Goal: Task Accomplishment & Management: Use online tool/utility

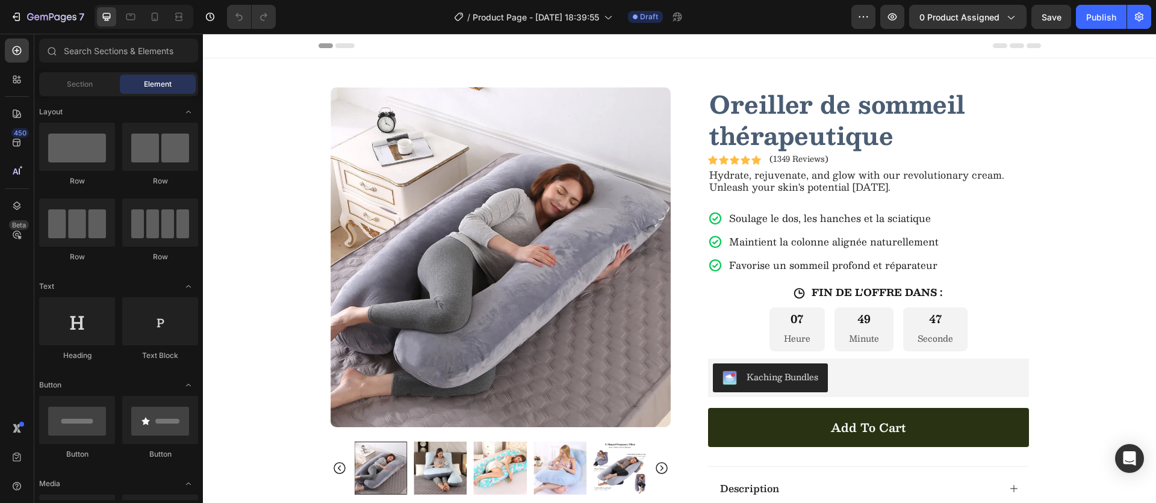
drag, startPoint x: 143, startPoint y: 16, endPoint x: 150, endPoint y: 13, distance: 7.6
click at [144, 15] on div at bounding box center [144, 17] width 99 height 24
click at [150, 13] on icon at bounding box center [155, 17] width 12 height 12
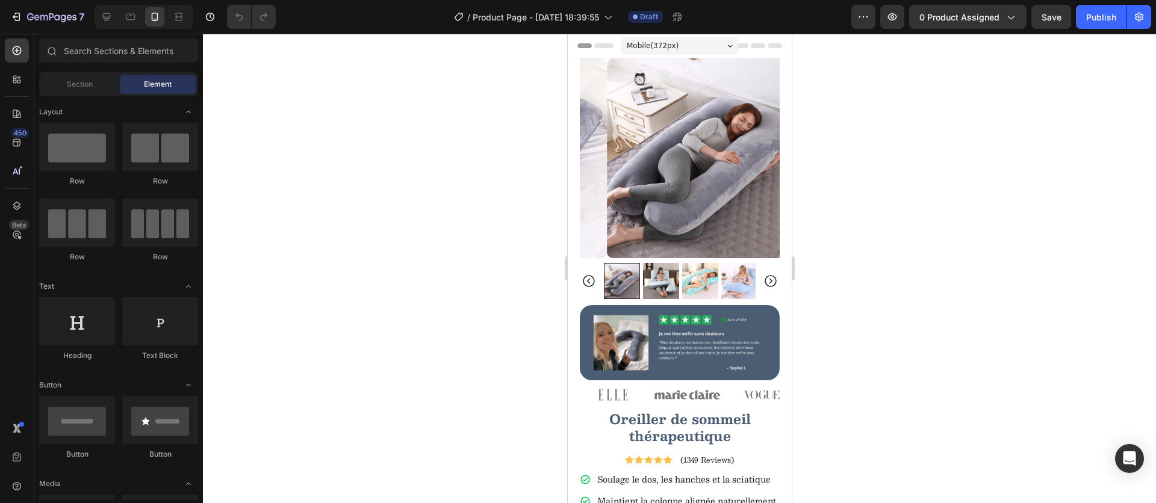
click at [112, 26] on div at bounding box center [144, 17] width 99 height 24
click at [110, 20] on icon at bounding box center [107, 17] width 12 height 12
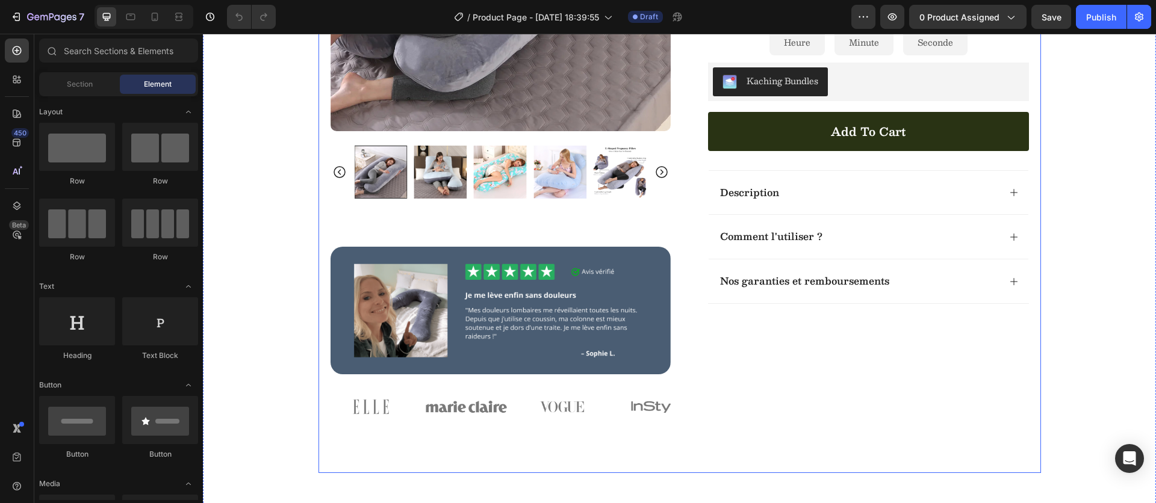
scroll to position [341, 0]
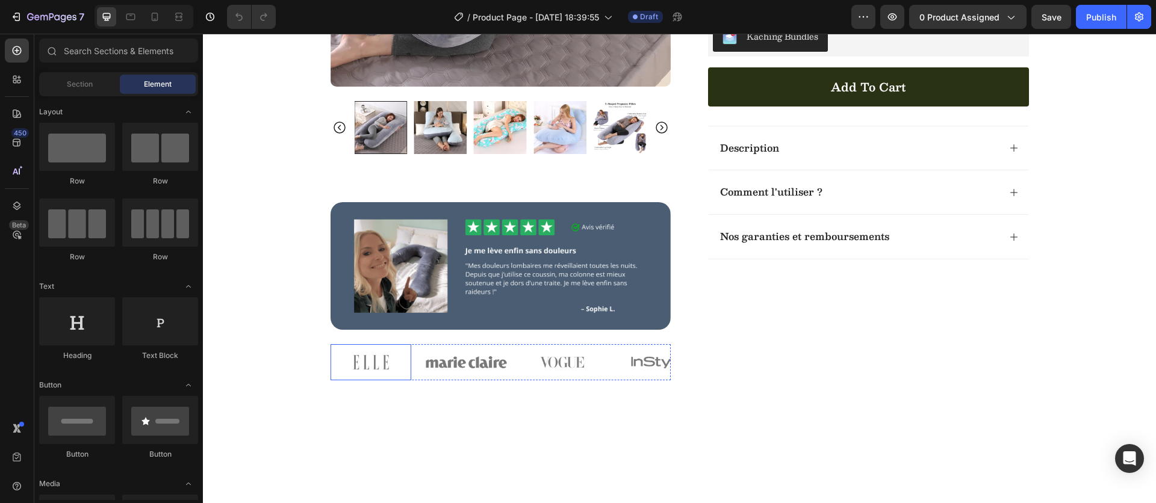
click at [347, 358] on img at bounding box center [370, 362] width 81 height 36
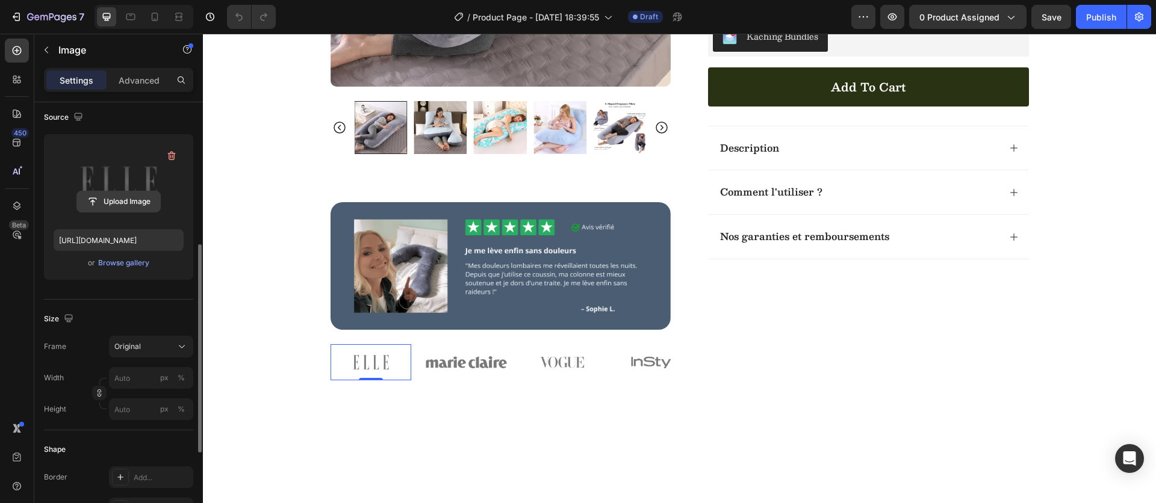
scroll to position [157, 0]
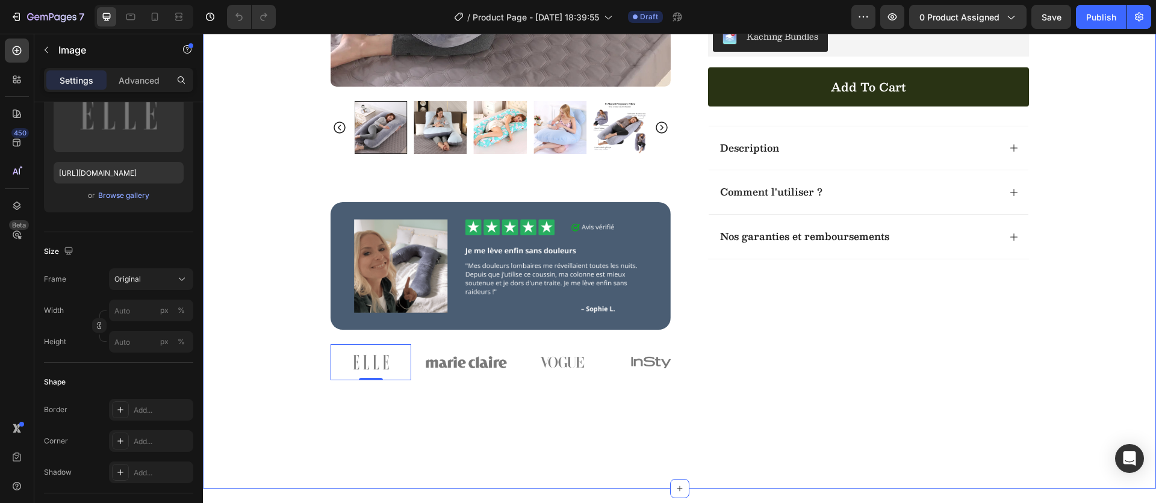
click at [282, 349] on div "Product Images Image Image 0 Image Image Image Image Carousel Row Oreiller de s…" at bounding box center [679, 73] width 953 height 711
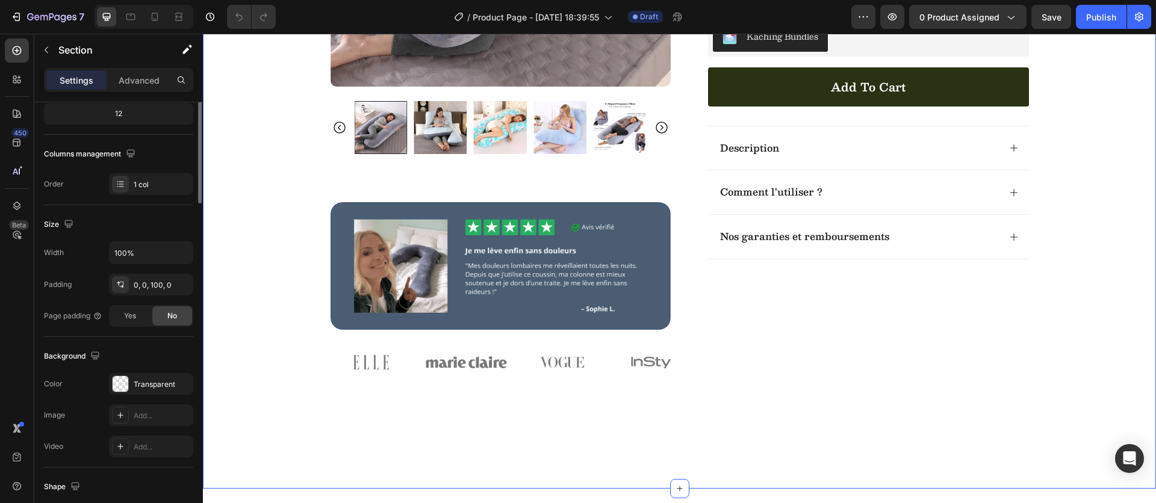
scroll to position [0, 0]
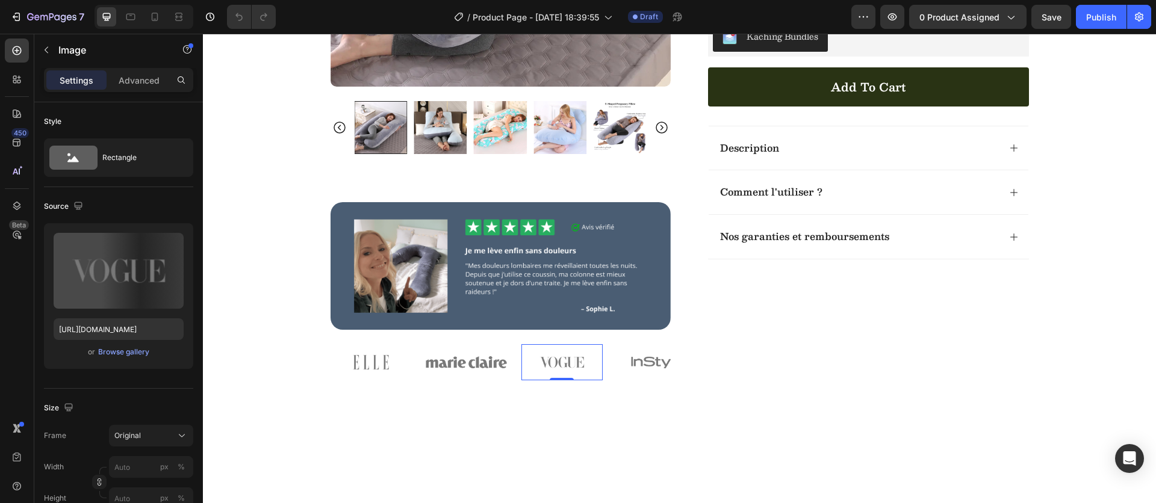
click at [527, 344] on img at bounding box center [561, 362] width 81 height 36
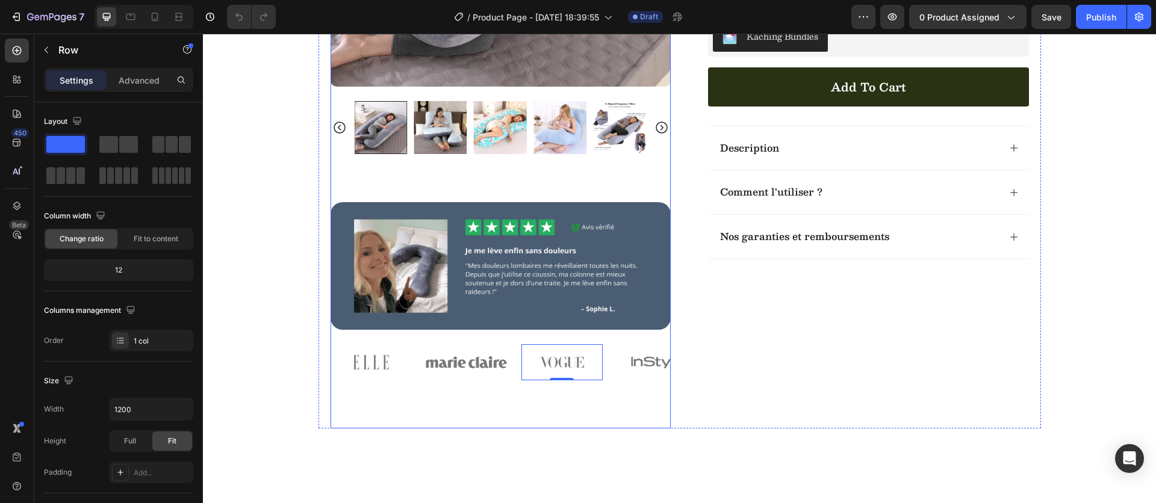
click at [486, 343] on div "Product Images Image Image Image Image 0 Image Image Carousel" at bounding box center [500, 88] width 340 height 682
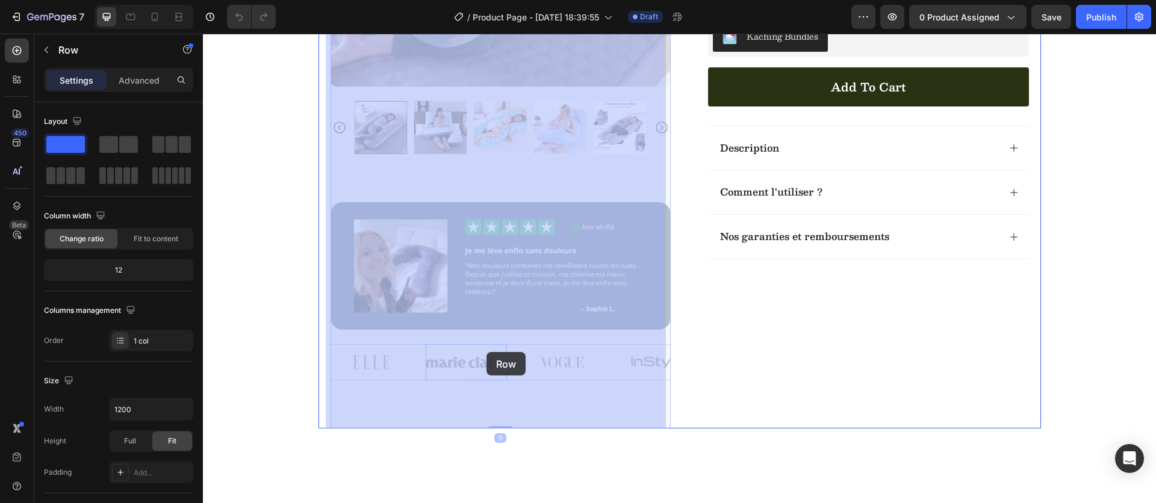
drag, startPoint x: 439, startPoint y: 390, endPoint x: 486, endPoint y: 352, distance: 60.8
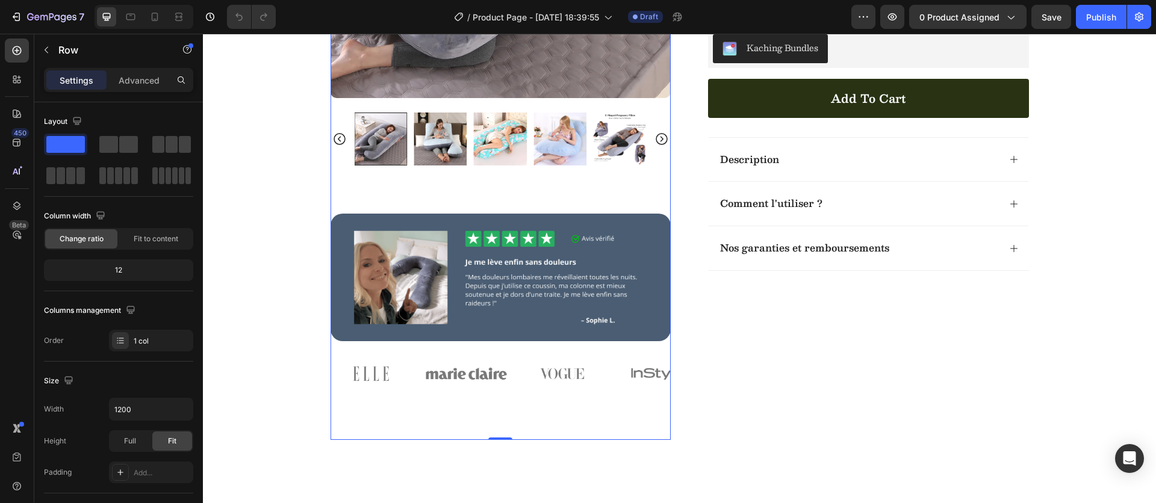
scroll to position [353, 0]
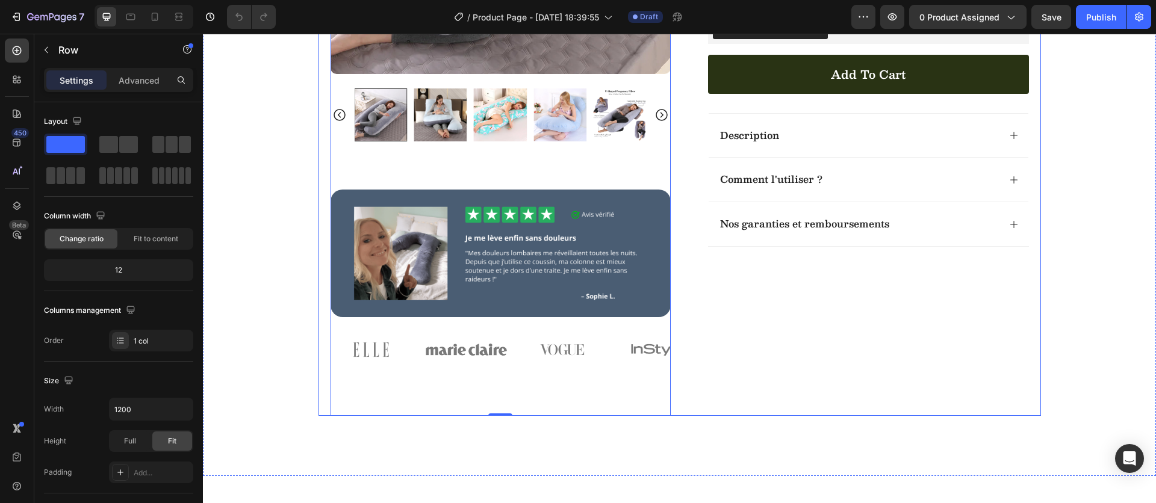
click at [763, 371] on div "Oreiller de sommeil thérapeutique Product Title Icon Icon Icon Icon Icon Icon L…" at bounding box center [859, 75] width 340 height 682
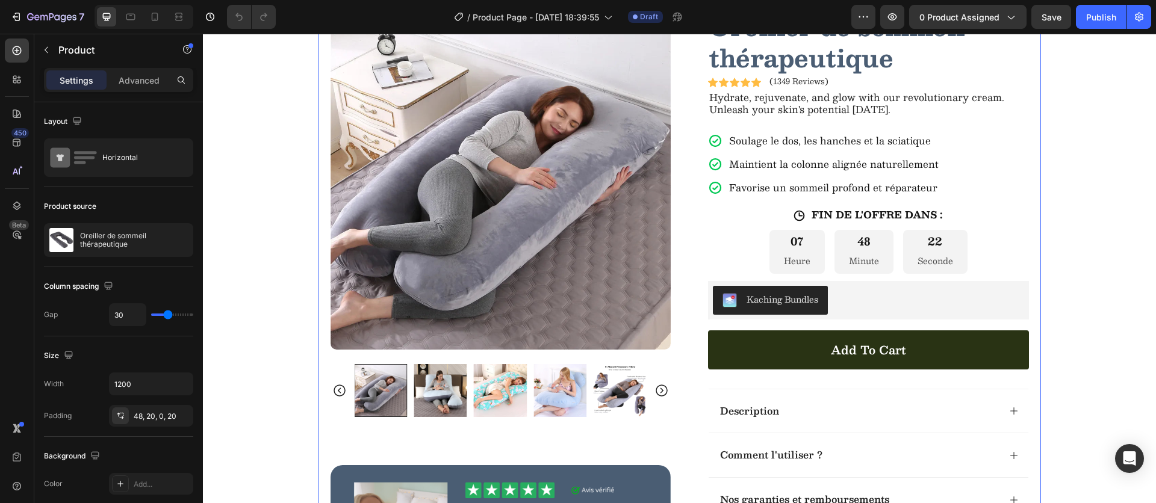
scroll to position [76, 0]
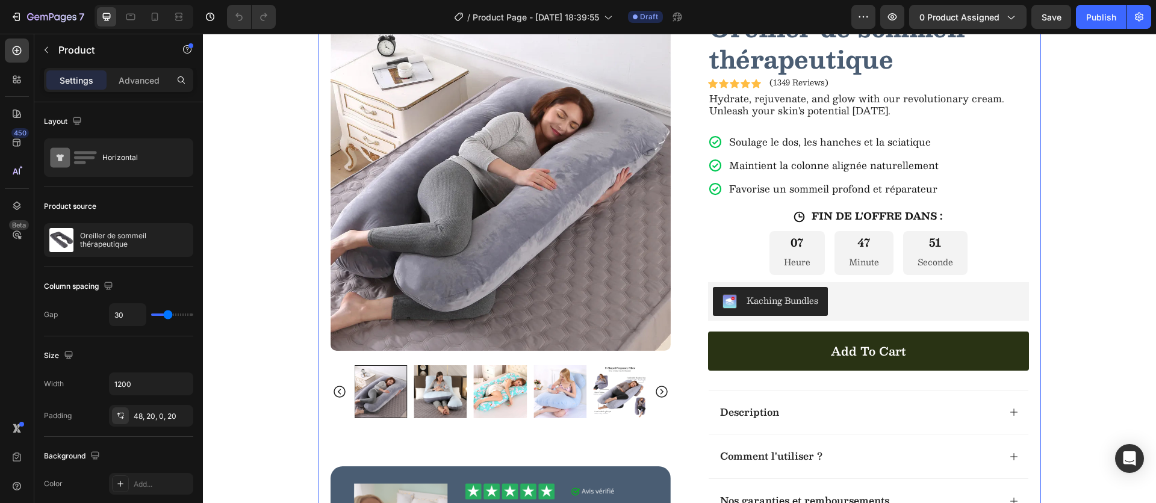
click at [144, 14] on div at bounding box center [144, 17] width 99 height 24
click at [146, 14] on div at bounding box center [154, 16] width 19 height 19
type input "0"
type input "100%"
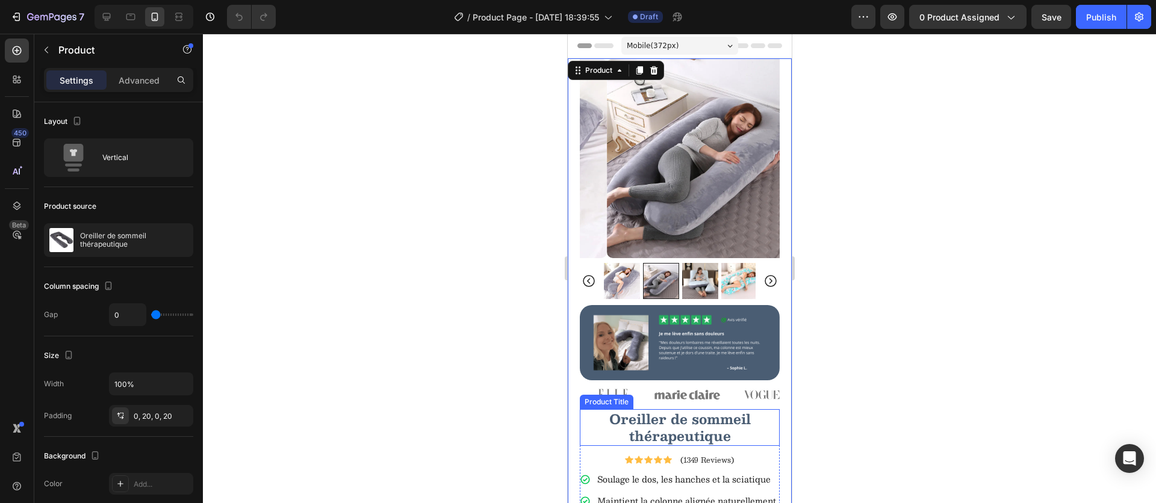
click at [882, 397] on div at bounding box center [679, 269] width 953 height 470
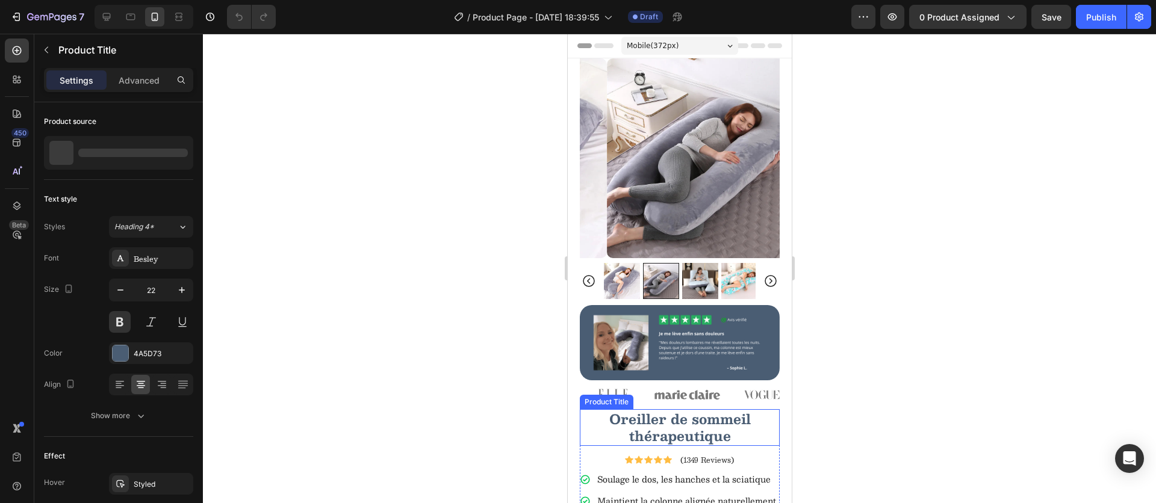
click at [687, 409] on h1 "Oreiller de sommeil thérapeutique" at bounding box center [679, 427] width 200 height 37
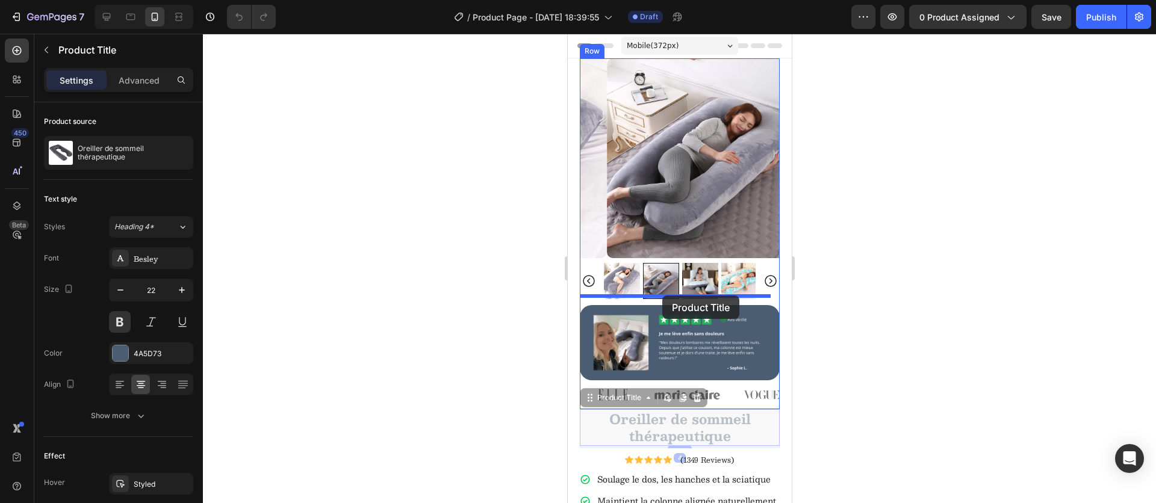
drag, startPoint x: 589, startPoint y: 387, endPoint x: 662, endPoint y: 296, distance: 116.6
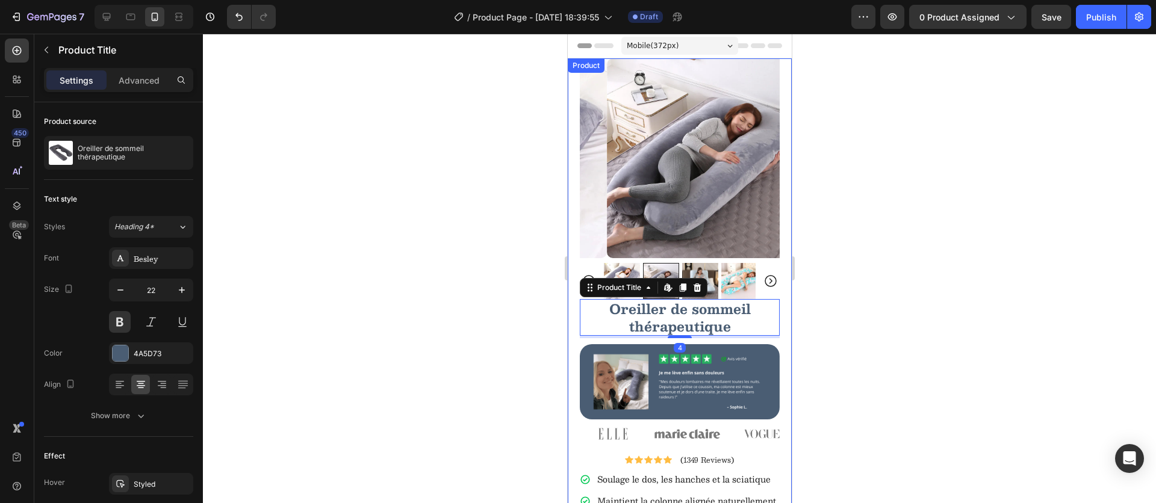
click at [938, 363] on div at bounding box center [679, 269] width 953 height 470
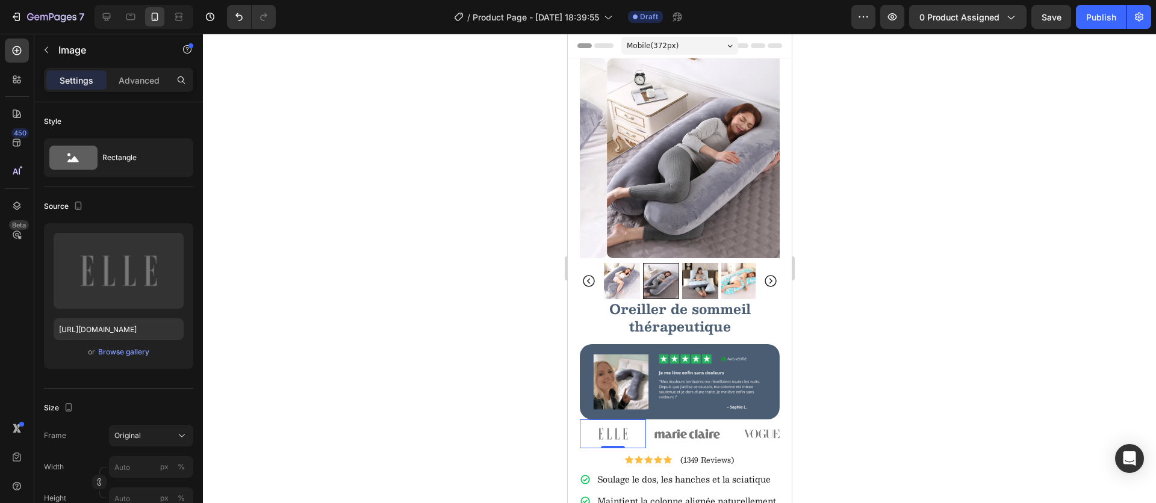
click at [591, 420] on img at bounding box center [612, 434] width 66 height 29
click at [687, 420] on img at bounding box center [687, 434] width 66 height 29
click at [742, 424] on img at bounding box center [761, 434] width 66 height 29
drag, startPoint x: 743, startPoint y: 424, endPoint x: 733, endPoint y: 310, distance: 114.3
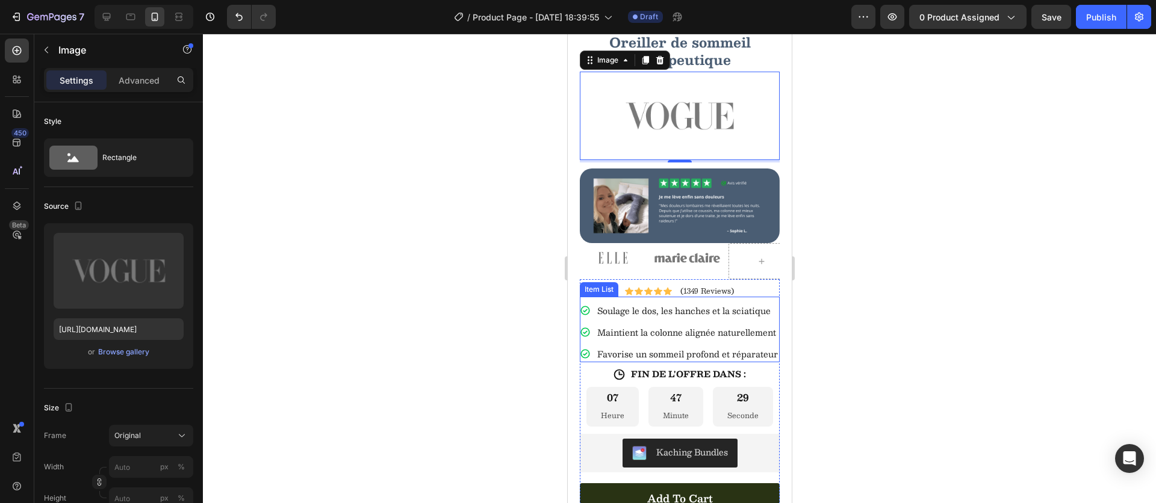
scroll to position [210, 0]
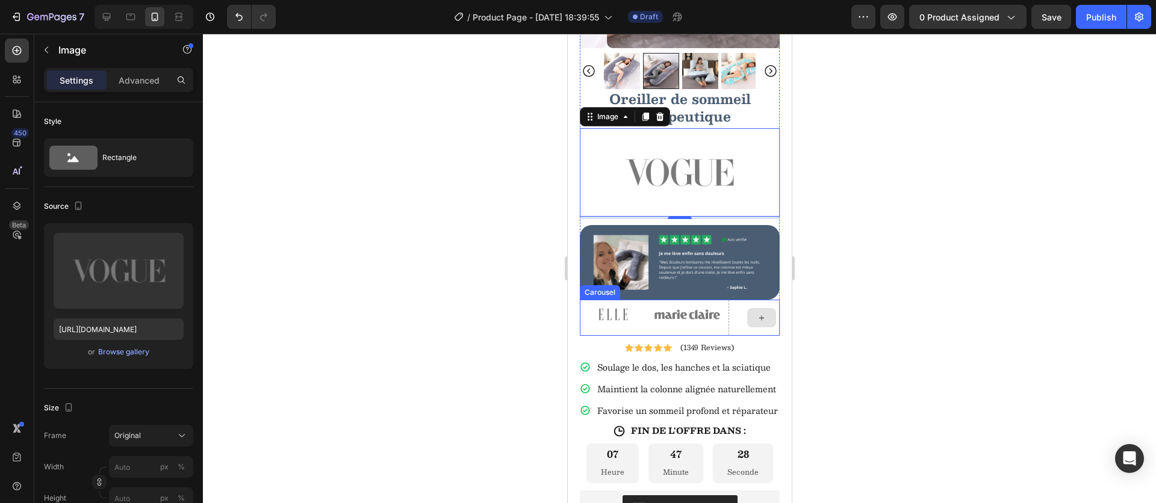
click at [740, 304] on div at bounding box center [761, 318] width 66 height 36
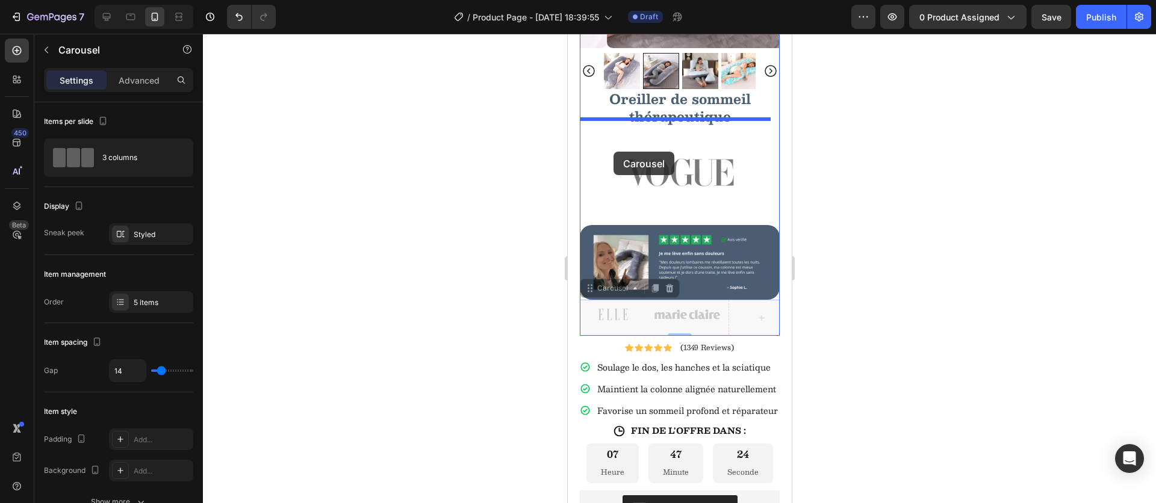
drag, startPoint x: 591, startPoint y: 275, endPoint x: 613, endPoint y: 152, distance: 125.3
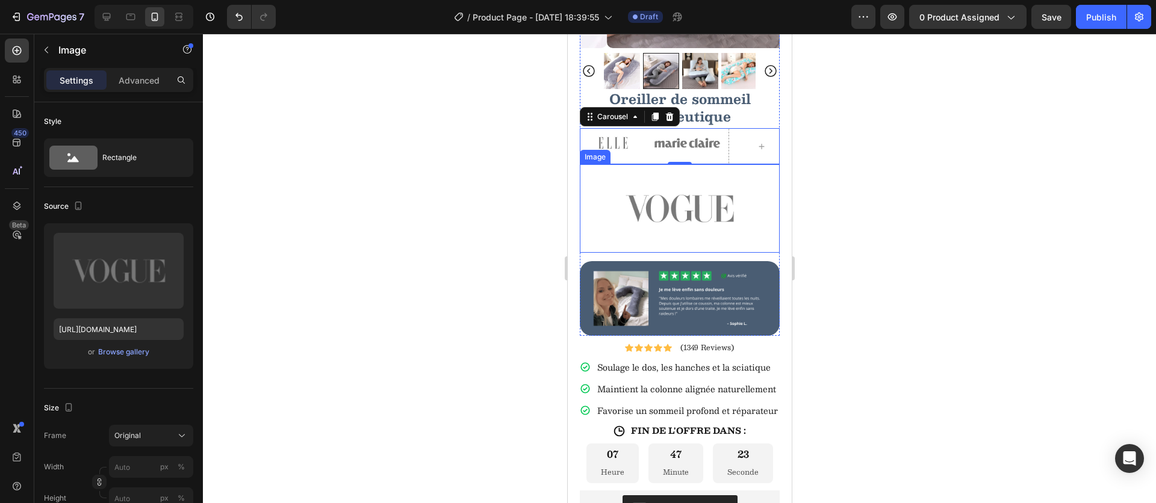
click at [661, 194] on img at bounding box center [679, 208] width 200 height 88
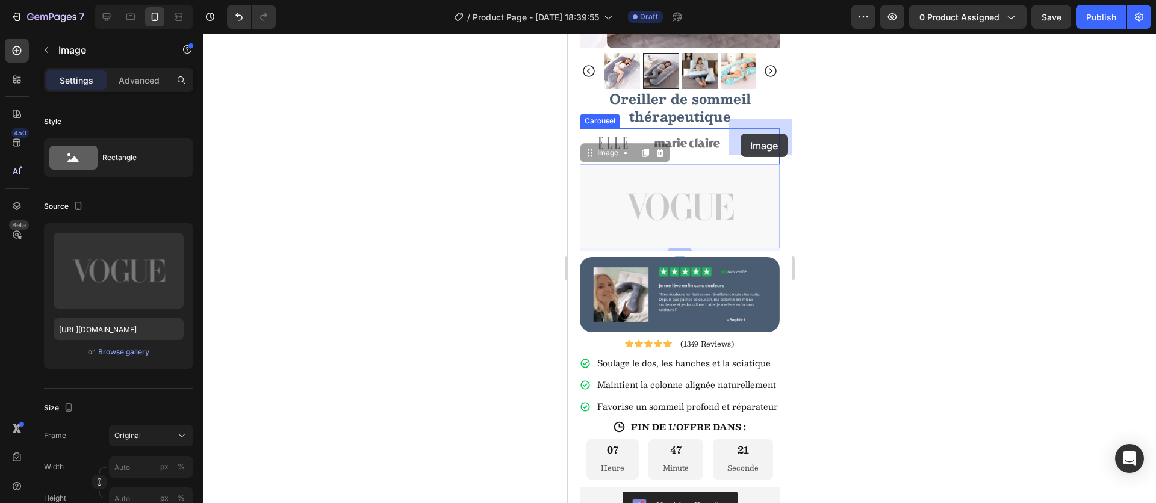
drag, startPoint x: 592, startPoint y: 144, endPoint x: 740, endPoint y: 134, distance: 147.8
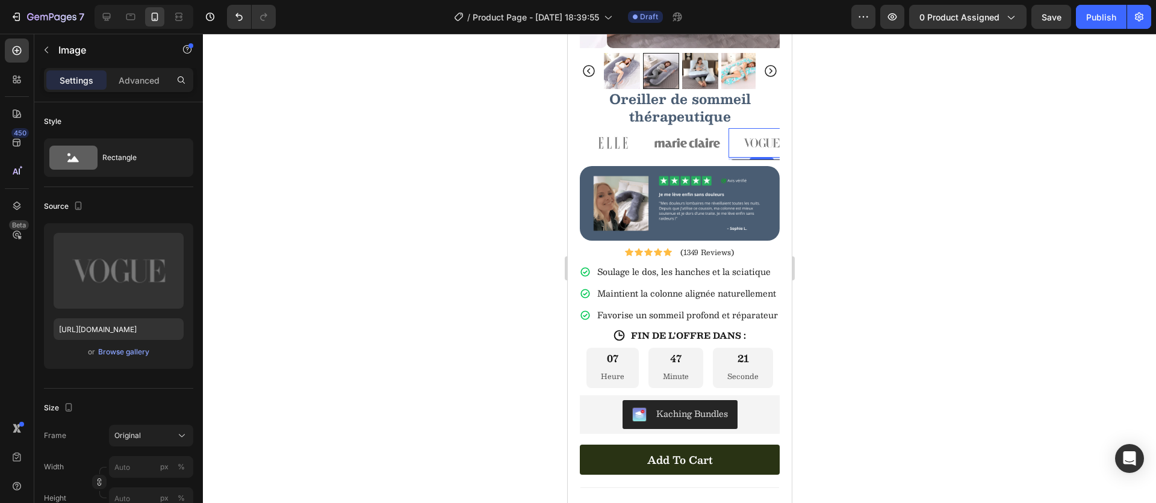
click at [905, 191] on div at bounding box center [679, 269] width 953 height 470
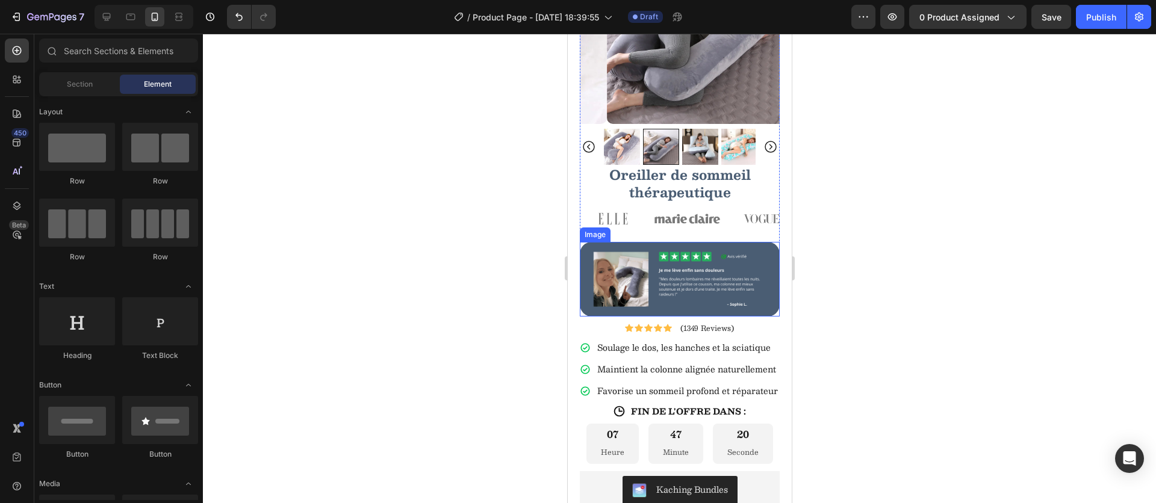
scroll to position [0, 0]
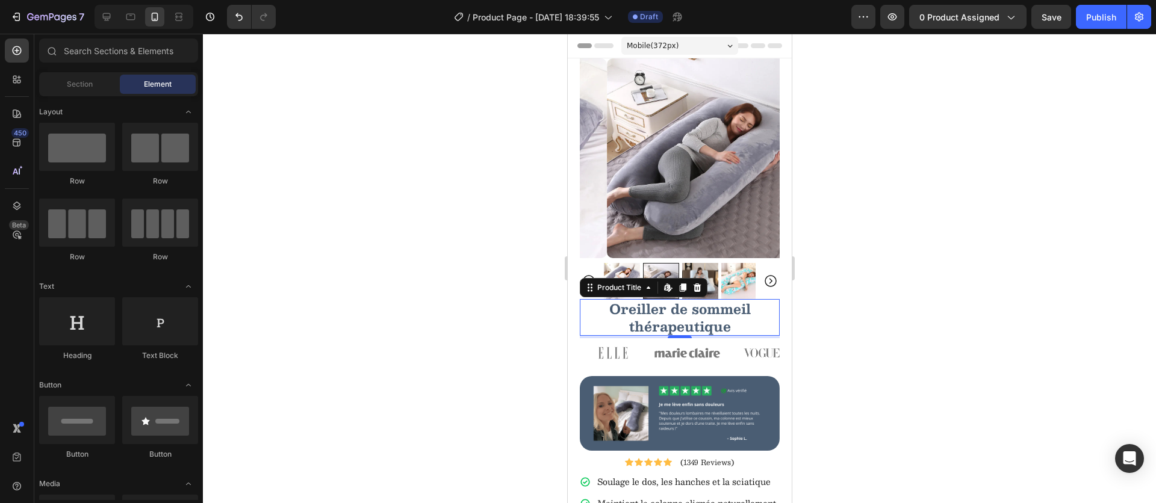
click at [656, 303] on h1 "Oreiller de sommeil thérapeutique" at bounding box center [679, 317] width 200 height 37
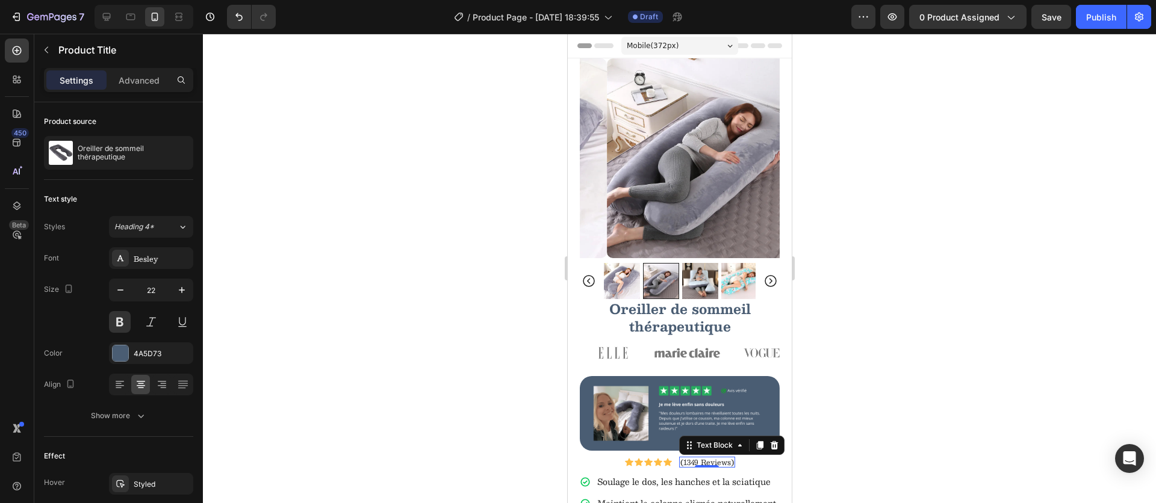
click at [696, 458] on p "(1349 Reviews)" at bounding box center [707, 462] width 54 height 8
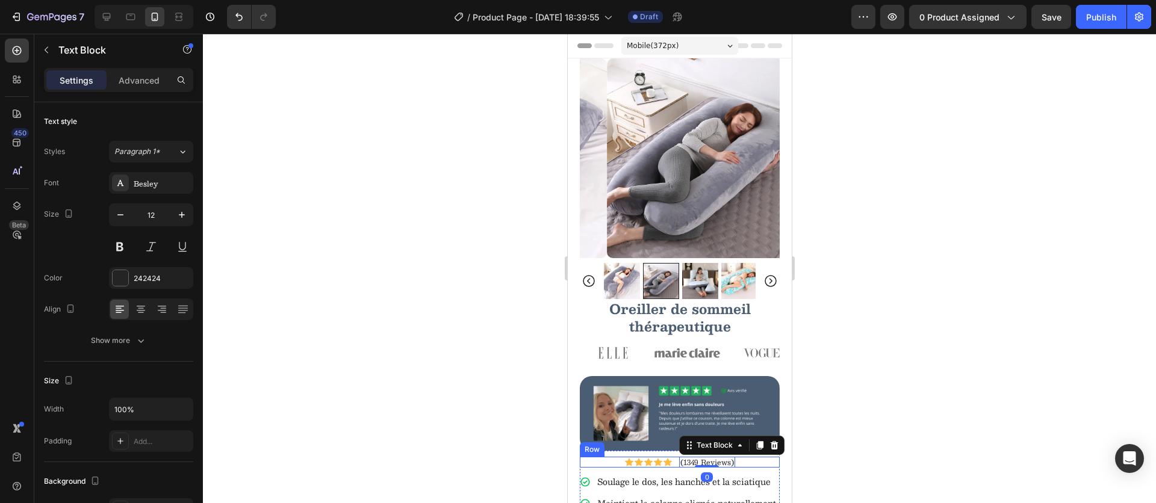
click at [745, 457] on div "Icon Icon Icon Icon Icon Icon List (1349 Reviews) Text Block 0 Row" at bounding box center [679, 462] width 200 height 11
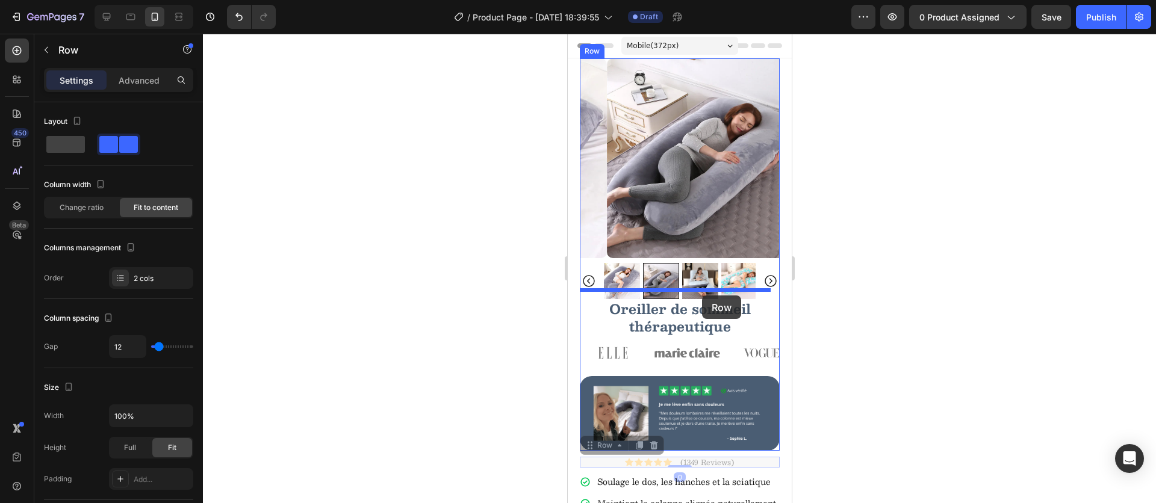
drag, startPoint x: 745, startPoint y: 450, endPoint x: 701, endPoint y: 296, distance: 160.2
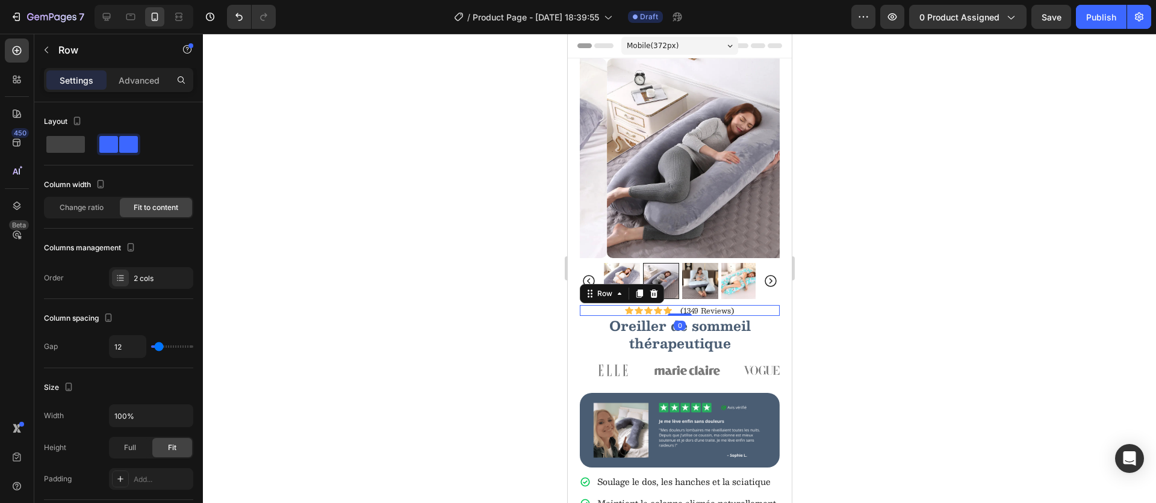
click at [920, 324] on div at bounding box center [679, 269] width 953 height 470
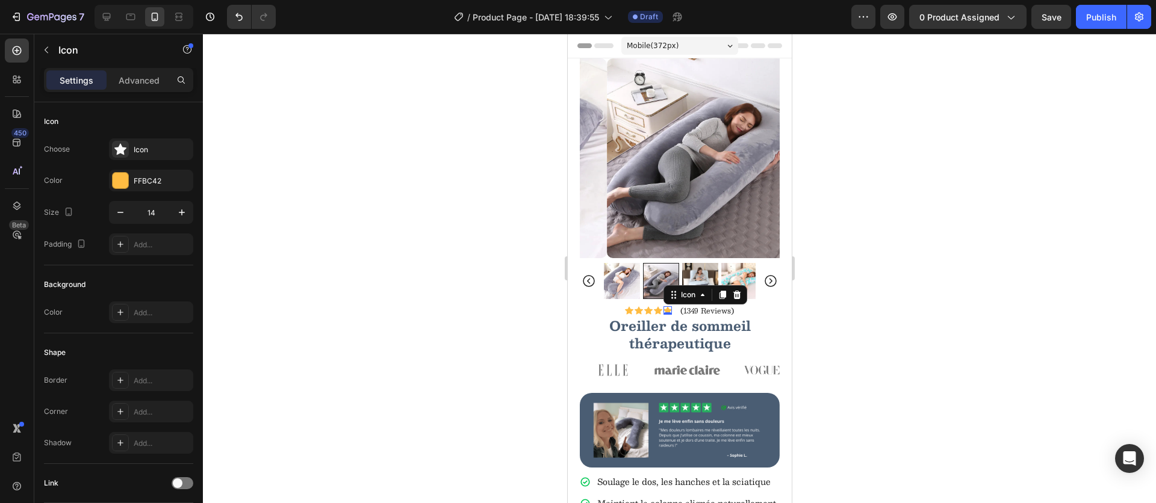
click at [663, 306] on div "Icon 0" at bounding box center [667, 310] width 8 height 8
click at [149, 181] on div "FFBC42" at bounding box center [151, 181] width 35 height 11
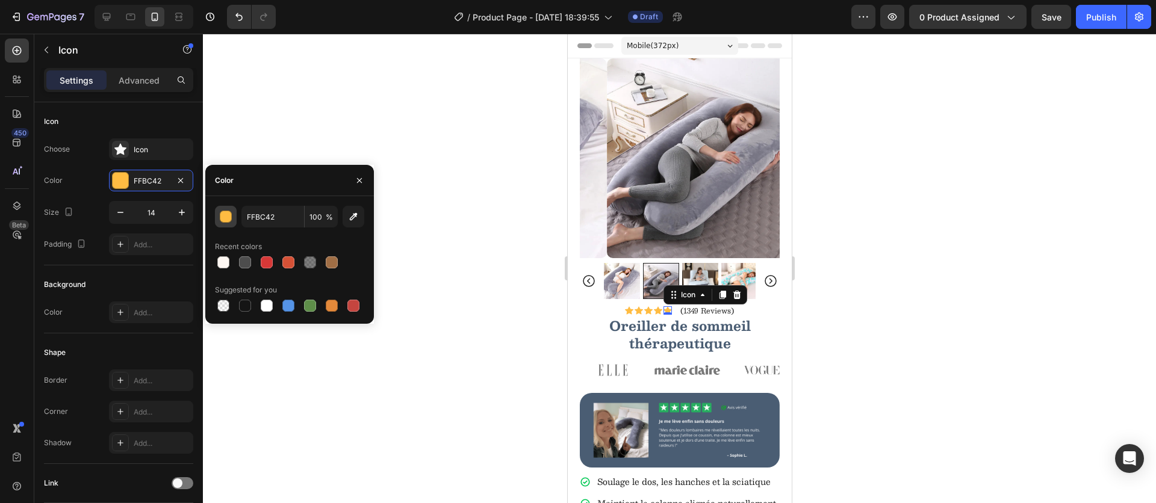
click at [228, 218] on div "button" at bounding box center [226, 217] width 12 height 12
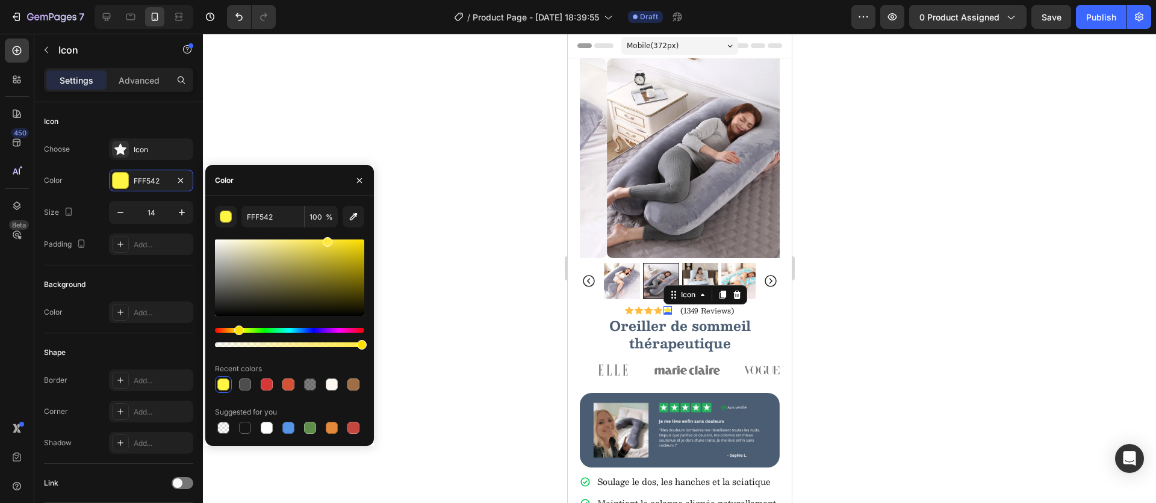
click at [237, 330] on div "Hue" at bounding box center [239, 331] width 10 height 10
drag, startPoint x: 326, startPoint y: 241, endPoint x: 398, endPoint y: 233, distance: 72.7
click at [398, 0] on div "7 Version history / Product Page - Aug 19, 18:39:55 Draft Preview 0 product ass…" at bounding box center [578, 0] width 1156 height 0
type input "FFE100"
click at [271, 223] on input "FFE100" at bounding box center [272, 217] width 63 height 22
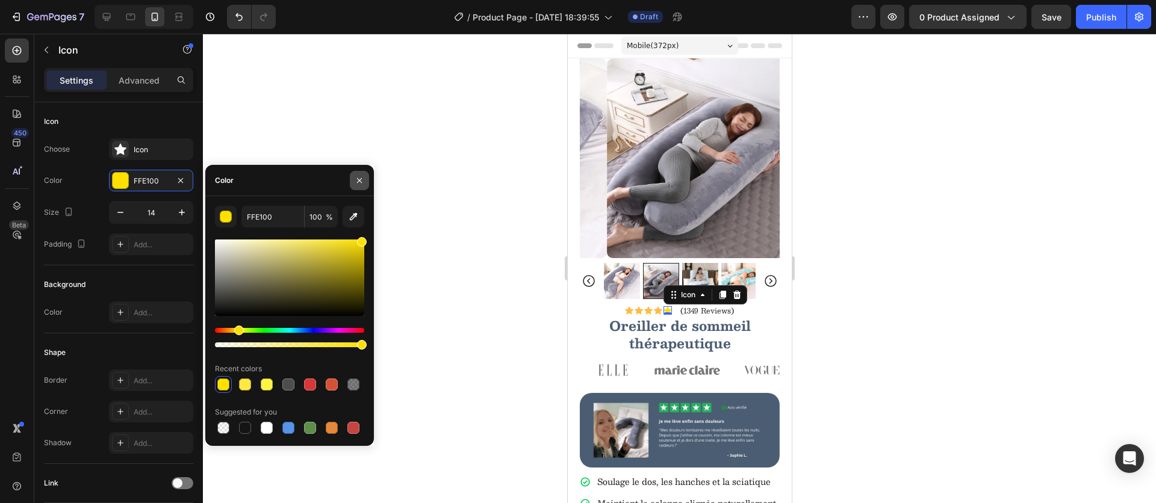
click at [358, 179] on icon "button" at bounding box center [359, 180] width 5 height 5
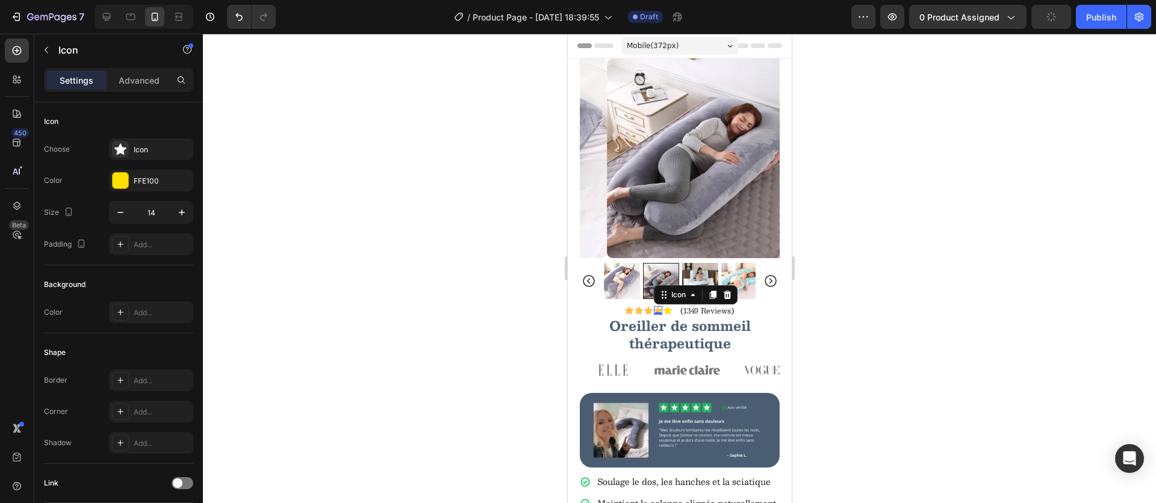
click at [653, 307] on icon at bounding box center [657, 311] width 8 height 8
click at [124, 176] on div at bounding box center [121, 181] width 16 height 16
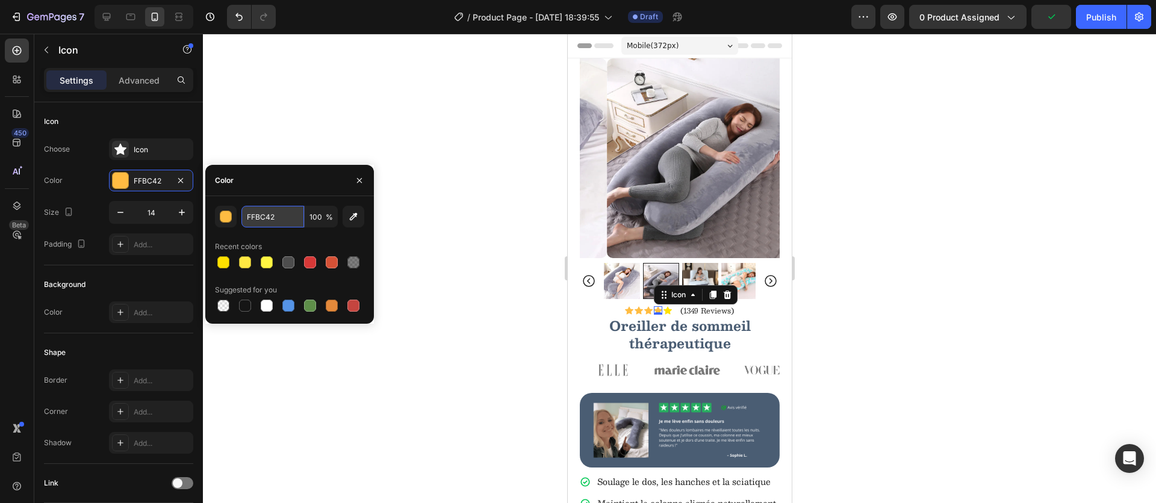
click at [277, 218] on input "FFBC42" at bounding box center [272, 217] width 63 height 22
paste input "E100"
type input "FFE100"
click at [356, 178] on icon "button" at bounding box center [360, 181] width 10 height 10
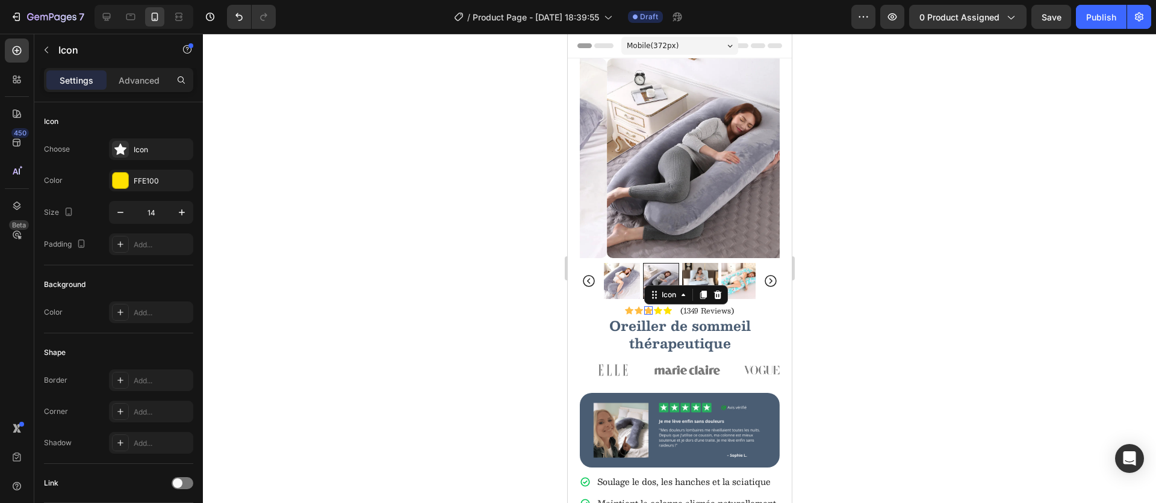
click at [643, 306] on div "Icon 0" at bounding box center [647, 310] width 8 height 8
click at [146, 173] on div "FFBC42" at bounding box center [151, 181] width 84 height 22
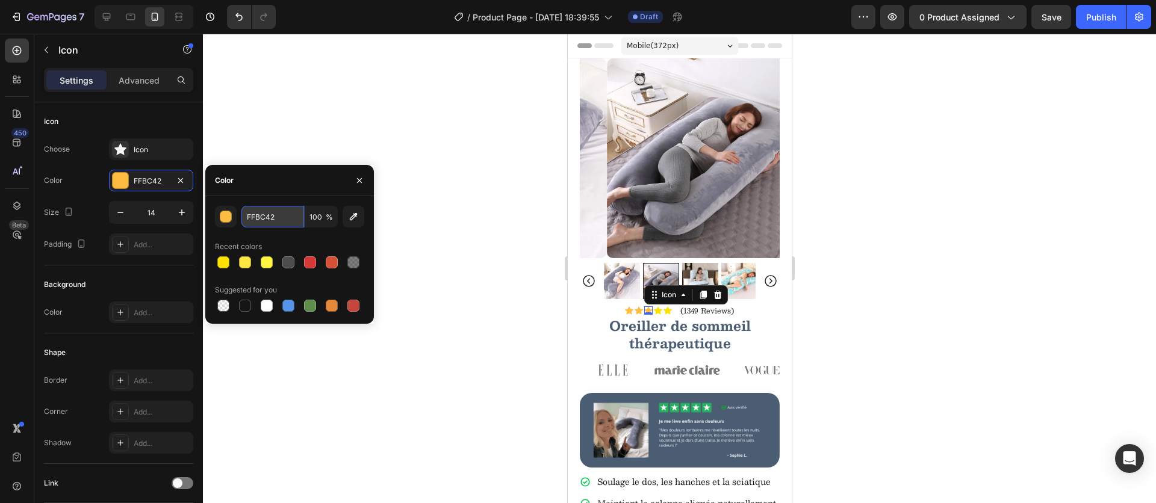
click at [290, 221] on input "FFBC42" at bounding box center [272, 217] width 63 height 22
paste input "E100"
type input "FFE100"
click at [358, 182] on icon "button" at bounding box center [360, 181] width 10 height 10
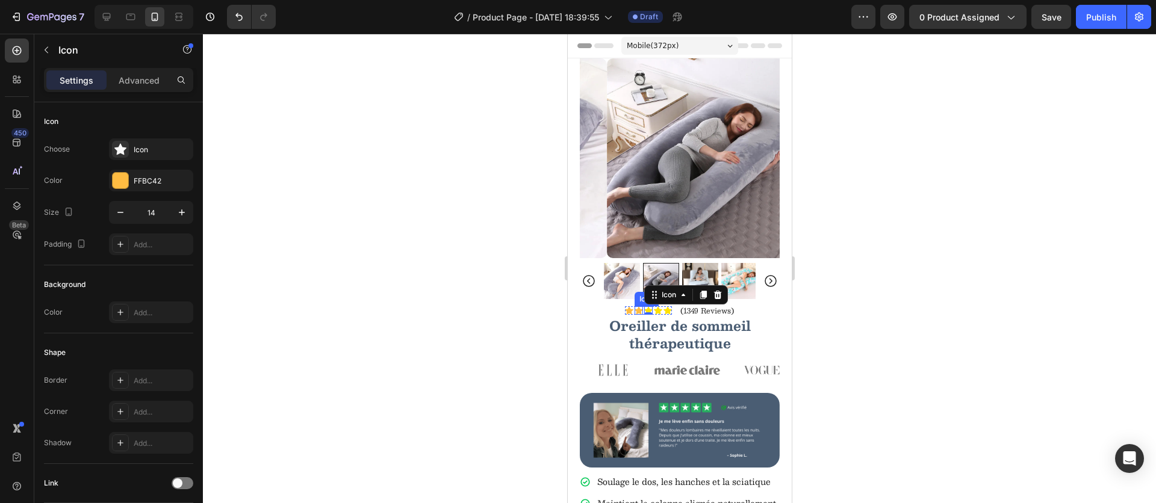
click at [634, 306] on div "Icon" at bounding box center [638, 310] width 8 height 8
click at [158, 182] on div "FFBC42" at bounding box center [151, 181] width 35 height 11
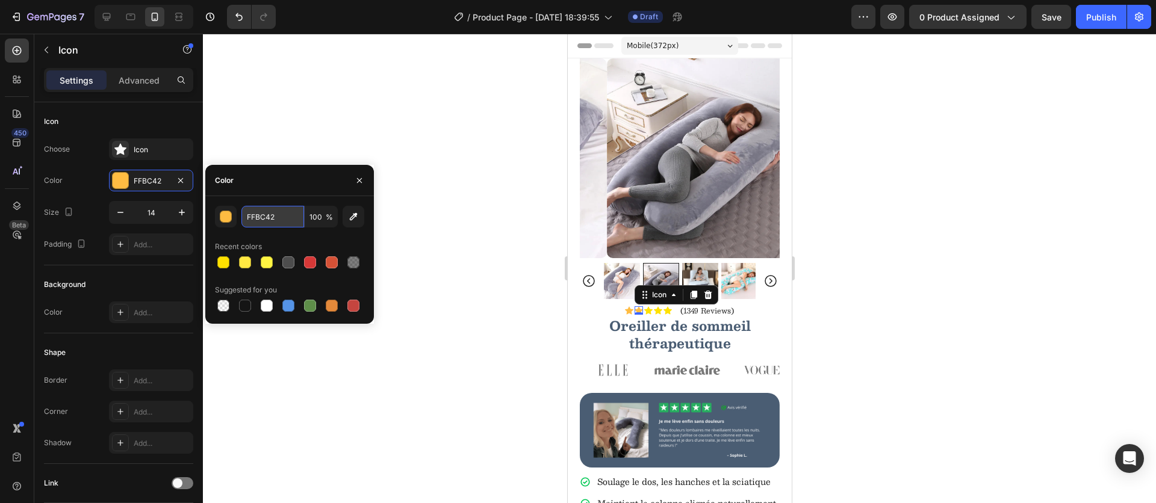
click at [267, 213] on input "FFBC42" at bounding box center [272, 217] width 63 height 22
paste input "E100"
type input "FFE100"
click at [355, 180] on icon "button" at bounding box center [360, 181] width 10 height 10
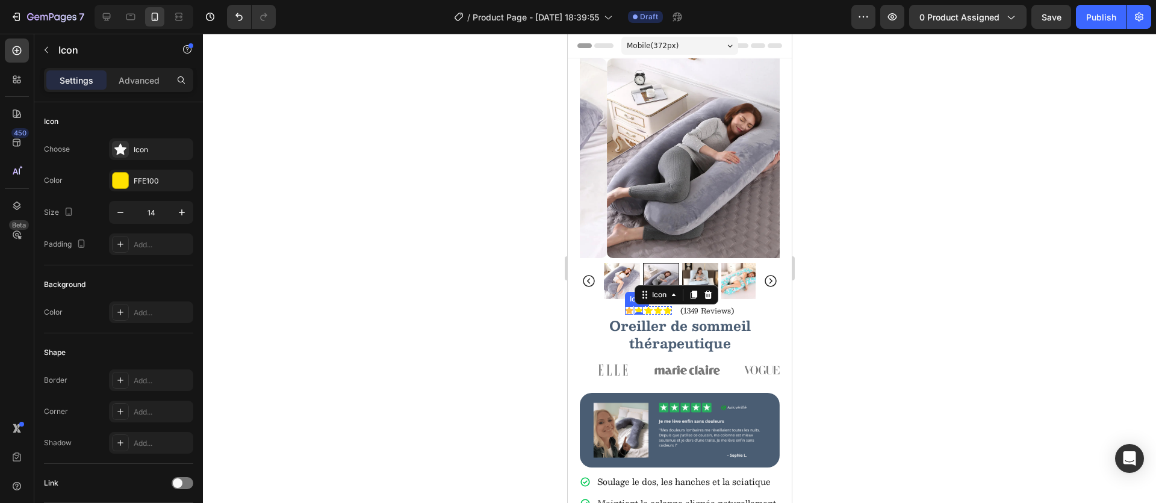
click at [624, 307] on icon at bounding box center [628, 311] width 8 height 8
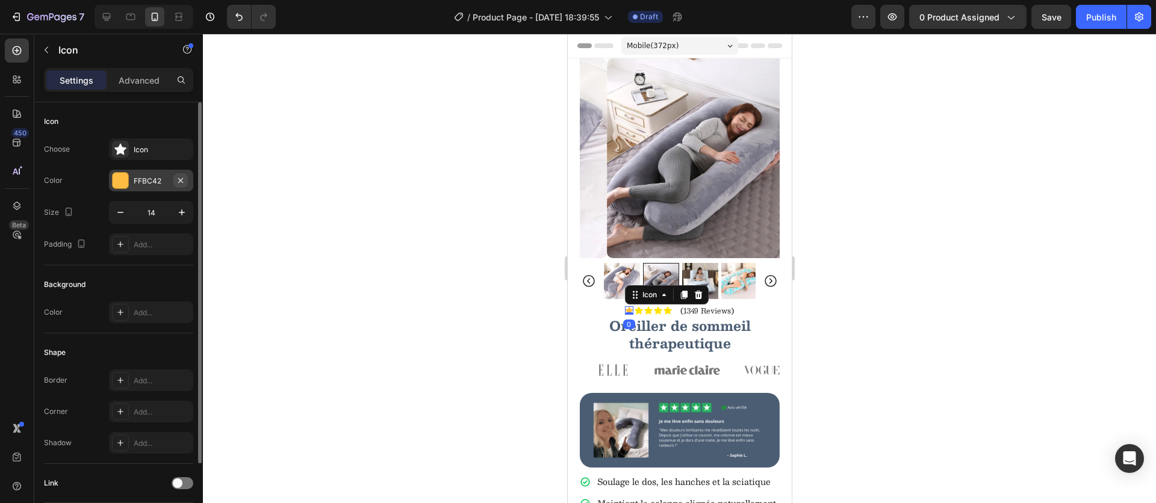
click at [178, 187] on button "button" at bounding box center [180, 180] width 14 height 14
click at [158, 183] on div "Add..." at bounding box center [162, 181] width 57 height 11
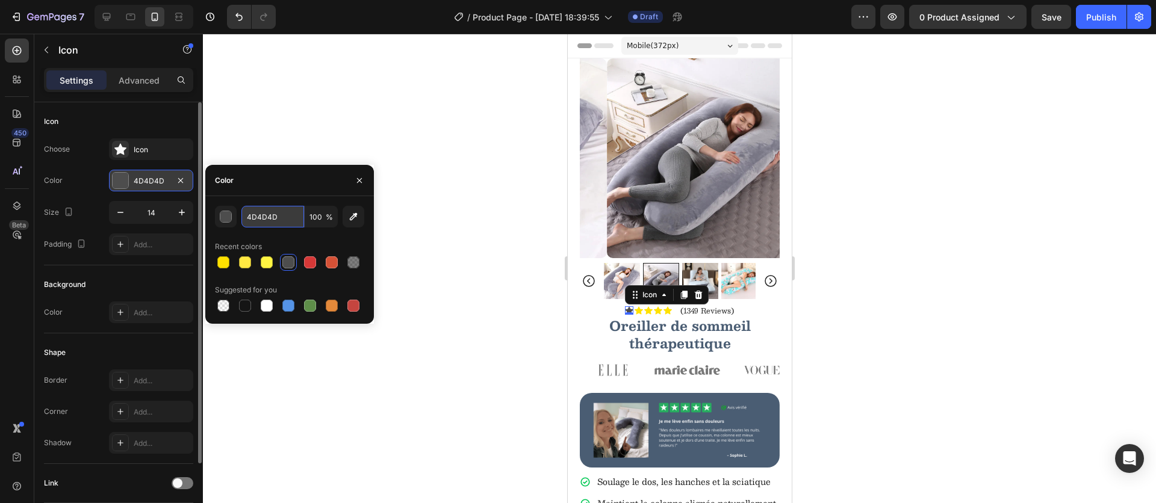
click at [262, 211] on input "4D4D4D" at bounding box center [272, 217] width 63 height 22
paste input "FFE100"
click at [267, 215] on input "4D4D4D" at bounding box center [272, 217] width 63 height 22
paste input "FFE100"
type input "FFE100"
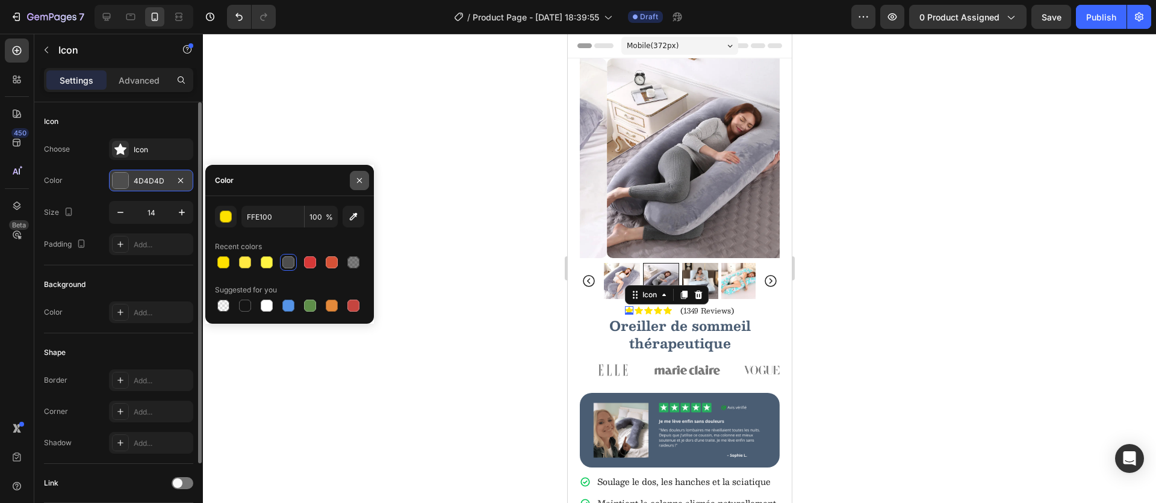
click at [359, 181] on icon "button" at bounding box center [360, 181] width 10 height 10
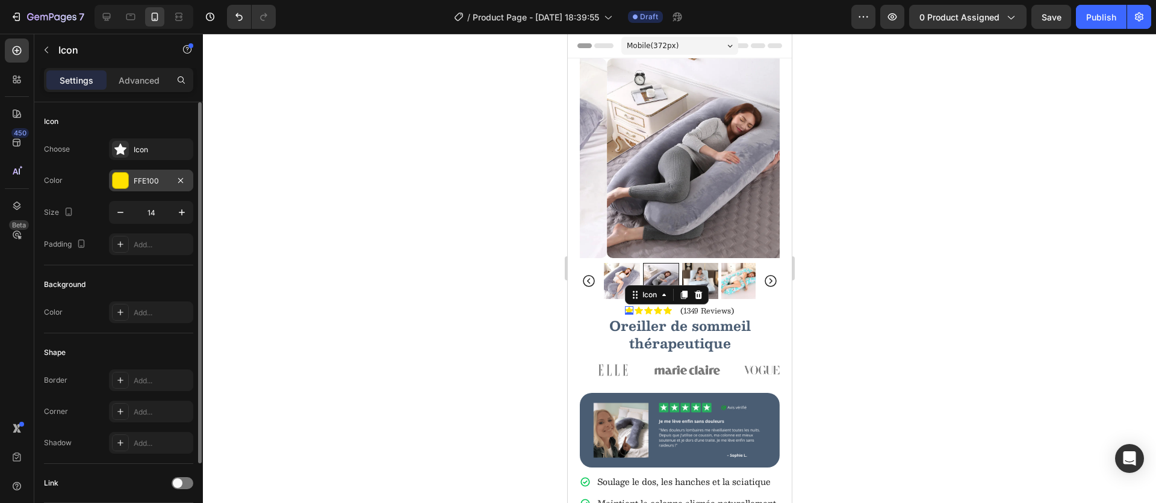
click at [927, 287] on div at bounding box center [679, 269] width 953 height 470
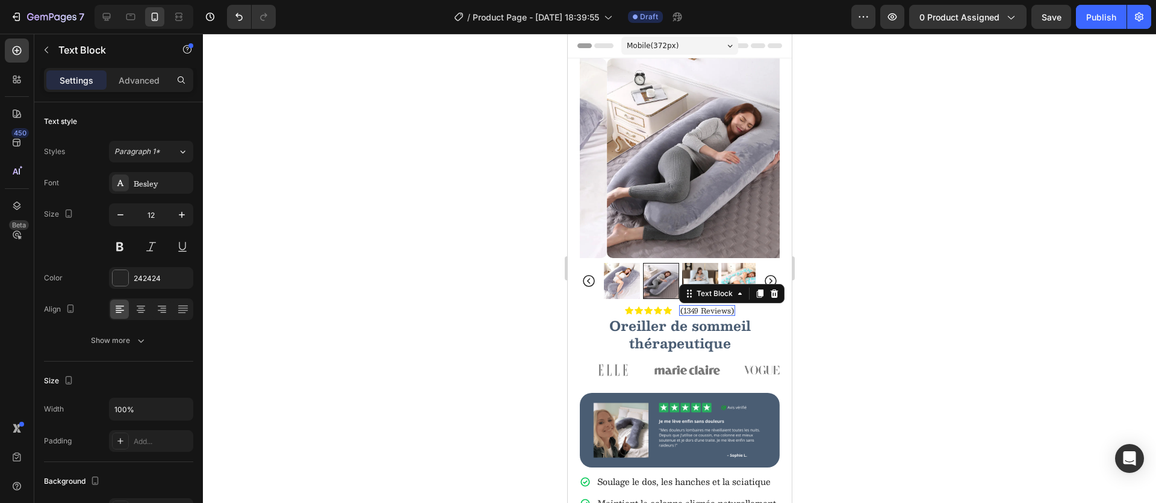
click at [701, 306] on p "(1349 Reviews)" at bounding box center [707, 310] width 54 height 8
click at [683, 306] on p "Noté 4,9/5 - 12 784 avis clients" at bounding box center [706, 310] width 110 height 8
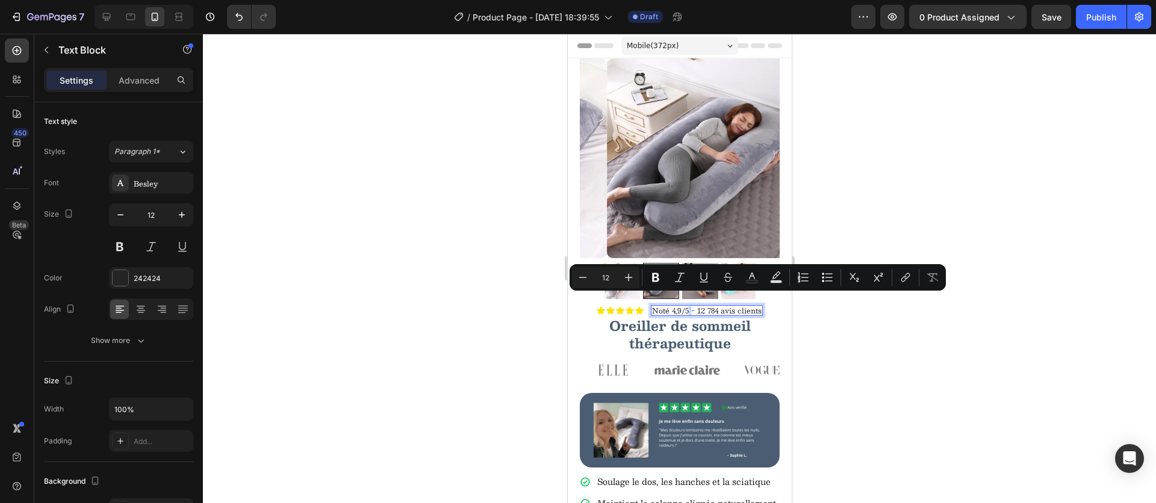
click at [683, 306] on p "Noté 4,9/5 - 12 784 avis clients" at bounding box center [706, 310] width 110 height 8
drag, startPoint x: 683, startPoint y: 302, endPoint x: 648, endPoint y: 302, distance: 34.9
click at [651, 306] on p "Noté 4,9/5 - 12 784 avis clients" at bounding box center [706, 310] width 110 height 8
click at [659, 282] on icon "Editor contextual toolbar" at bounding box center [656, 277] width 12 height 12
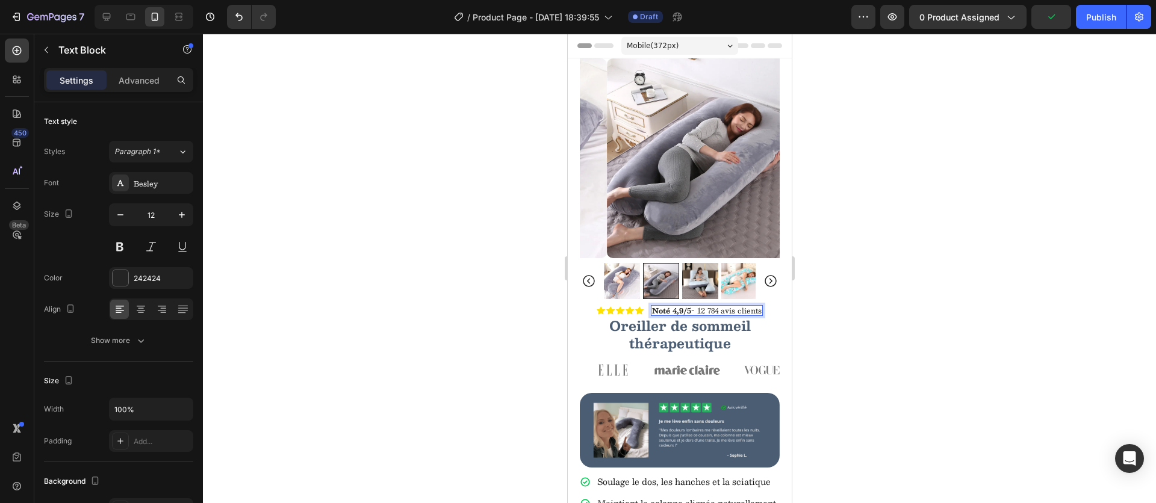
click at [867, 335] on div at bounding box center [679, 269] width 953 height 470
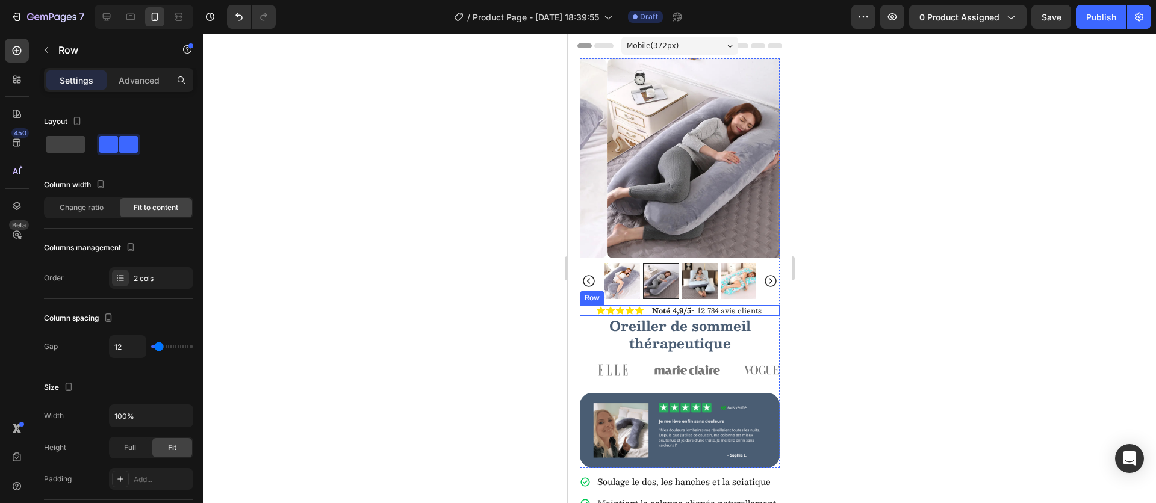
click at [762, 305] on div "Icon Icon Icon Icon Icon Icon List Noté 4,9/5 - 12 784 avis clients Text Block …" at bounding box center [679, 310] width 200 height 11
click at [79, 213] on div "Change ratio" at bounding box center [81, 207] width 72 height 19
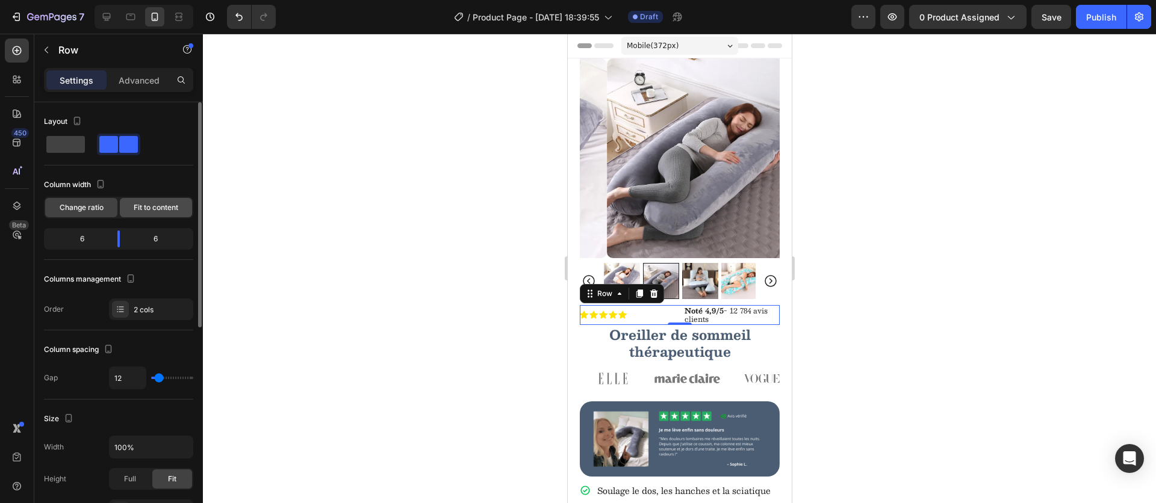
click at [148, 203] on span "Fit to content" at bounding box center [156, 207] width 45 height 11
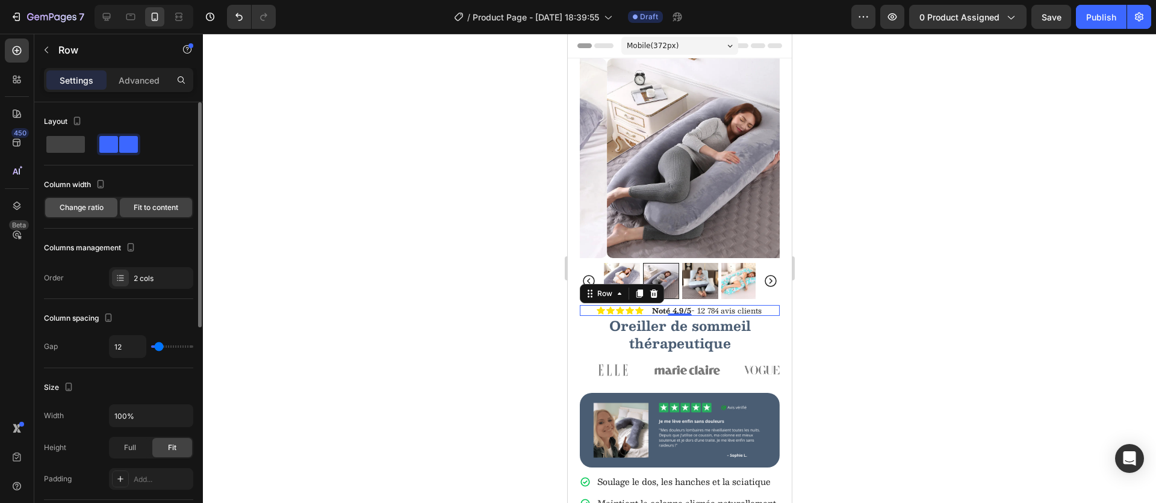
click at [101, 205] on span "Change ratio" at bounding box center [82, 207] width 44 height 11
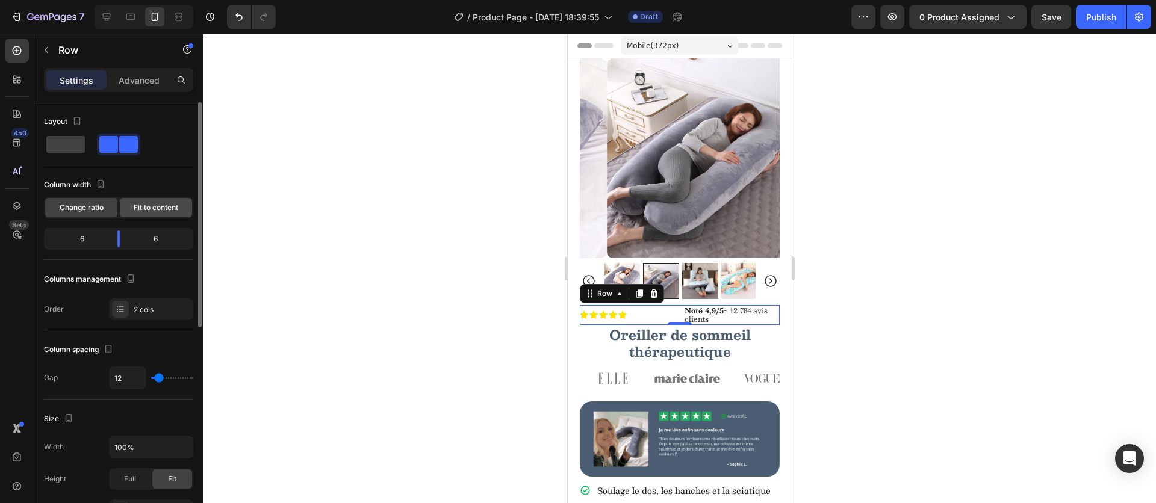
click at [150, 208] on span "Fit to content" at bounding box center [156, 207] width 45 height 11
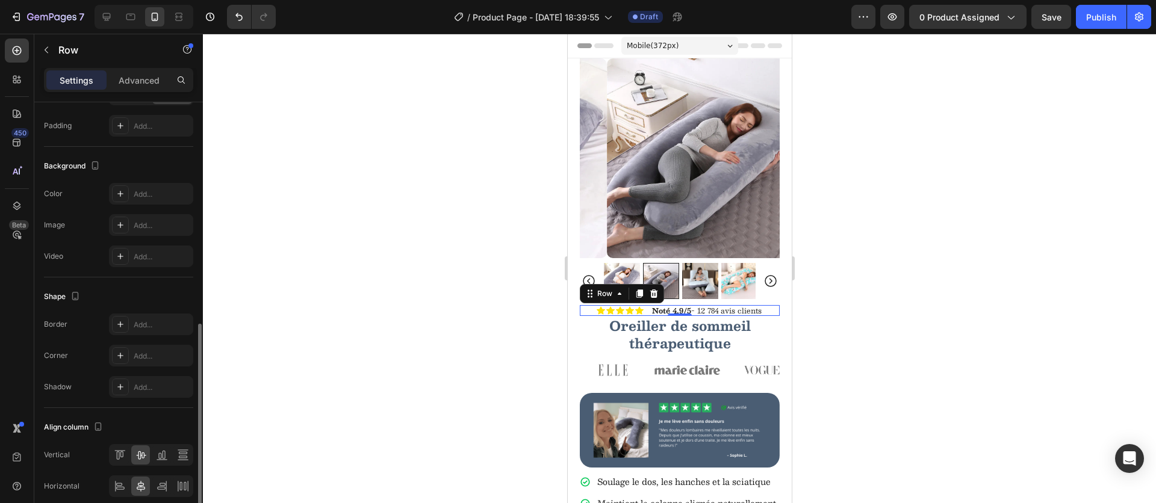
scroll to position [379, 0]
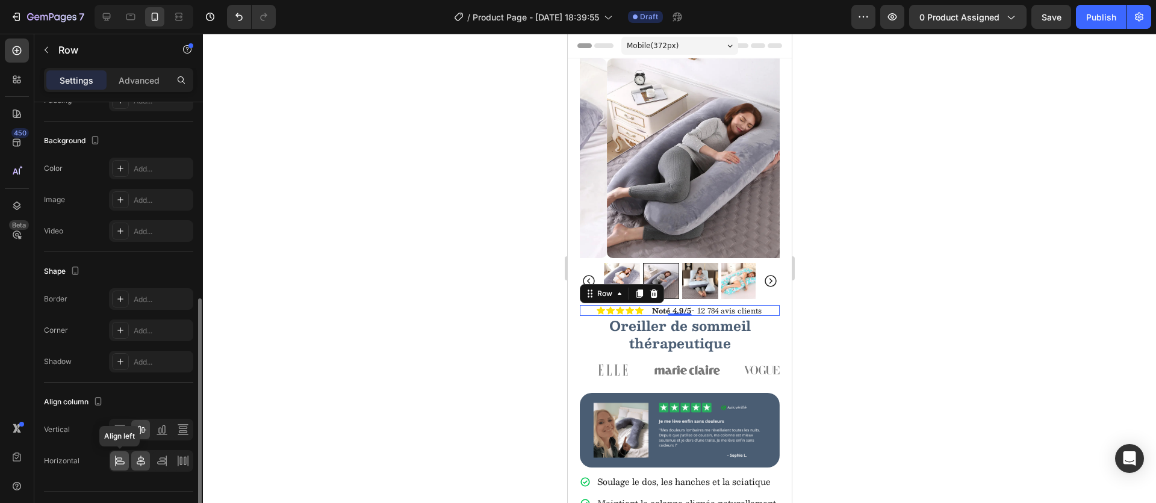
click at [117, 462] on icon at bounding box center [120, 461] width 12 height 12
click at [908, 358] on div at bounding box center [679, 269] width 953 height 470
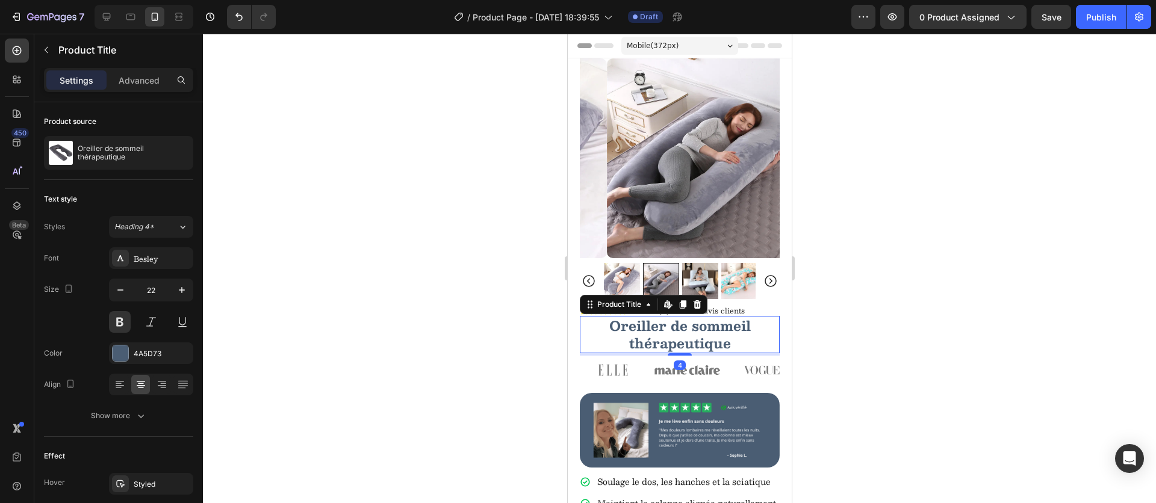
click at [675, 336] on h1 "Oreiller de sommeil thérapeutique" at bounding box center [679, 334] width 200 height 37
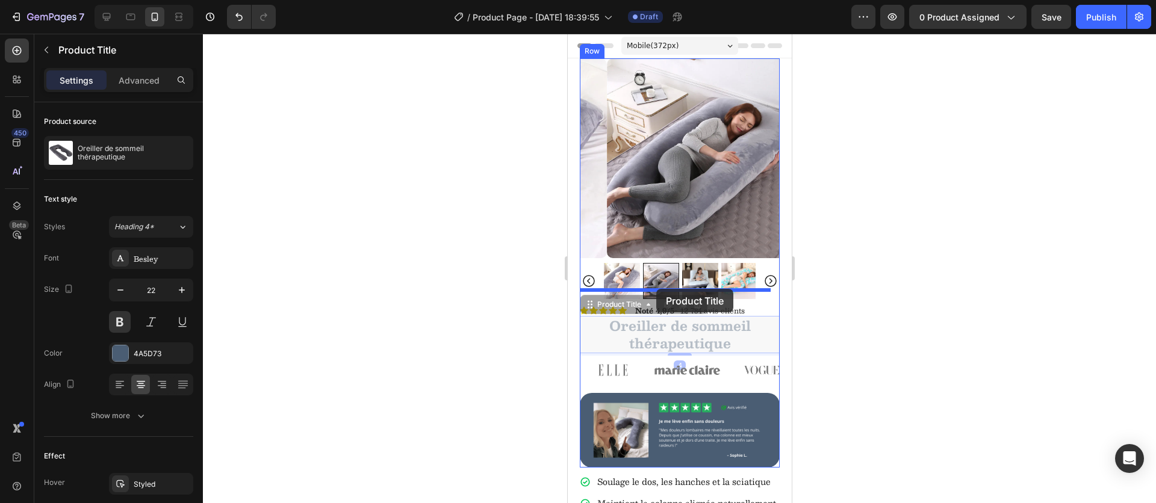
drag, startPoint x: 592, startPoint y: 299, endPoint x: 656, endPoint y: 289, distance: 63.9
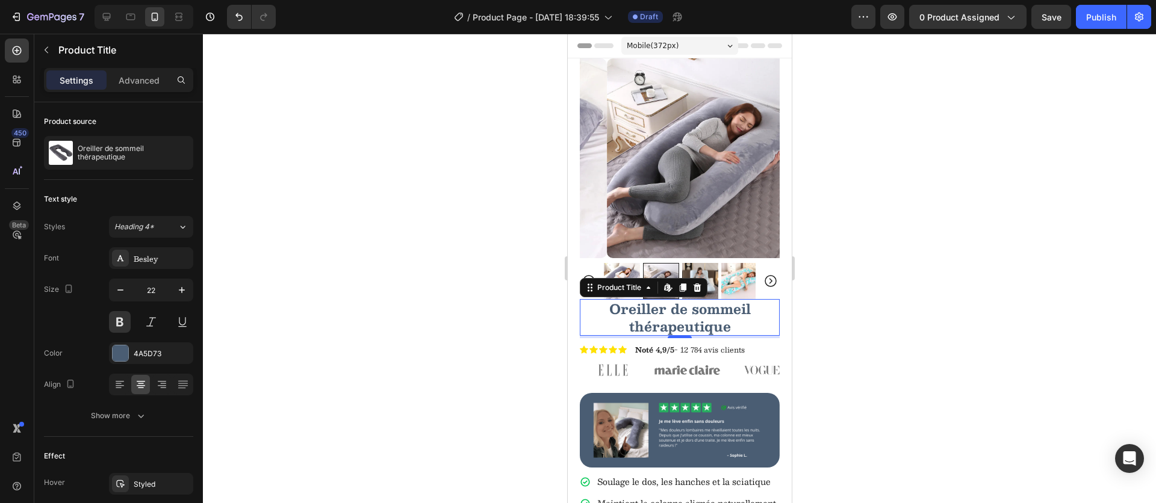
click at [934, 324] on div at bounding box center [679, 269] width 953 height 470
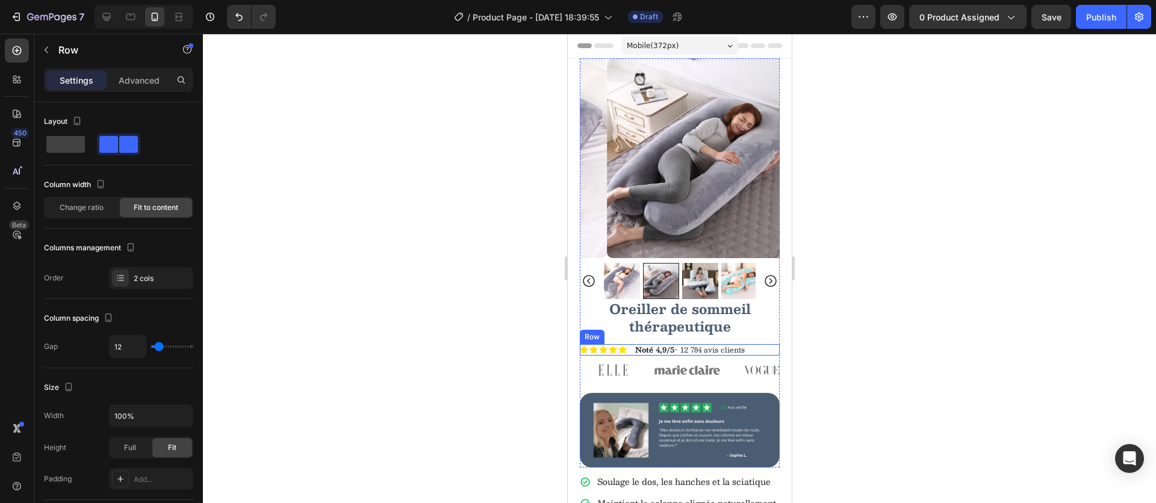
click at [760, 344] on div "Icon Icon Icon Icon Icon Icon List Noté 4,9/5 - 12 784 avis clients Text Block …" at bounding box center [679, 349] width 200 height 11
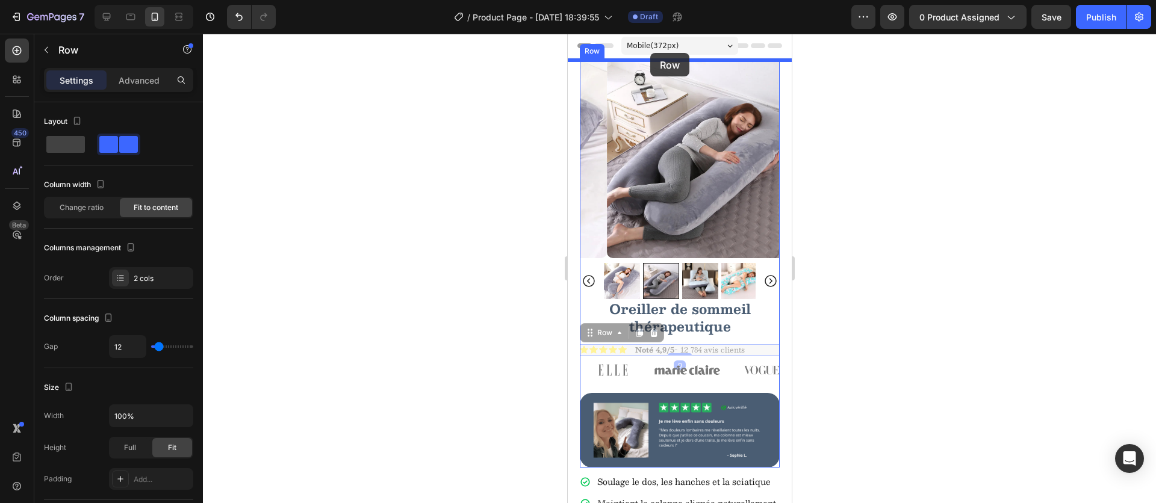
drag, startPoint x: 590, startPoint y: 325, endPoint x: 650, endPoint y: 53, distance: 278.5
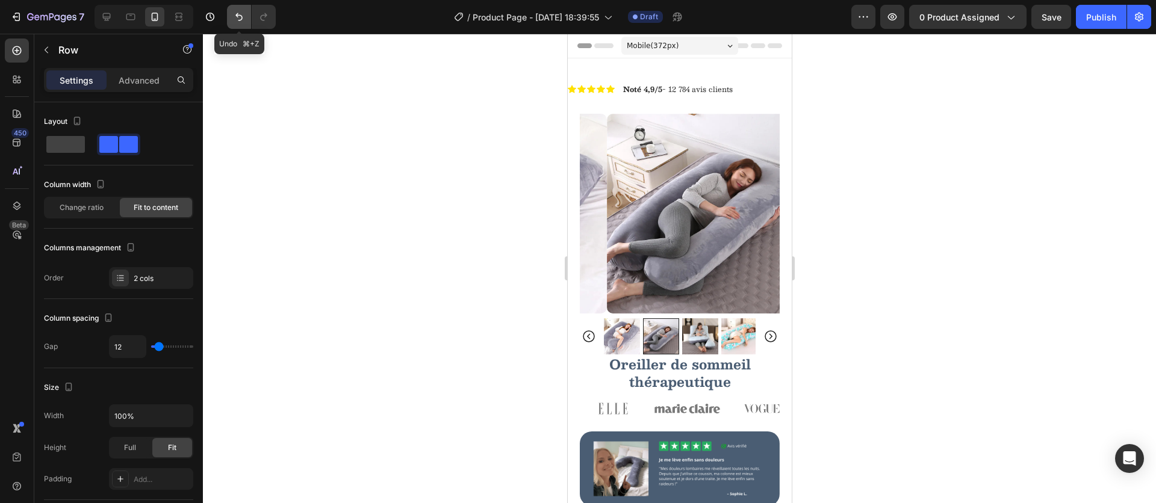
click at [237, 17] on icon "Undo/Redo" at bounding box center [239, 17] width 12 height 12
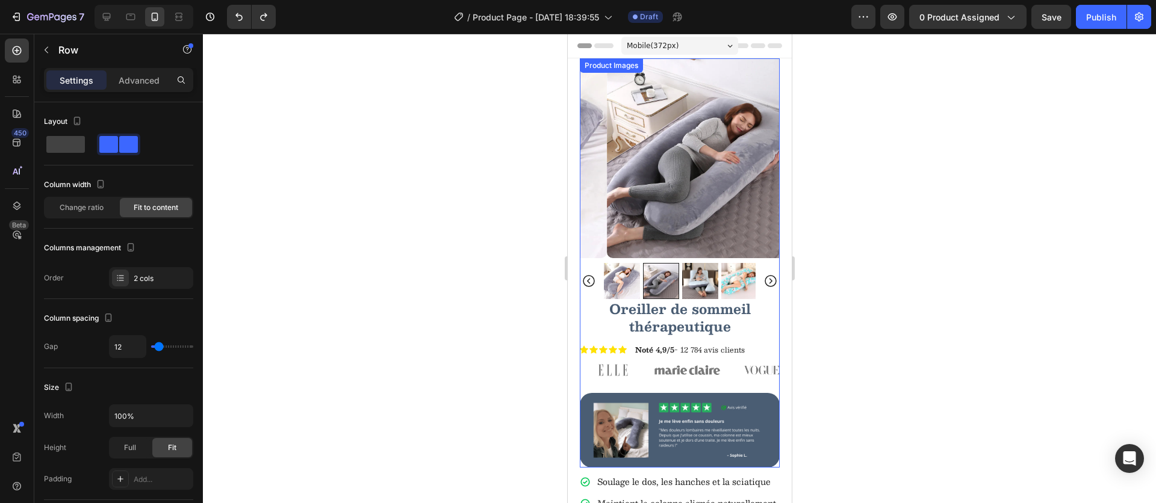
click at [905, 310] on div at bounding box center [679, 269] width 953 height 470
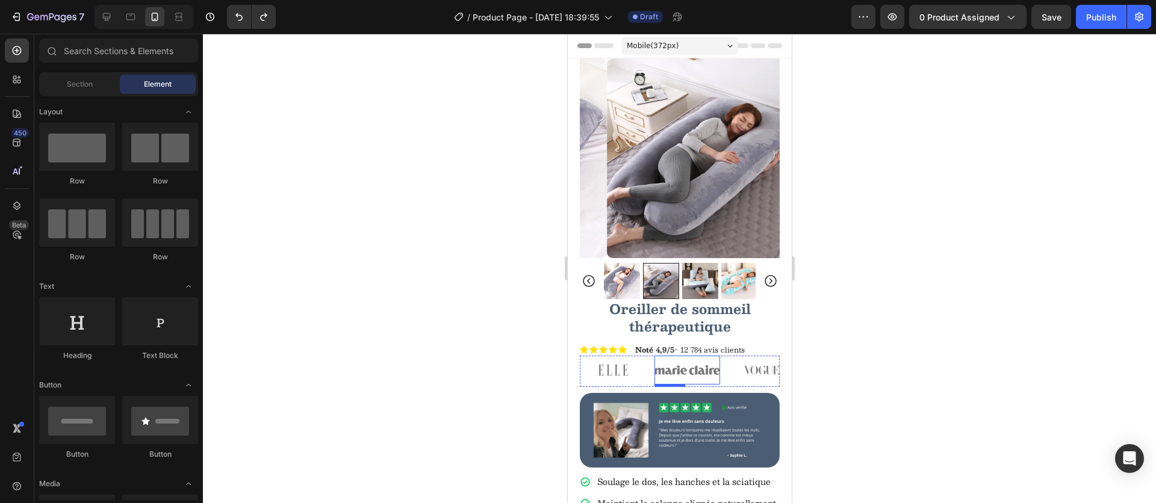
scroll to position [0, 0]
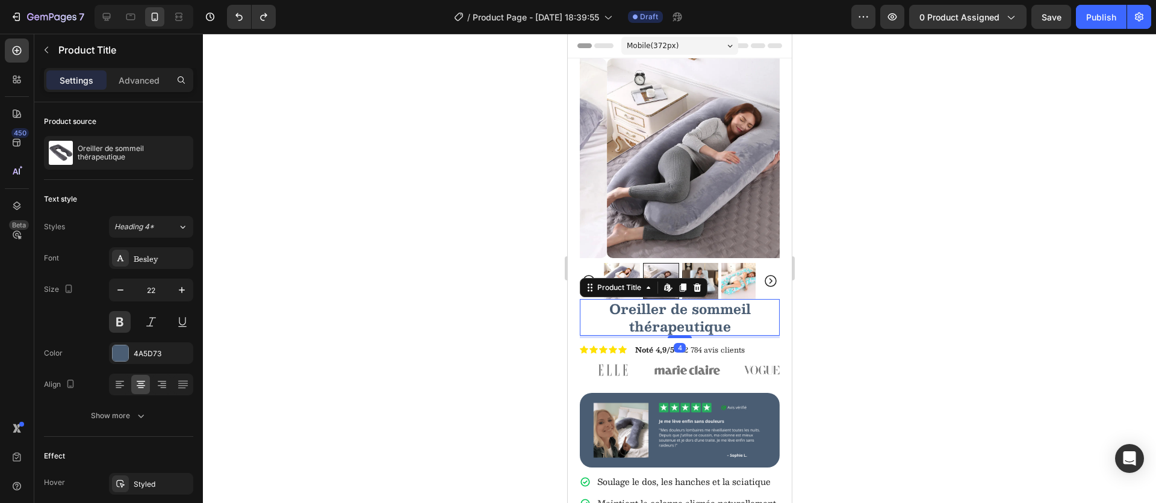
click at [666, 315] on h1 "Oreiller de sommeil thérapeutique" at bounding box center [679, 317] width 200 height 37
click at [118, 380] on icon at bounding box center [120, 385] width 12 height 12
click at [990, 373] on div at bounding box center [679, 269] width 953 height 470
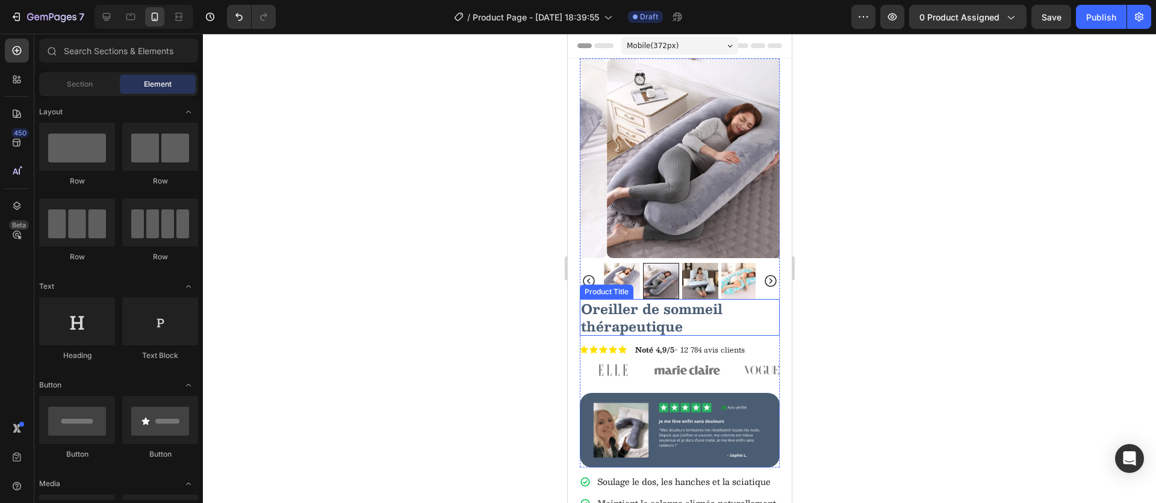
click at [717, 318] on h1 "Oreiller de sommeil thérapeutique" at bounding box center [679, 317] width 200 height 37
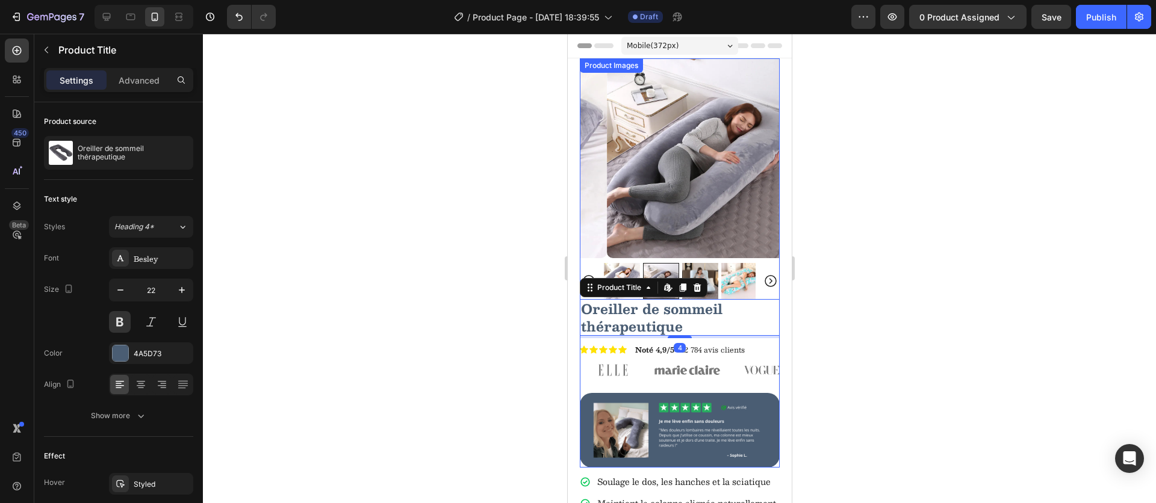
click at [763, 278] on icon "Carousel Next Arrow" at bounding box center [770, 281] width 14 height 14
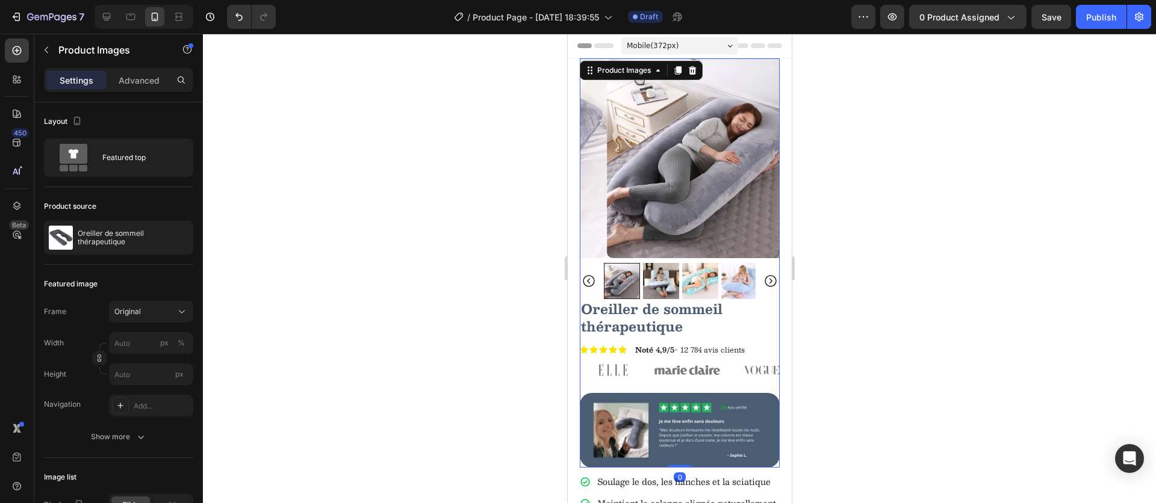
click at [712, 226] on img at bounding box center [706, 158] width 200 height 200
click at [745, 308] on h1 "Oreiller de sommeil thérapeutique" at bounding box center [679, 317] width 200 height 37
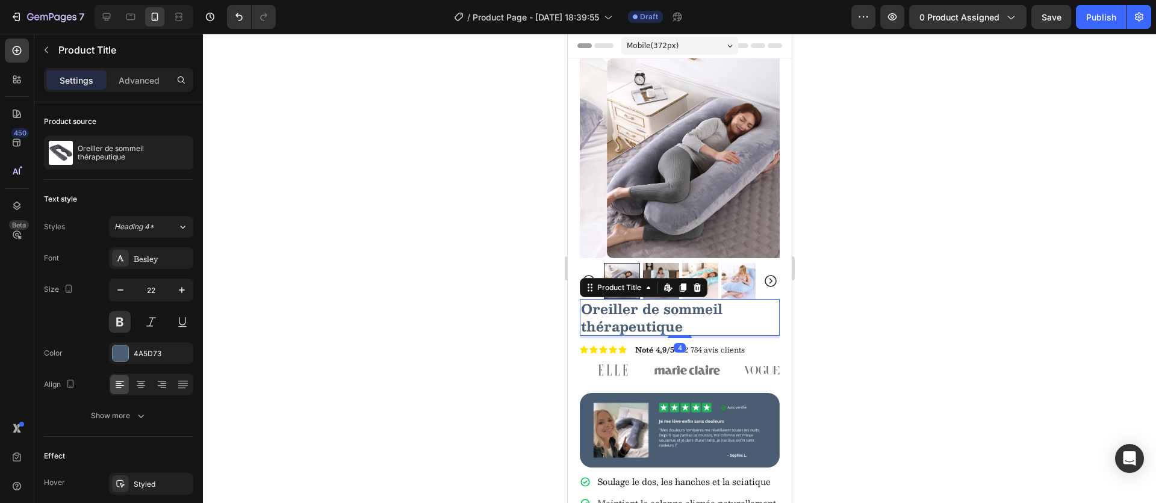
click at [135, 90] on div "Settings Advanced" at bounding box center [118, 80] width 149 height 24
click at [137, 87] on div "Advanced" at bounding box center [139, 79] width 60 height 19
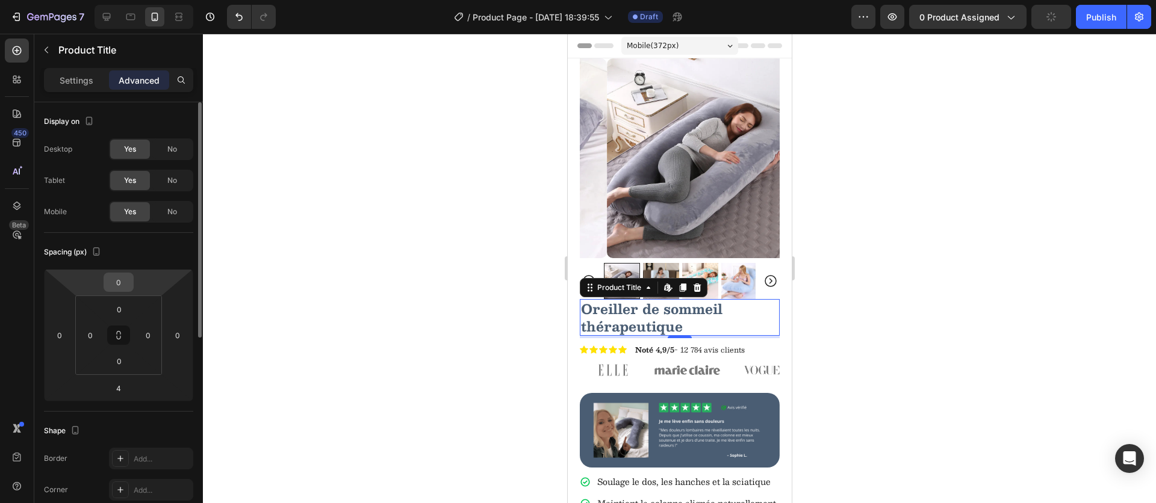
click at [124, 282] on input "0" at bounding box center [119, 282] width 24 height 18
type input "4"
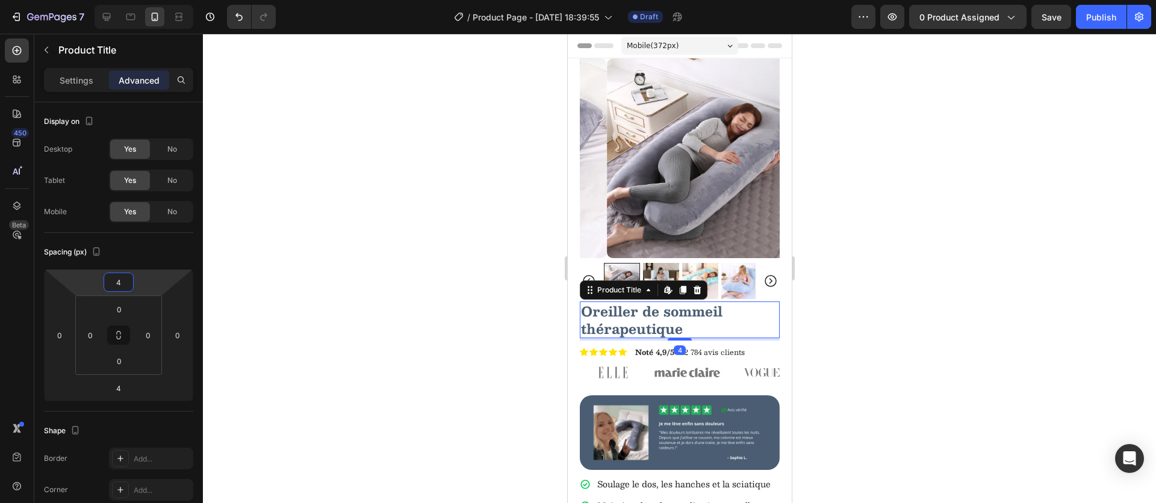
click at [330, 281] on div at bounding box center [679, 269] width 953 height 470
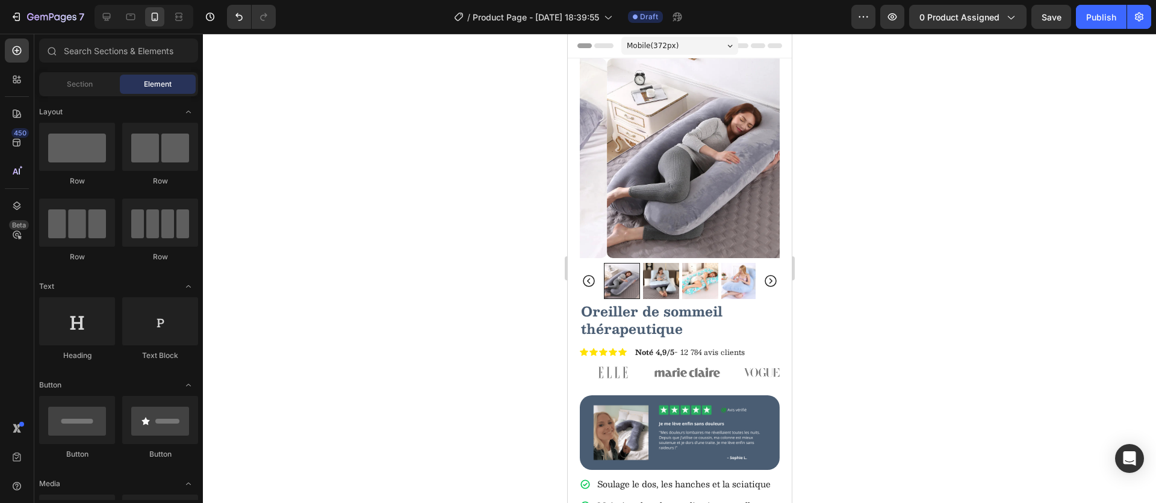
click at [888, 312] on div at bounding box center [679, 269] width 953 height 470
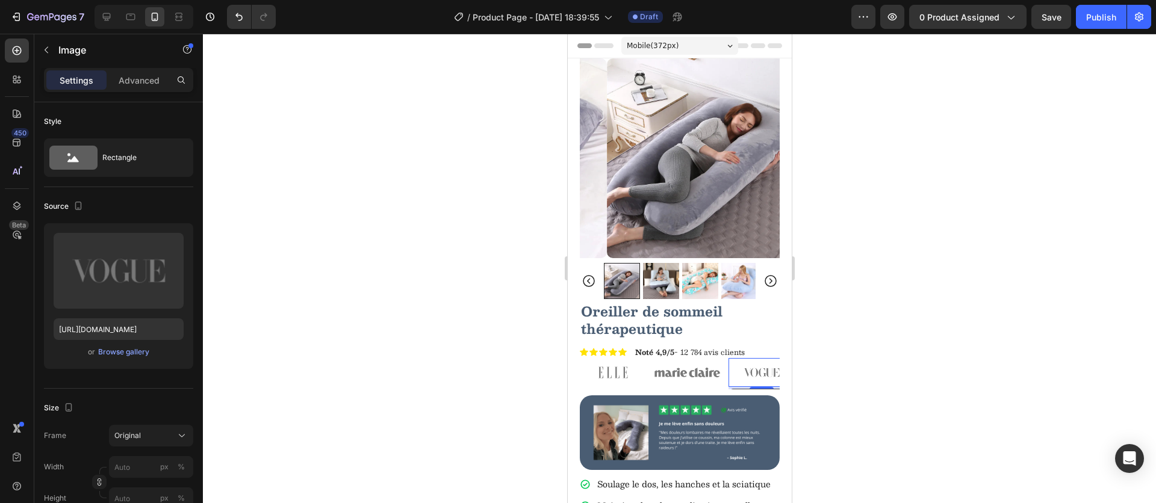
click at [761, 358] on img at bounding box center [761, 372] width 66 height 29
click at [582, 358] on img at bounding box center [612, 372] width 66 height 29
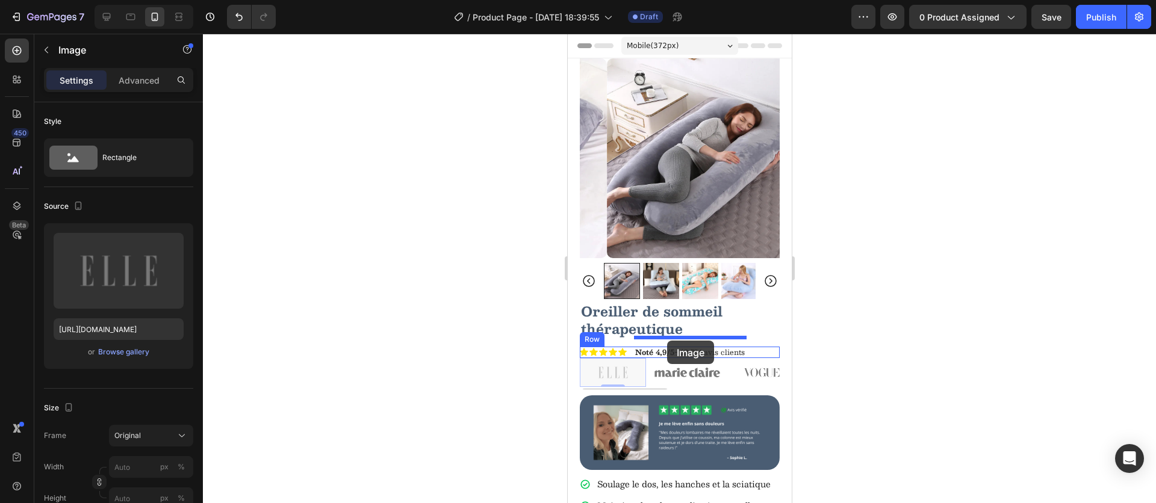
drag, startPoint x: 595, startPoint y: 357, endPoint x: 666, endPoint y: 341, distance: 72.9
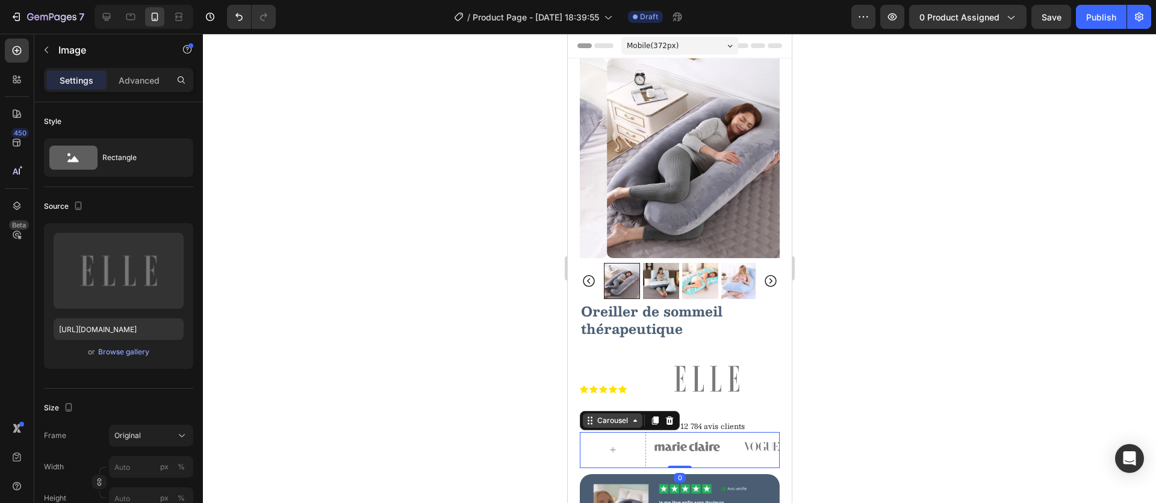
click at [594, 415] on div "Carousel" at bounding box center [612, 420] width 36 height 11
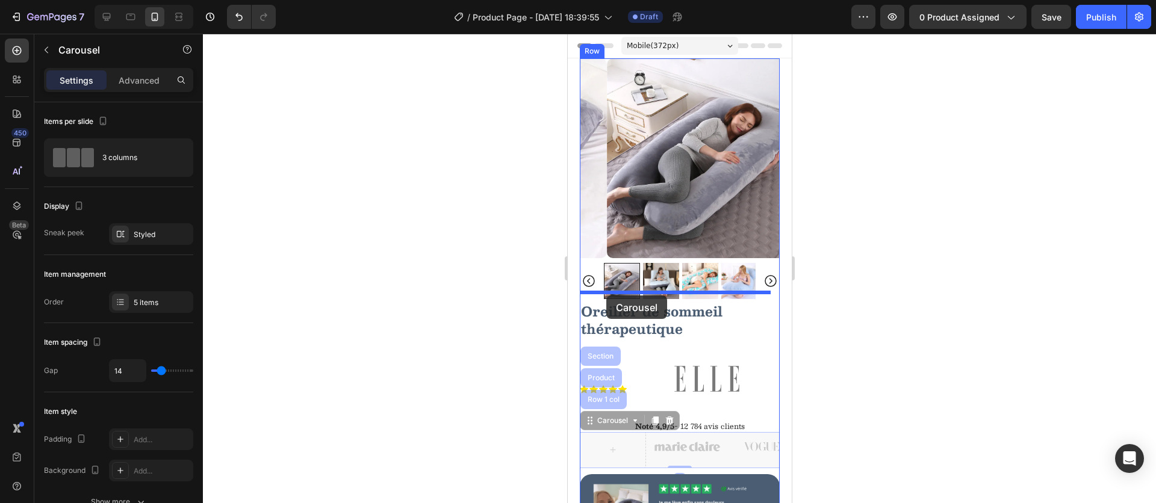
drag, startPoint x: 592, startPoint y: 411, endPoint x: 606, endPoint y: 296, distance: 116.4
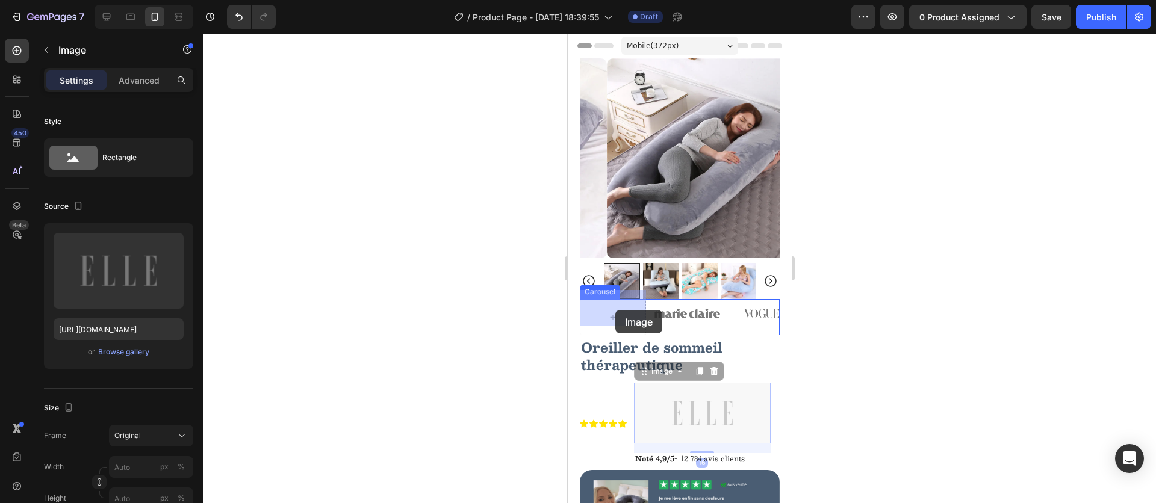
drag, startPoint x: 689, startPoint y: 401, endPoint x: 615, endPoint y: 310, distance: 117.6
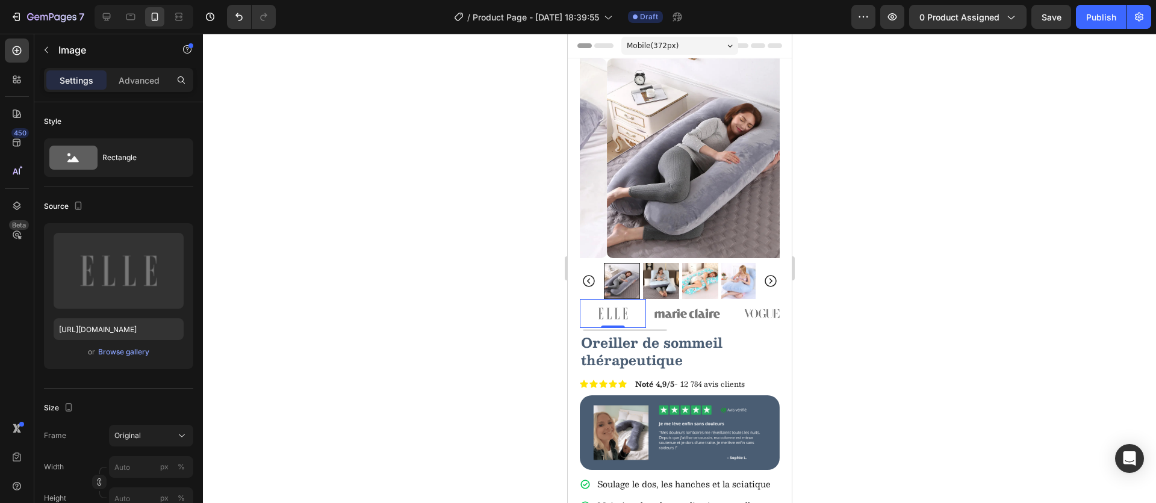
click at [879, 335] on div at bounding box center [679, 269] width 953 height 470
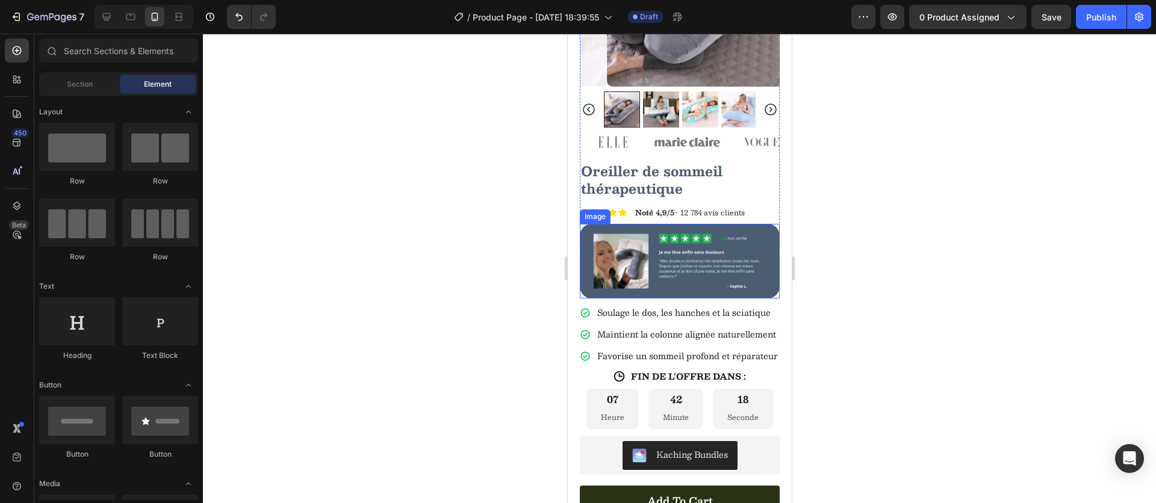
scroll to position [262, 0]
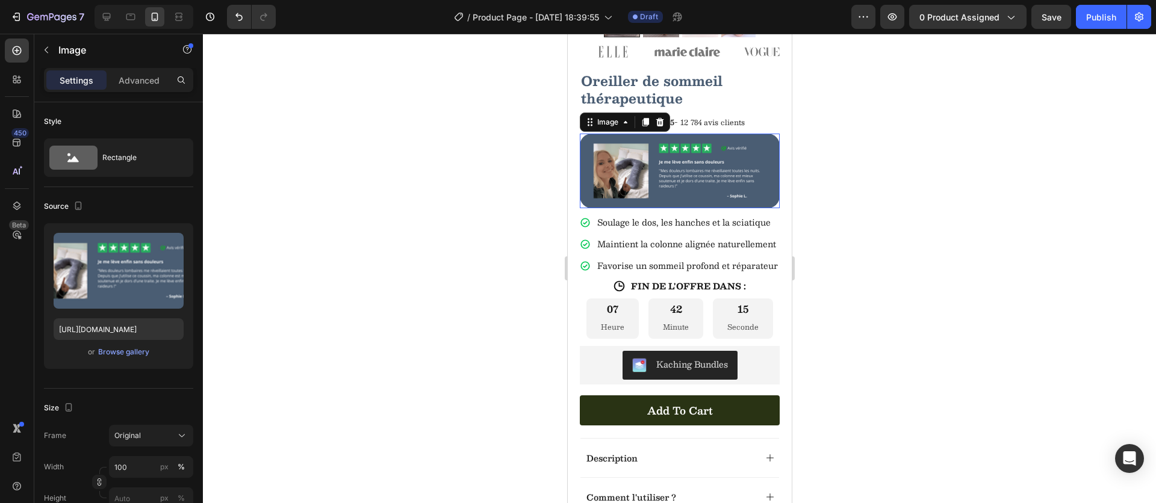
click at [716, 170] on img at bounding box center [679, 171] width 200 height 75
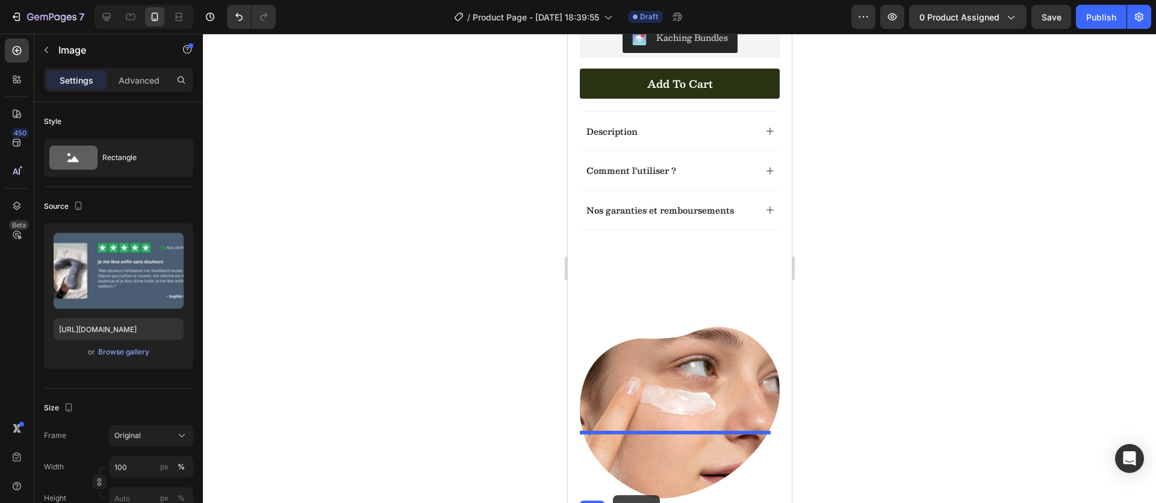
scroll to position [616, 0]
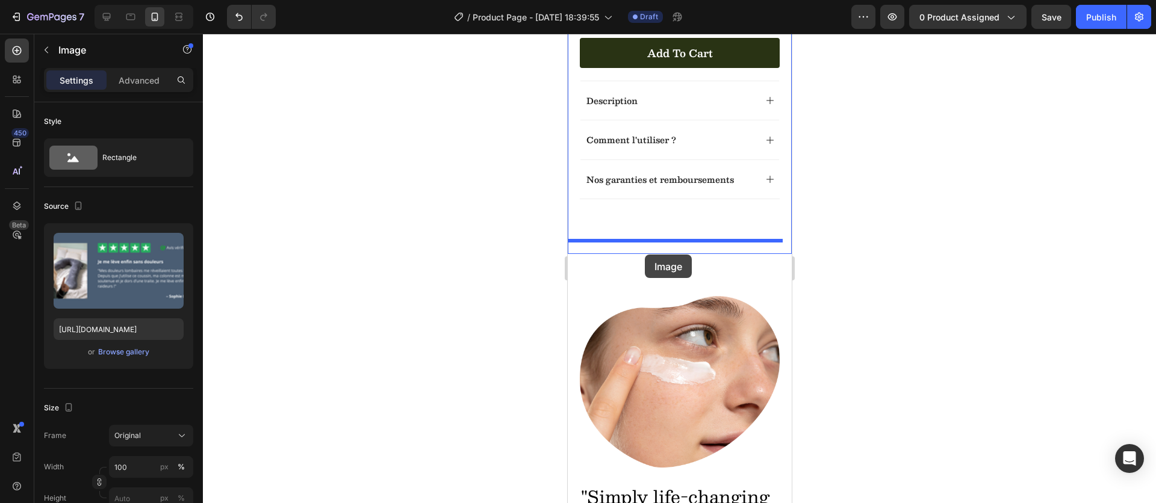
drag, startPoint x: 590, startPoint y: 113, endPoint x: 644, endPoint y: 255, distance: 151.5
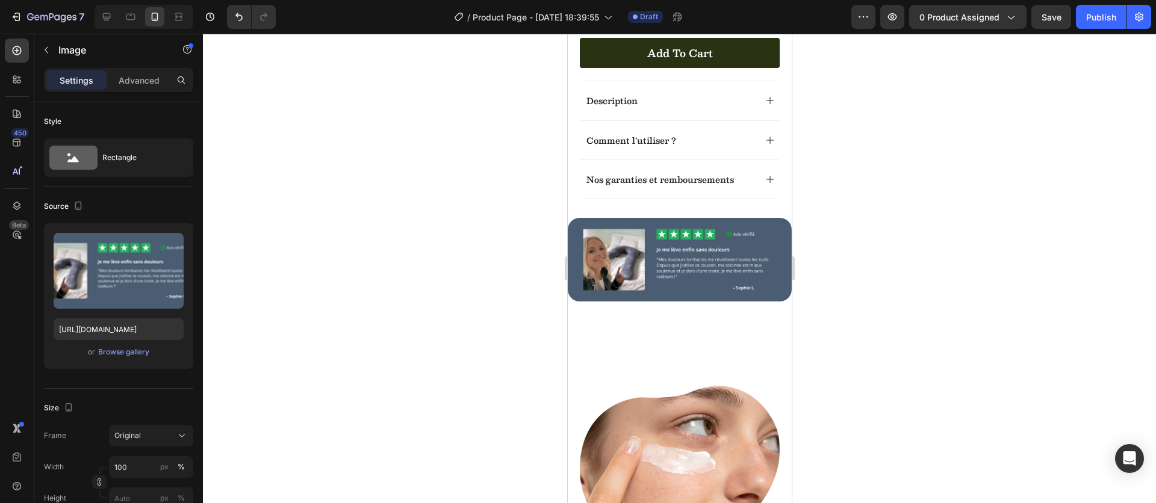
click at [980, 292] on div at bounding box center [679, 269] width 953 height 470
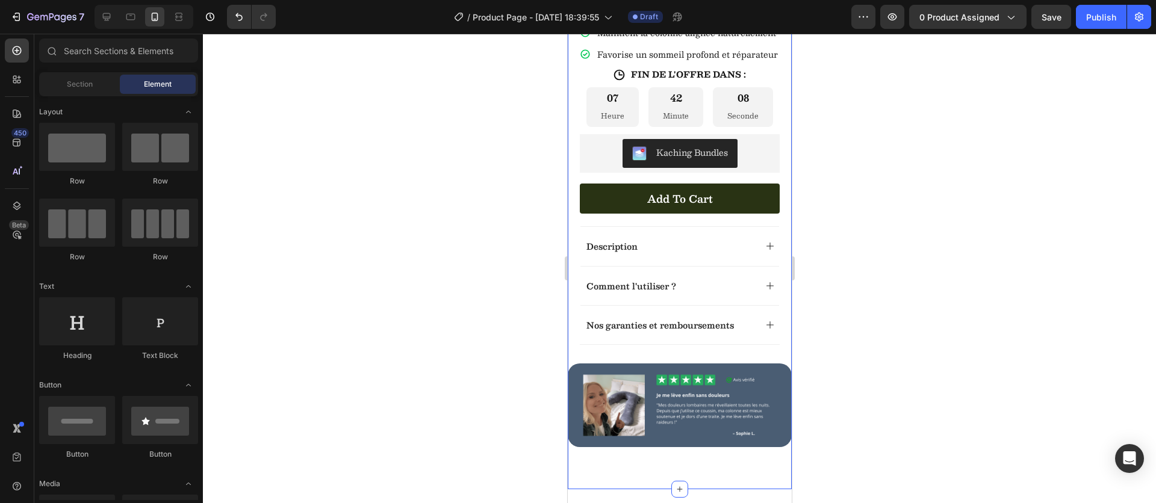
scroll to position [144, 0]
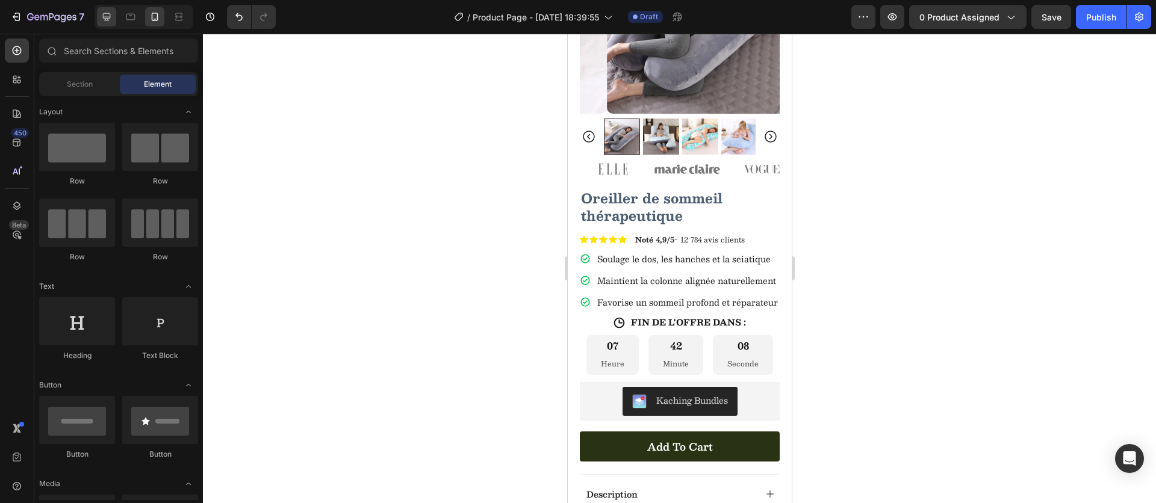
click at [108, 12] on icon at bounding box center [107, 17] width 12 height 12
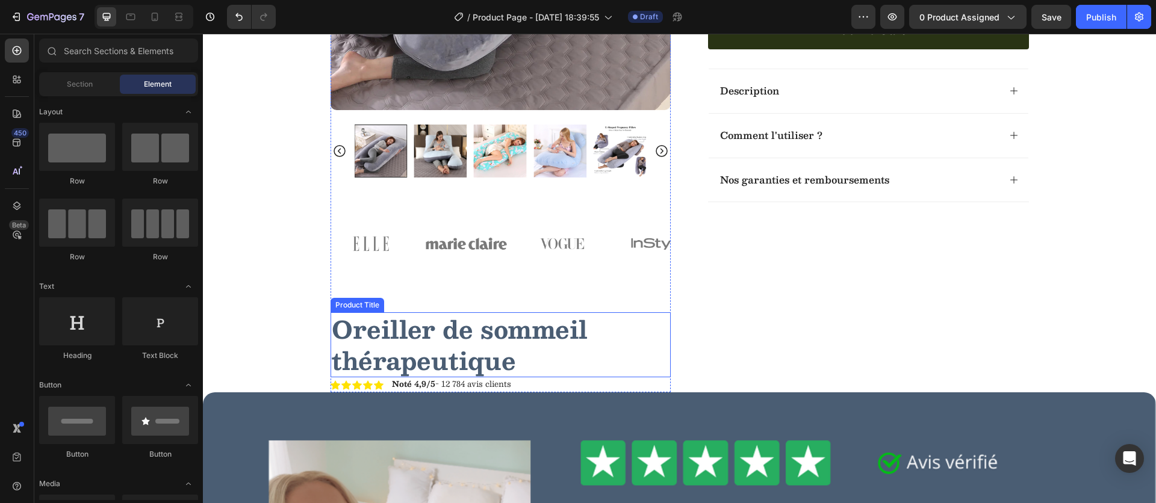
scroll to position [322, 0]
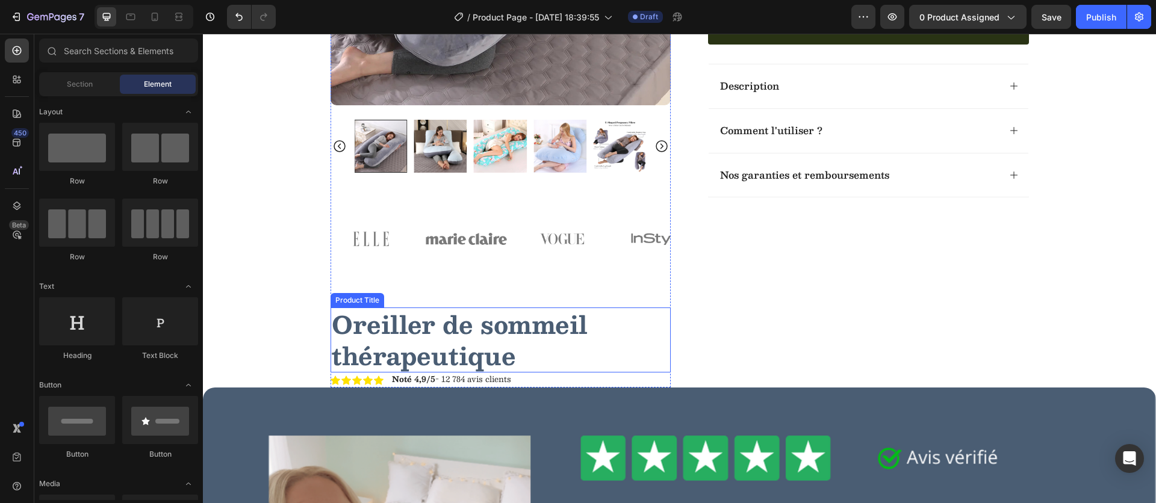
click at [382, 329] on h1 "Oreiller de sommeil thérapeutique" at bounding box center [500, 340] width 340 height 65
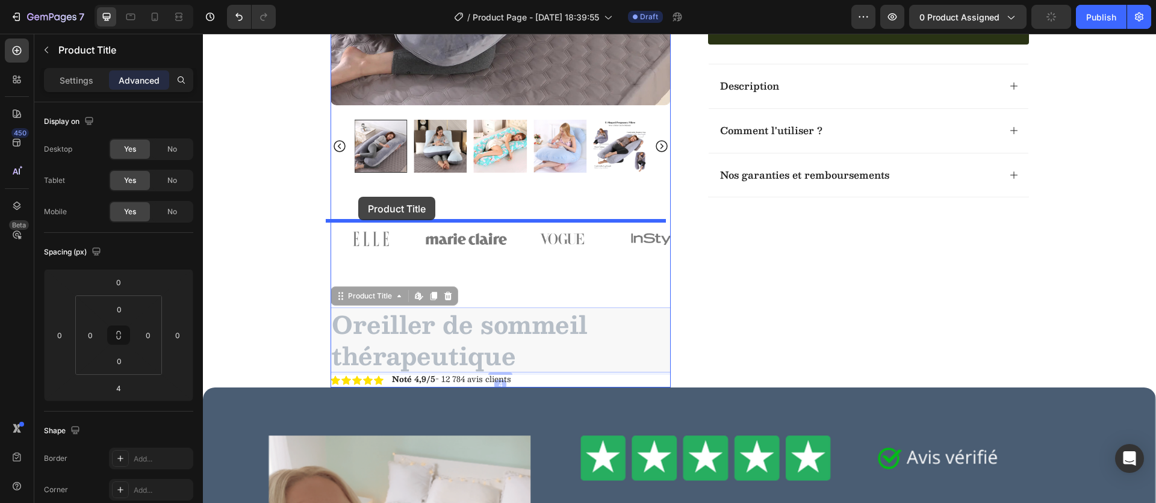
drag, startPoint x: 336, startPoint y: 297, endPoint x: 358, endPoint y: 197, distance: 101.8
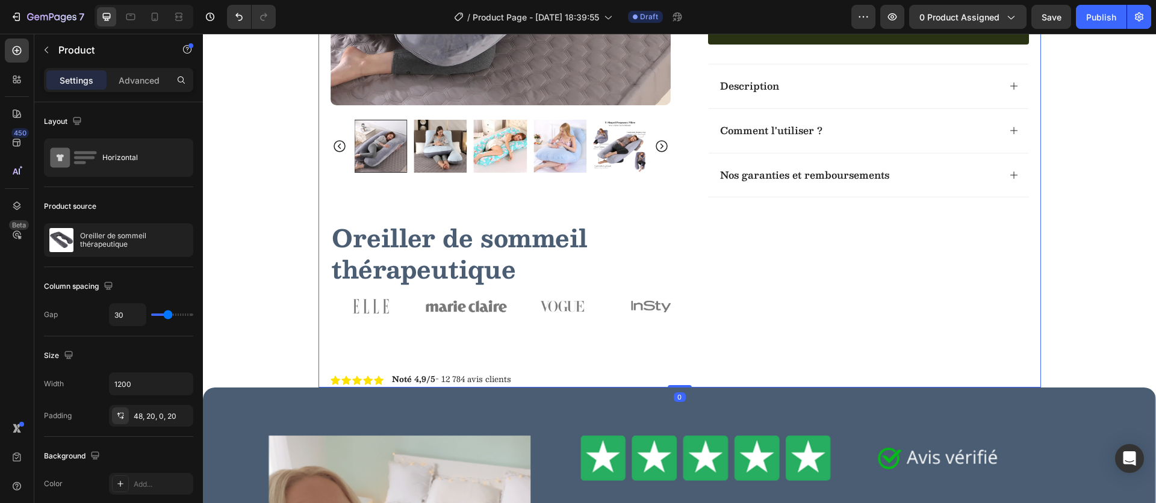
click at [777, 323] on div "Hydrate, rejuvenate, and glow with our revolutionary cream. Unleash your skin's…" at bounding box center [859, 76] width 340 height 622
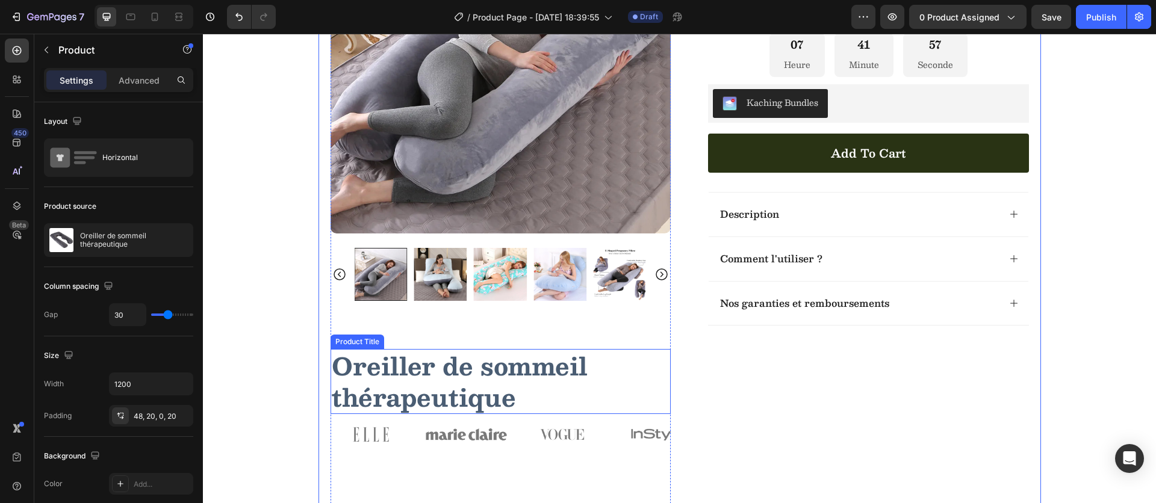
scroll to position [193, 0]
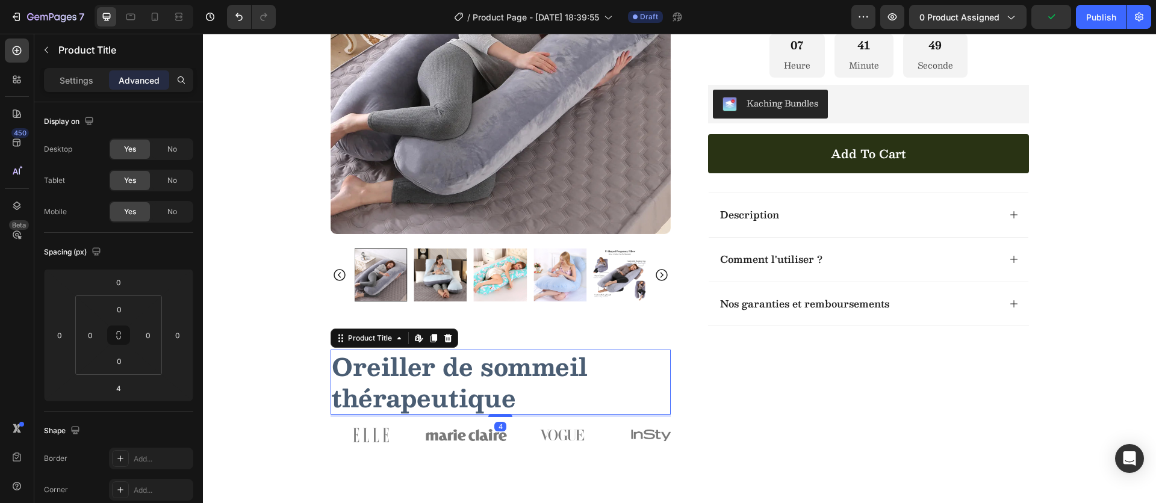
click at [392, 372] on h1 "Oreiller de sommeil thérapeutique" at bounding box center [500, 382] width 340 height 65
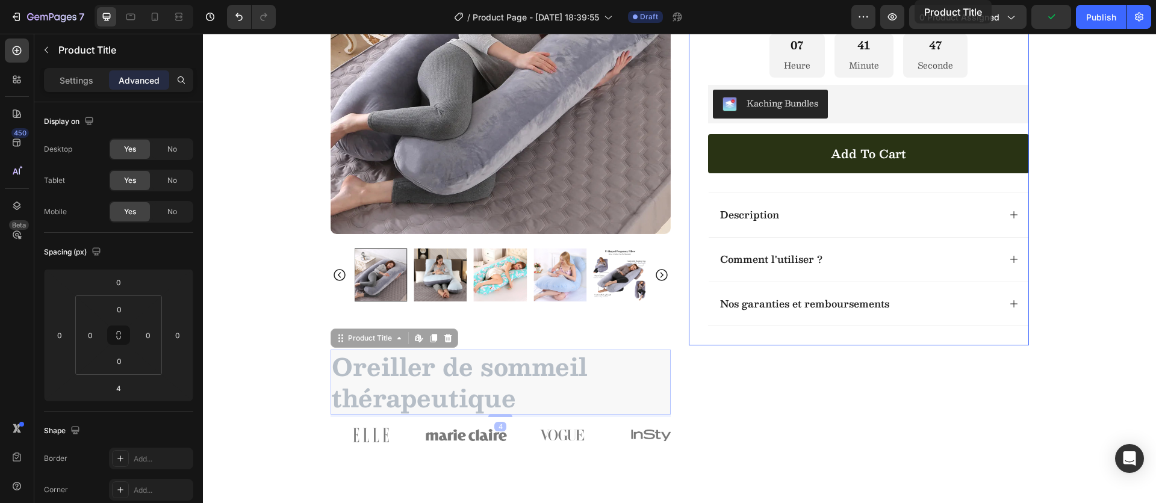
scroll to position [0, 0]
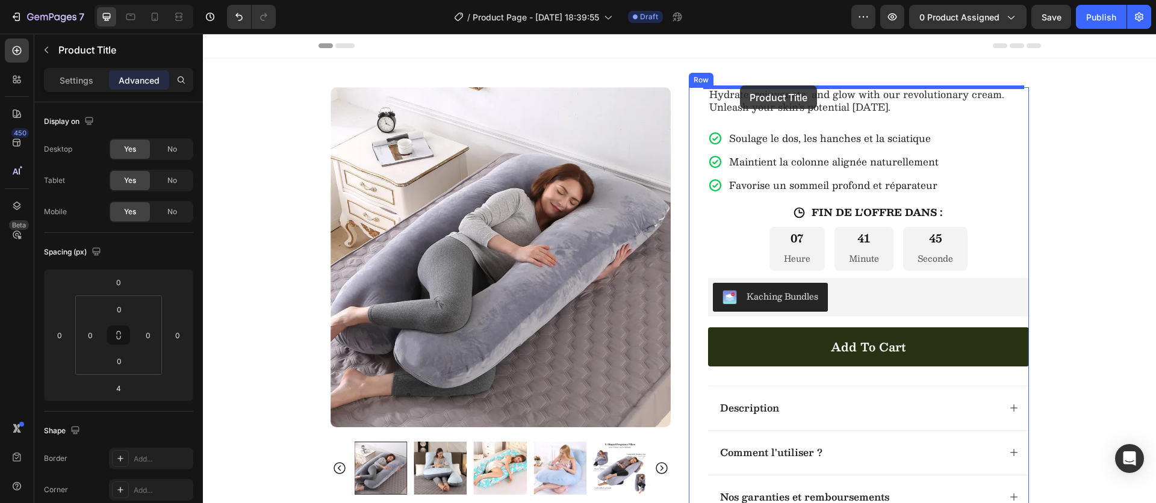
drag, startPoint x: 337, startPoint y: 338, endPoint x: 740, endPoint y: 85, distance: 475.5
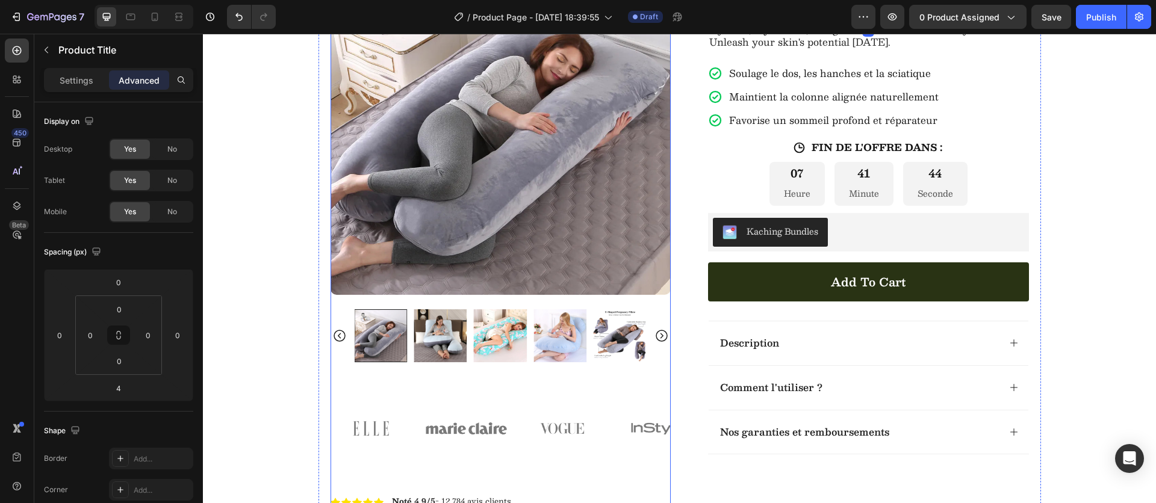
scroll to position [196, 0]
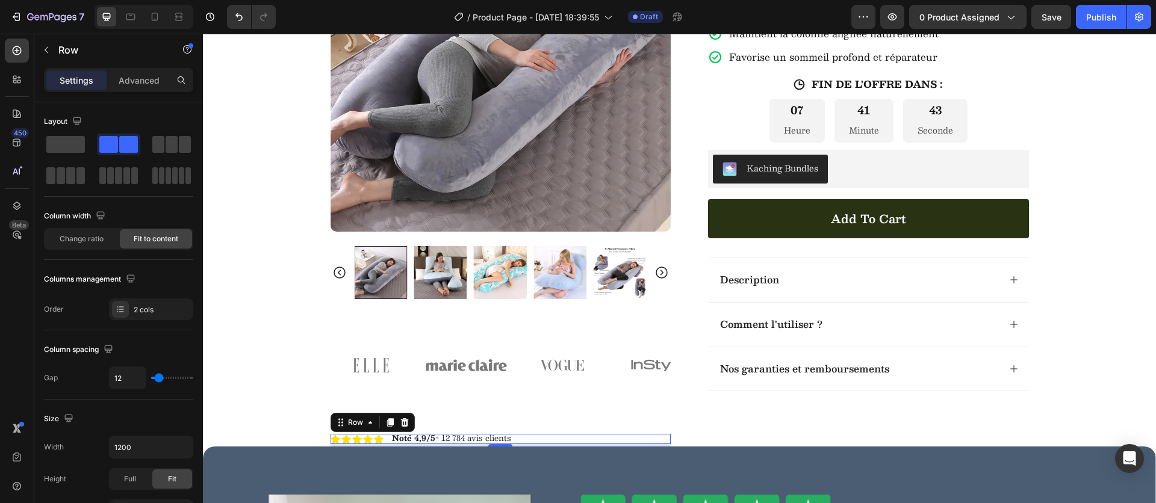
click at [538, 438] on div "Icon Icon Icon Icon Icon Icon List Noté 4,9/5 - 12 784 avis clients Text Block …" at bounding box center [500, 439] width 340 height 11
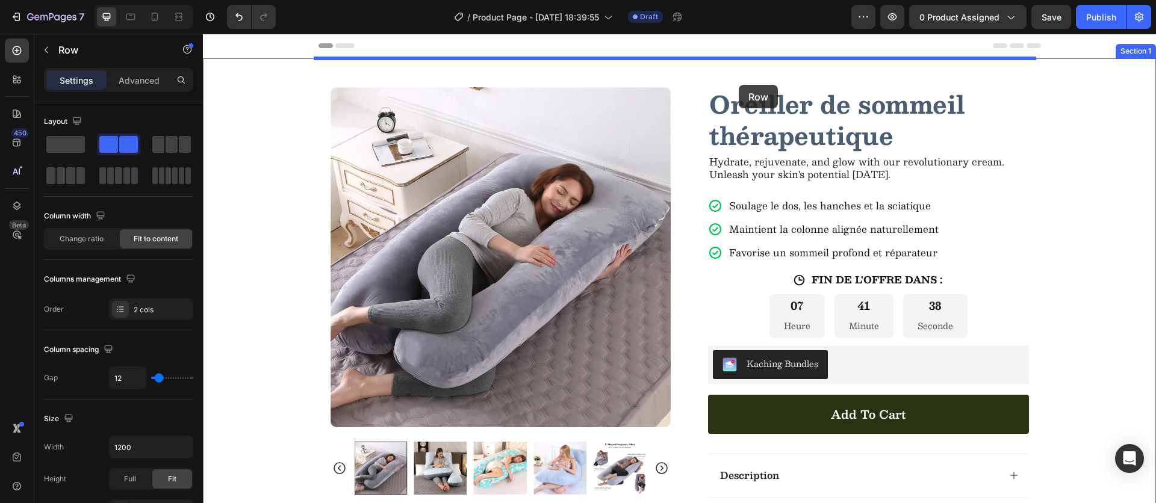
drag, startPoint x: 332, startPoint y: 421, endPoint x: 739, endPoint y: 85, distance: 527.6
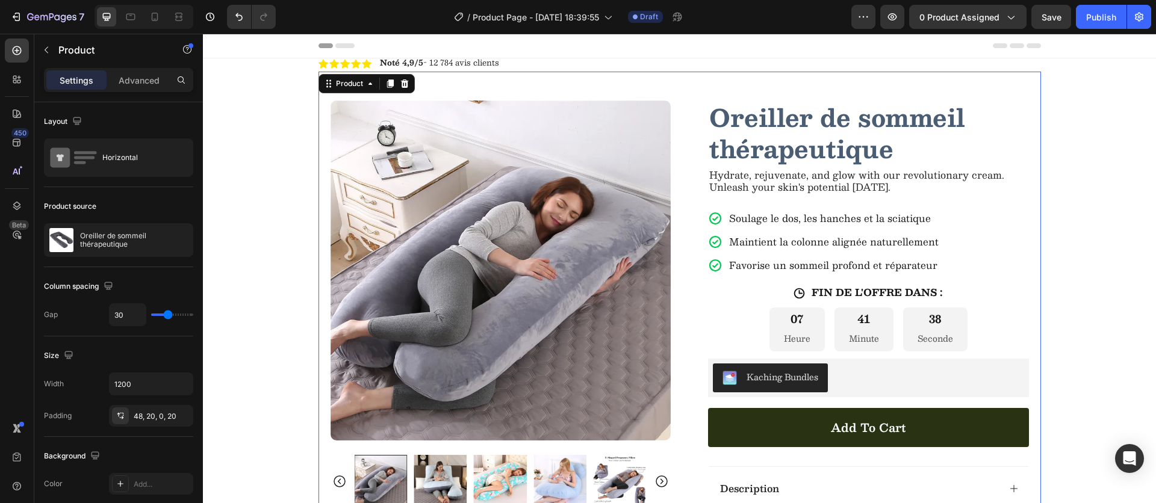
click at [739, 85] on div "Product Images Image Image Image Image Image Carousel Row Oreiller de sommeil t…" at bounding box center [679, 357] width 722 height 571
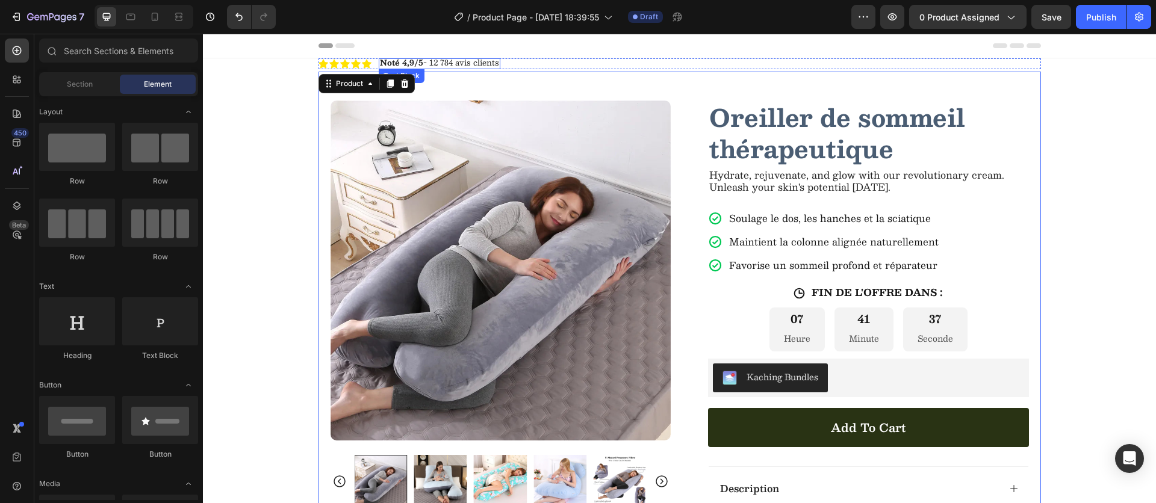
click at [356, 57] on div "Header" at bounding box center [679, 46] width 722 height 24
click at [544, 63] on div "Icon Icon Icon Icon Icon Icon List Noté 4,9/5 - 12 784 avis clients Text Block …" at bounding box center [679, 63] width 722 height 11
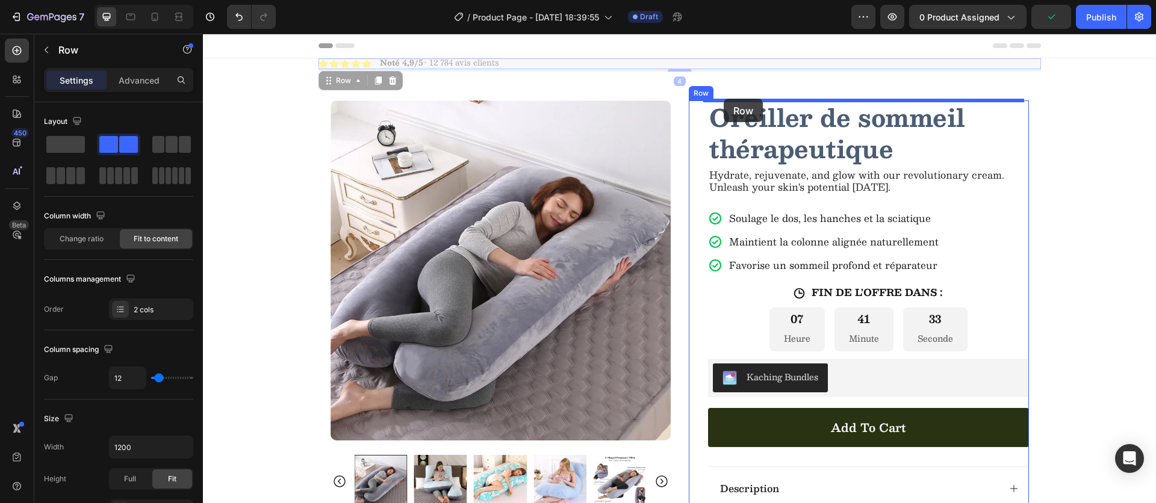
drag, startPoint x: 320, startPoint y: 76, endPoint x: 724, endPoint y: 99, distance: 404.6
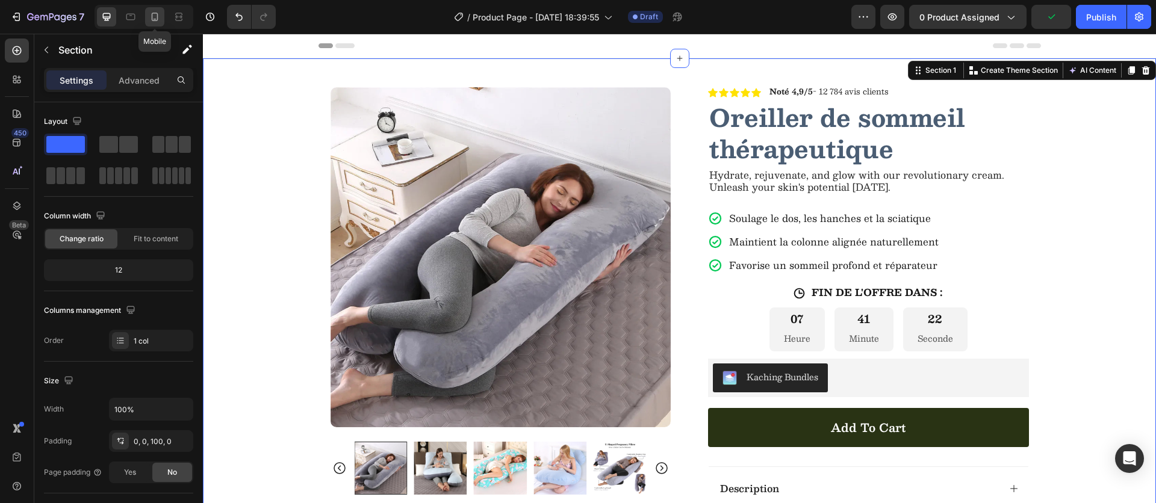
click at [160, 18] on icon at bounding box center [155, 17] width 12 height 12
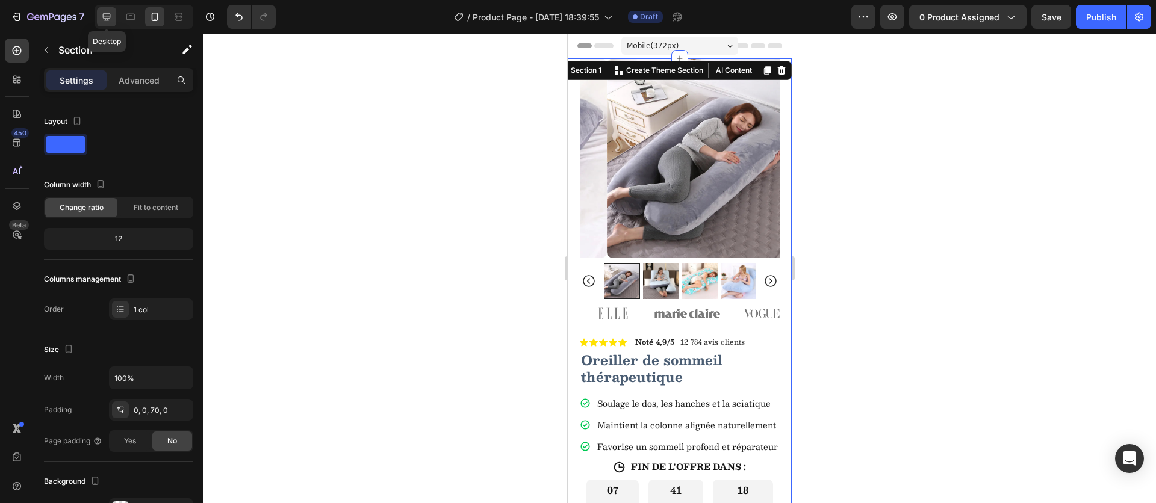
click at [113, 19] on div at bounding box center [106, 16] width 19 height 19
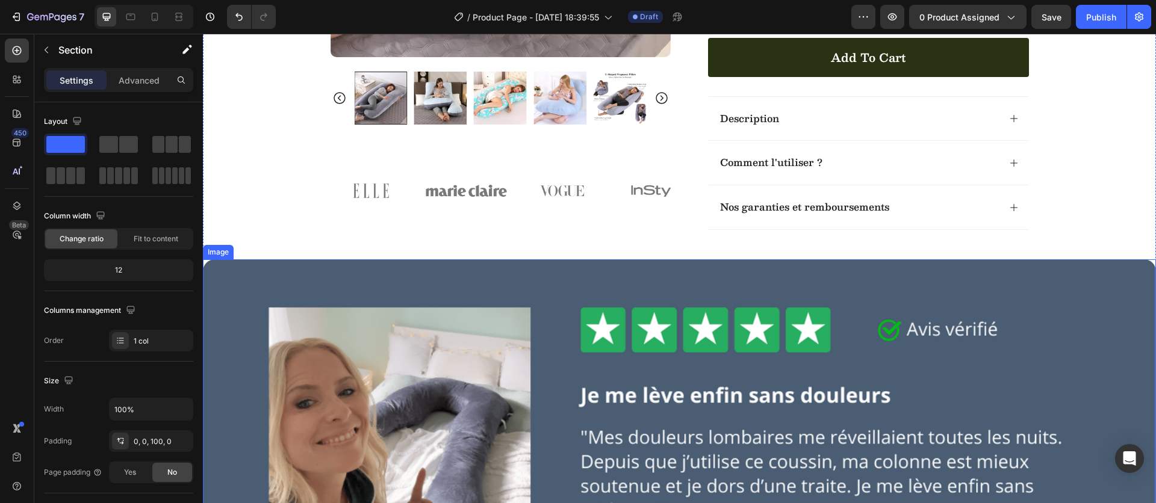
scroll to position [374, 0]
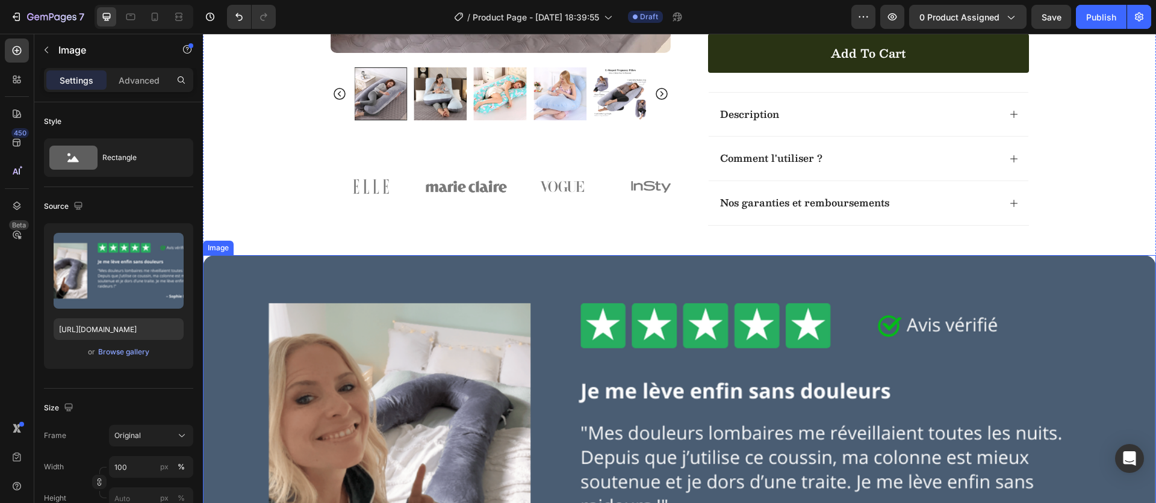
click at [267, 268] on img at bounding box center [679, 434] width 953 height 358
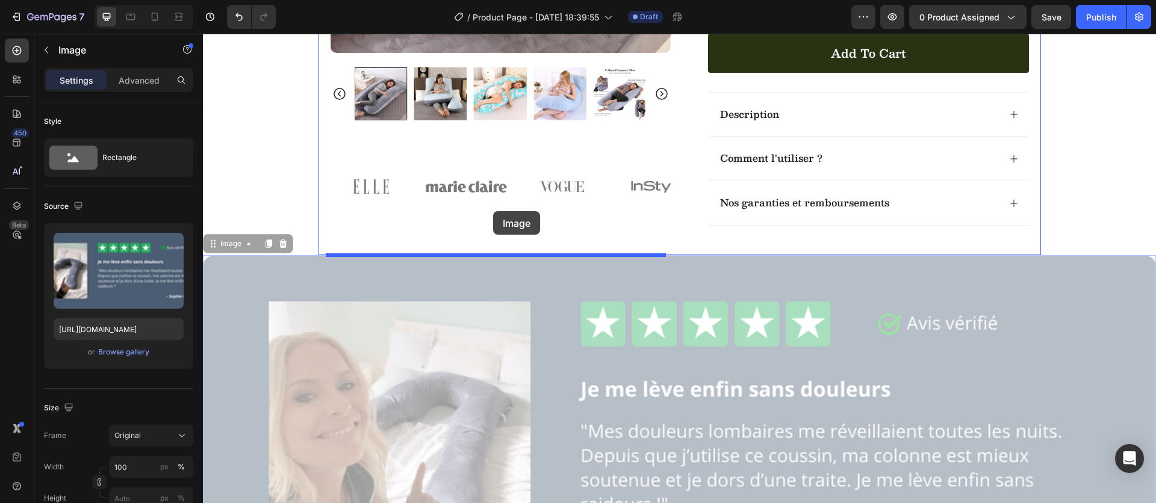
drag, startPoint x: 211, startPoint y: 246, endPoint x: 493, endPoint y: 211, distance: 284.4
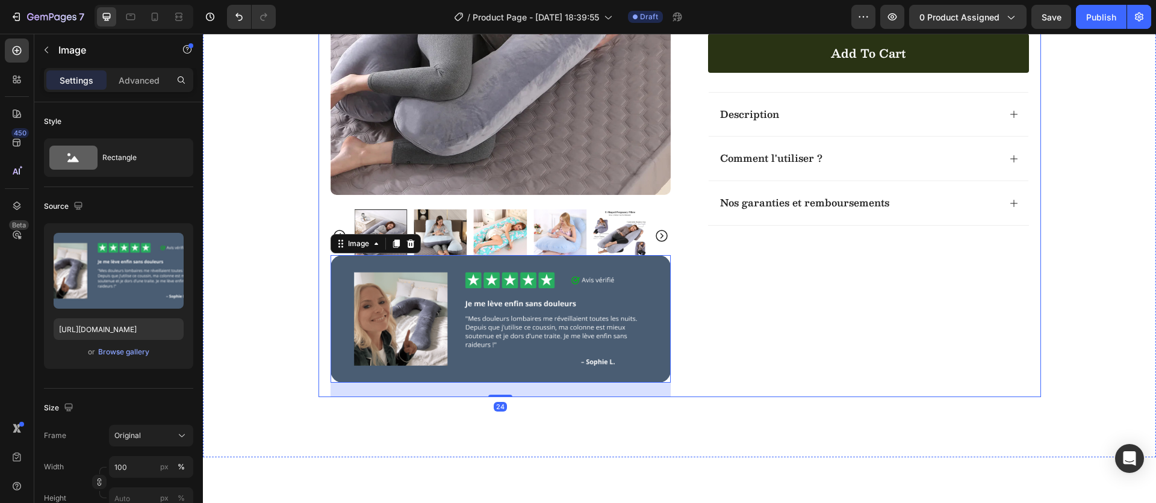
click at [746, 323] on div "Icon Icon Icon Icon Icon Icon List Noté 4,9/5 - 12 784 avis clients Text Block …" at bounding box center [859, 55] width 340 height 684
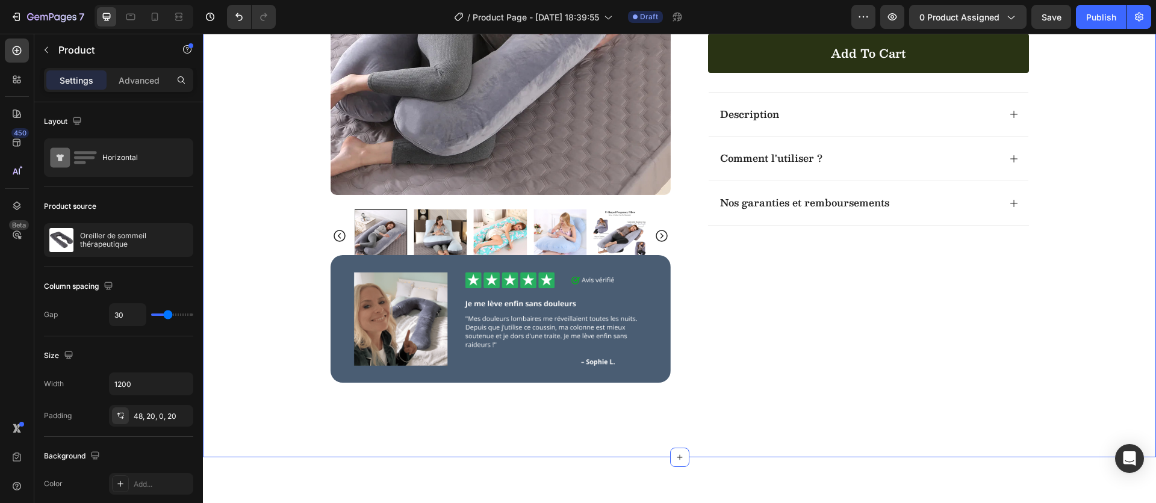
click at [1059, 306] on div "Product Images Image Image Image Image Image Carousel Row Image Icon Icon Icon …" at bounding box center [679, 40] width 953 height 713
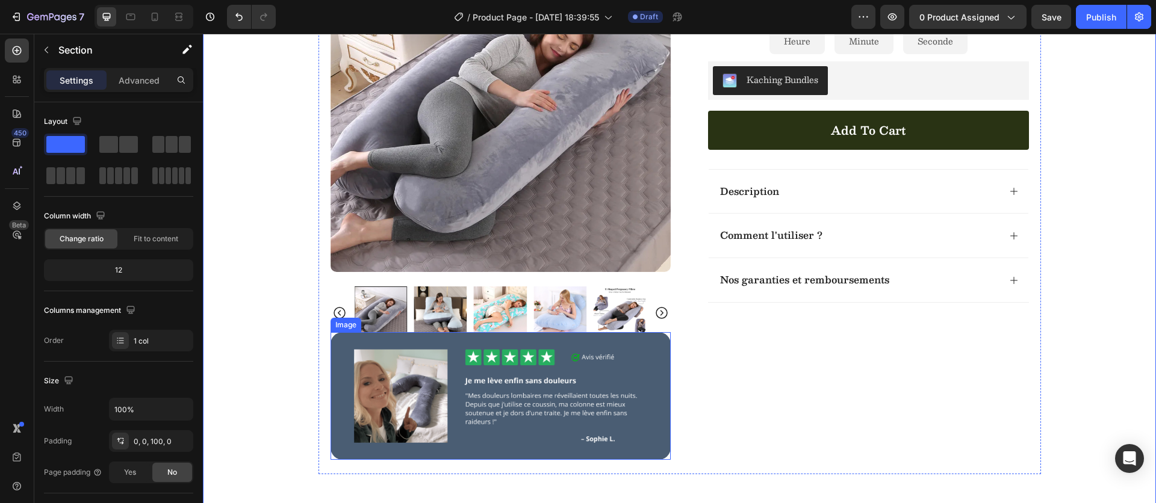
scroll to position [389, 0]
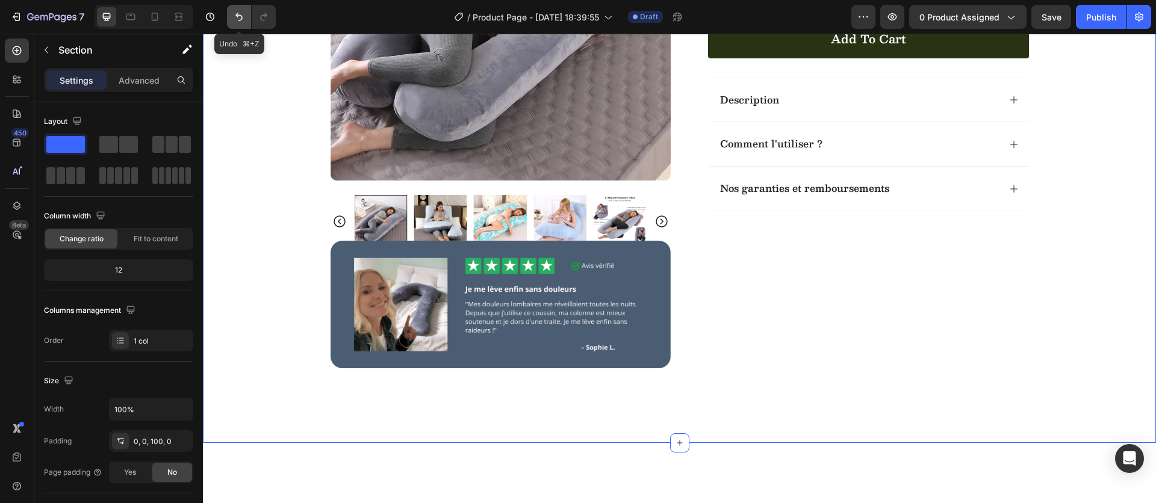
click at [233, 17] on icon "Undo/Redo" at bounding box center [239, 17] width 12 height 12
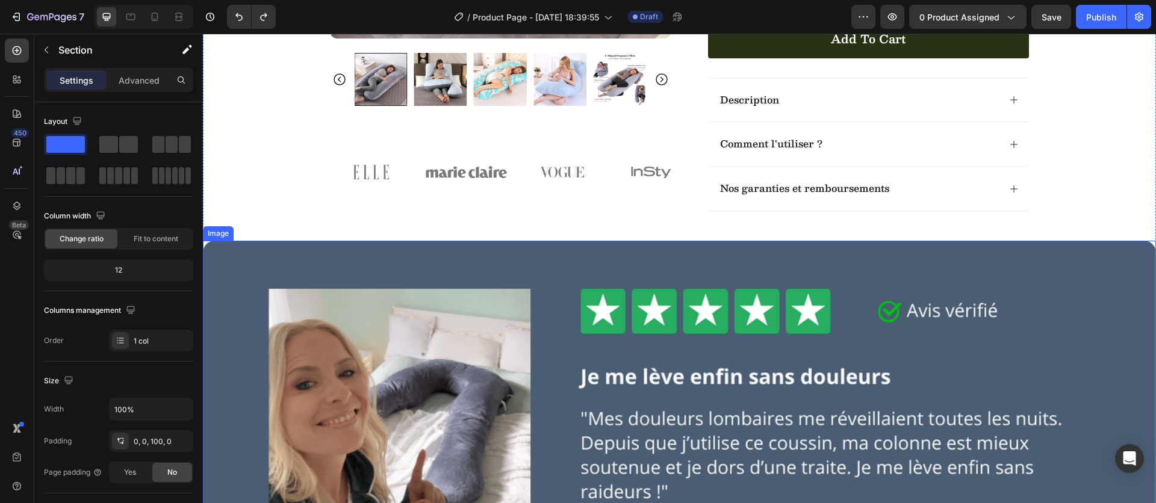
click at [255, 261] on img at bounding box center [679, 420] width 953 height 358
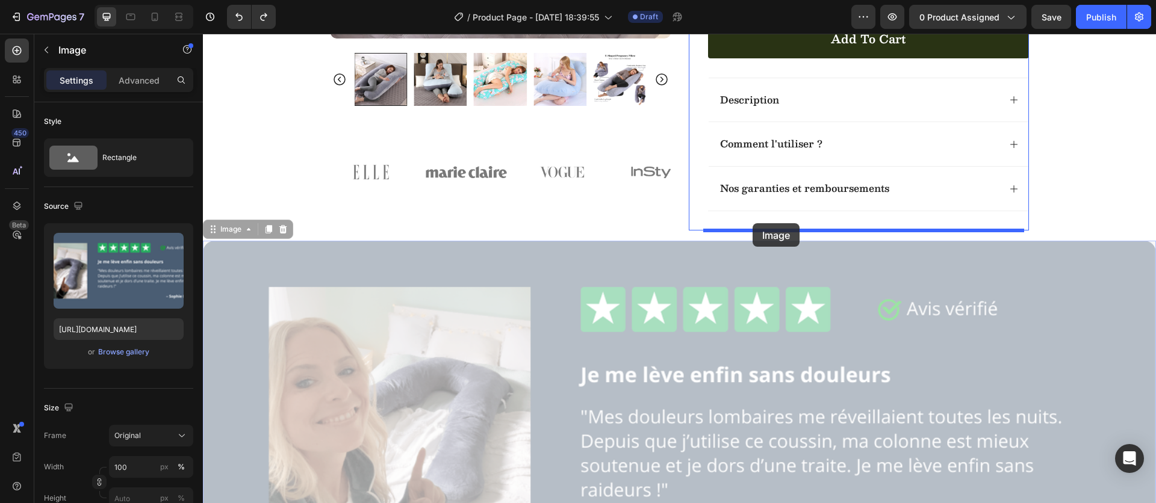
drag, startPoint x: 213, startPoint y: 231, endPoint x: 752, endPoint y: 223, distance: 539.4
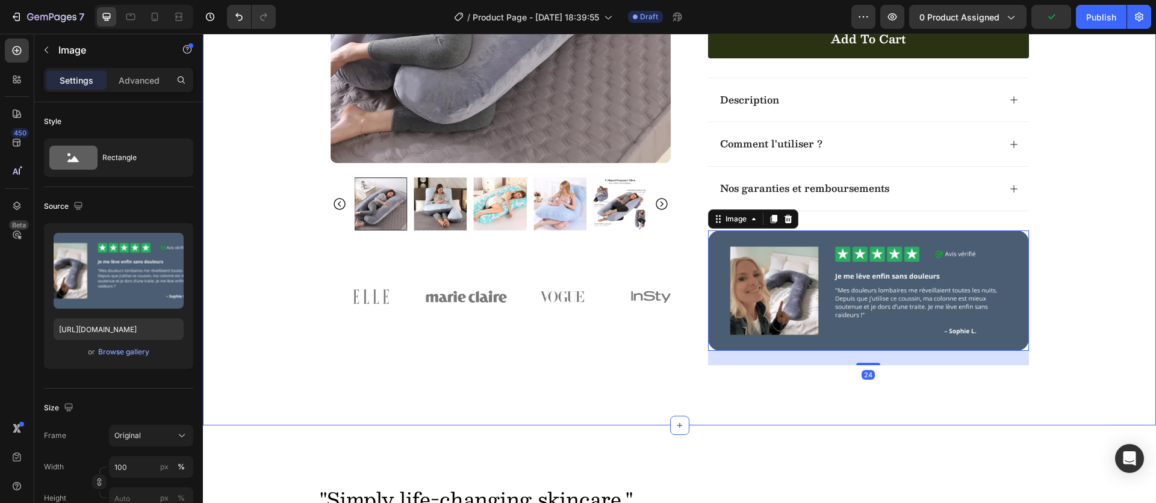
click at [1095, 284] on div "Product Images Image Image Image Image Image Carousel Row Icon Icon Icon Icon I…" at bounding box center [679, 18] width 953 height 696
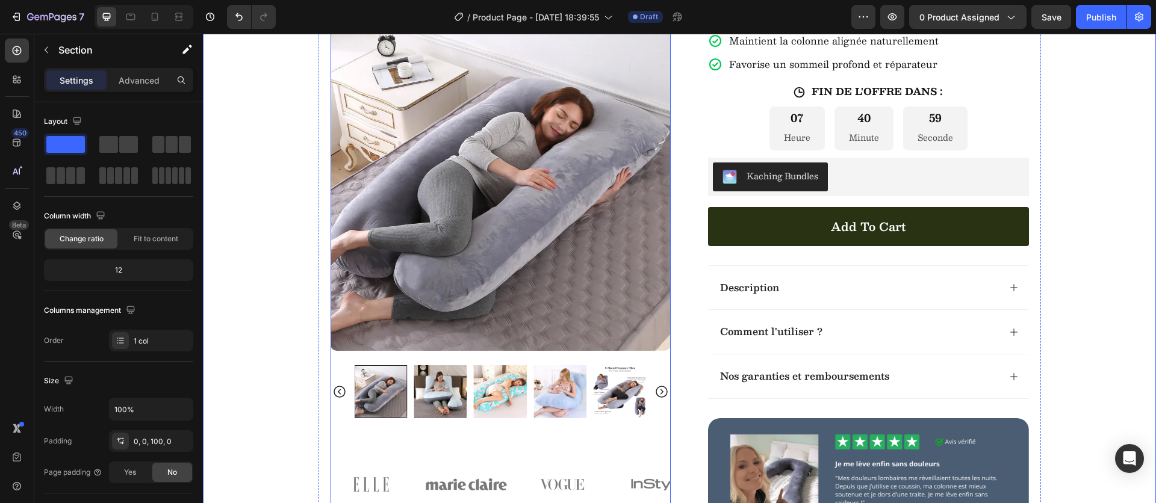
scroll to position [200, 0]
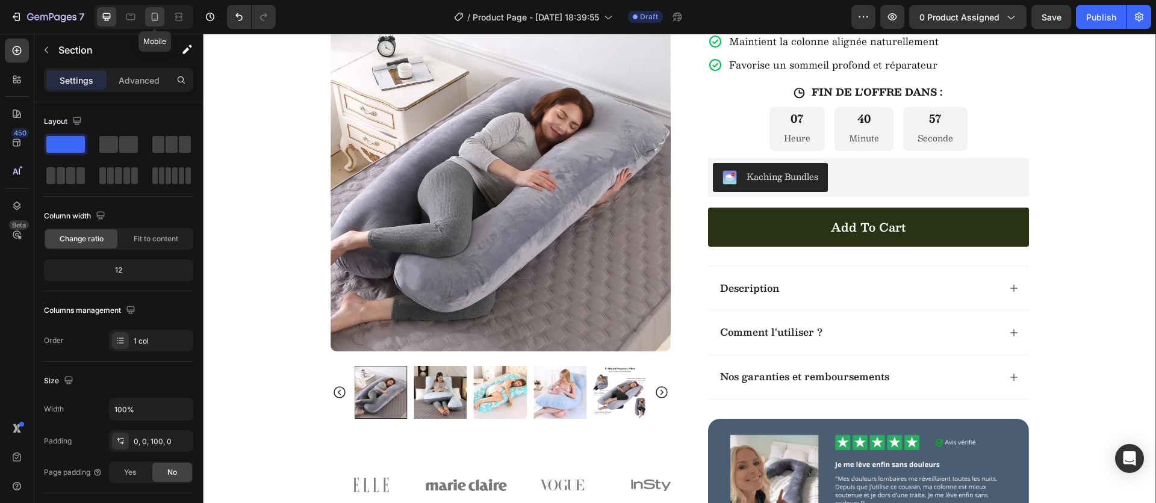
click at [149, 15] on icon at bounding box center [155, 17] width 12 height 12
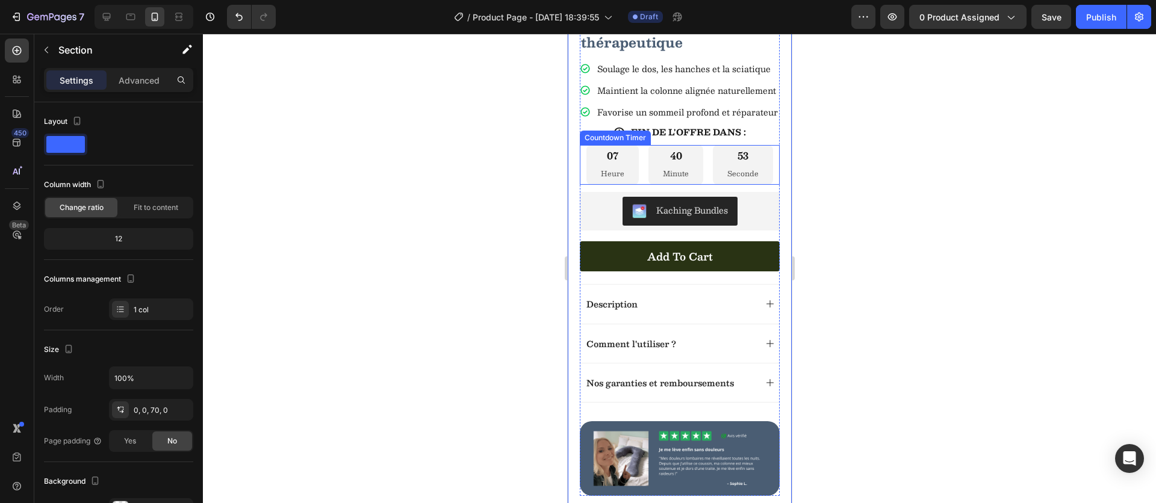
scroll to position [456, 0]
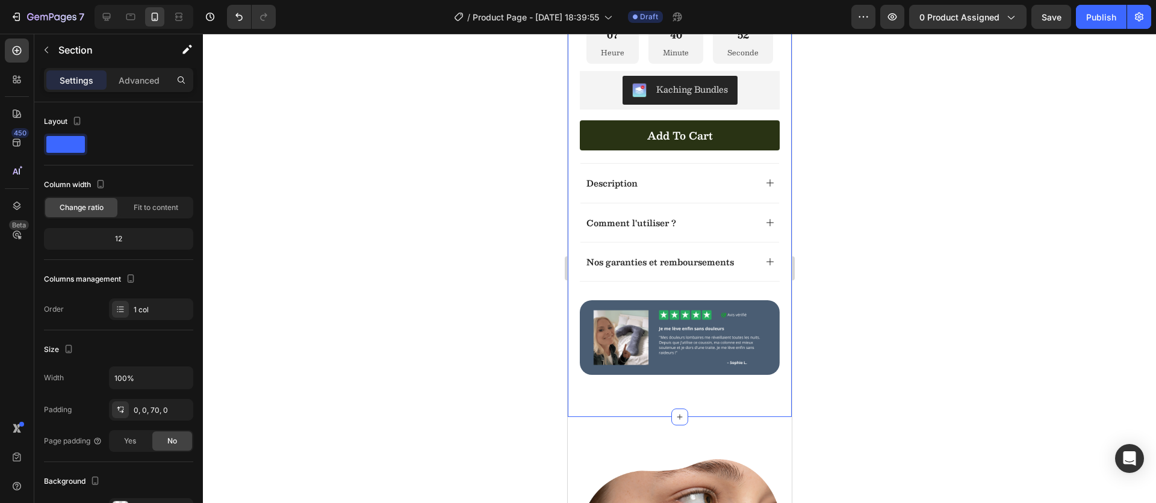
click at [905, 299] on div at bounding box center [679, 269] width 953 height 470
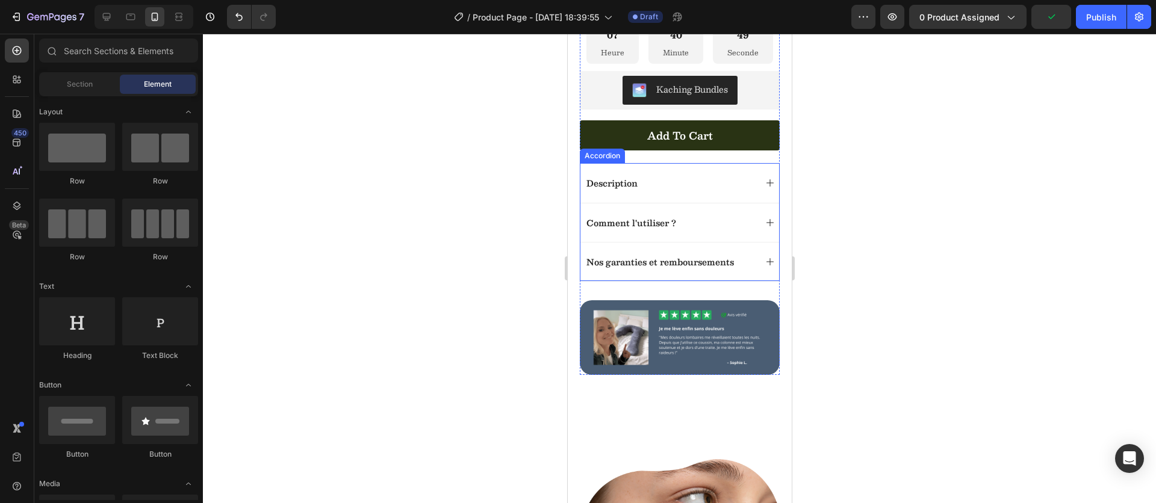
click at [392, 177] on div at bounding box center [679, 269] width 953 height 470
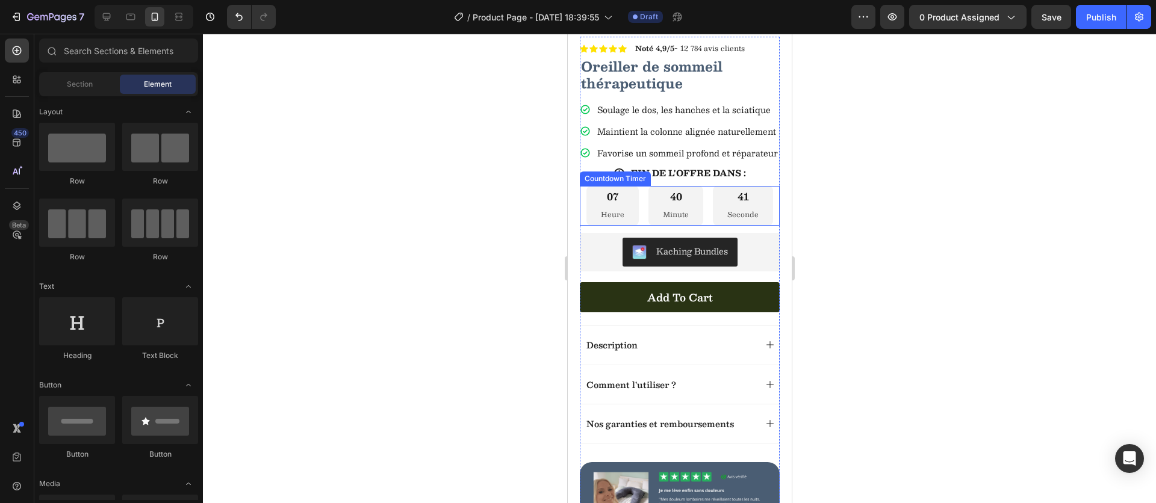
scroll to position [396, 0]
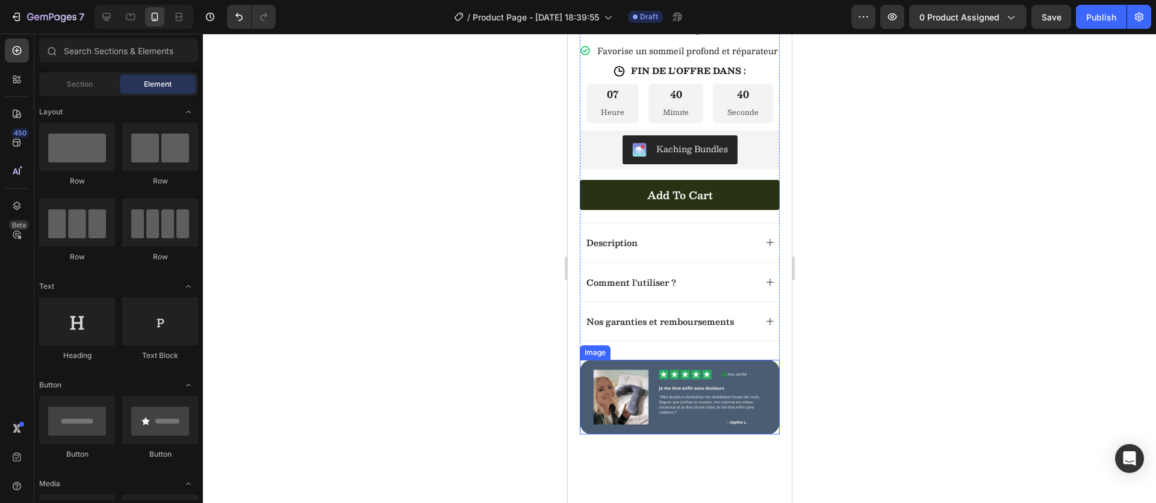
click at [710, 398] on img at bounding box center [679, 397] width 200 height 75
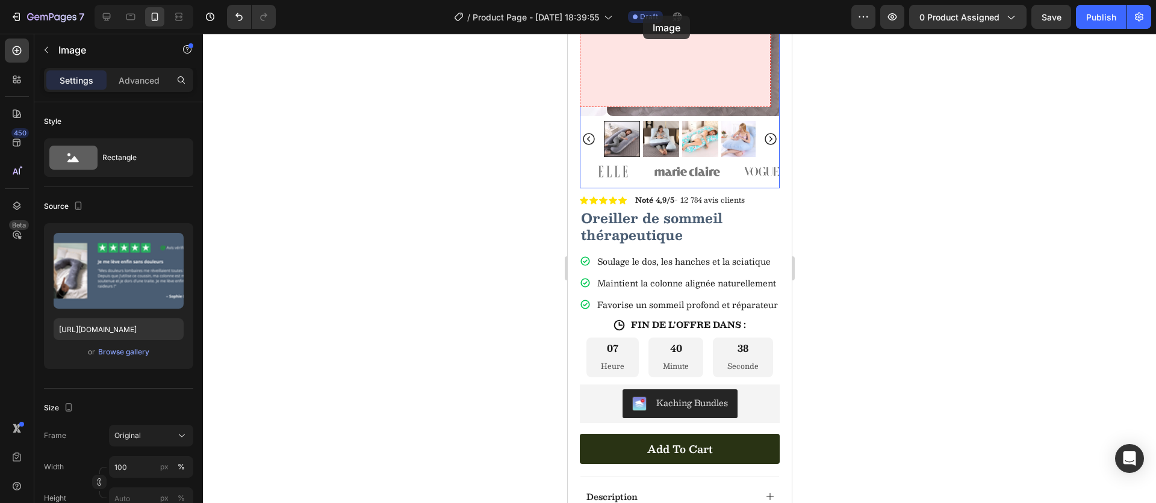
scroll to position [137, 0]
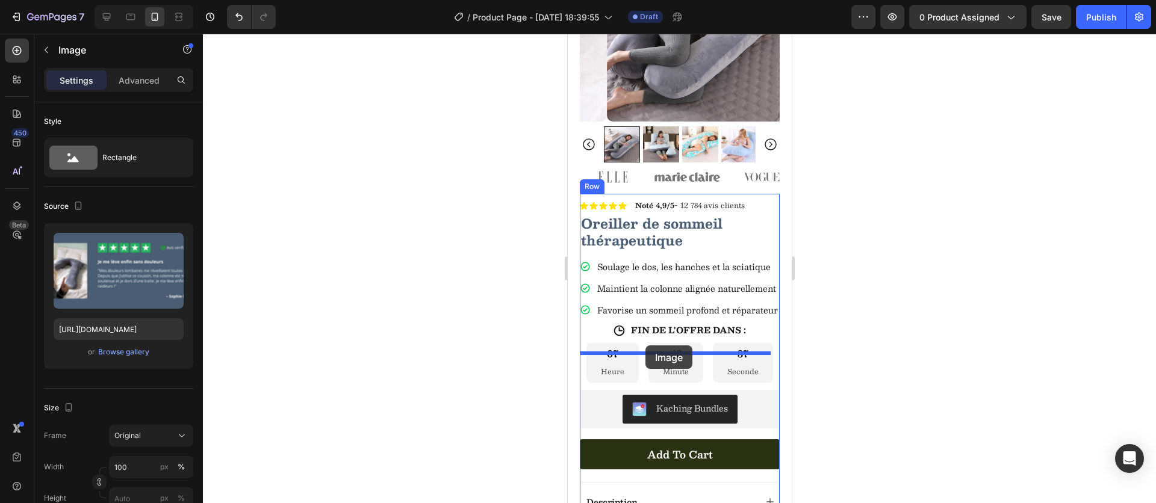
drag, startPoint x: 588, startPoint y: 381, endPoint x: 645, endPoint y: 346, distance: 66.8
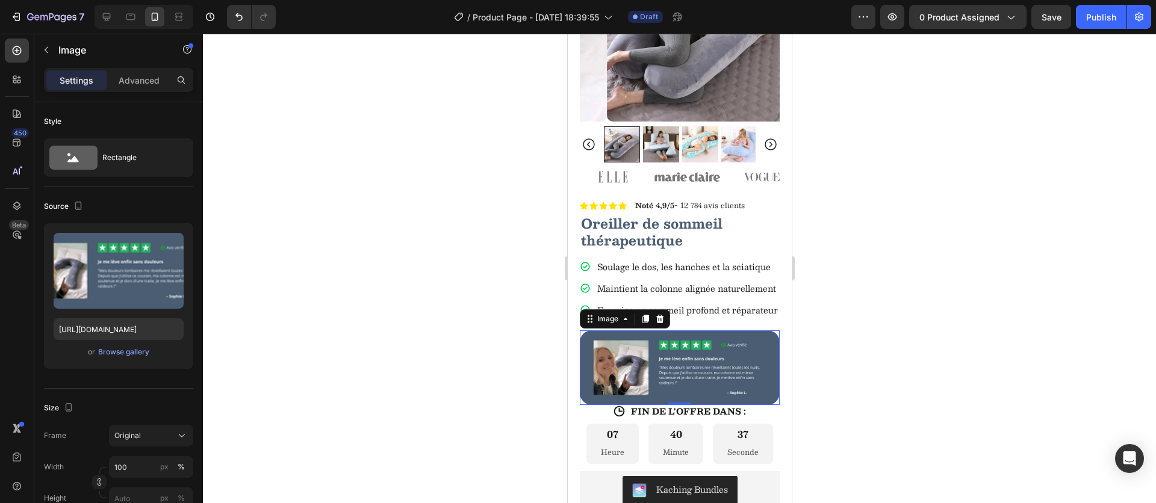
click at [981, 359] on div at bounding box center [679, 269] width 953 height 470
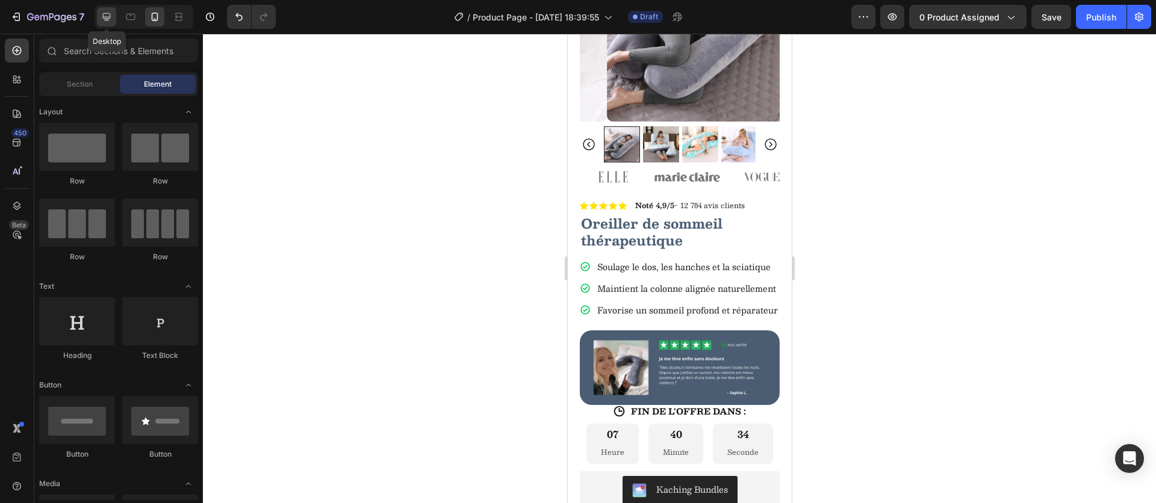
click at [110, 21] on icon at bounding box center [107, 17] width 12 height 12
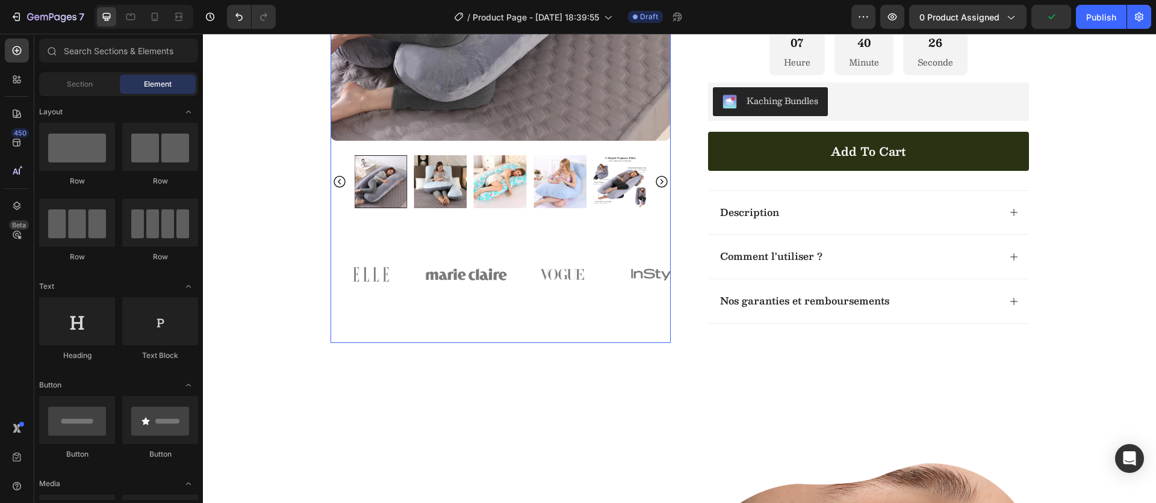
scroll to position [430, 0]
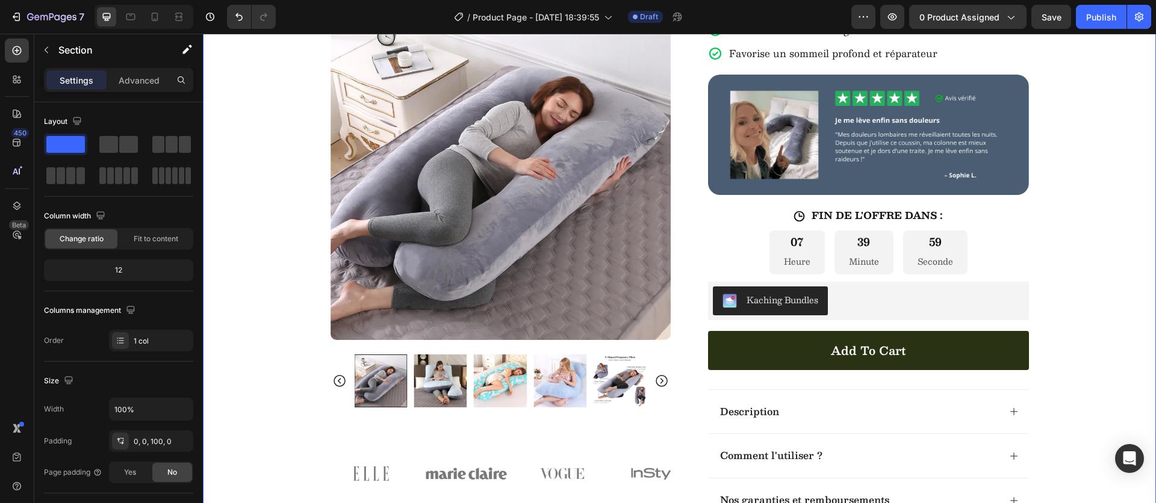
scroll to position [144, 0]
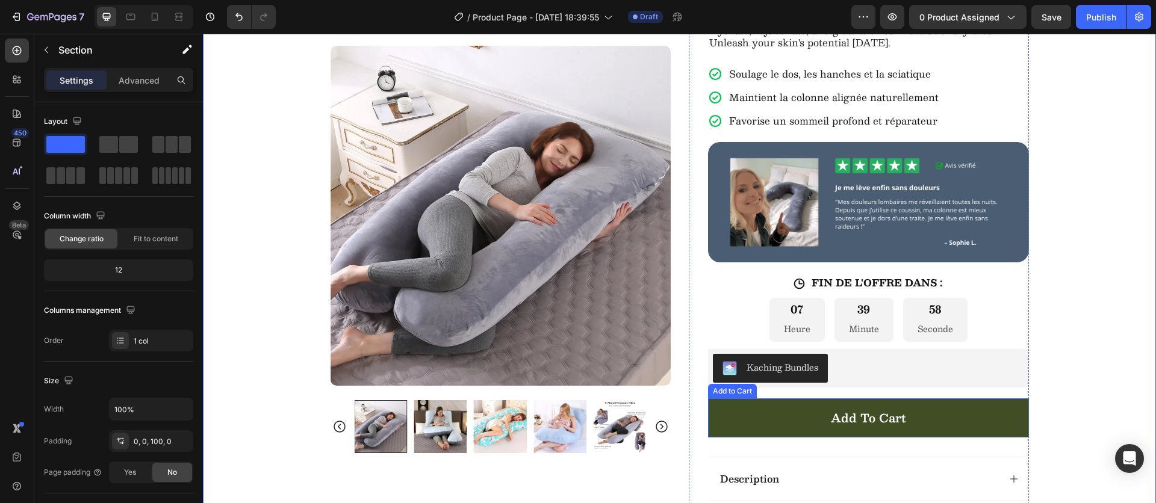
click at [766, 421] on button "Add to cart" at bounding box center [868, 417] width 321 height 39
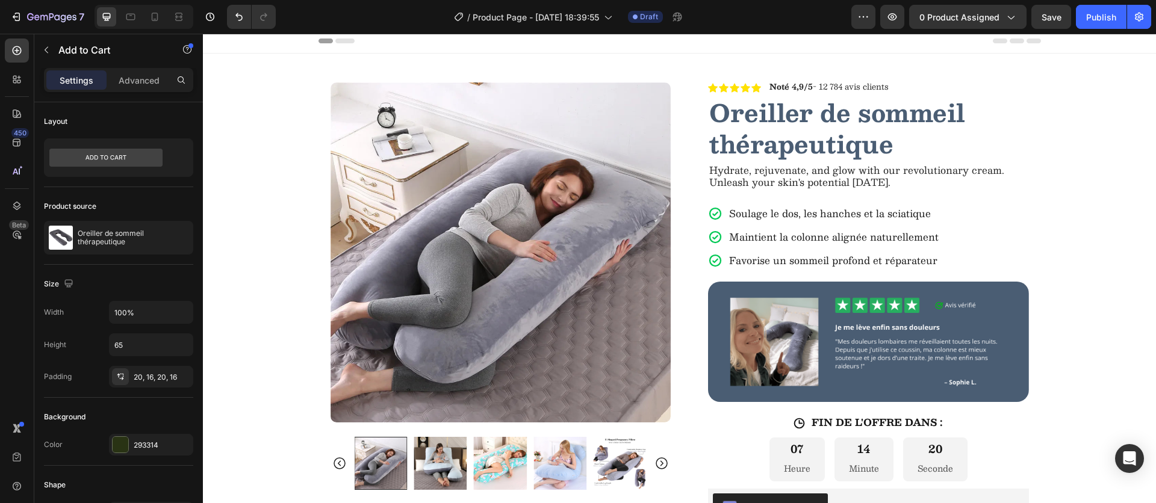
scroll to position [0, 0]
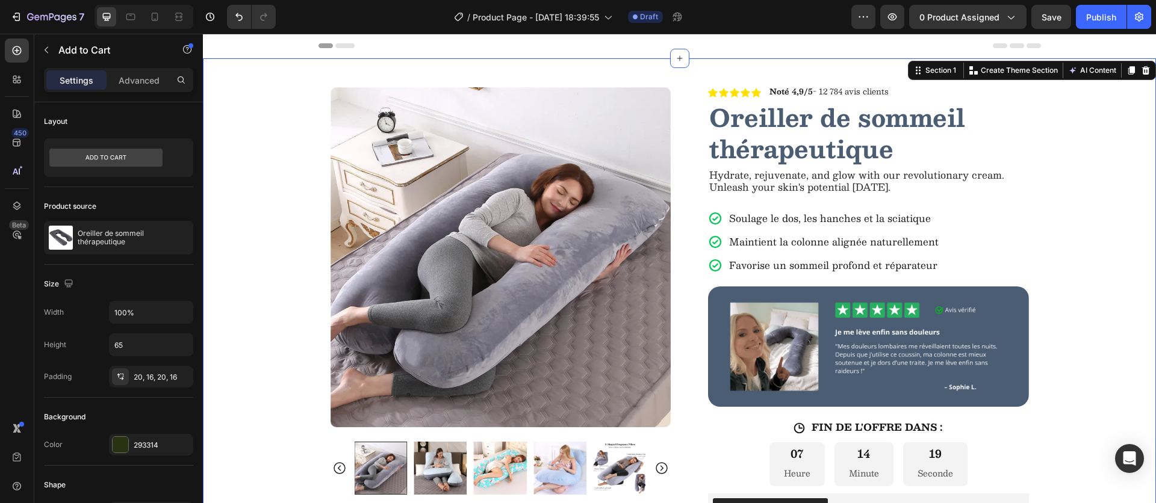
click at [1103, 306] on div "Product Images Image Image Image Image Image Carousel Row Icon Icon Icon Icon I…" at bounding box center [679, 406] width 953 height 696
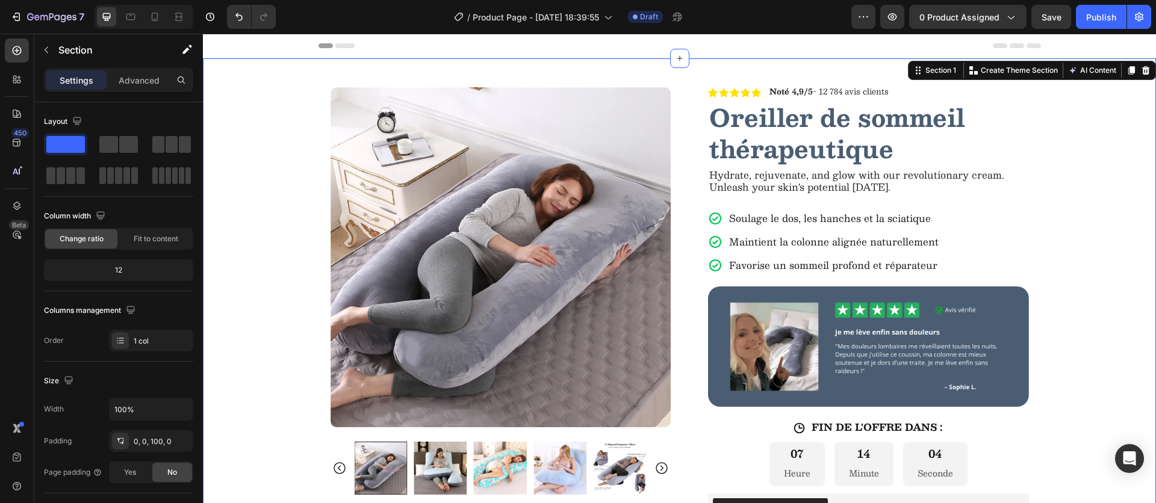
click at [815, 51] on div "Header" at bounding box center [679, 46] width 722 height 24
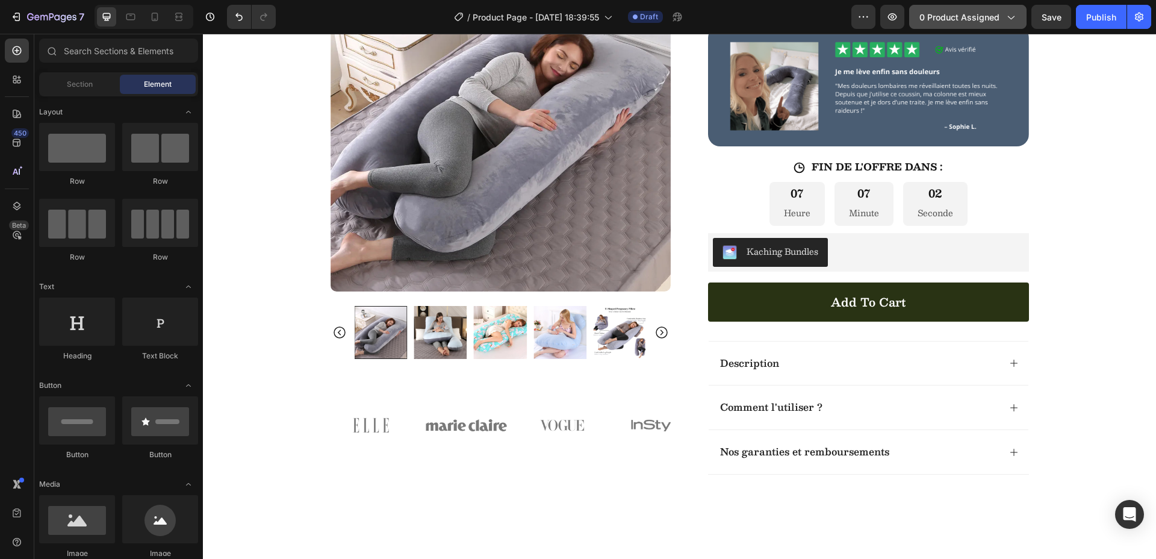
scroll to position [260, 0]
click at [442, 398] on div "Product Images Image Image Image Image Image Carousel" at bounding box center [500, 223] width 340 height 542
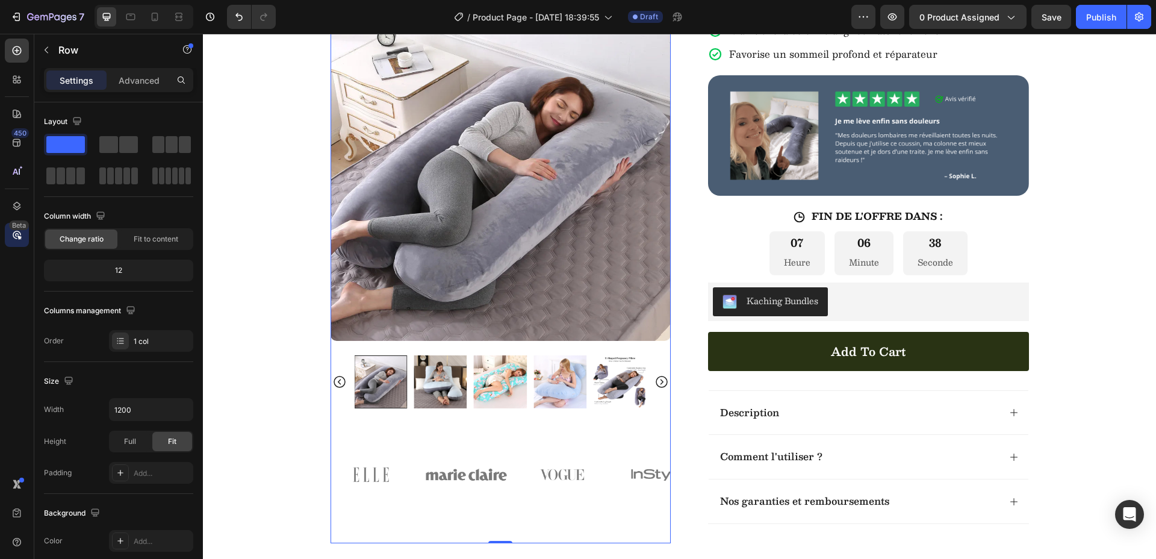
scroll to position [0, 0]
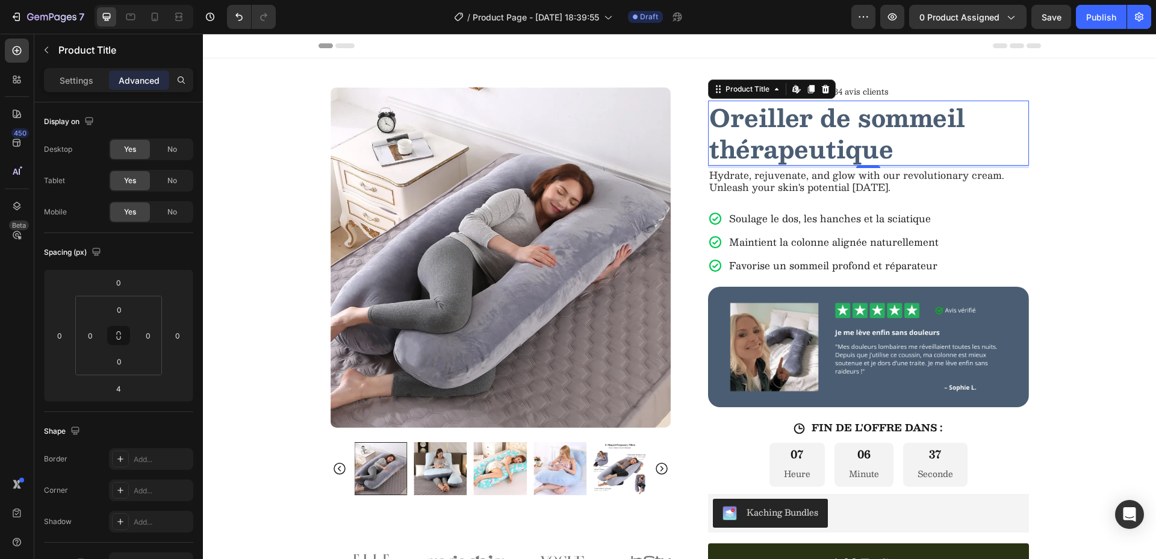
click at [811, 123] on h1 "Oreiller de sommeil thérapeutique" at bounding box center [868, 133] width 321 height 65
click at [867, 134] on h1 "Oreiller de sommeil thérapeutique" at bounding box center [868, 133] width 321 height 65
click at [792, 90] on icon at bounding box center [797, 89] width 10 height 10
click at [225, 112] on div "Product Images Image Image Image Image Image Carousel Row Icon Icon Icon Icon I…" at bounding box center [679, 406] width 953 height 696
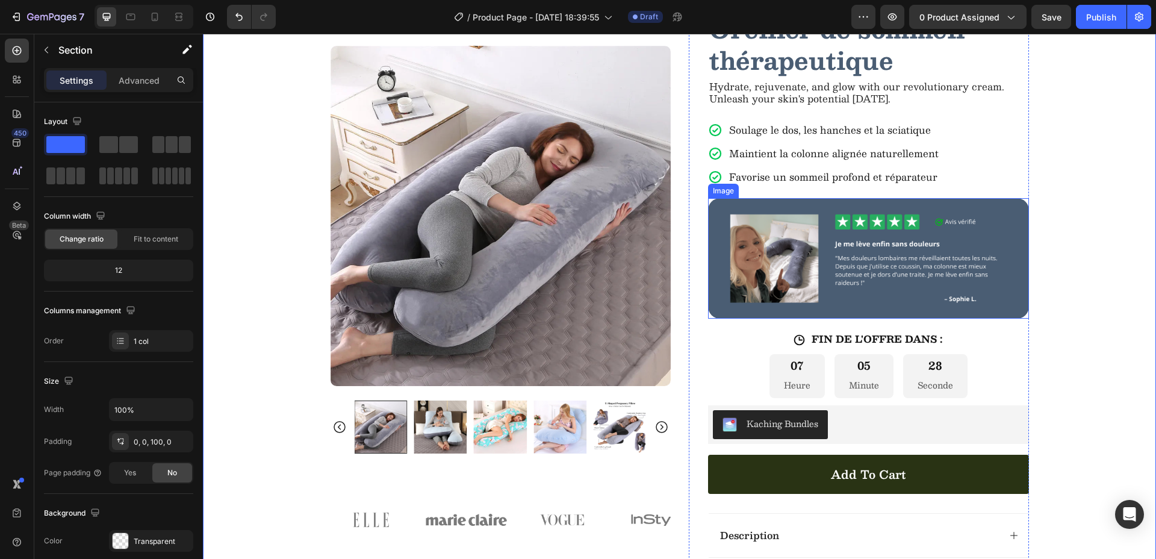
scroll to position [220, 0]
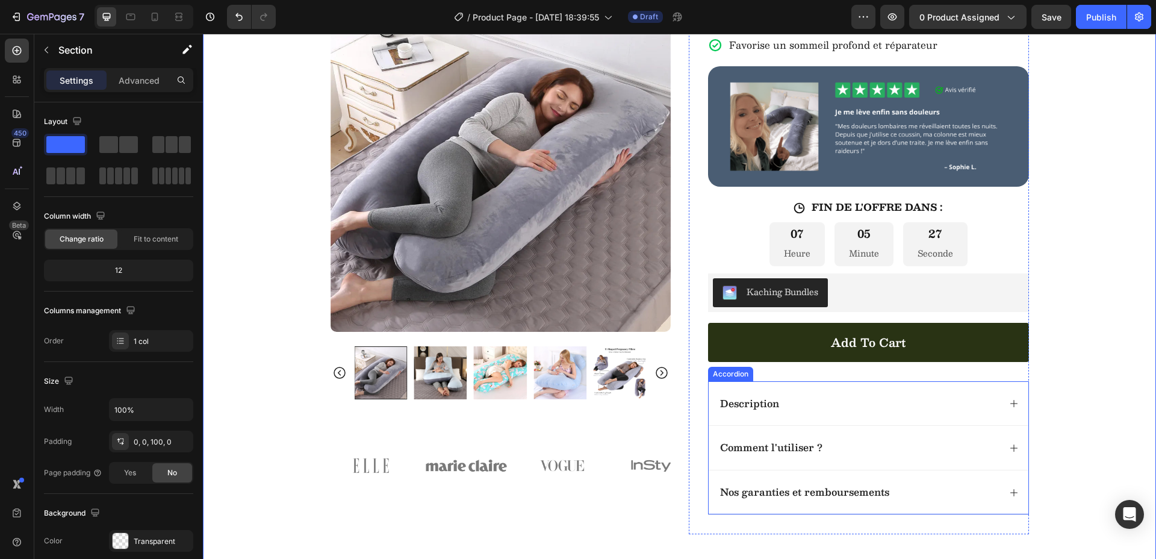
click at [877, 400] on div "Description" at bounding box center [858, 403] width 281 height 16
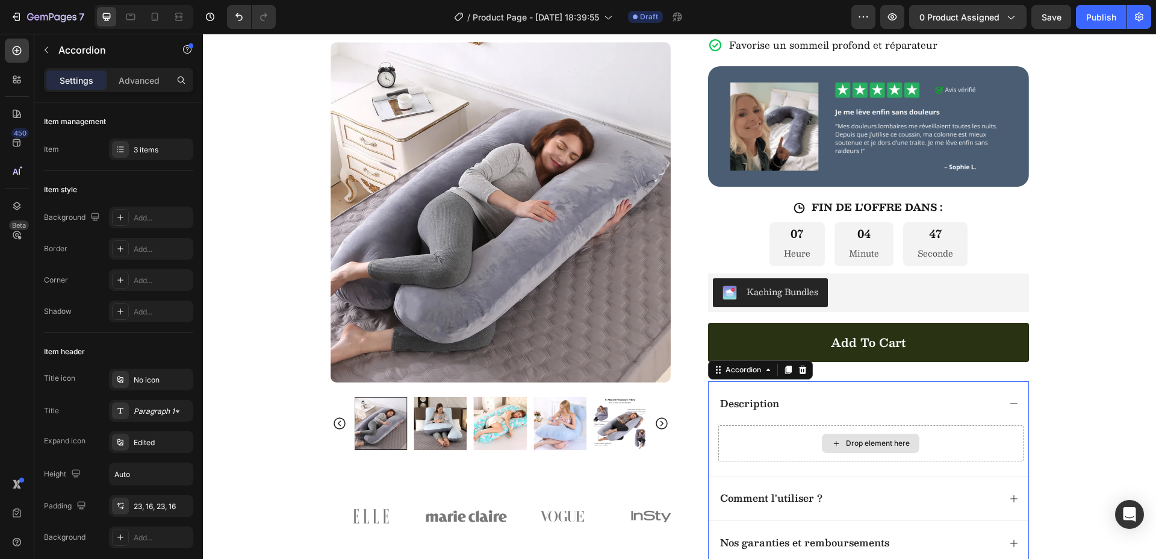
click at [807, 444] on div "Drop element here" at bounding box center [870, 443] width 305 height 36
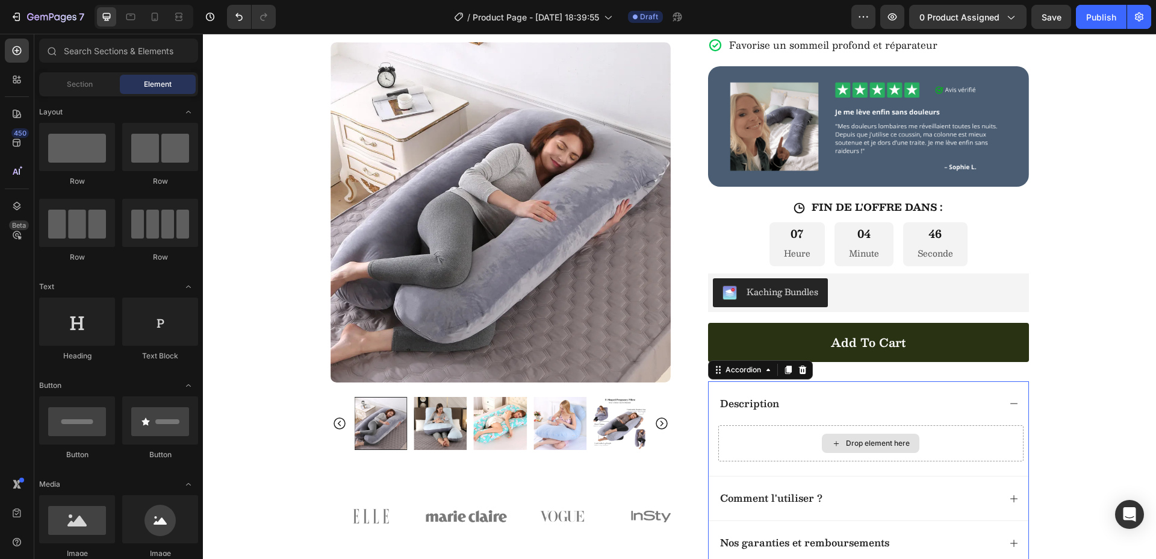
click at [839, 444] on div "Drop element here" at bounding box center [871, 442] width 98 height 19
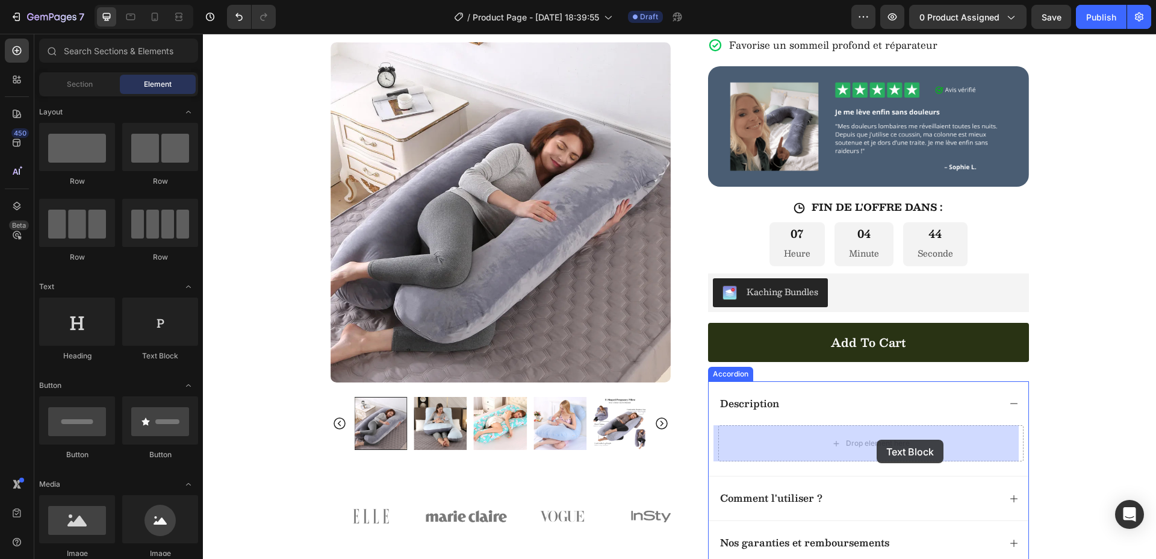
drag, startPoint x: 347, startPoint y: 356, endPoint x: 858, endPoint y: 435, distance: 516.4
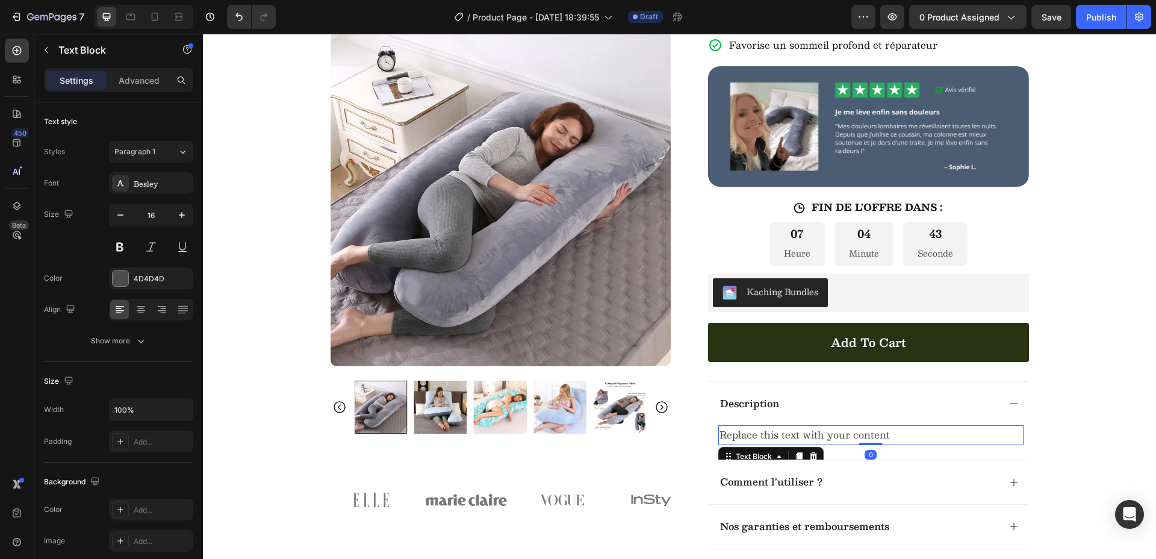
click at [826, 434] on div "Replace this text with your content" at bounding box center [870, 435] width 305 height 20
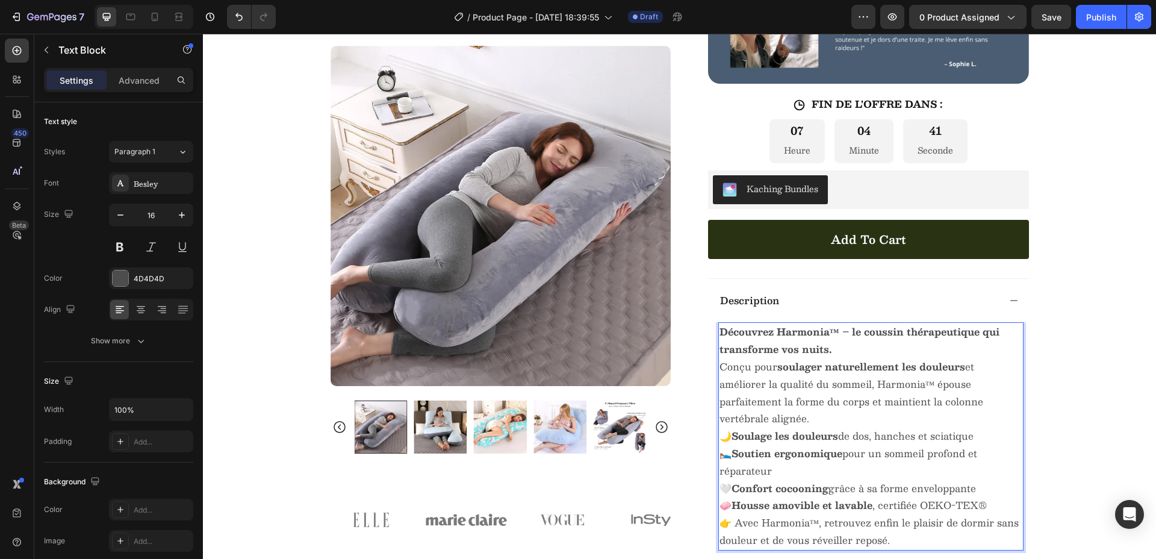
scroll to position [324, 0]
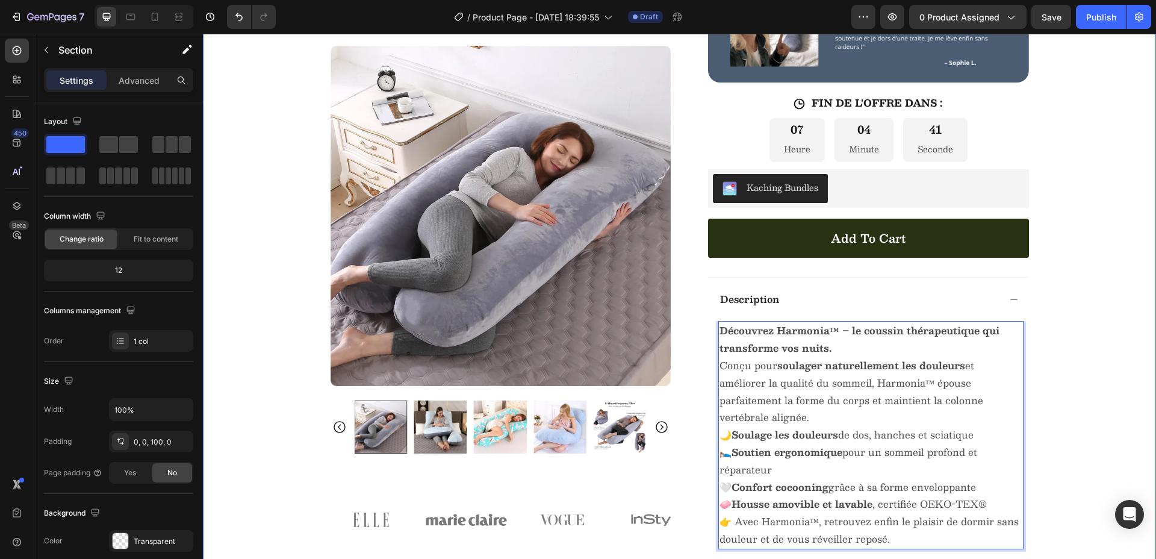
click at [1093, 402] on div "Product Images Image Image Image Image Image Carousel Row Icon Icon Icon Icon I…" at bounding box center [679, 203] width 953 height 938
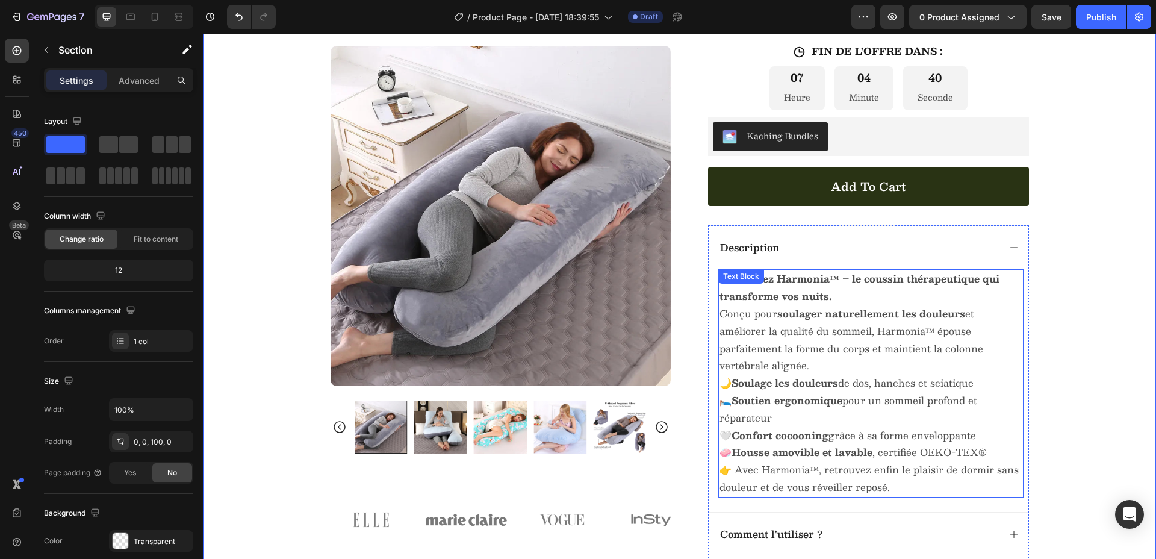
scroll to position [426, 0]
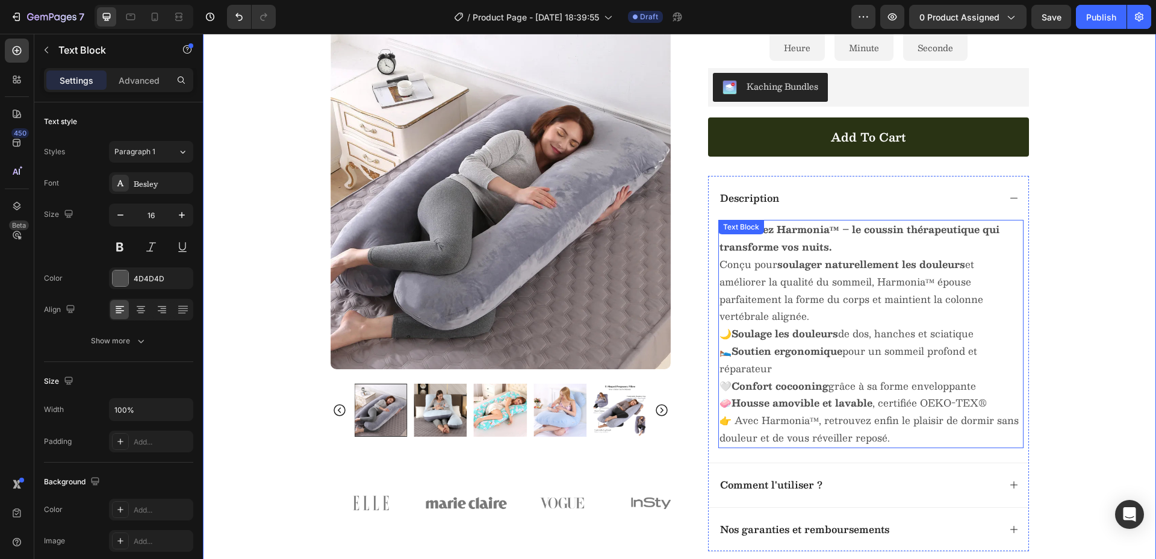
click at [832, 249] on p "Découvrez Harmonia™ – le coussin thérapeutique qui transforme vos nuits. Conçu …" at bounding box center [870, 273] width 303 height 104
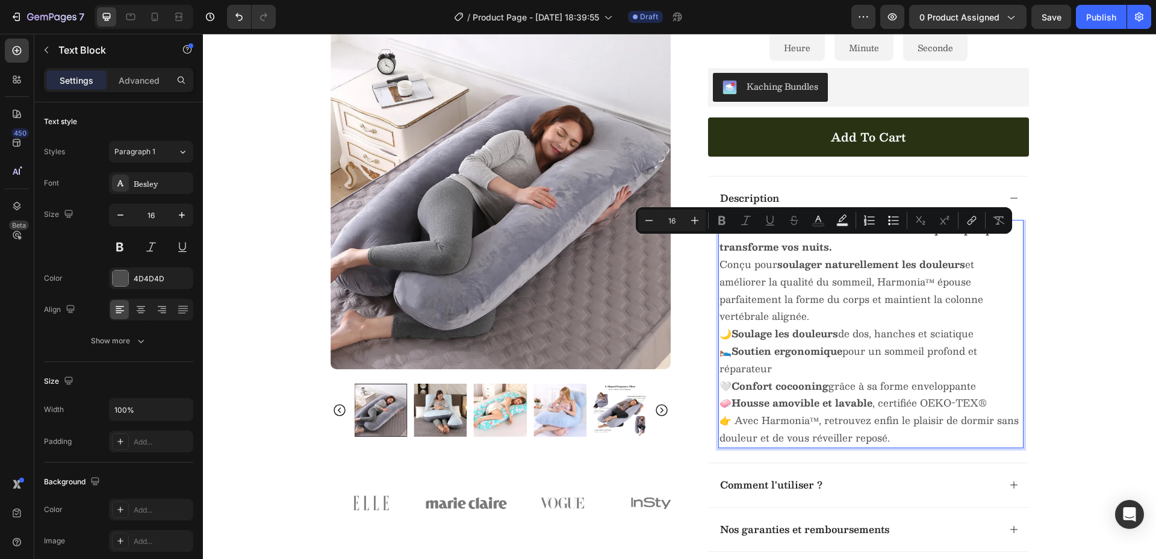
click at [838, 248] on p "Découvrez Harmonia™ – le coussin thérapeutique qui transforme vos nuits. Conçu …" at bounding box center [870, 273] width 303 height 104
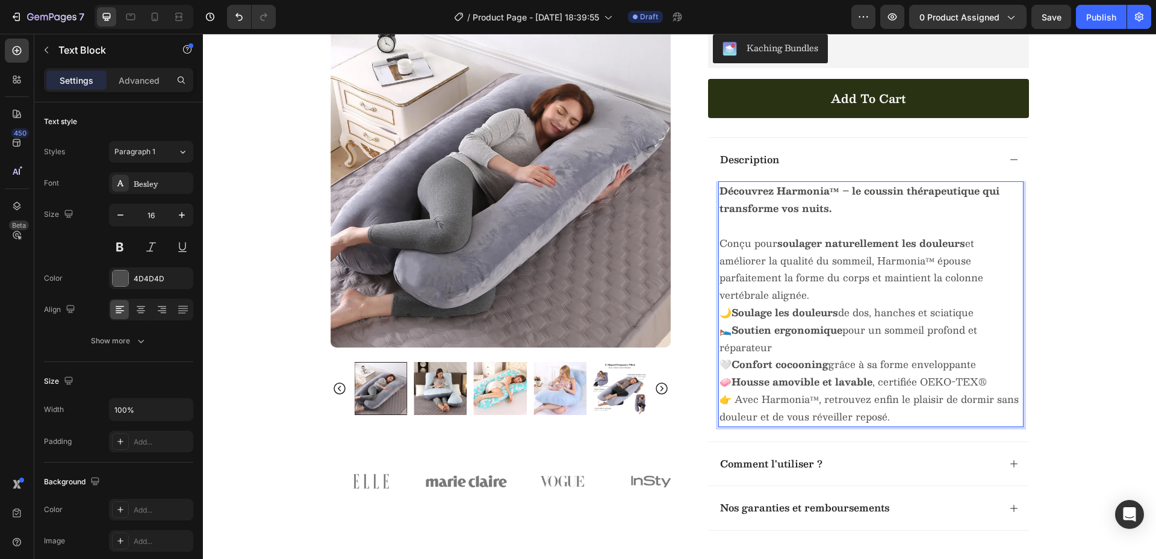
scroll to position [516, 0]
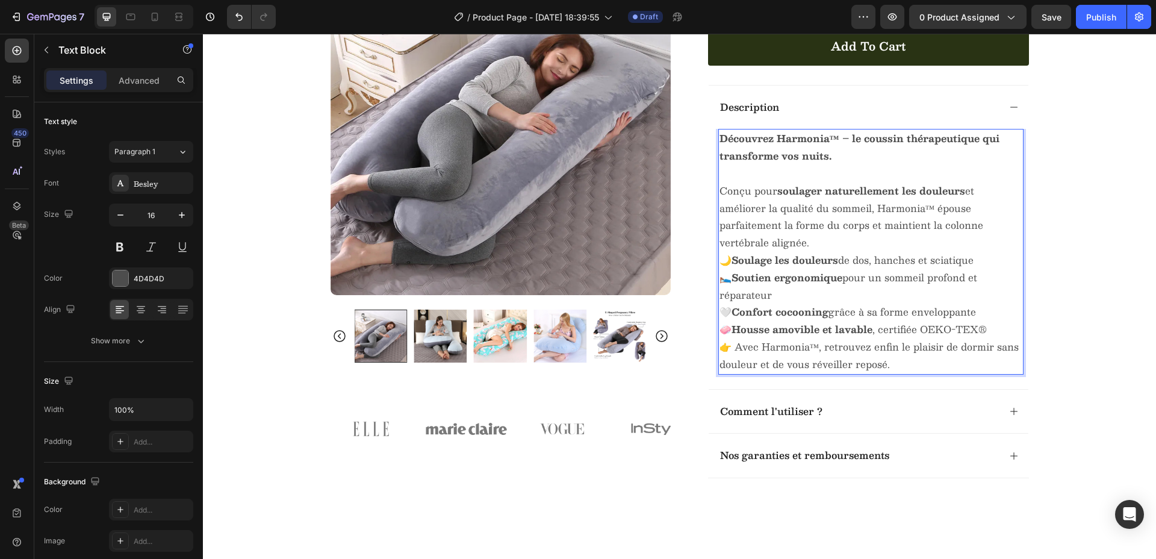
click at [992, 333] on p "🧼 Housse amovible et lavable , certifiée OEKO-TEX®" at bounding box center [870, 329] width 303 height 17
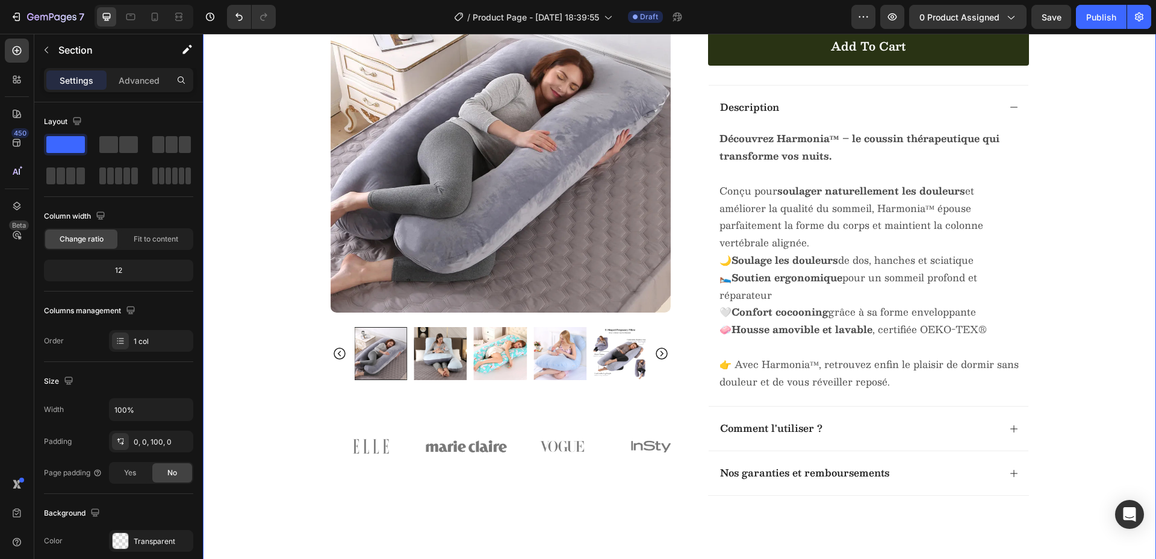
click at [1106, 335] on div "Product Images Image Image Image Image Image Carousel Row Icon Icon Icon Icon I…" at bounding box center [679, 28] width 953 height 973
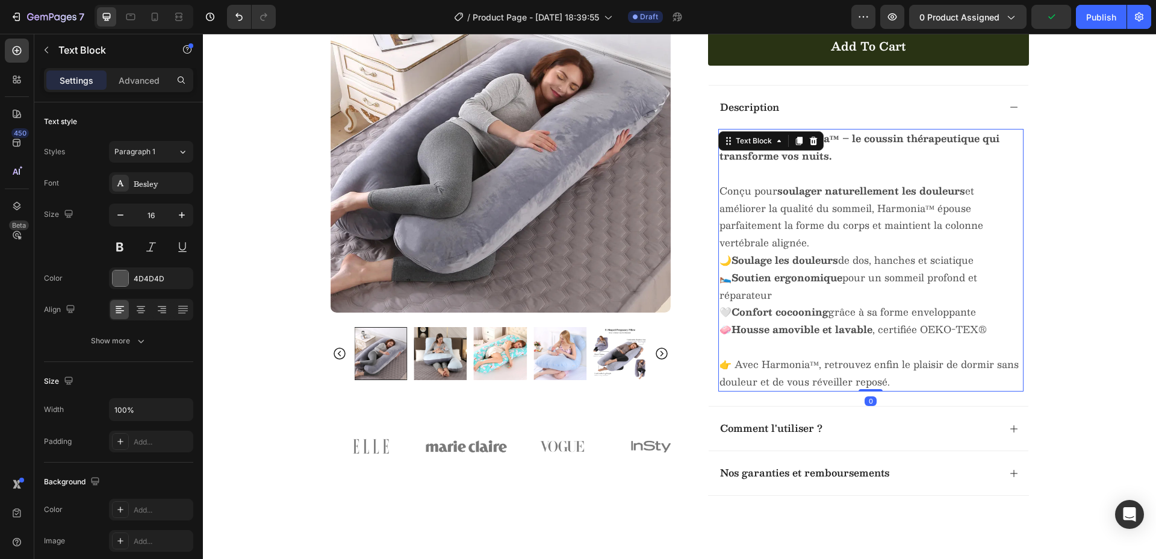
click at [808, 243] on p "Conçu pour soulager naturellement les douleurs et améliorer la qualité du somme…" at bounding box center [870, 208] width 303 height 87
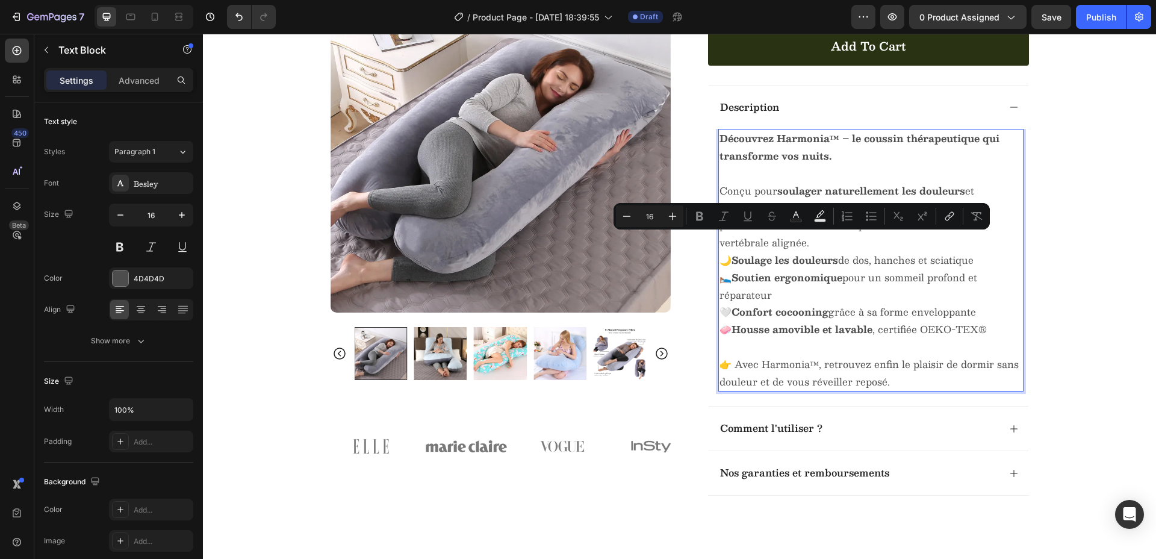
click at [815, 243] on p "Conçu pour soulager naturellement les douleurs et améliorer la qualité du somme…" at bounding box center [870, 208] width 303 height 87
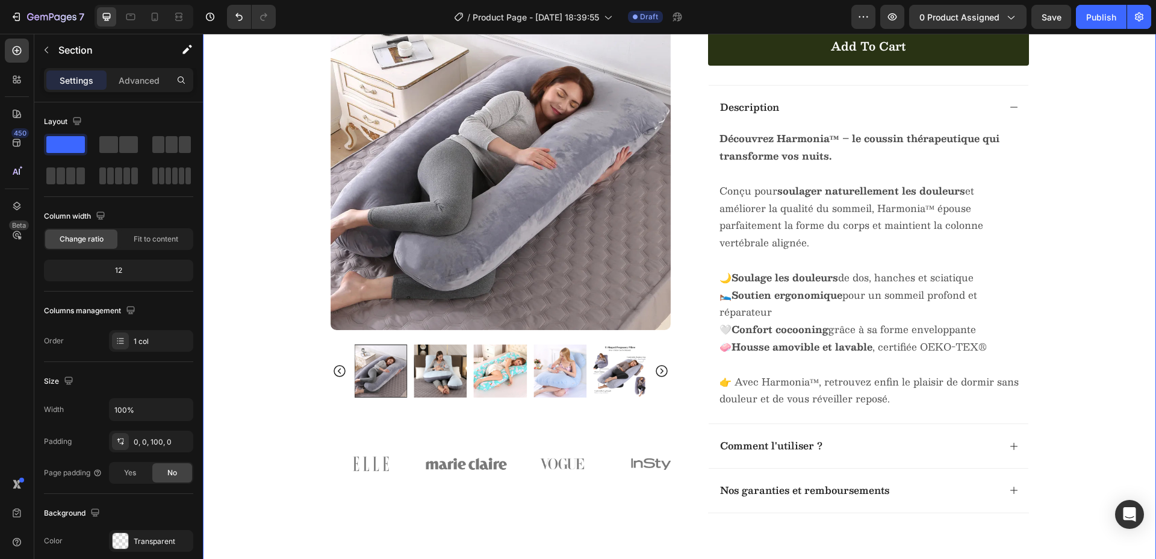
click at [1051, 240] on div "Product Images Image Image Image Image Image Carousel Row Icon Icon Icon Icon I…" at bounding box center [679, 37] width 953 height 990
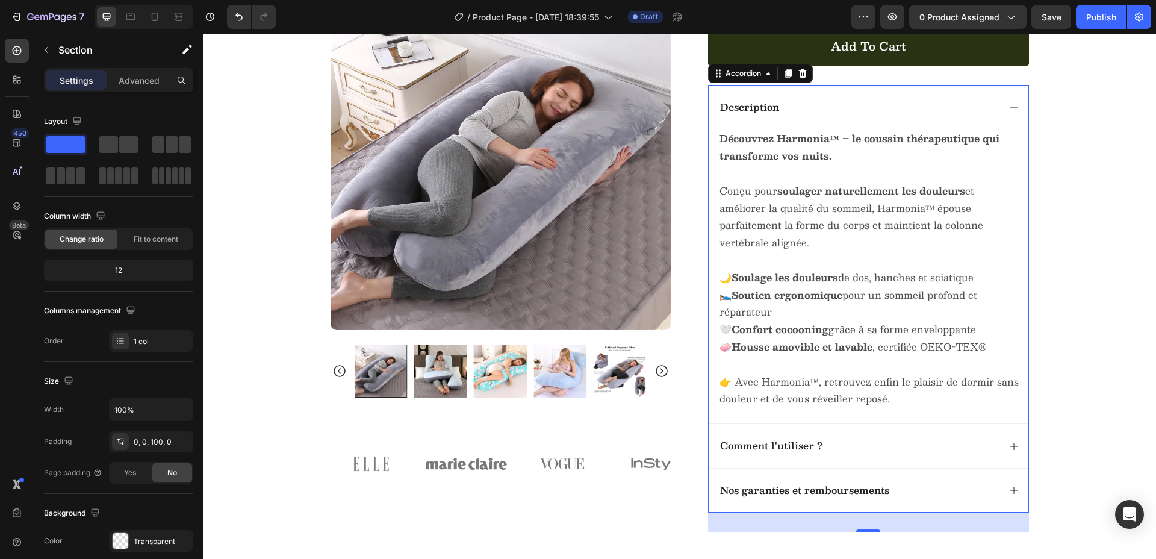
click at [1009, 108] on icon at bounding box center [1014, 107] width 10 height 10
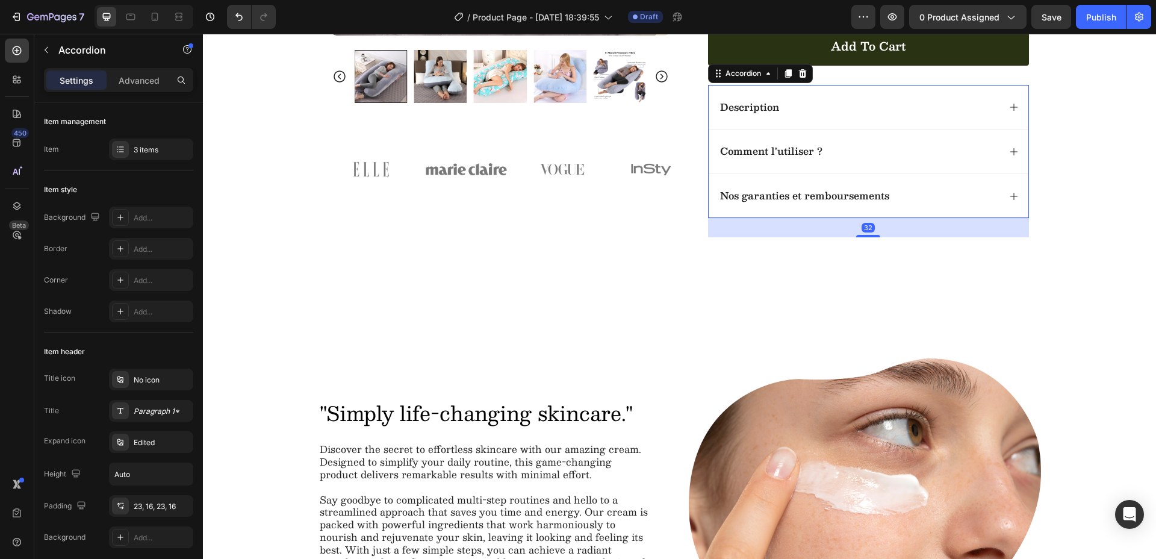
click at [1009, 108] on icon at bounding box center [1014, 107] width 10 height 10
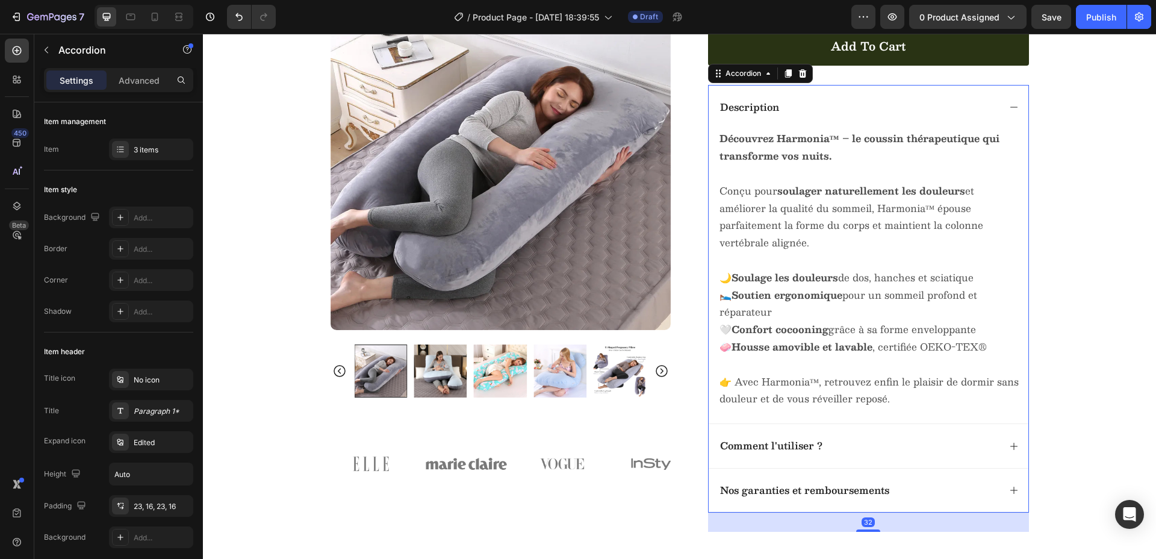
click at [1009, 108] on icon at bounding box center [1014, 107] width 10 height 10
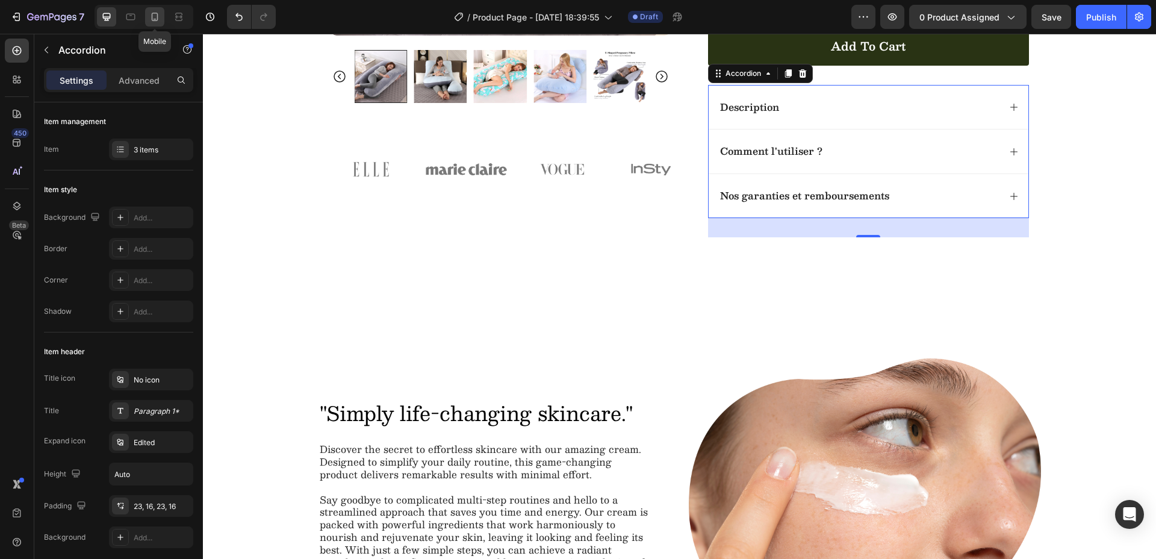
click at [147, 20] on div at bounding box center [154, 16] width 19 height 19
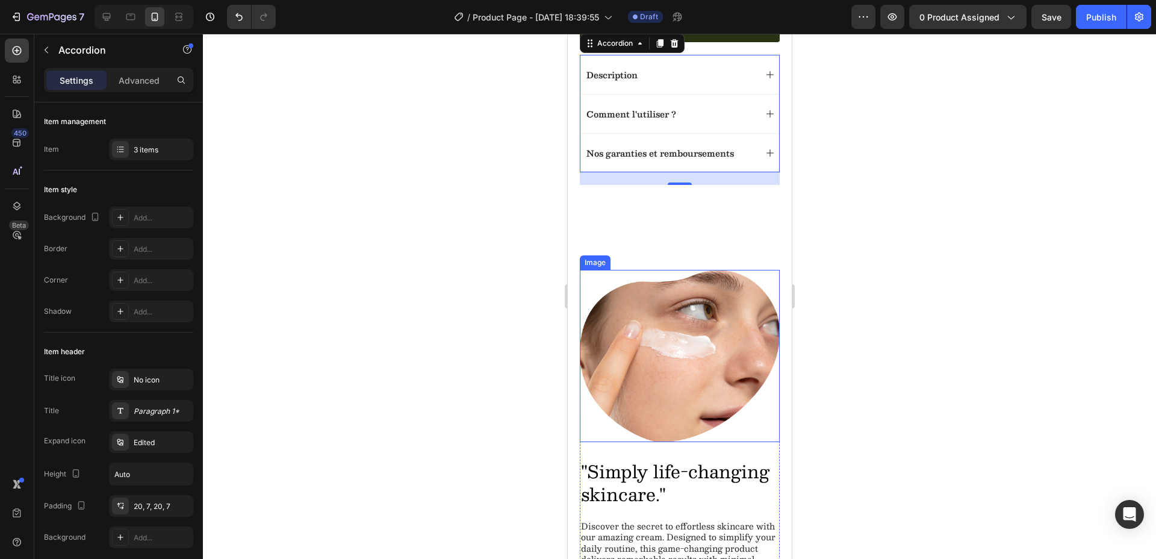
scroll to position [650, 0]
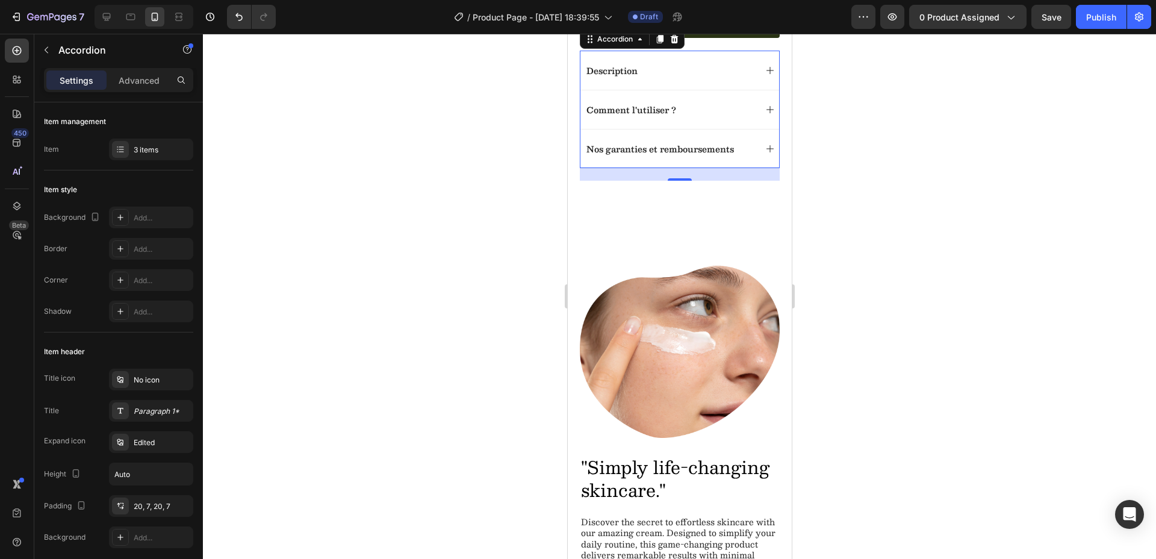
click at [757, 90] on div "Description" at bounding box center [679, 70] width 199 height 39
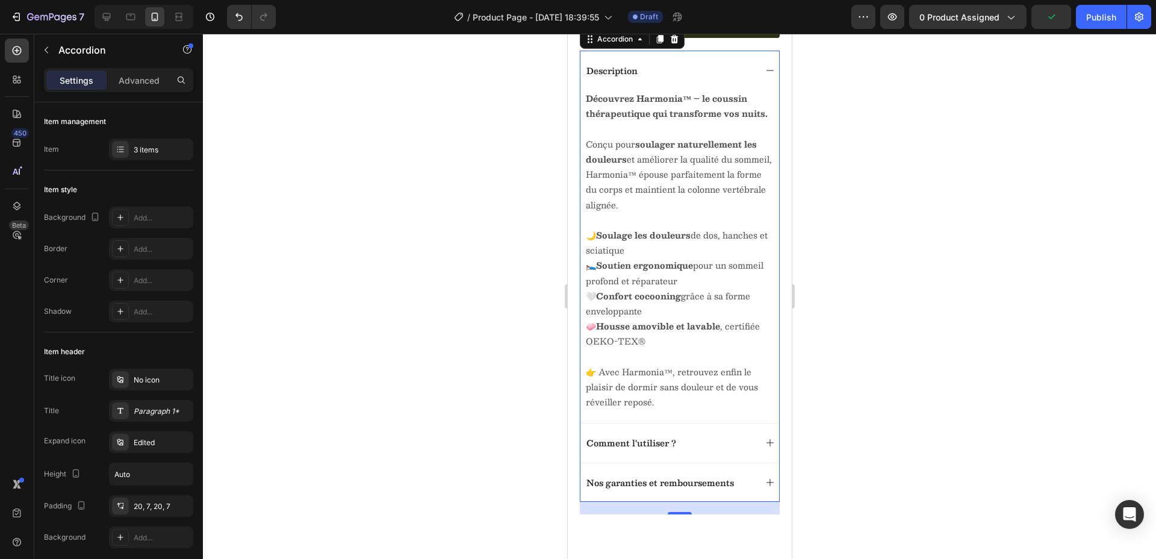
click at [757, 90] on div "Description" at bounding box center [679, 70] width 199 height 39
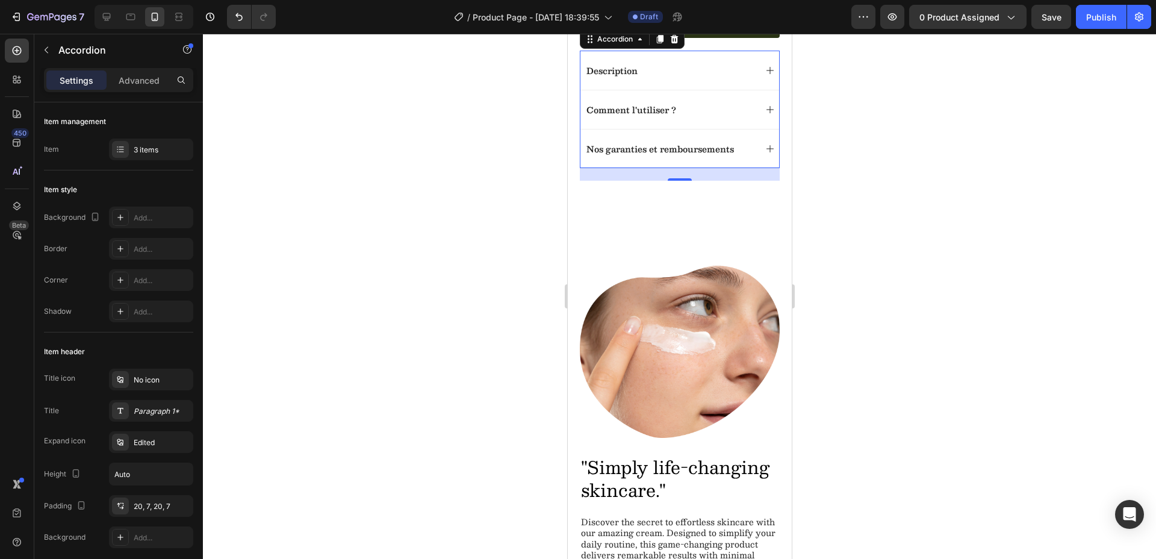
click at [764, 114] on icon at bounding box center [769, 110] width 10 height 10
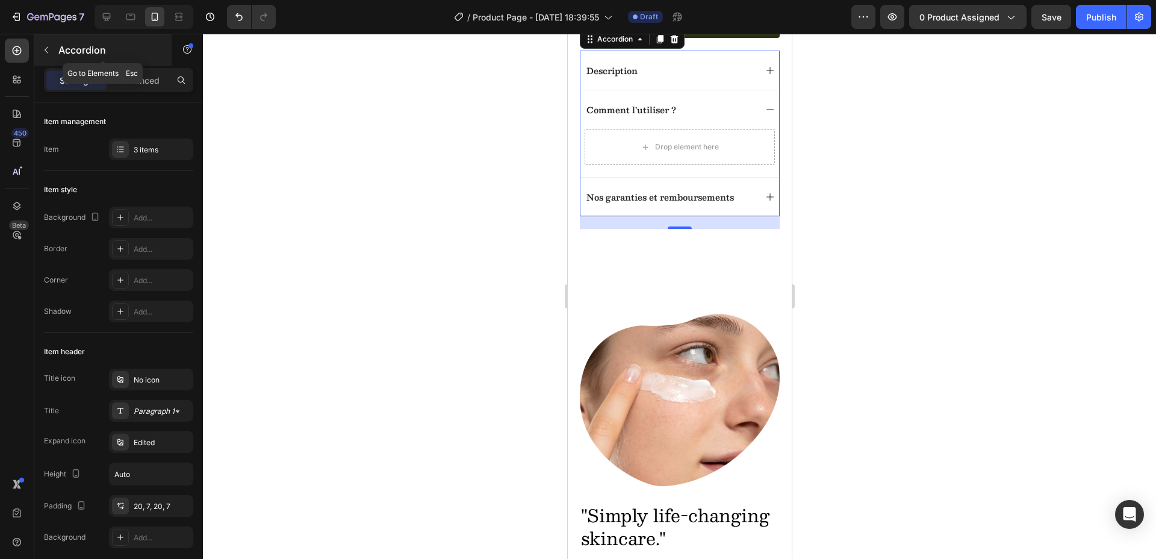
click at [56, 54] on div "Accordion" at bounding box center [102, 49] width 137 height 31
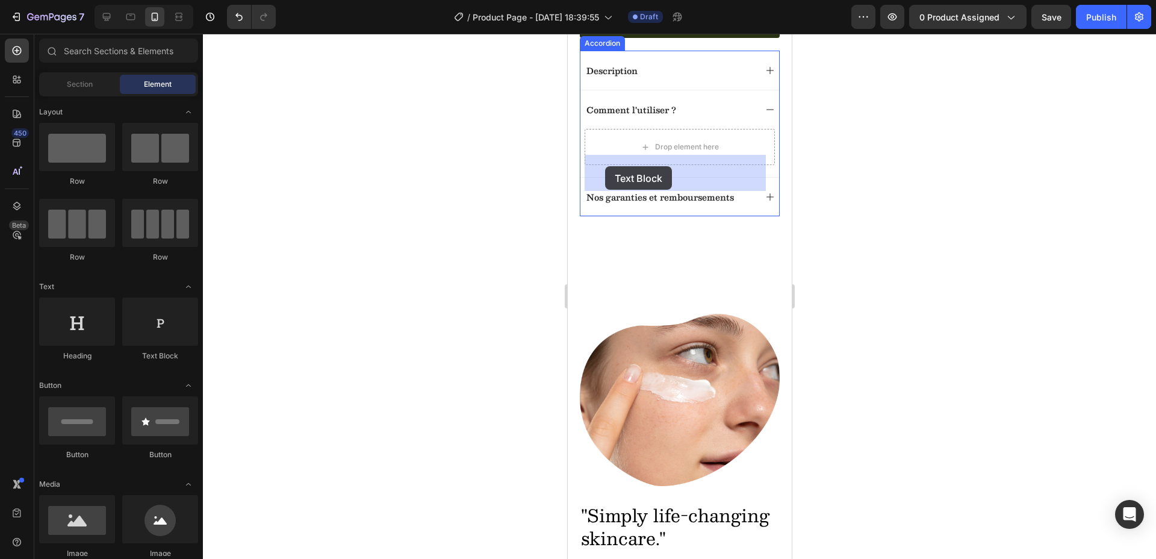
drag, startPoint x: 713, startPoint y: 362, endPoint x: 604, endPoint y: 166, distance: 224.5
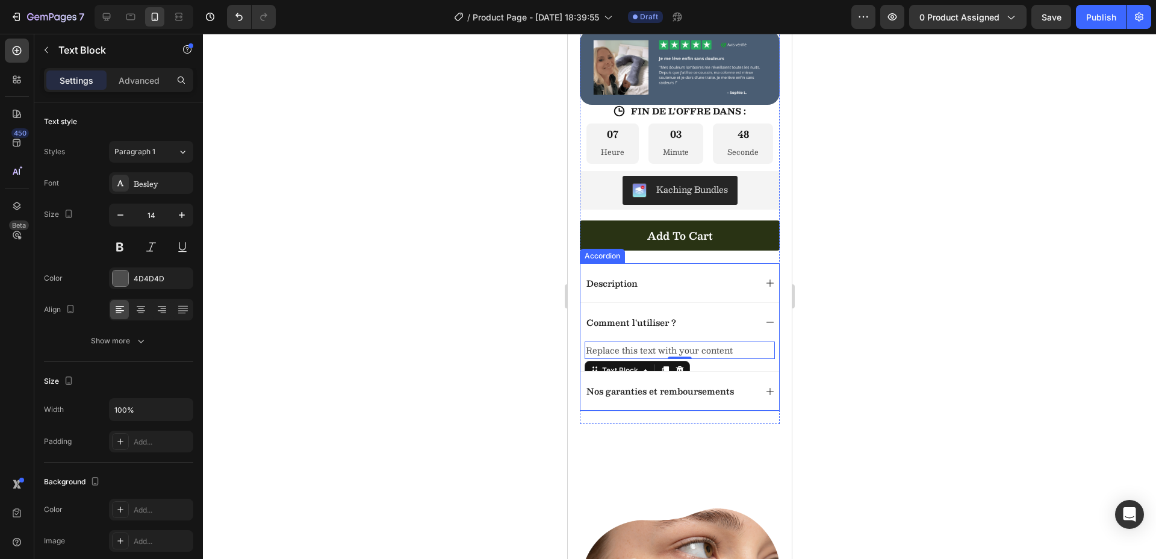
scroll to position [438, 0]
click at [723, 358] on div "Replace this text with your content" at bounding box center [679, 349] width 190 height 17
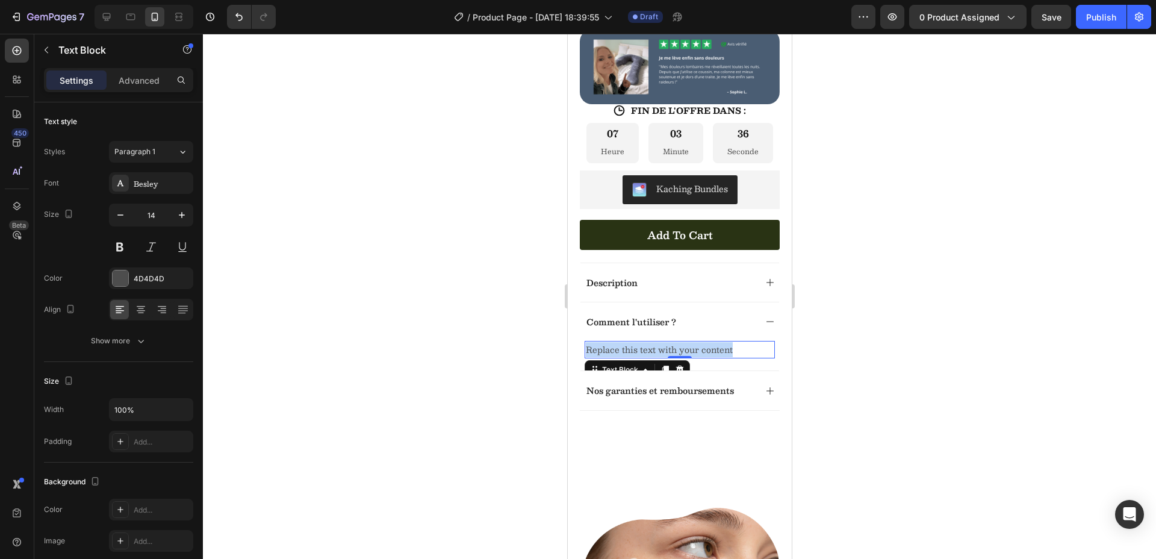
click at [723, 357] on p "Replace this text with your content" at bounding box center [679, 349] width 188 height 15
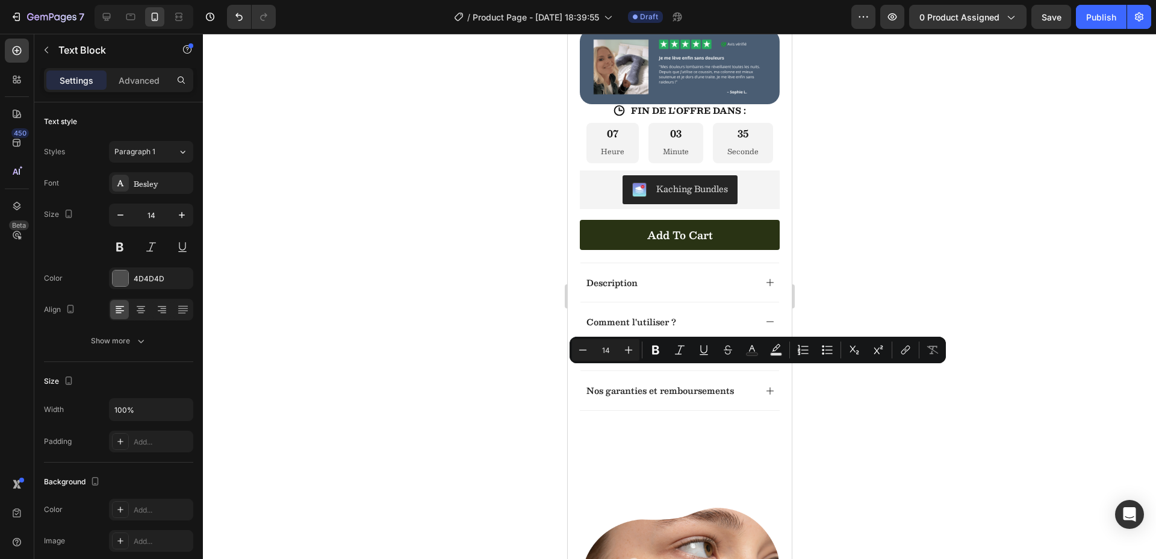
scroll to position [439, 0]
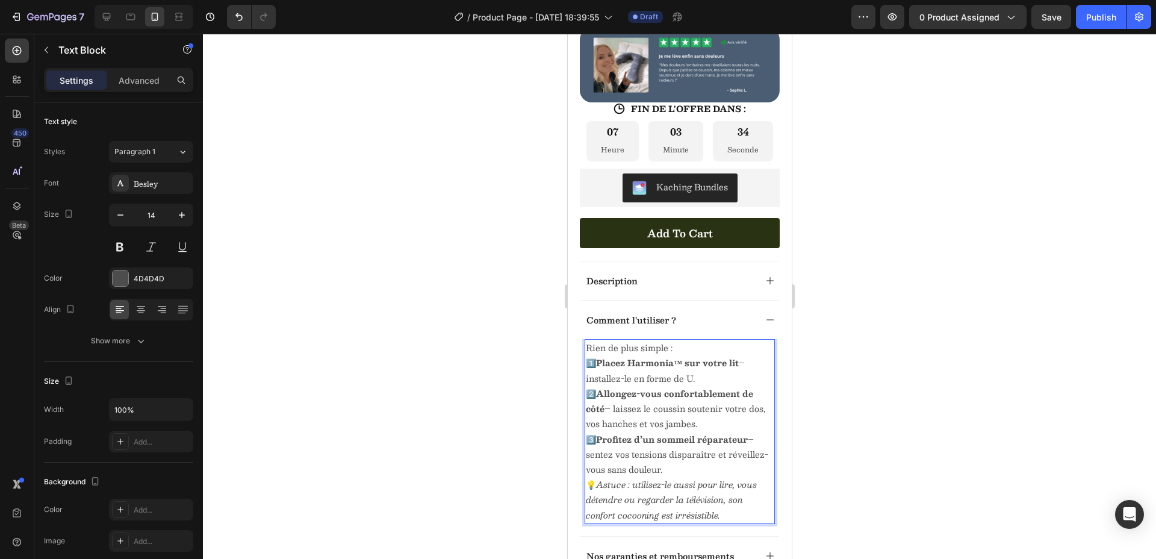
click at [676, 355] on p "Rien de plus simple :" at bounding box center [679, 347] width 188 height 15
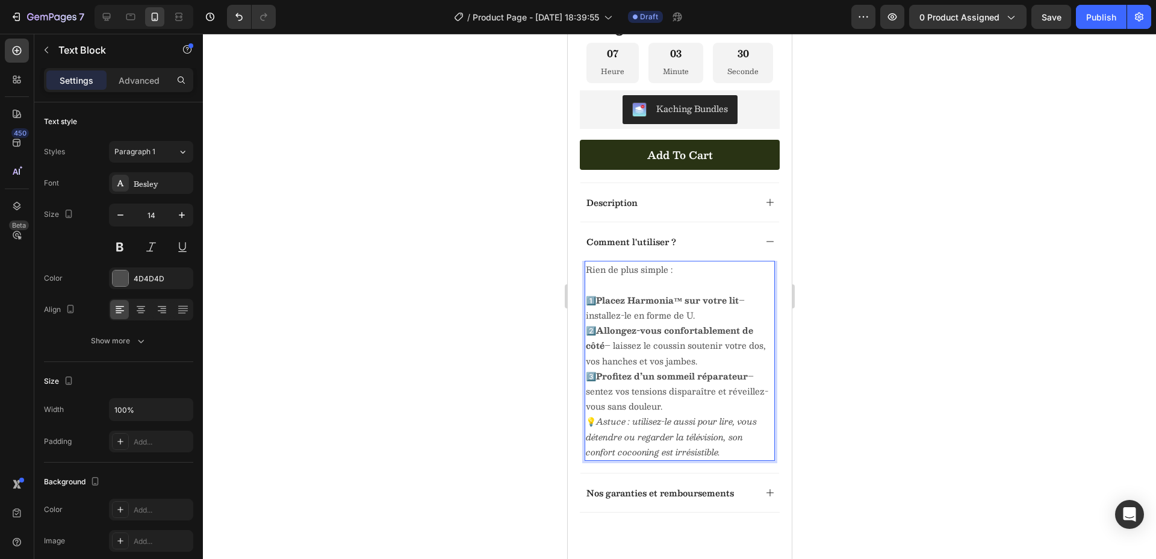
scroll to position [532, 0]
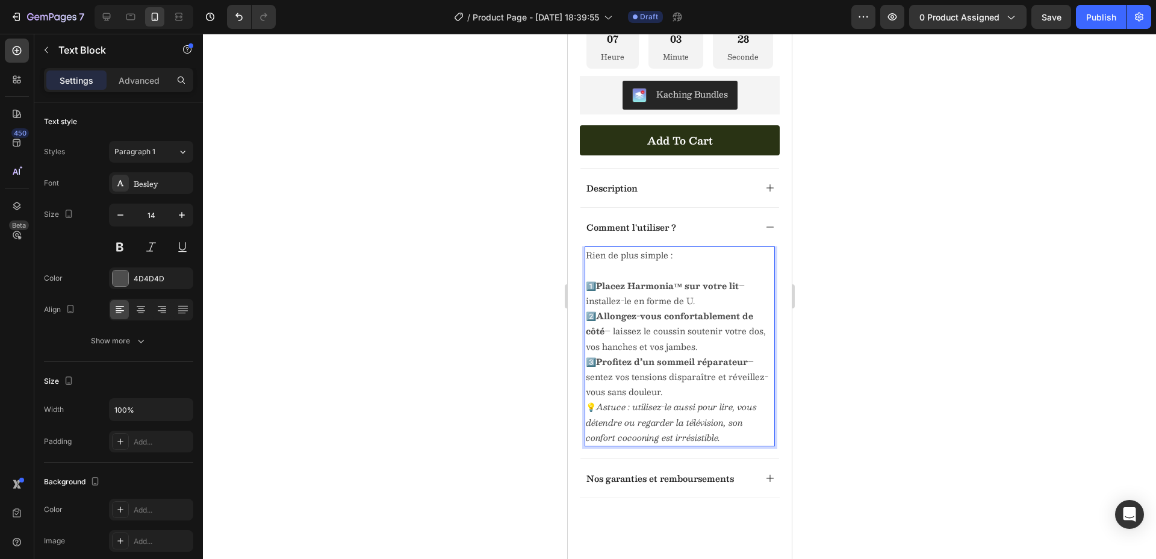
click at [717, 400] on p "1️⃣ Placez Harmonia™ sur votre lit – installez-le en forme de U. 2️⃣ Allongez-v…" at bounding box center [679, 339] width 188 height 122
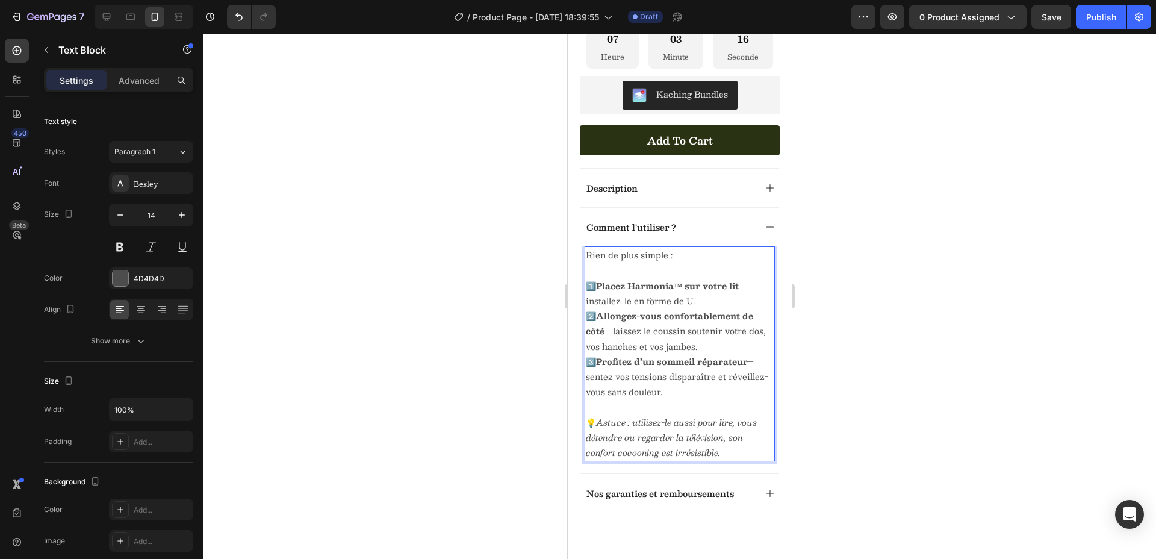
click at [884, 367] on div at bounding box center [679, 296] width 953 height 525
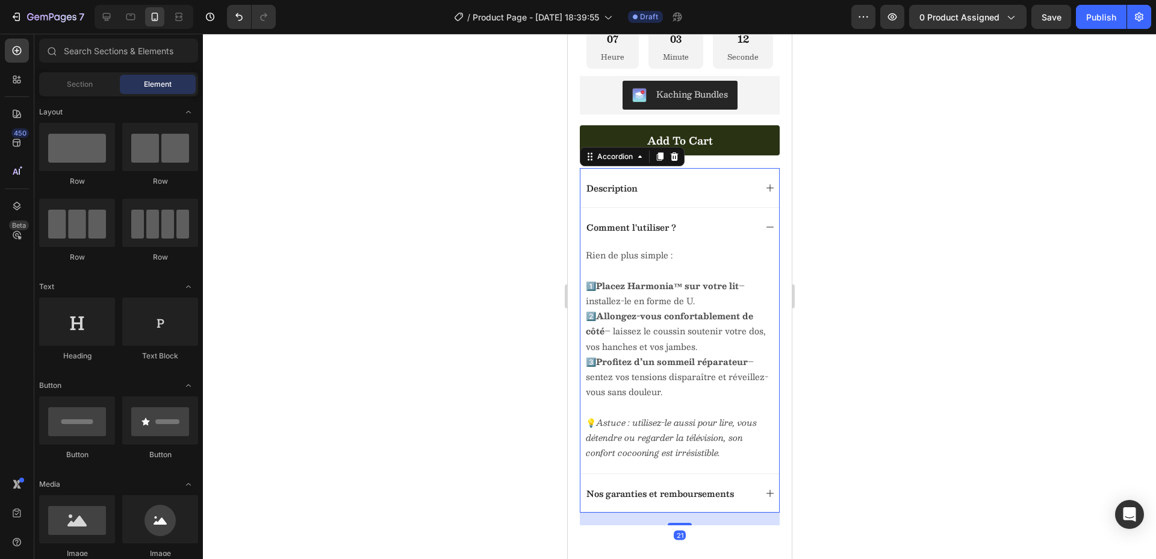
click at [764, 232] on icon at bounding box center [769, 227] width 10 height 10
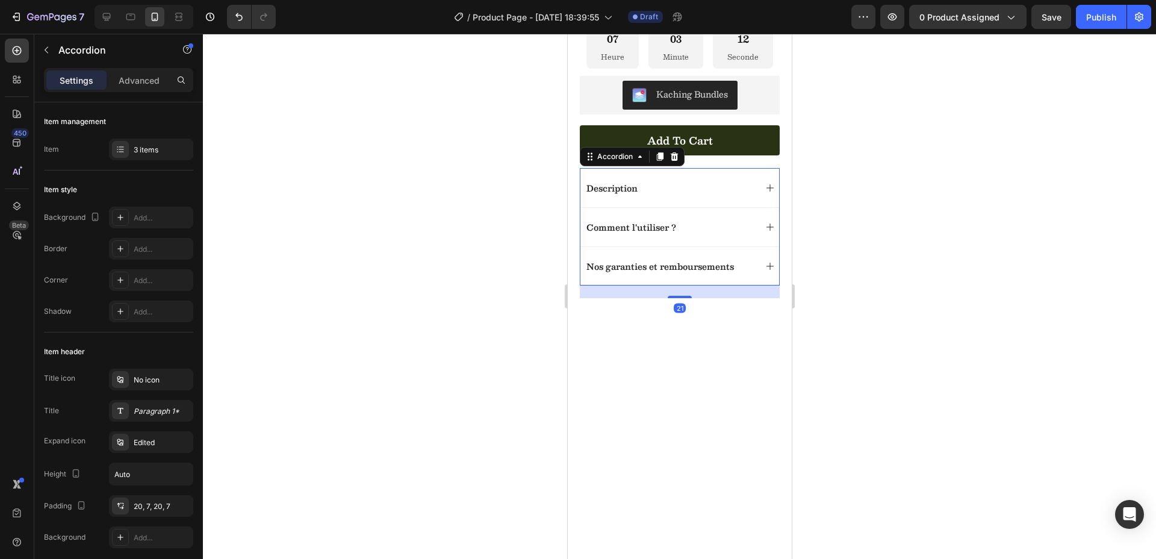
click at [764, 232] on icon at bounding box center [769, 227] width 10 height 10
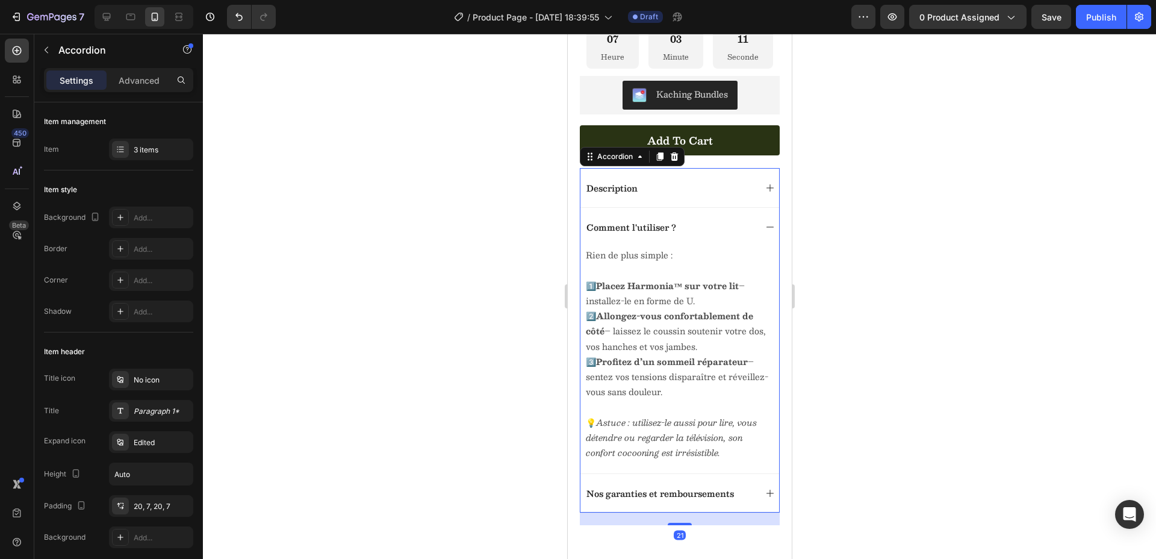
click at [764, 232] on icon at bounding box center [769, 227] width 10 height 10
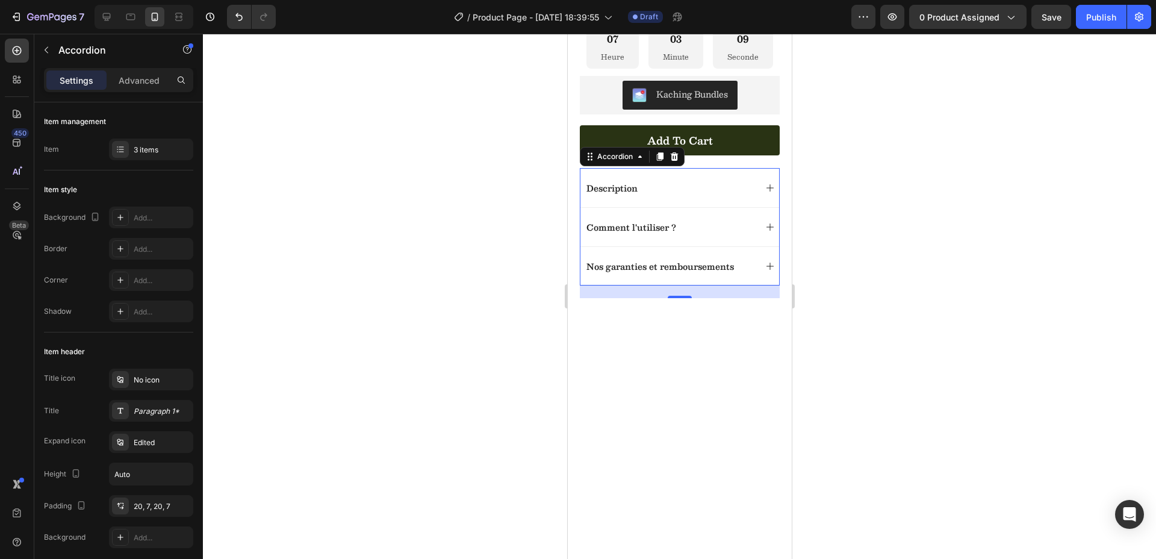
click at [764, 232] on icon at bounding box center [769, 227] width 10 height 10
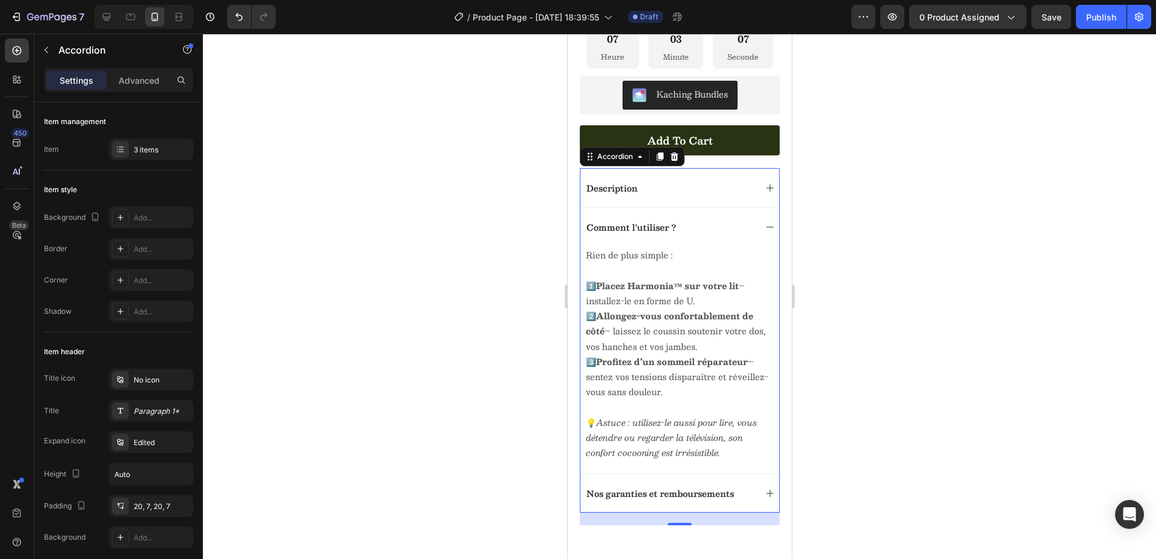
click at [764, 232] on icon at bounding box center [769, 227] width 10 height 10
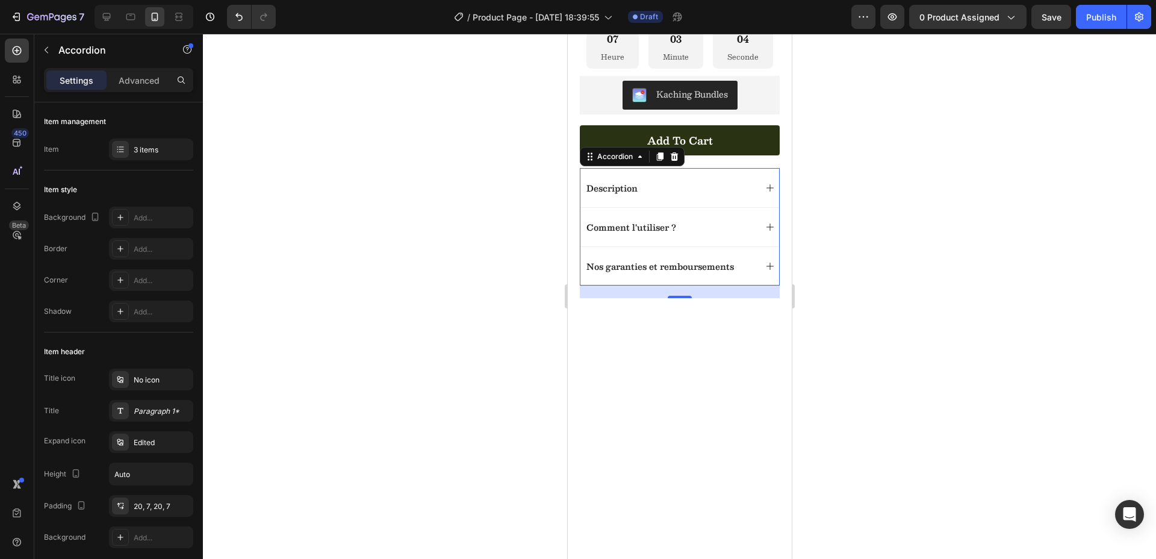
click at [764, 271] on icon at bounding box center [769, 266] width 10 height 10
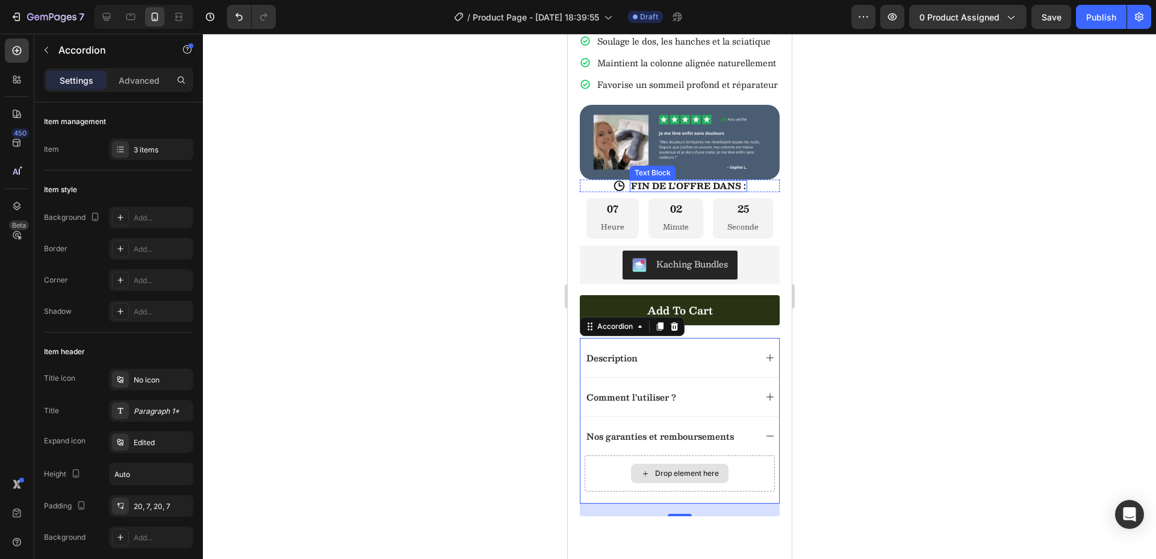
scroll to position [368, 0]
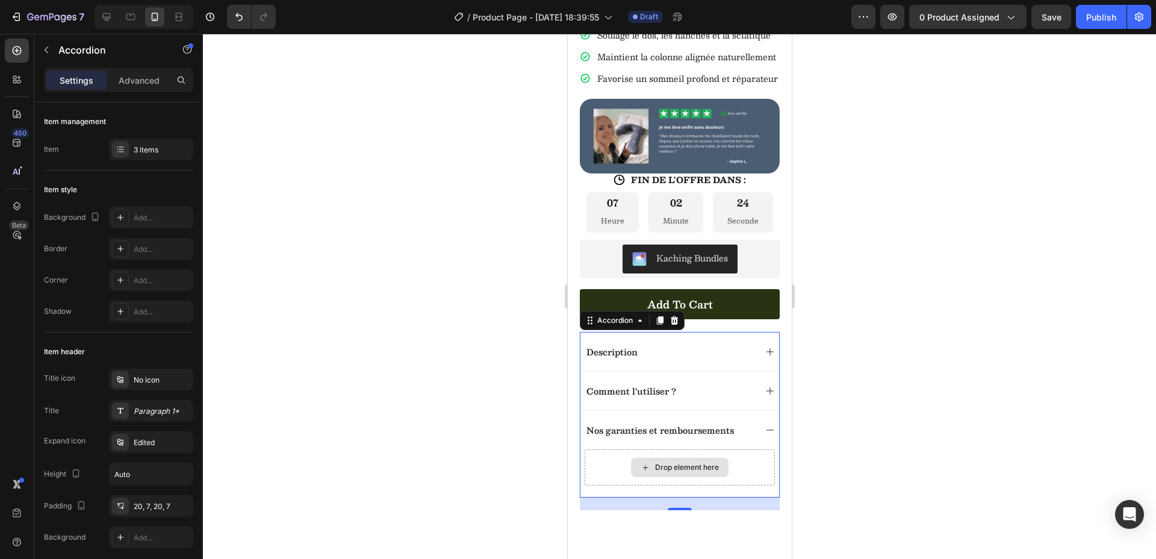
click at [457, 315] on div at bounding box center [679, 296] width 953 height 525
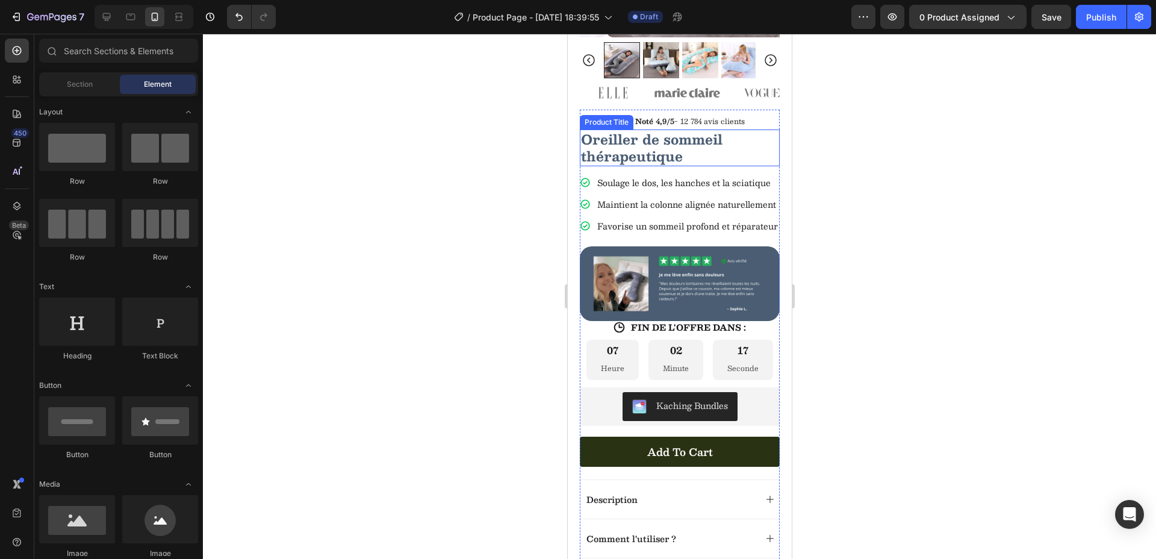
scroll to position [219, 0]
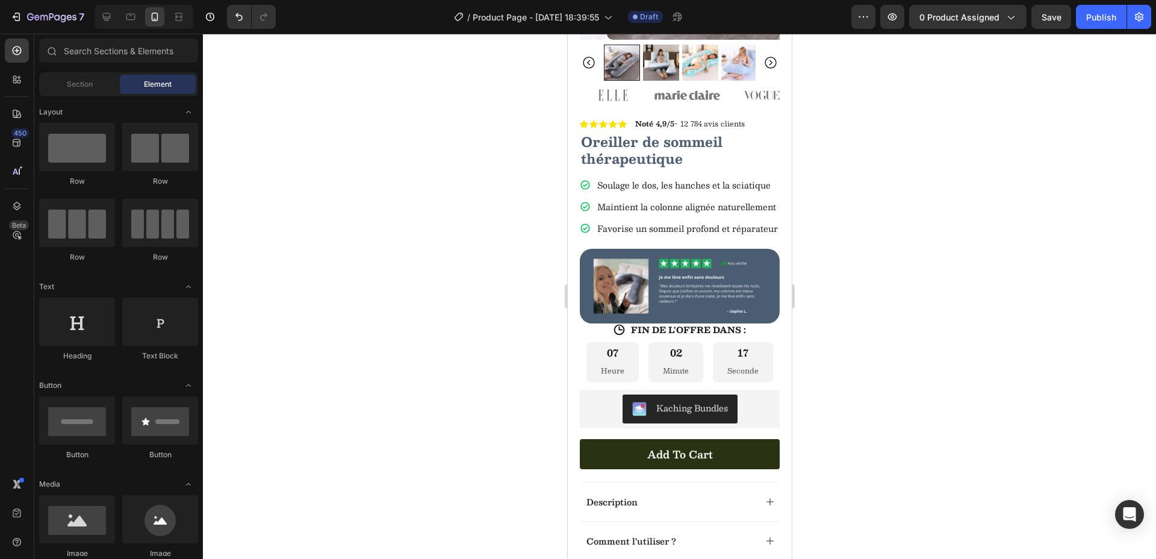
click at [873, 364] on div at bounding box center [679, 296] width 953 height 525
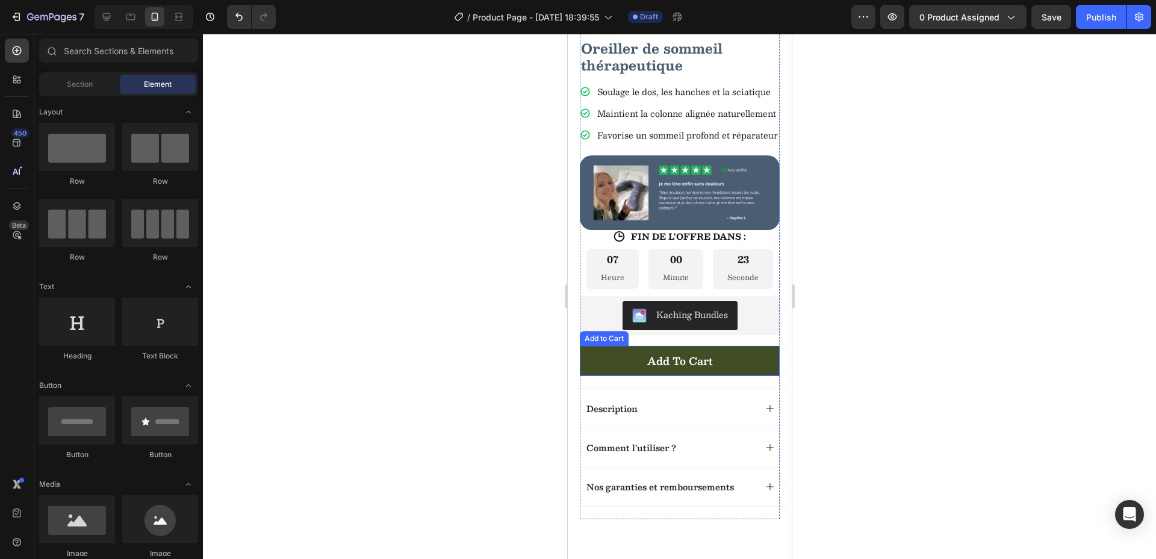
scroll to position [289, 0]
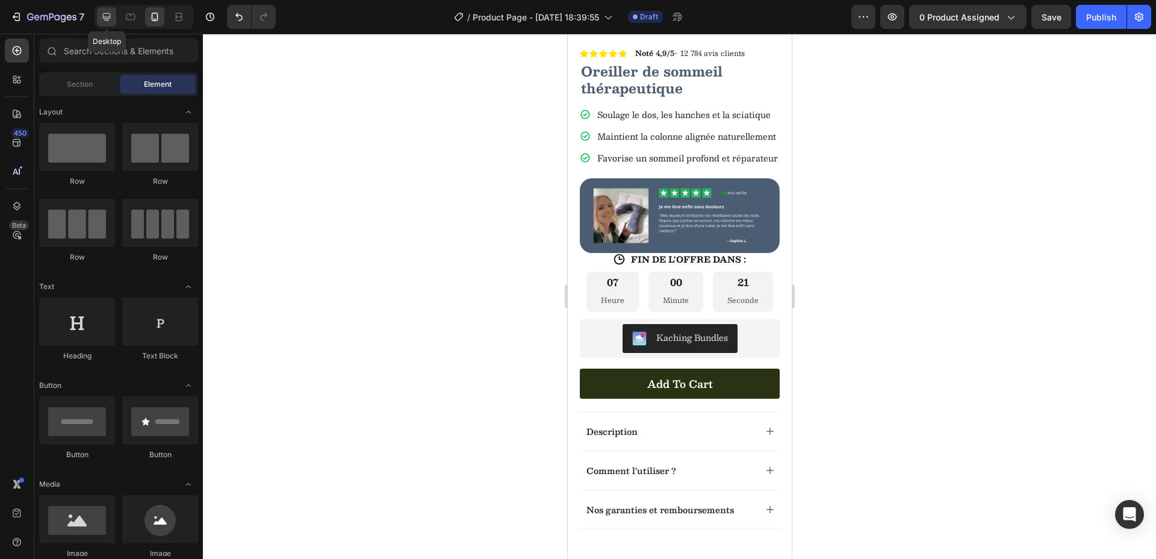
click at [101, 19] on icon at bounding box center [107, 17] width 12 height 12
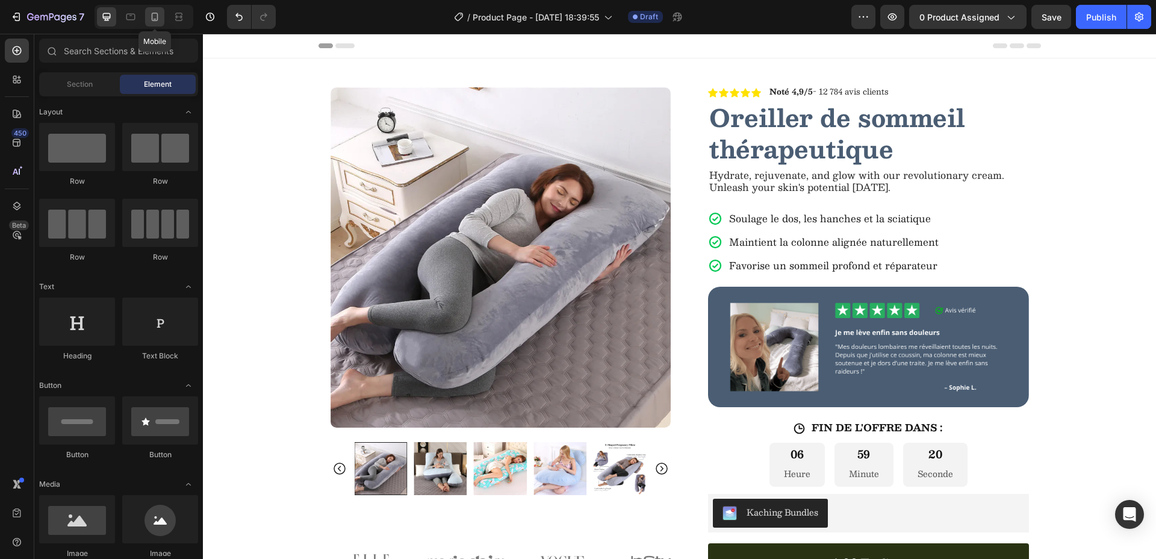
click at [159, 17] on icon at bounding box center [155, 17] width 12 height 12
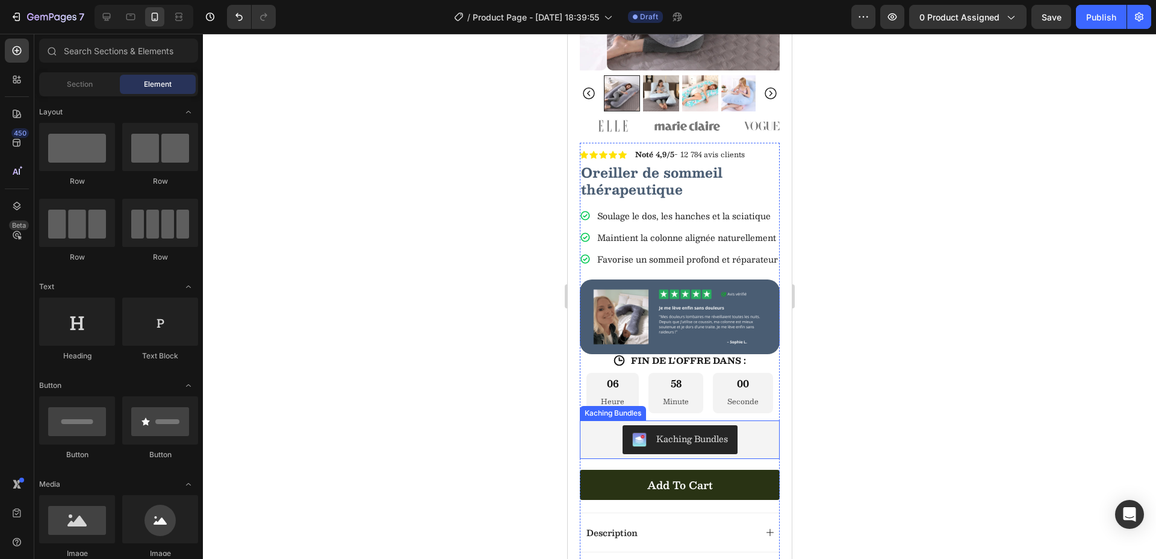
scroll to position [380, 0]
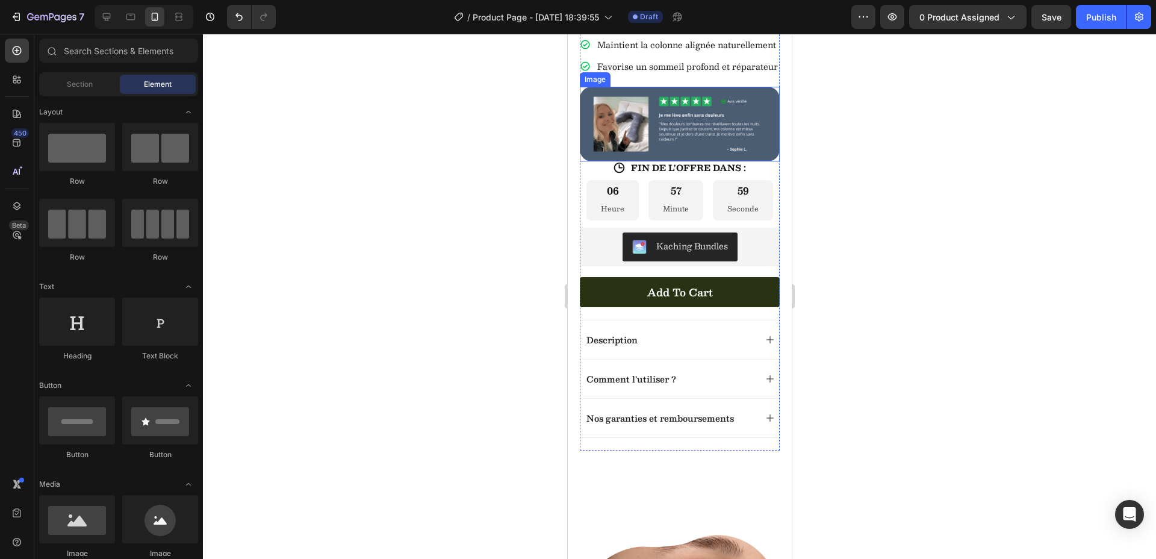
click at [636, 162] on img at bounding box center [679, 124] width 200 height 75
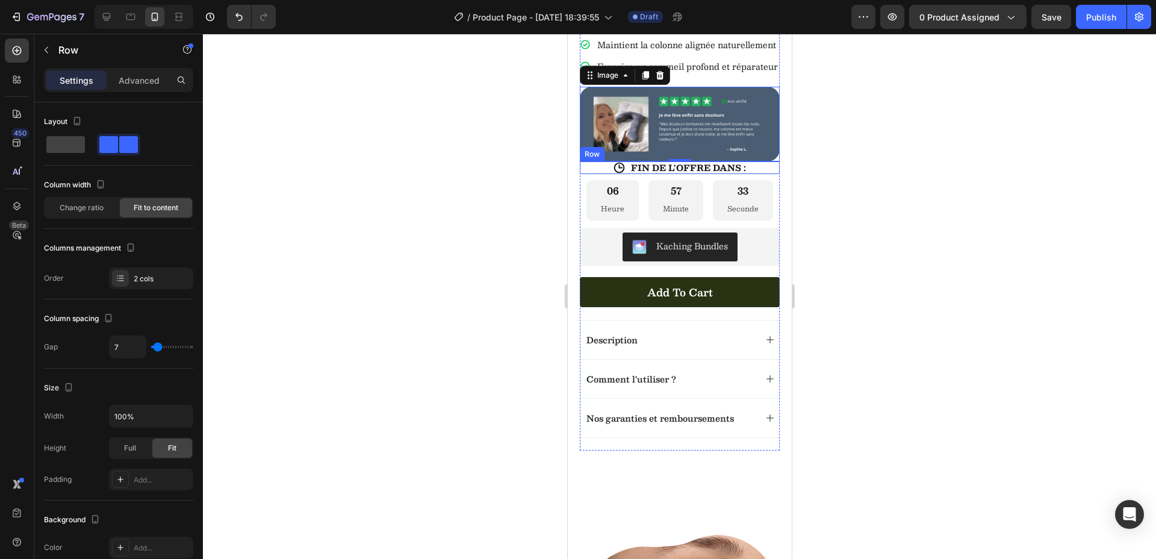
click at [761, 174] on div "Icon FIN DE L'OFFRE DANS : Text Block Row" at bounding box center [679, 167] width 200 height 13
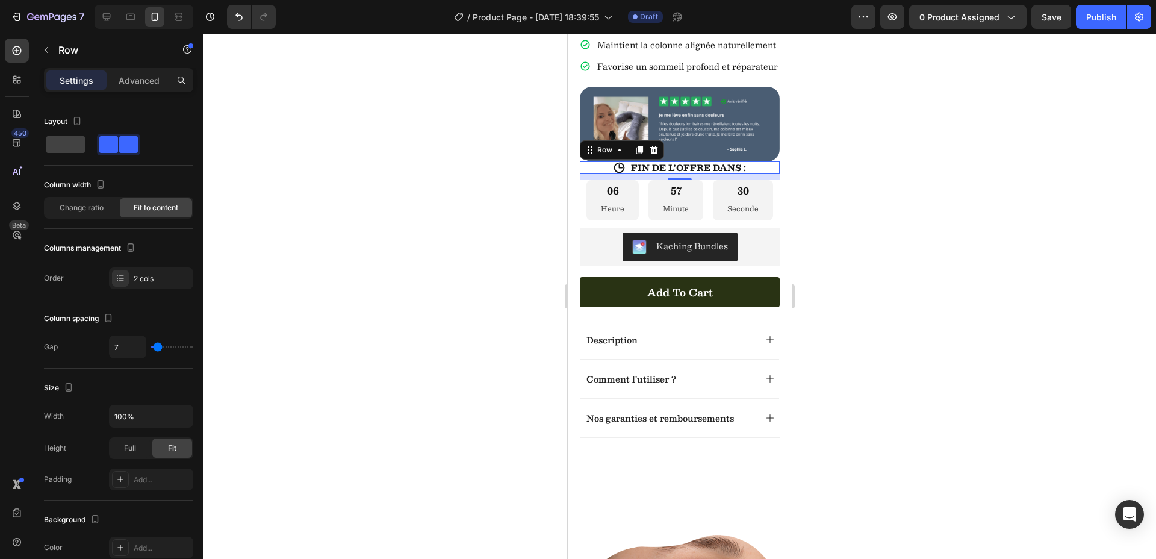
click at [597, 174] on div "Icon FIN DE L'OFFRE DANS : Text Block Row 10" at bounding box center [679, 167] width 200 height 13
click at [504, 187] on div at bounding box center [679, 296] width 953 height 525
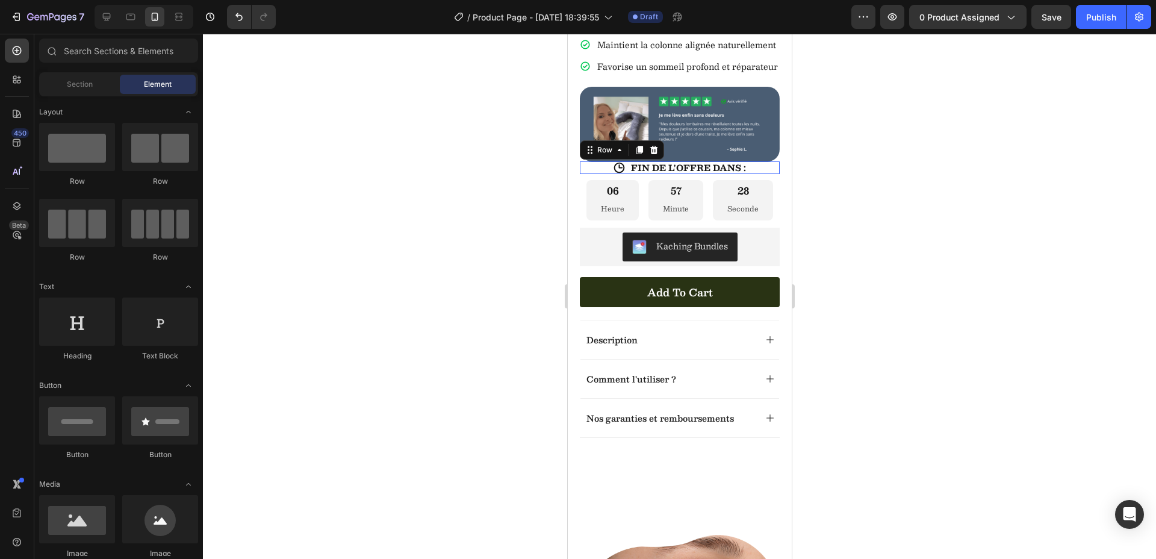
click at [594, 174] on div "Icon FIN DE L'OFFRE DANS : Text Block Row 0" at bounding box center [679, 167] width 200 height 13
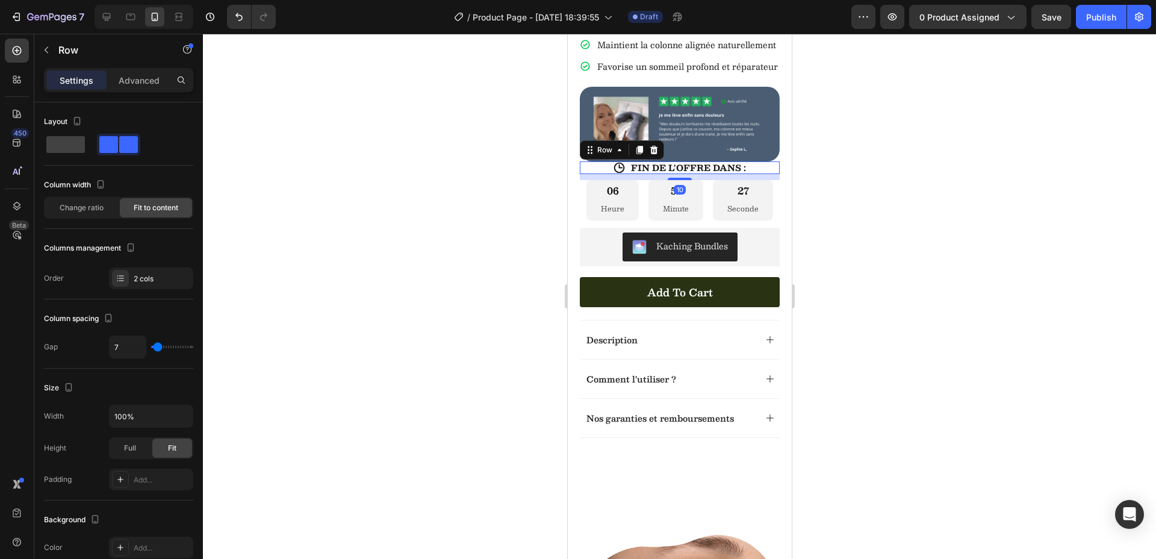
click at [443, 181] on div at bounding box center [679, 296] width 953 height 525
click at [758, 174] on div "Icon FIN DE L'OFFRE DANS : Text Block Row" at bounding box center [679, 167] width 200 height 13
click at [504, 205] on div at bounding box center [679, 296] width 953 height 525
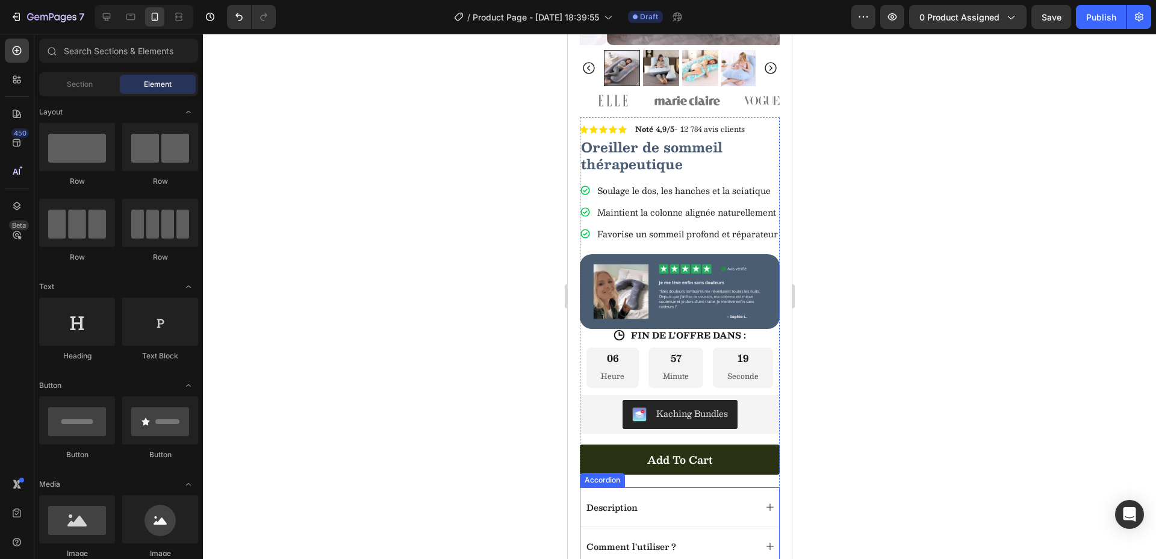
scroll to position [212, 0]
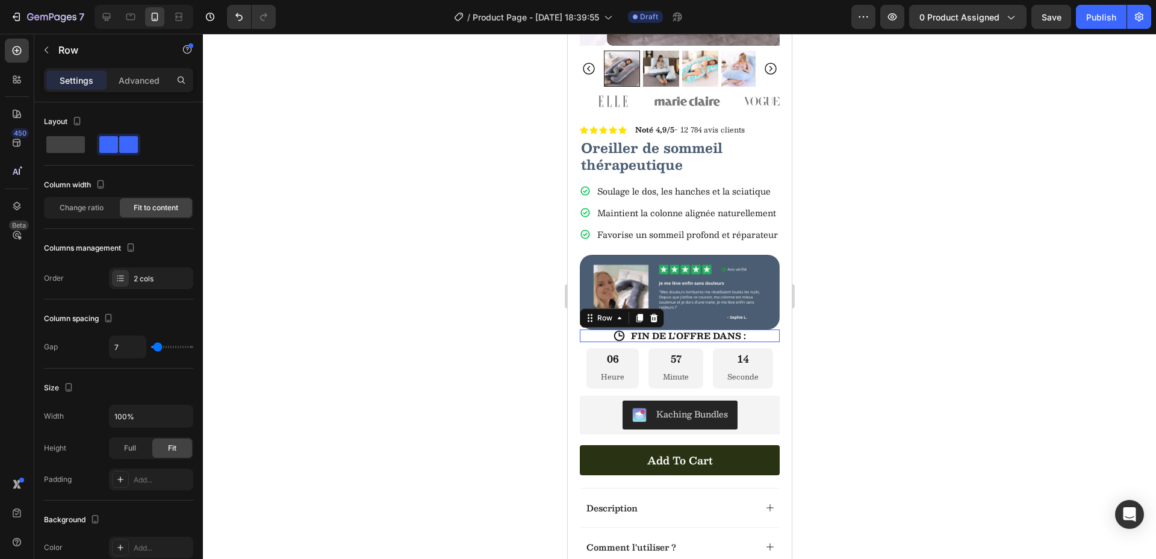
click at [745, 342] on div "Icon FIN DE L'OFFRE DANS : Text Block Row 0" at bounding box center [679, 335] width 200 height 13
click at [132, 81] on p "Advanced" at bounding box center [139, 80] width 41 height 13
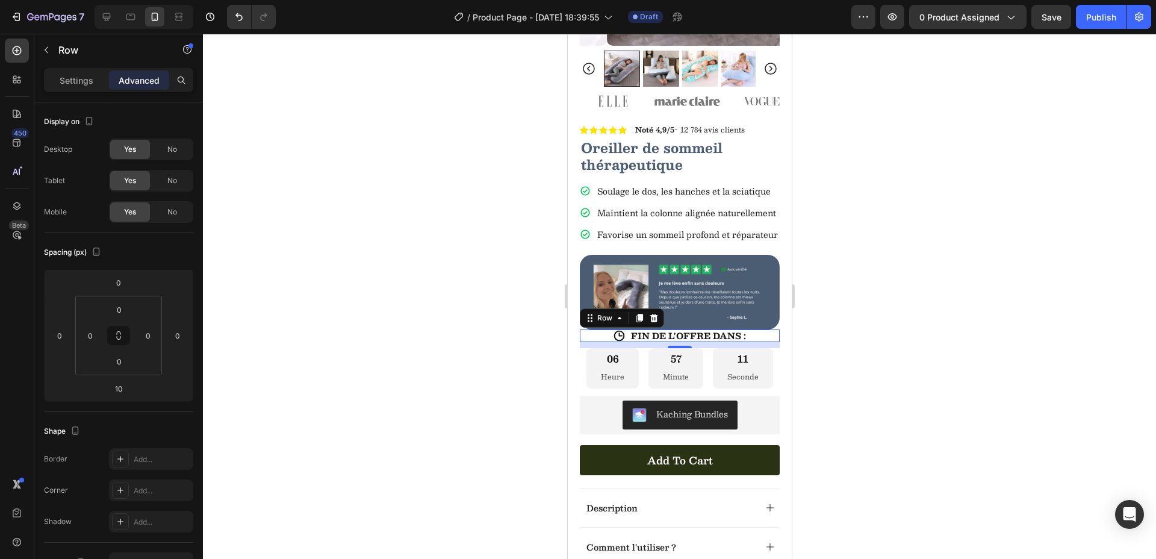
click at [84, 82] on p "Settings" at bounding box center [77, 80] width 34 height 13
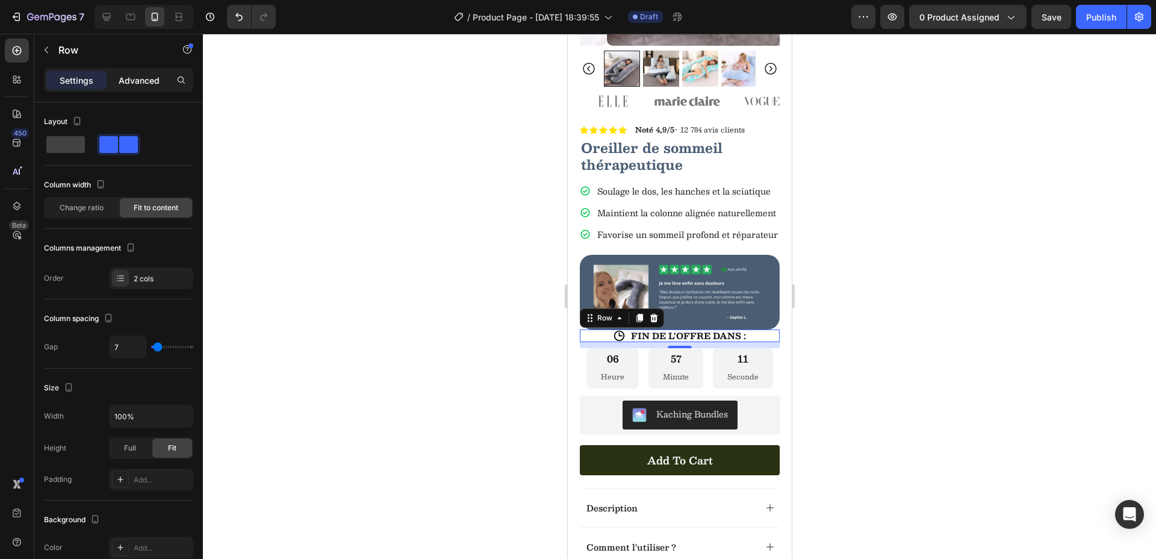
click at [135, 86] on p "Advanced" at bounding box center [139, 80] width 41 height 13
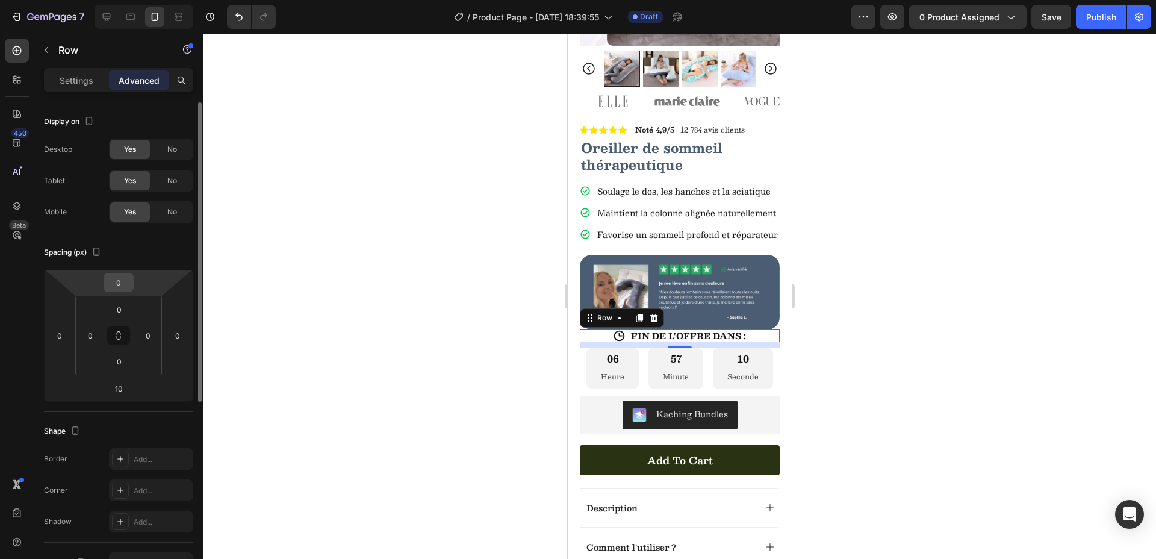
click at [120, 285] on input "0" at bounding box center [119, 282] width 24 height 18
click at [311, 358] on div at bounding box center [679, 296] width 953 height 525
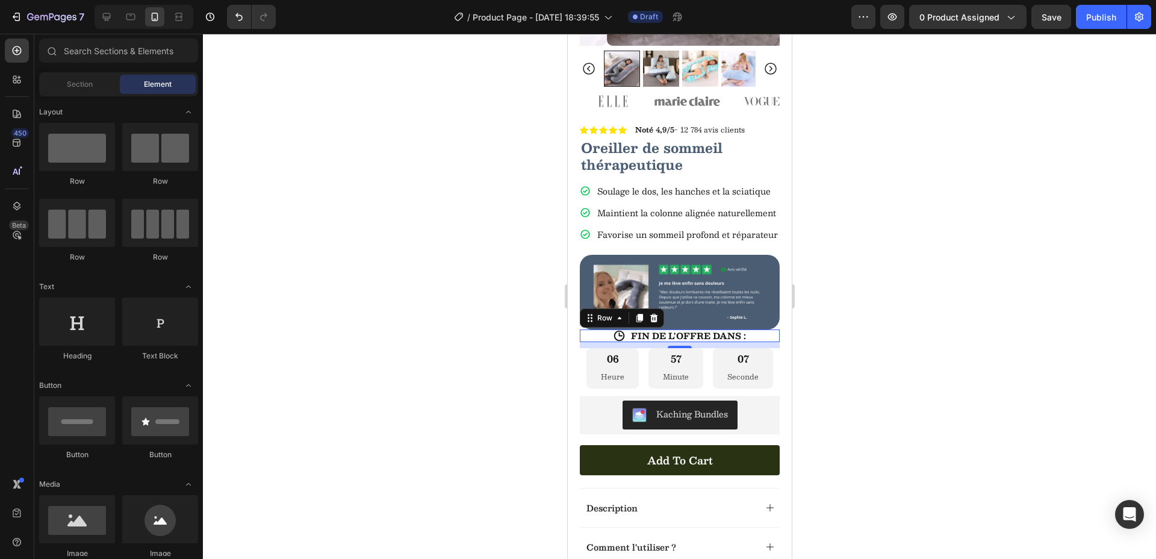
click at [749, 342] on div "Icon FIN DE L'OFFRE DANS : Text Block Row 0" at bounding box center [679, 335] width 200 height 13
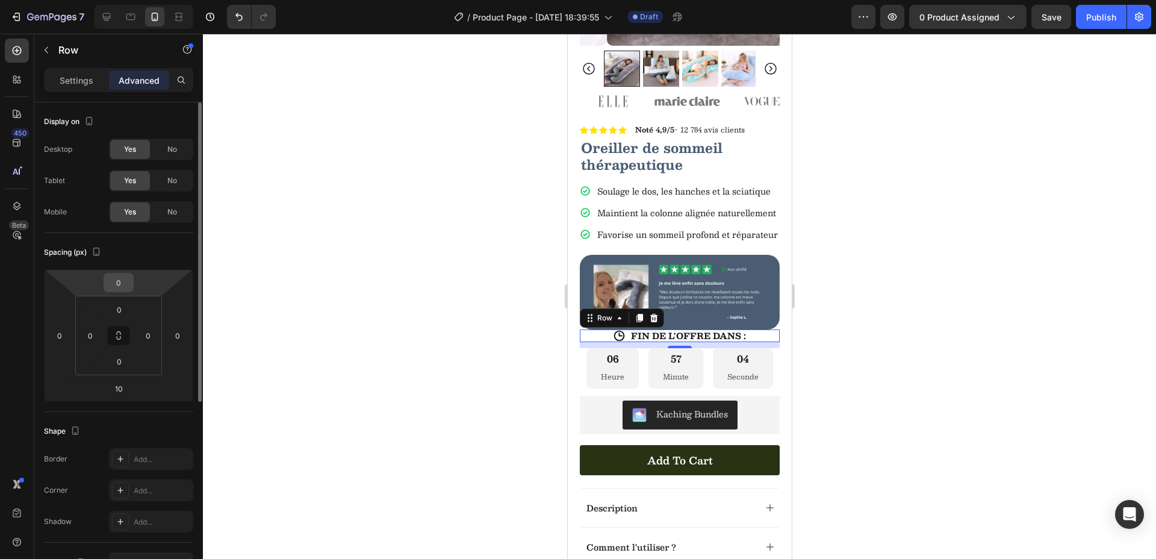
click at [118, 284] on input "0" at bounding box center [119, 282] width 24 height 18
type input "10"
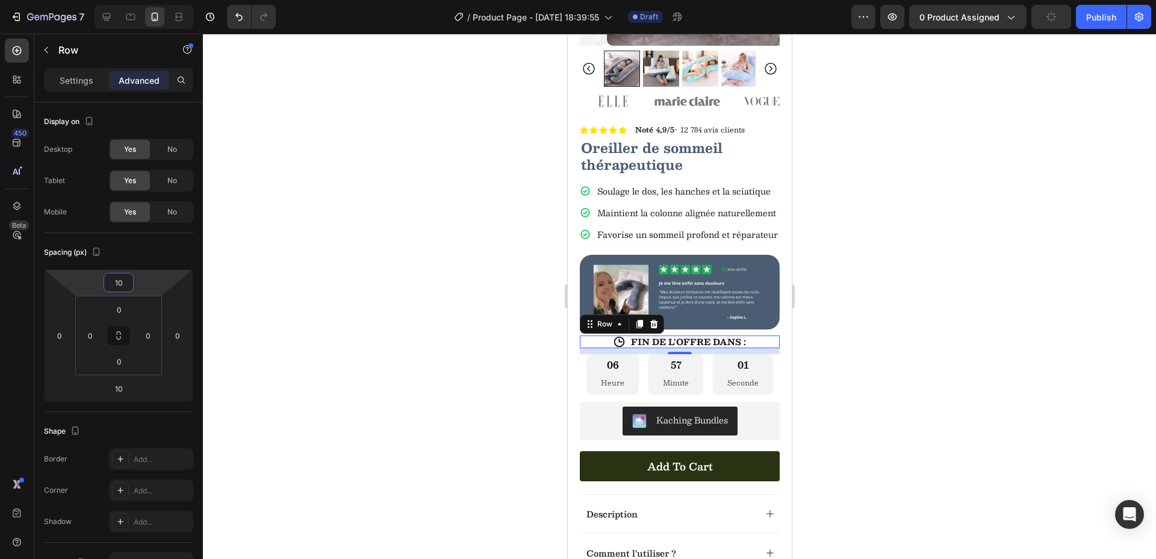
click at [337, 308] on div at bounding box center [679, 296] width 953 height 525
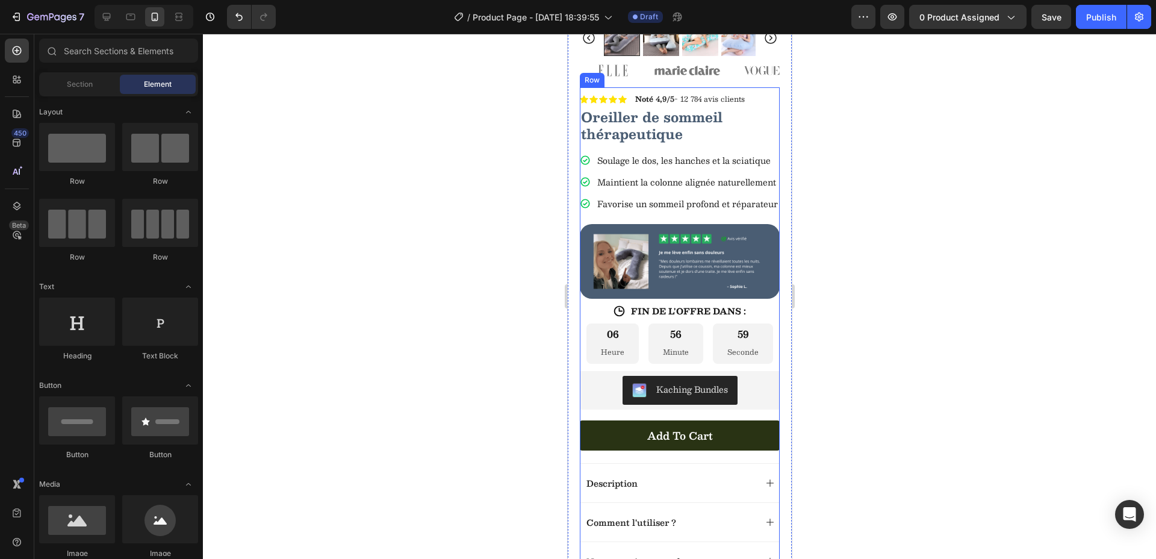
scroll to position [311, 0]
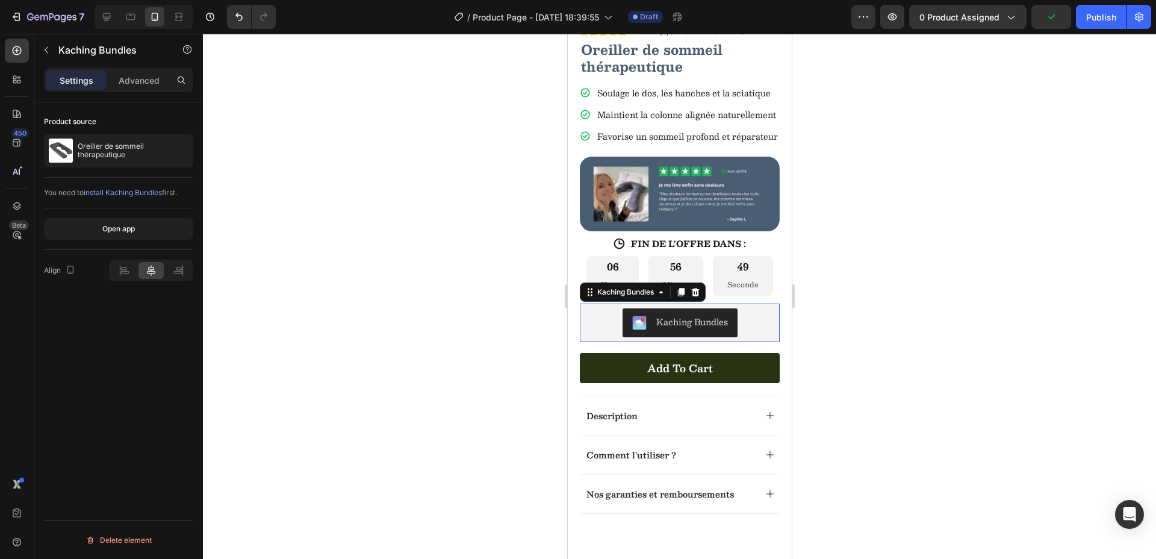
click at [604, 337] on div "Kaching Bundles" at bounding box center [679, 322] width 190 height 29
click at [872, 358] on div at bounding box center [679, 296] width 953 height 525
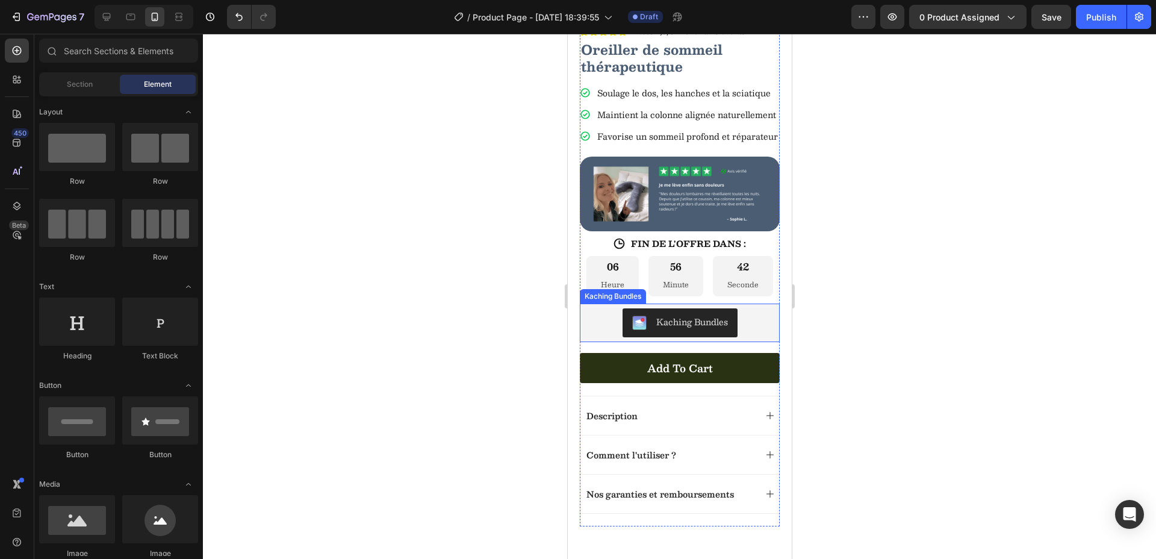
click at [748, 337] on div "Kaching Bundles" at bounding box center [679, 322] width 190 height 29
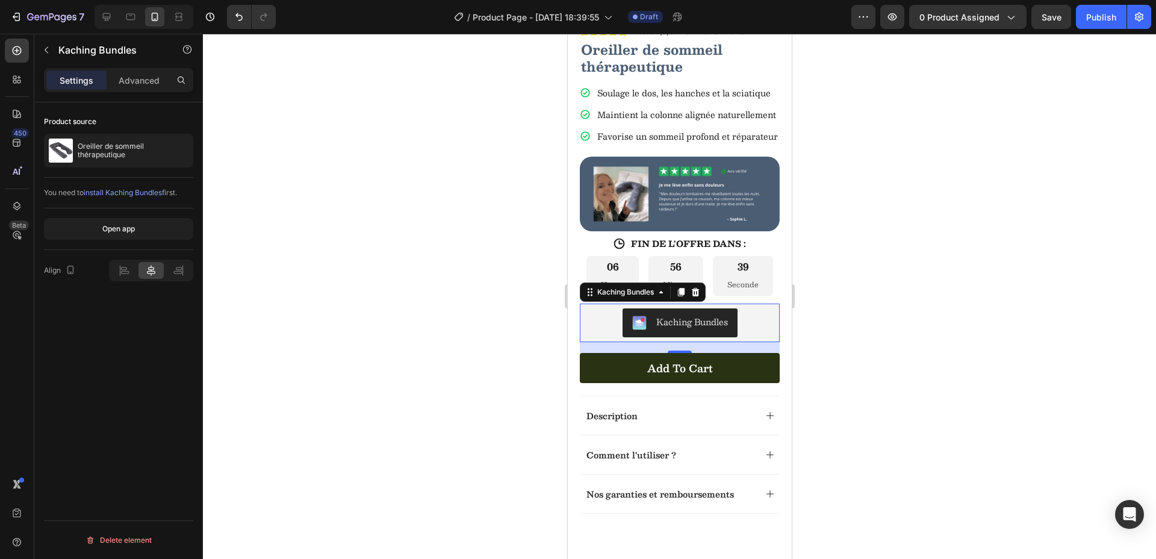
click at [525, 321] on div at bounding box center [679, 296] width 953 height 525
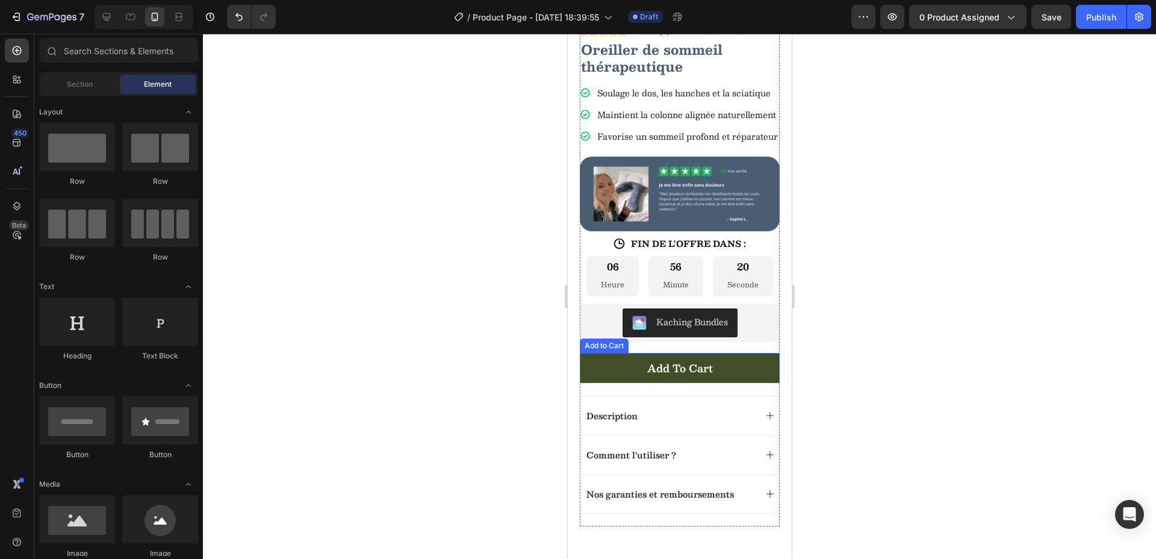
click at [761, 383] on button "Add to cart" at bounding box center [679, 368] width 200 height 30
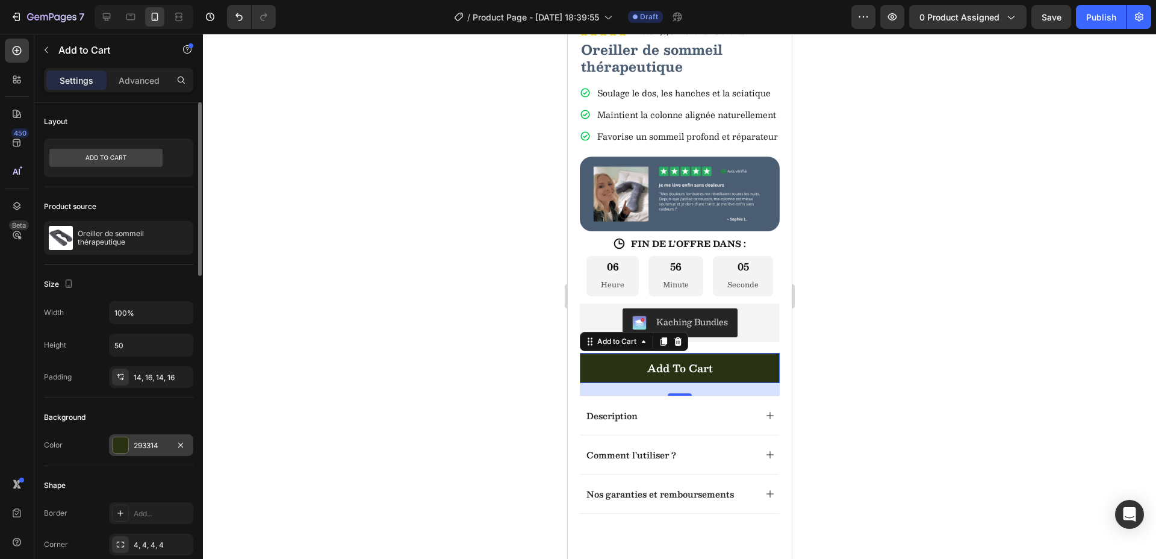
click at [144, 446] on div "293314" at bounding box center [151, 445] width 35 height 11
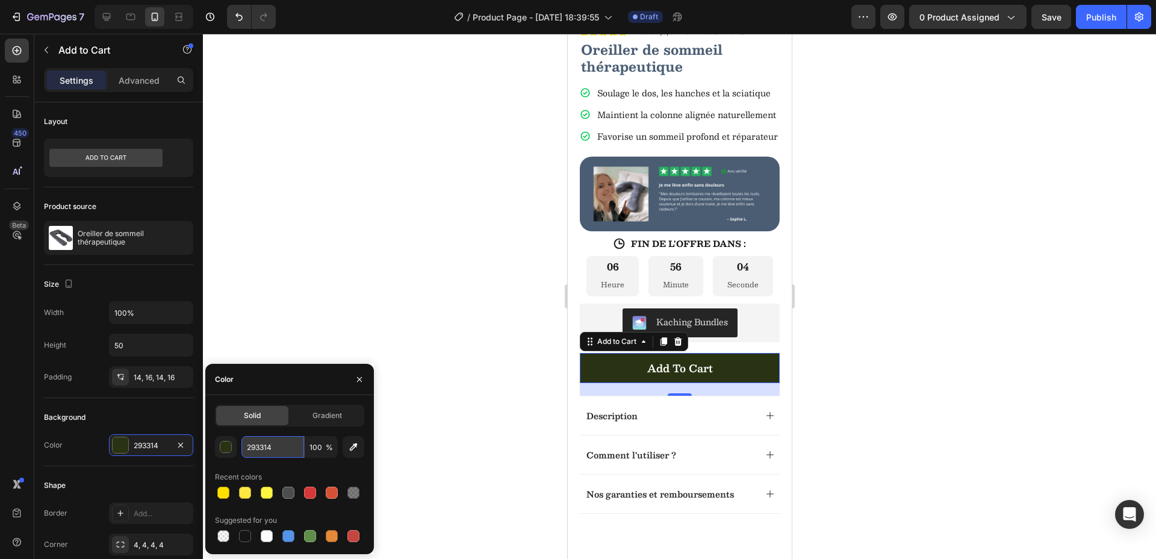
click at [284, 447] on input "293314" at bounding box center [272, 447] width 63 height 22
click at [283, 447] on input "293314" at bounding box center [272, 447] width 63 height 22
paste input "#4a5d73"
click at [253, 450] on input "#4a5d73" at bounding box center [272, 447] width 63 height 22
type input "4a5d73"
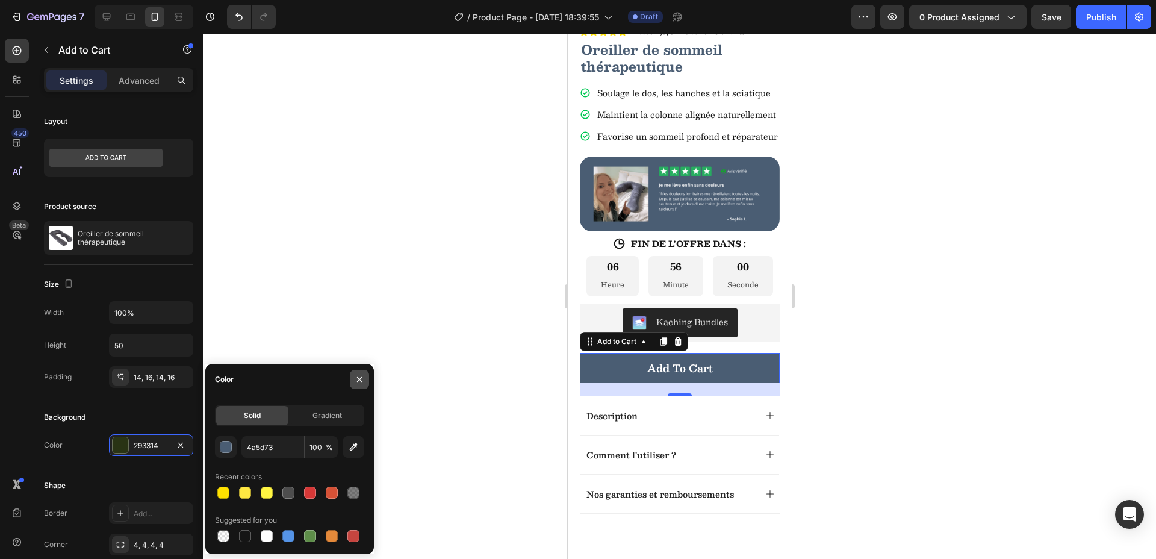
click at [364, 379] on button "button" at bounding box center [359, 379] width 19 height 19
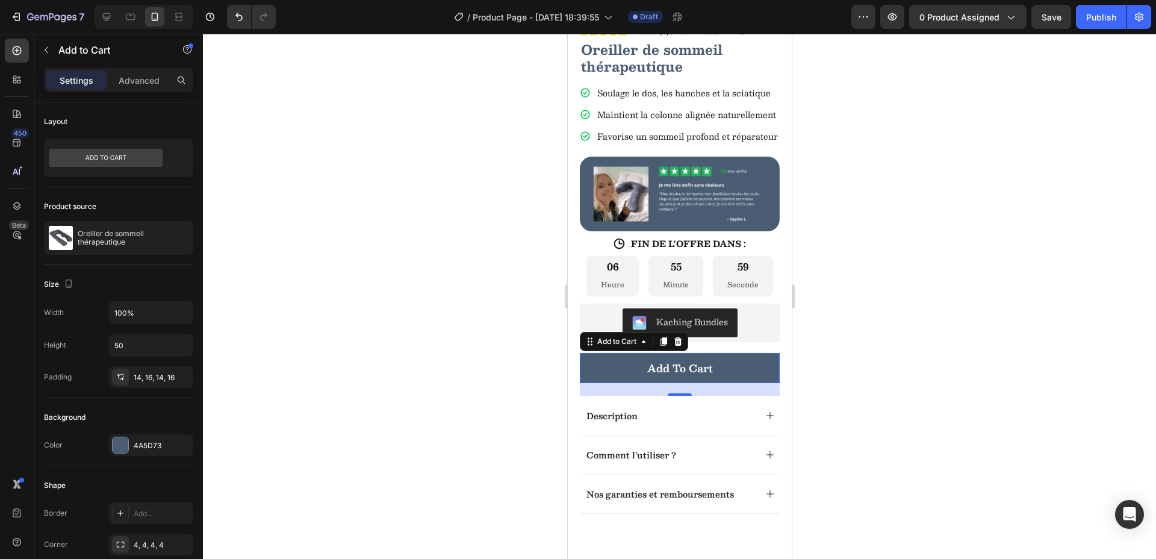
click at [439, 327] on div at bounding box center [679, 296] width 953 height 525
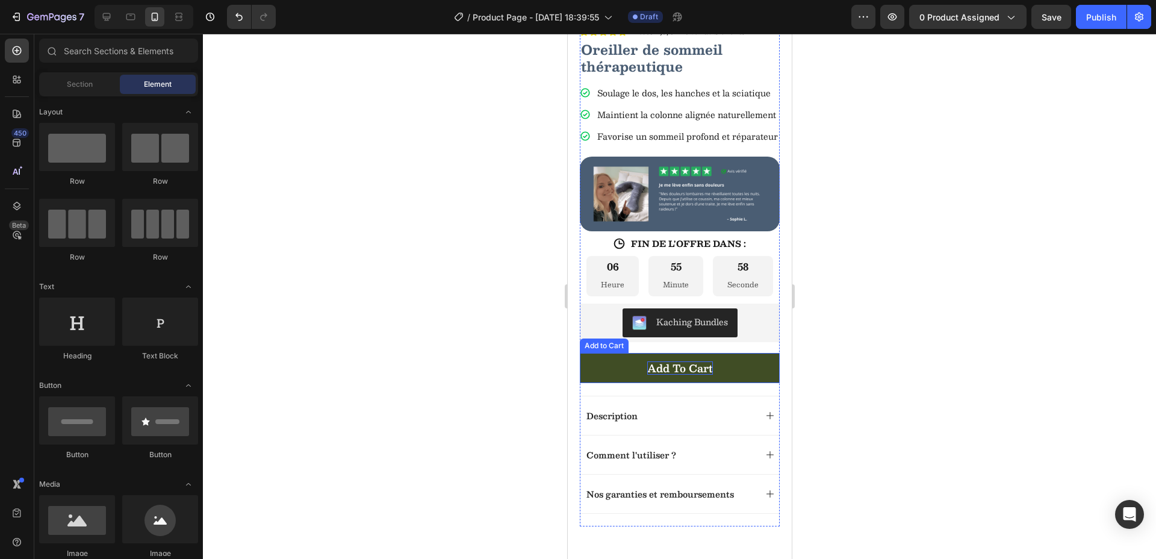
click at [687, 374] on div "Add to cart" at bounding box center [680, 367] width 66 height 13
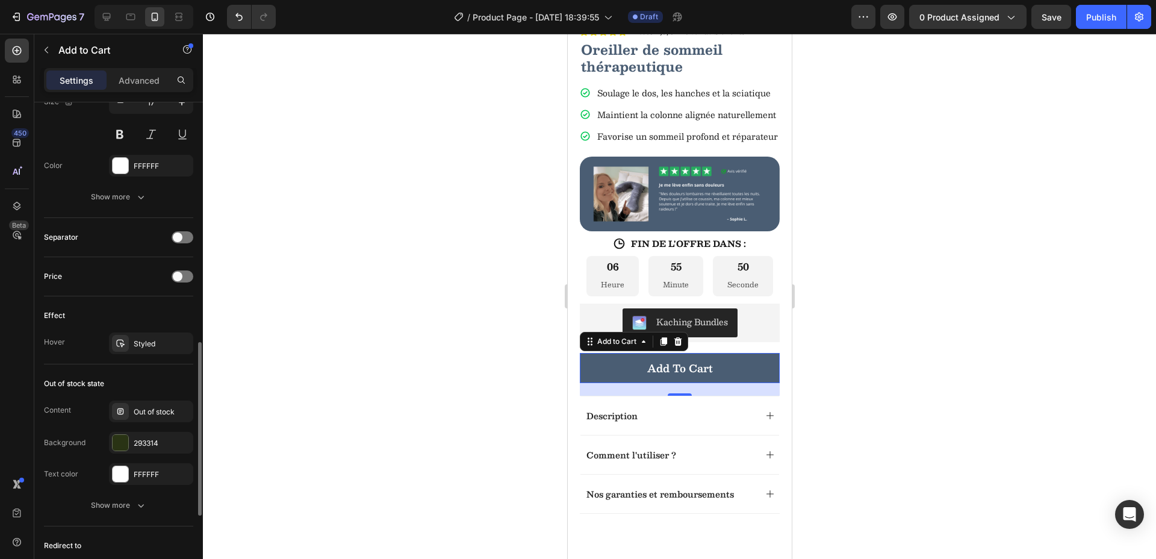
scroll to position [0, 0]
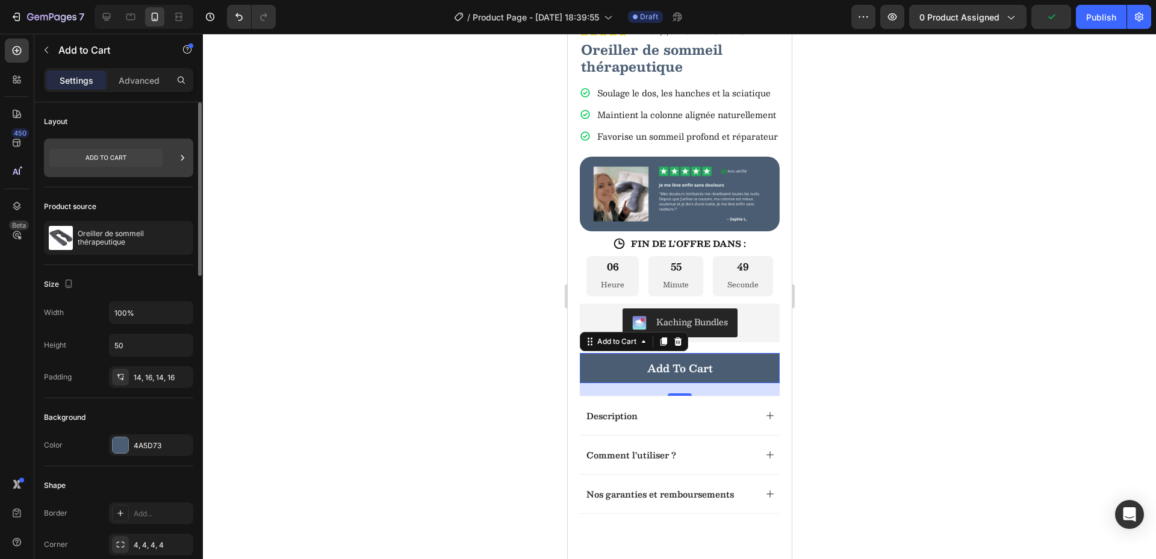
click at [88, 158] on icon at bounding box center [105, 157] width 41 height 5
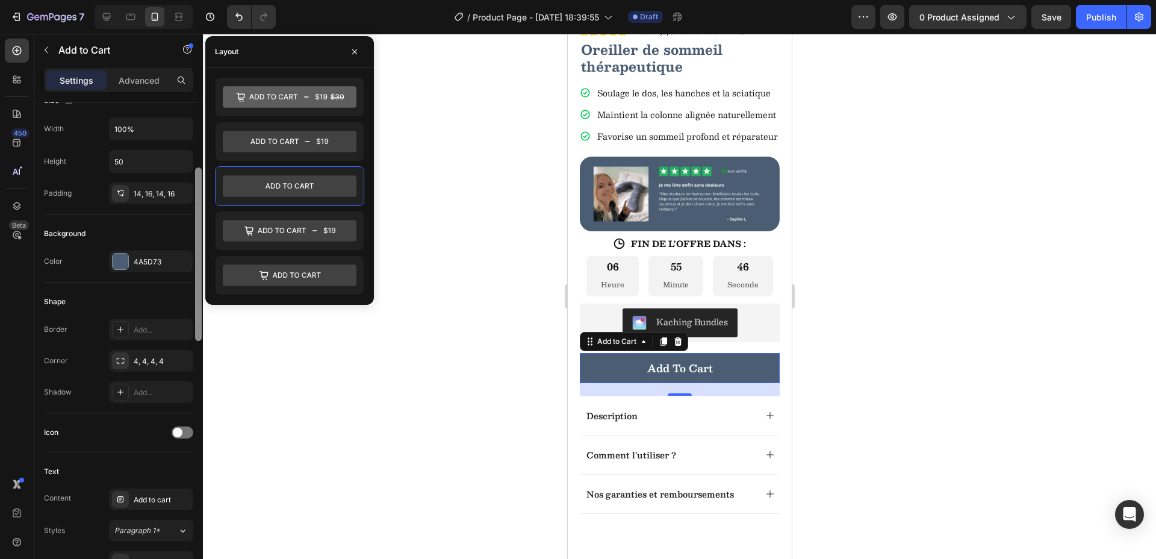
scroll to position [199, 0]
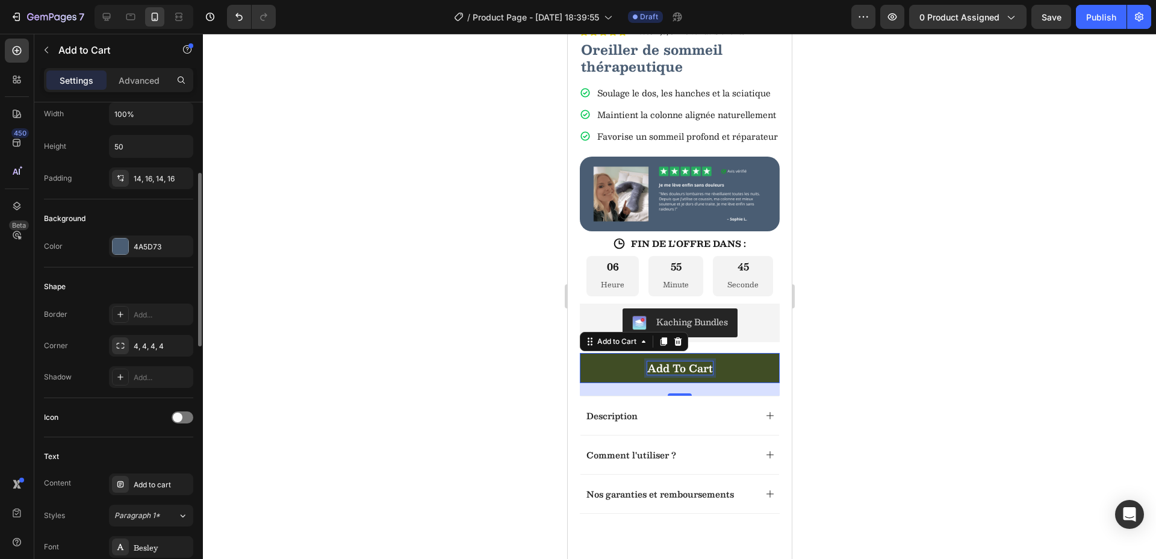
click at [693, 374] on div "Add to cart" at bounding box center [680, 367] width 66 height 13
click at [693, 374] on p "Add to cart" at bounding box center [680, 367] width 66 height 13
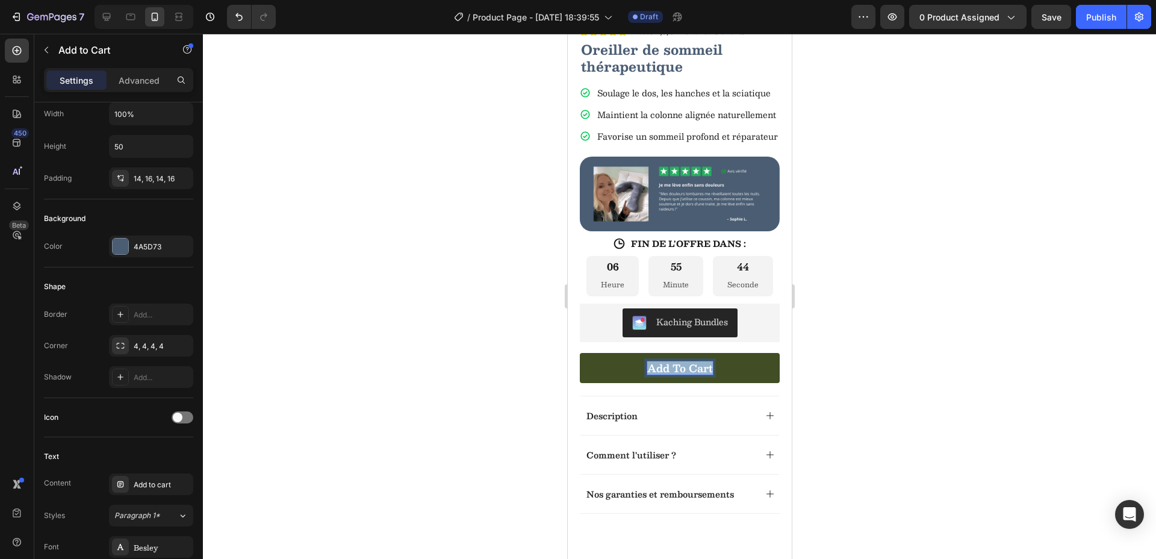
click at [693, 374] on p "Add to cart" at bounding box center [680, 367] width 66 height 13
click at [579, 353] on button "Ajoute" at bounding box center [679, 368] width 200 height 30
click at [579, 353] on button "Ajouter a" at bounding box center [679, 368] width 200 height 30
click at [905, 419] on div at bounding box center [679, 296] width 953 height 525
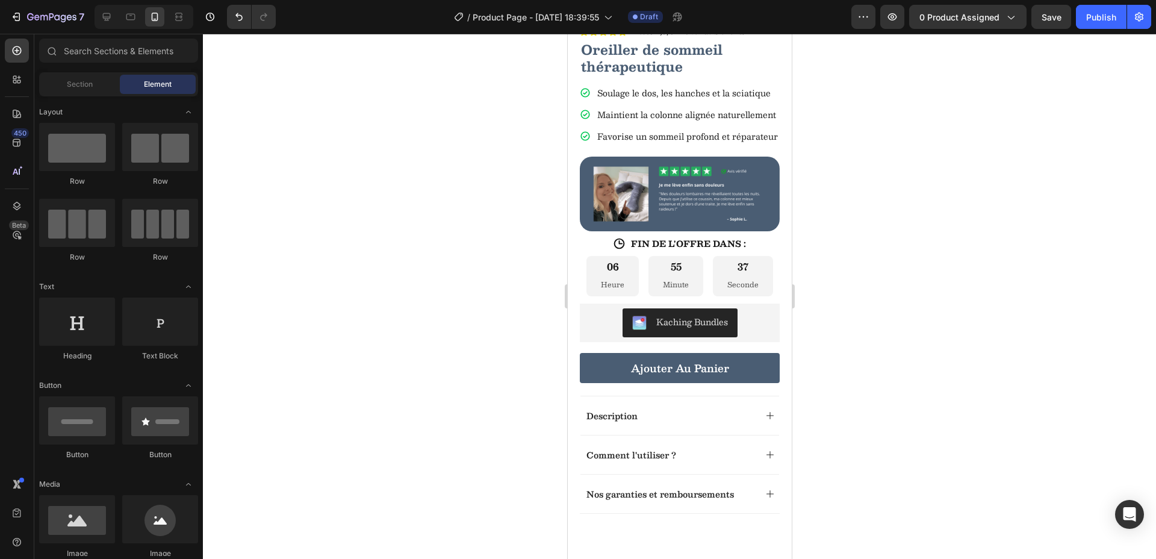
click at [919, 448] on div at bounding box center [679, 296] width 953 height 525
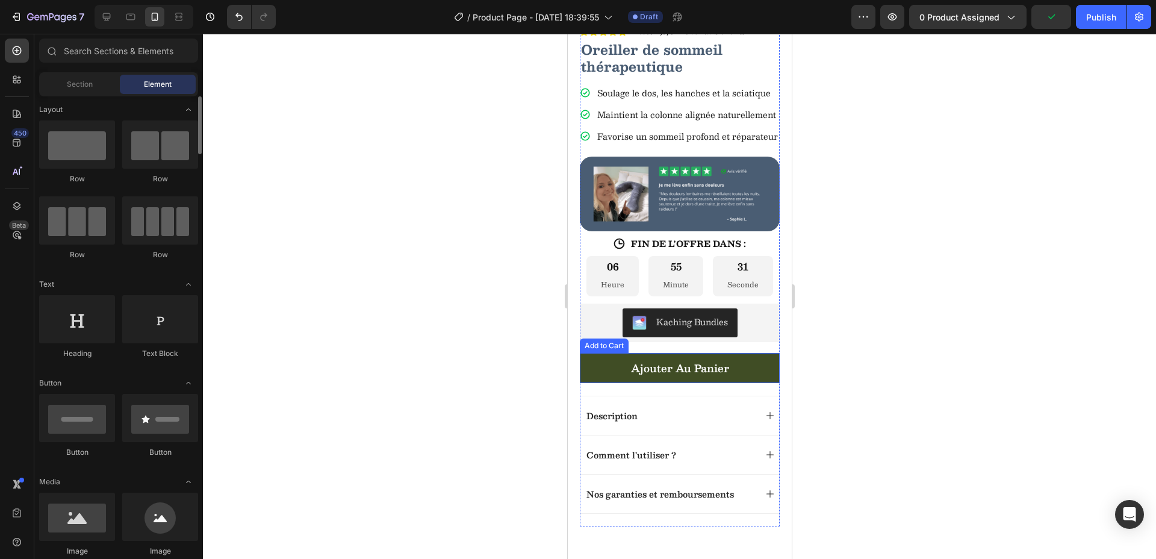
click at [595, 383] on button "Ajouter au panier" at bounding box center [679, 368] width 200 height 30
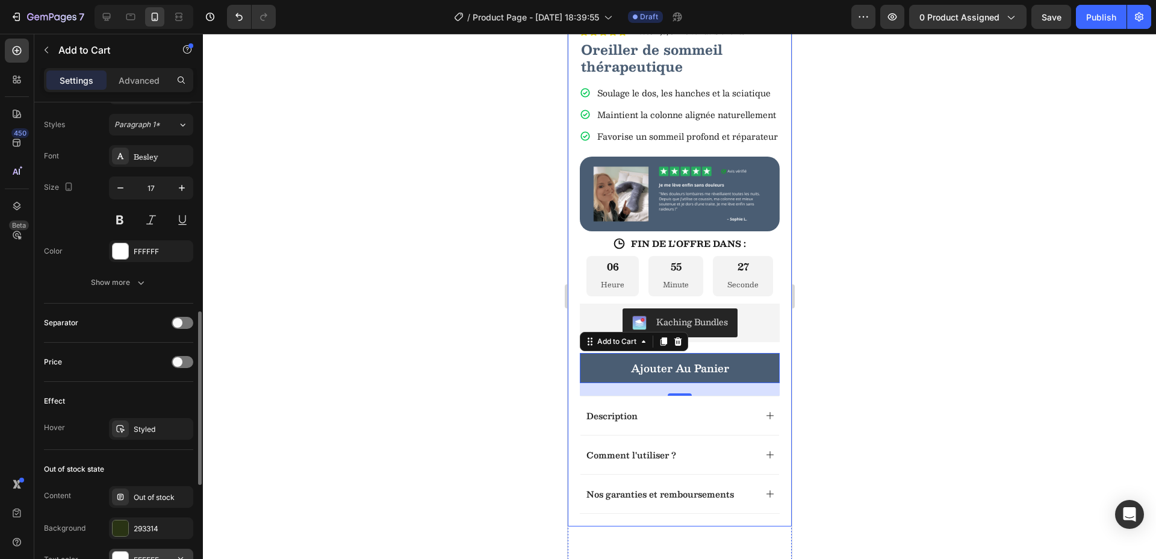
scroll to position [611, 0]
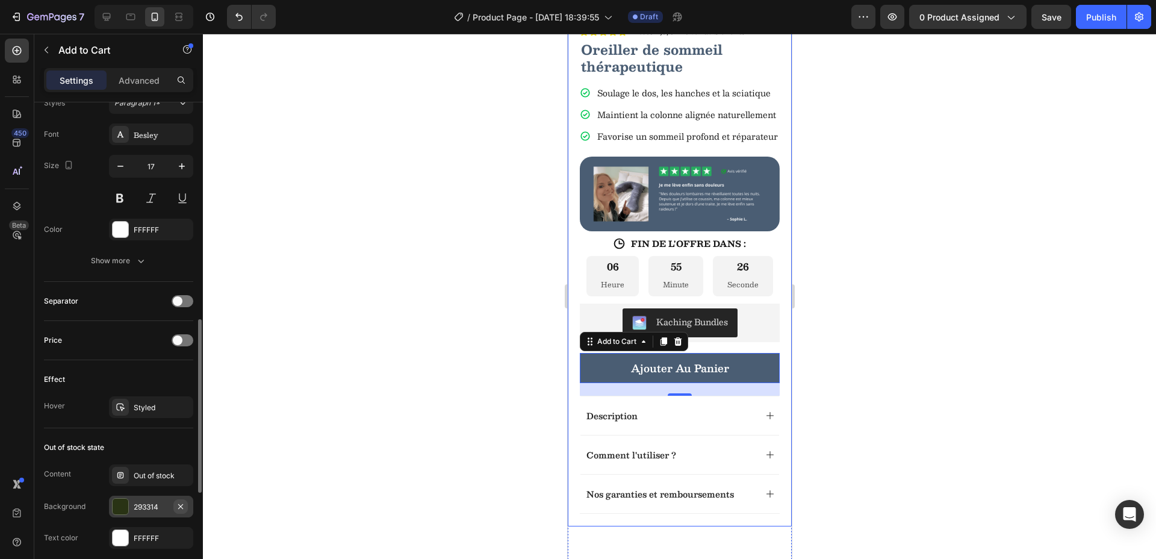
click at [182, 506] on icon "button" at bounding box center [181, 506] width 10 height 10
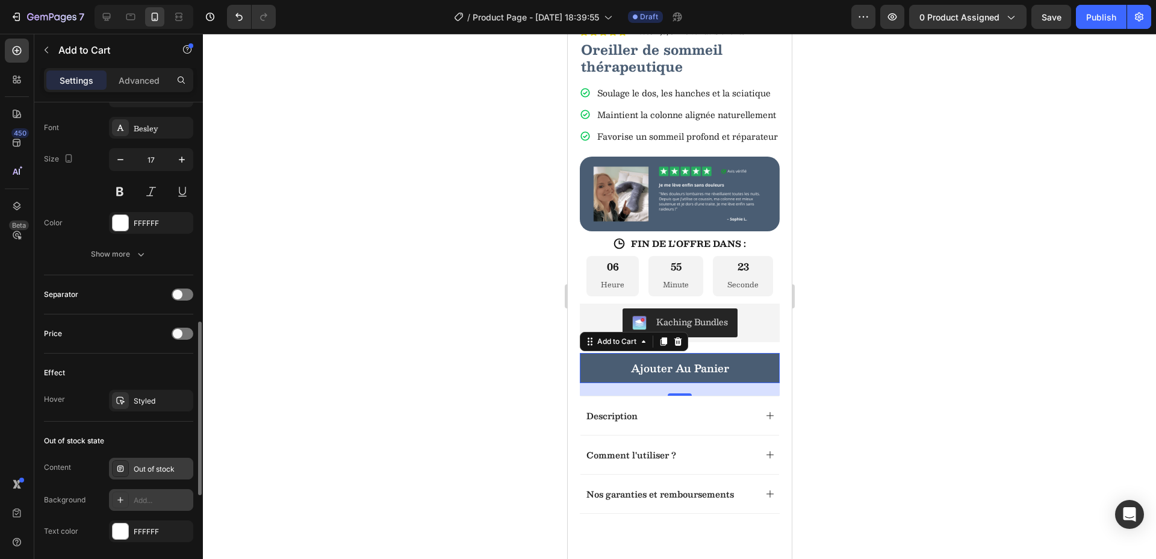
scroll to position [620, 0]
click at [152, 394] on div "Styled" at bounding box center [151, 398] width 35 height 11
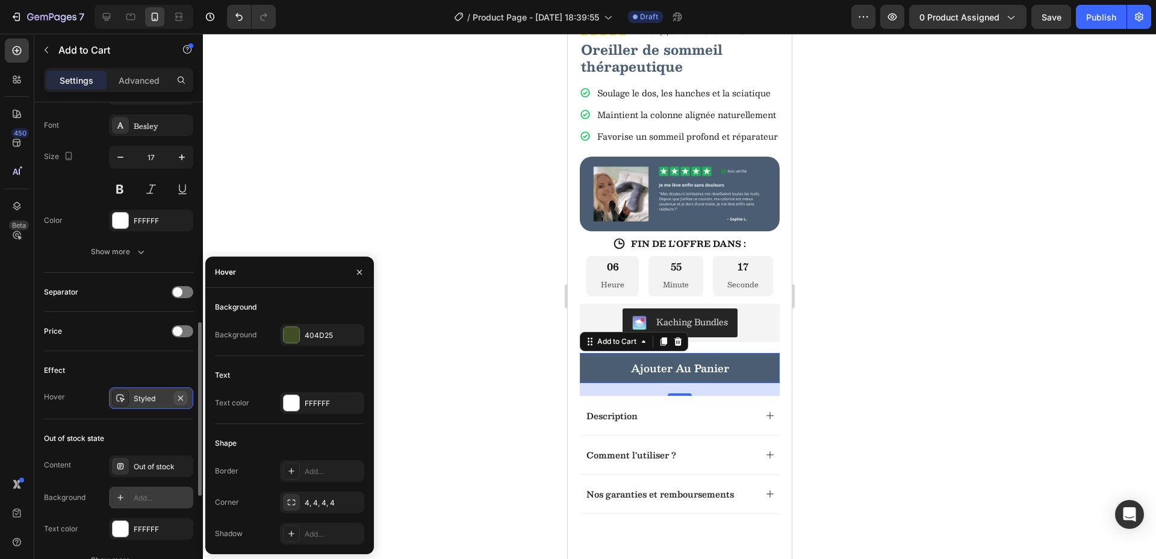
click at [182, 397] on icon "button" at bounding box center [181, 398] width 10 height 10
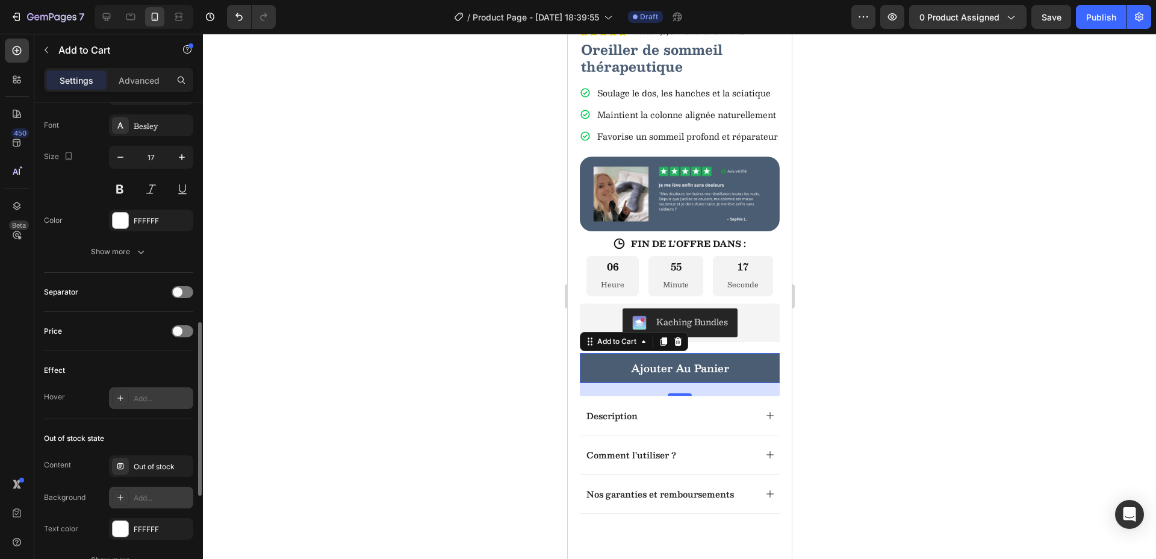
click at [302, 369] on div at bounding box center [679, 296] width 953 height 525
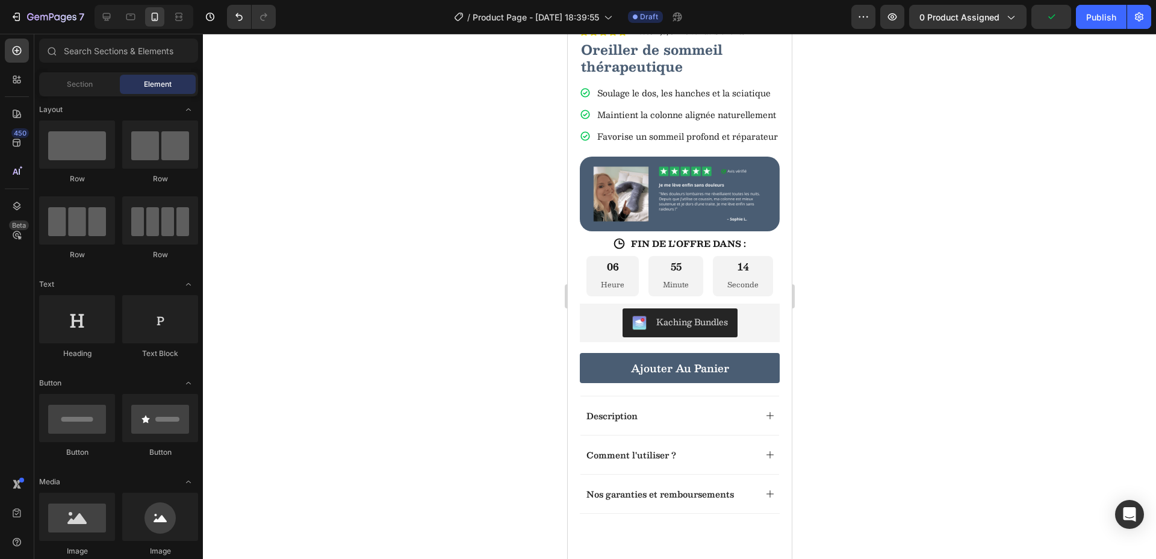
click at [495, 379] on div at bounding box center [679, 296] width 953 height 525
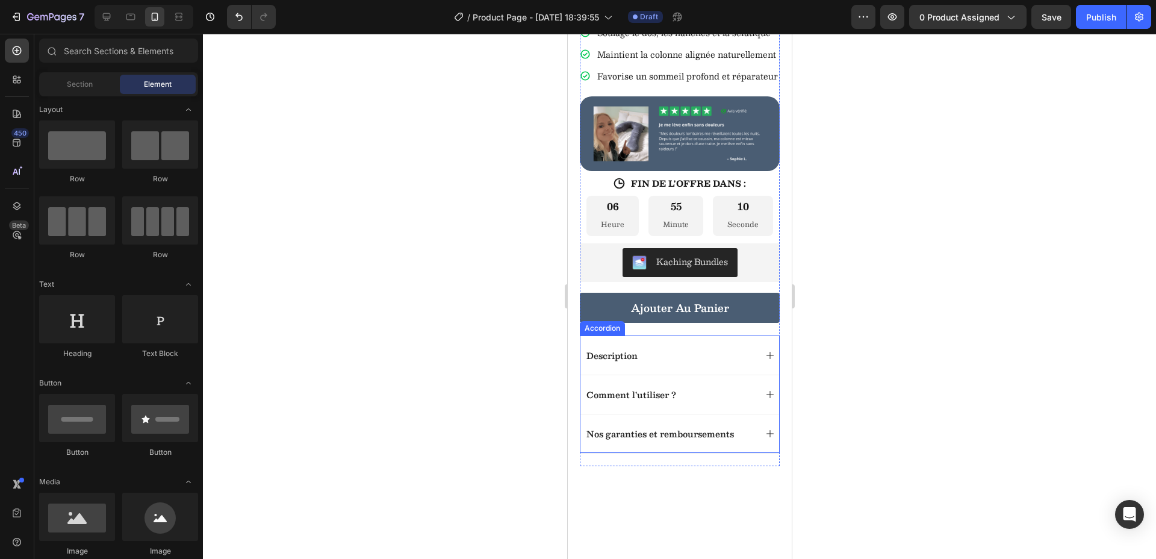
scroll to position [413, 0]
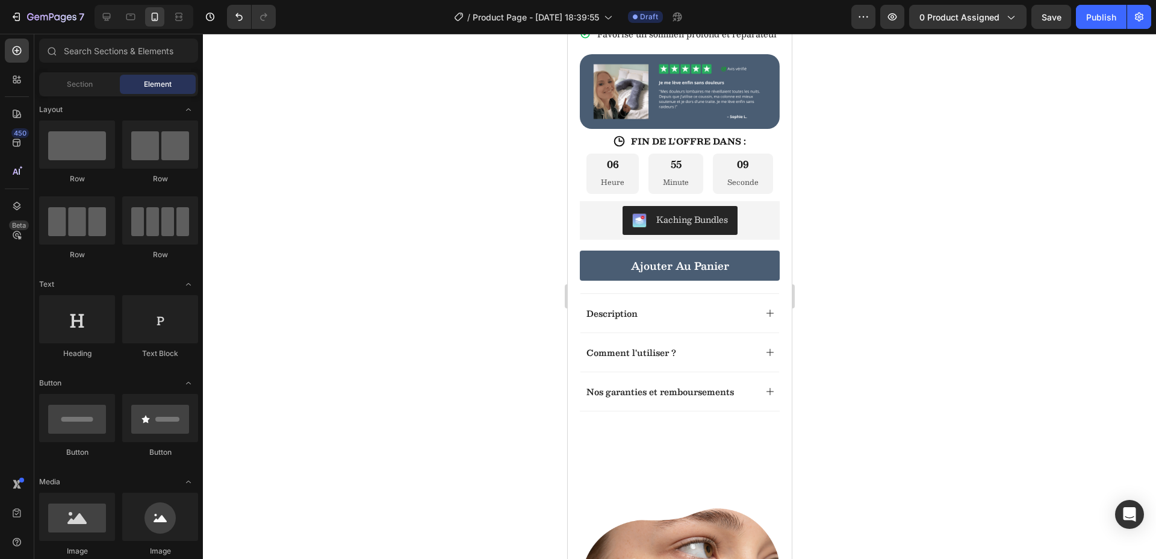
click at [416, 395] on div at bounding box center [679, 296] width 953 height 525
click at [61, 85] on div "Section" at bounding box center [80, 84] width 76 height 19
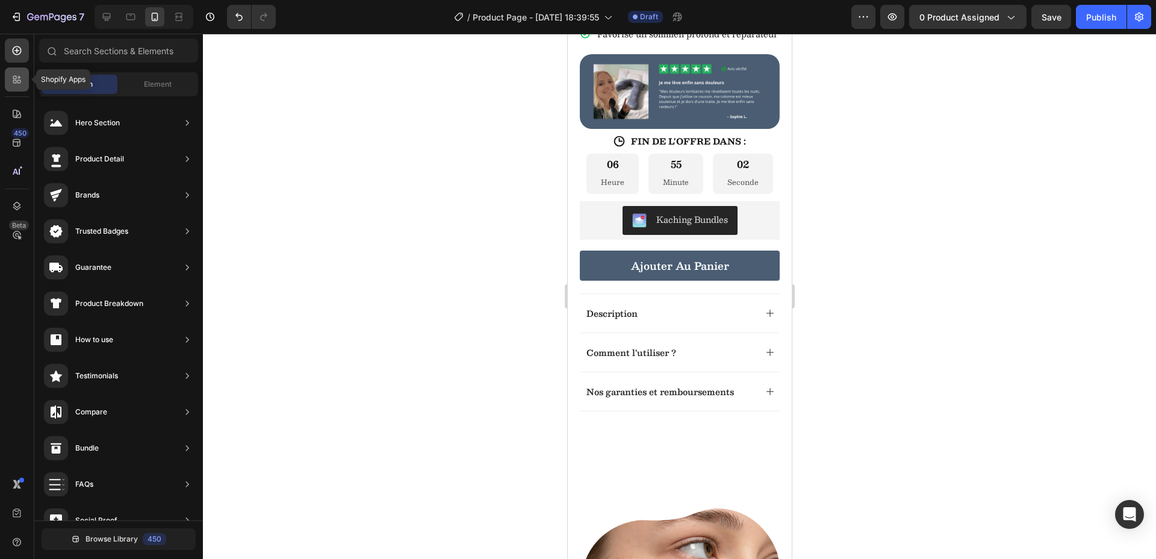
click at [21, 81] on icon at bounding box center [17, 79] width 12 height 12
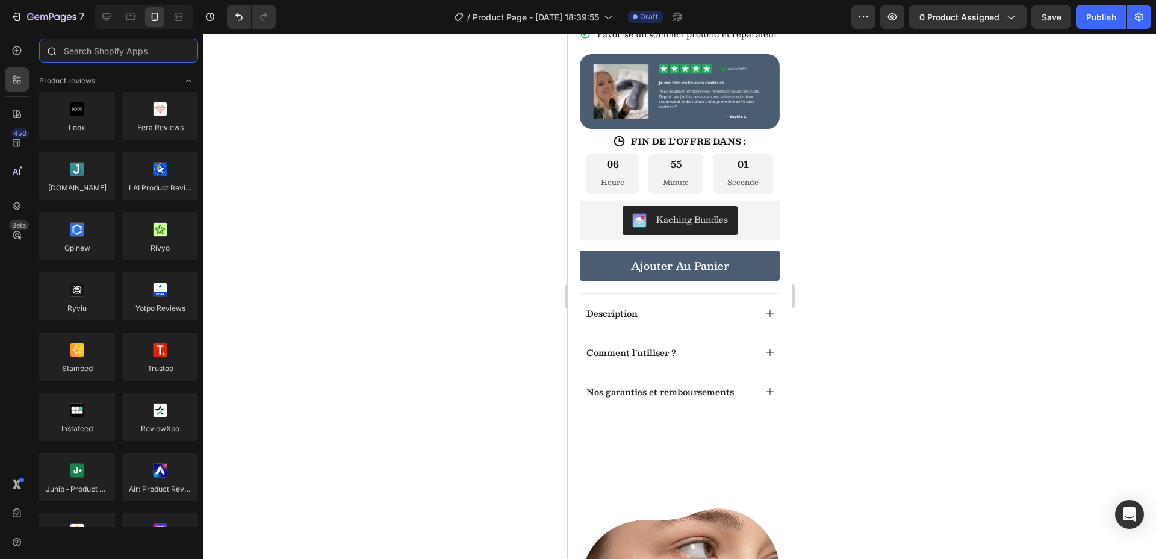
click at [120, 54] on input "text" at bounding box center [118, 51] width 159 height 24
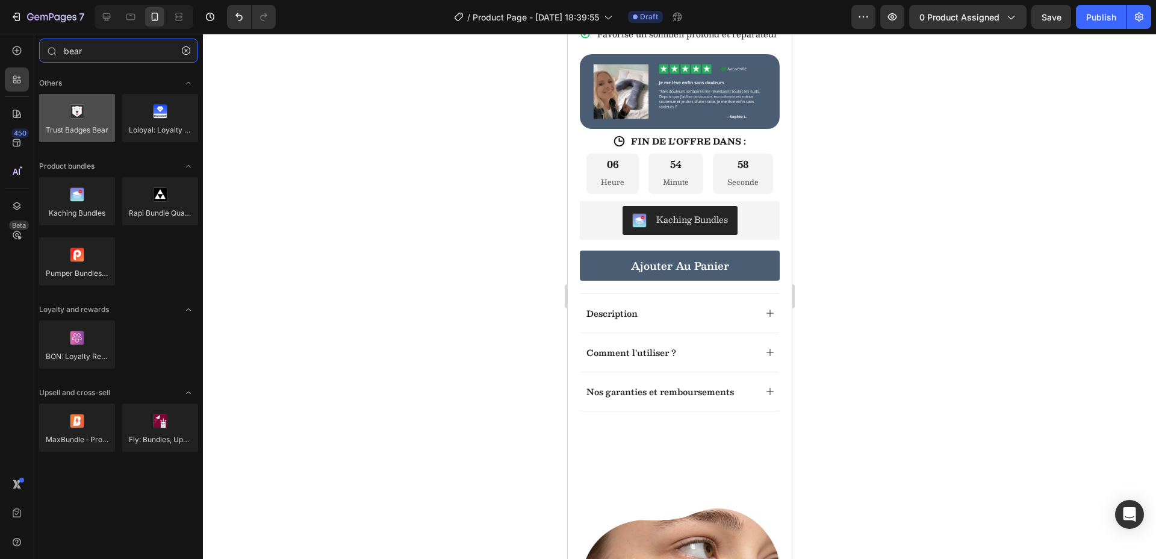
type input "bear"
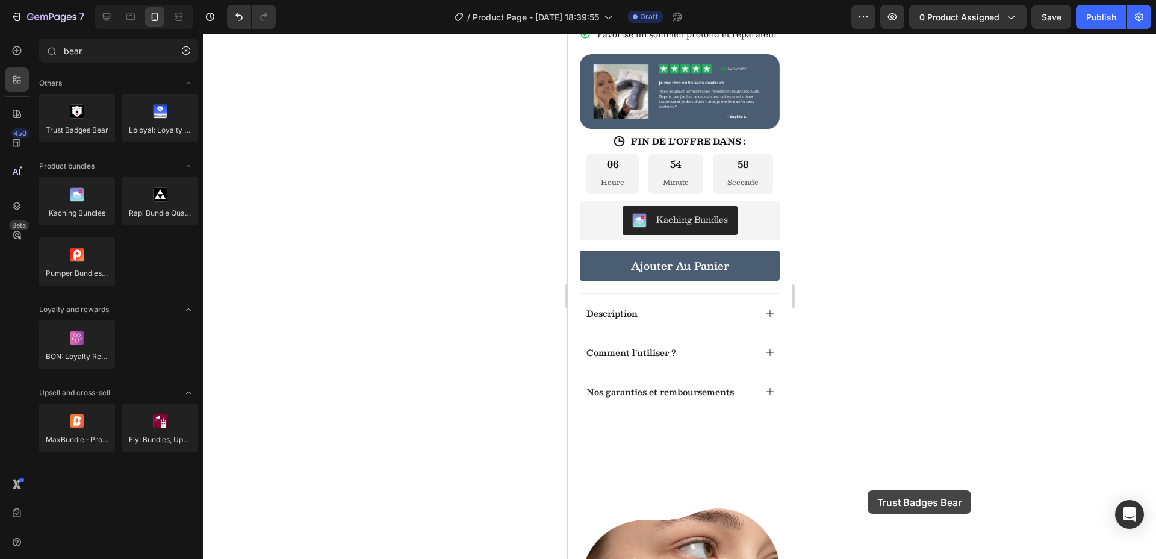
scroll to position [459, 0]
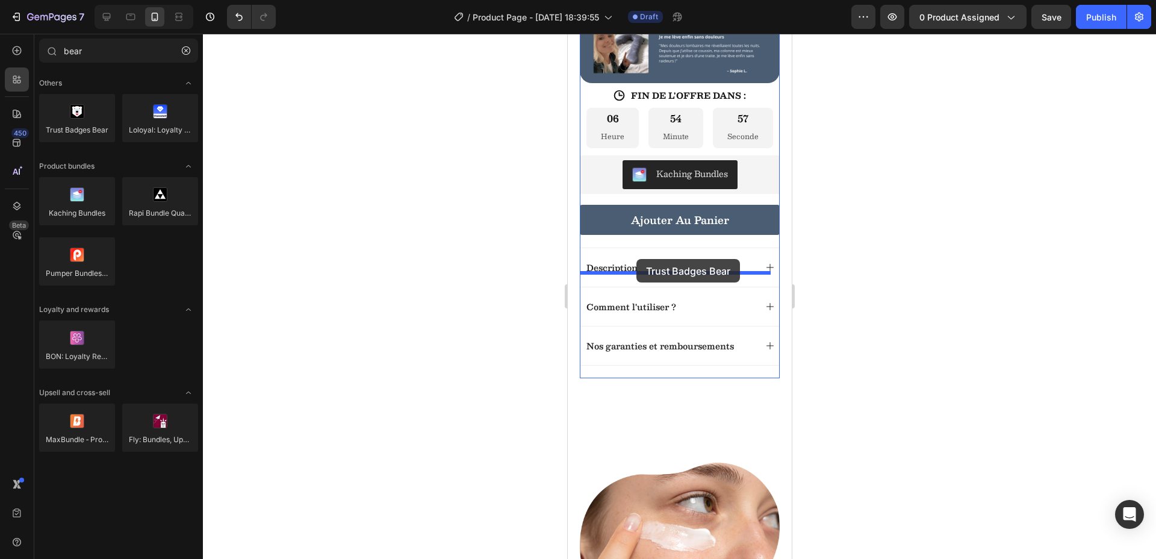
drag, startPoint x: 633, startPoint y: 158, endPoint x: 1504, endPoint y: 326, distance: 887.0
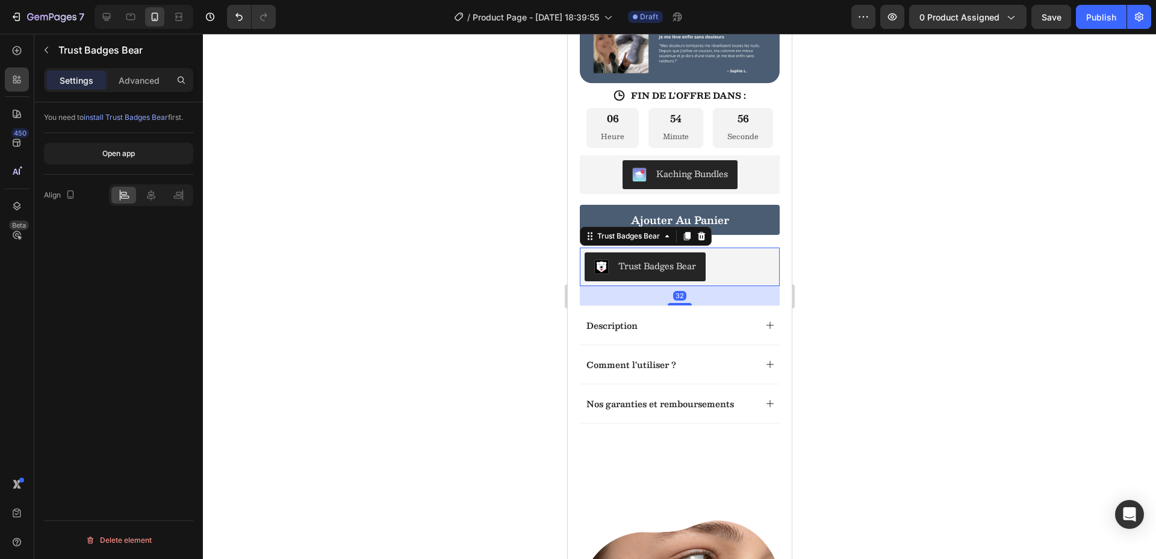
click at [960, 296] on div at bounding box center [679, 296] width 953 height 525
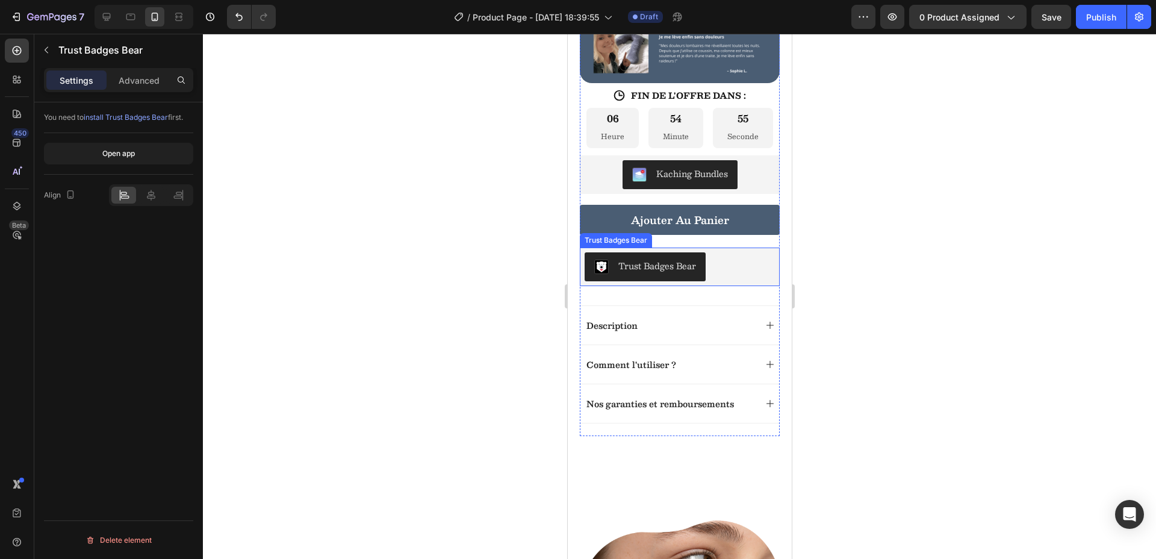
click at [724, 281] on div "Trust Badges Bear" at bounding box center [679, 266] width 190 height 29
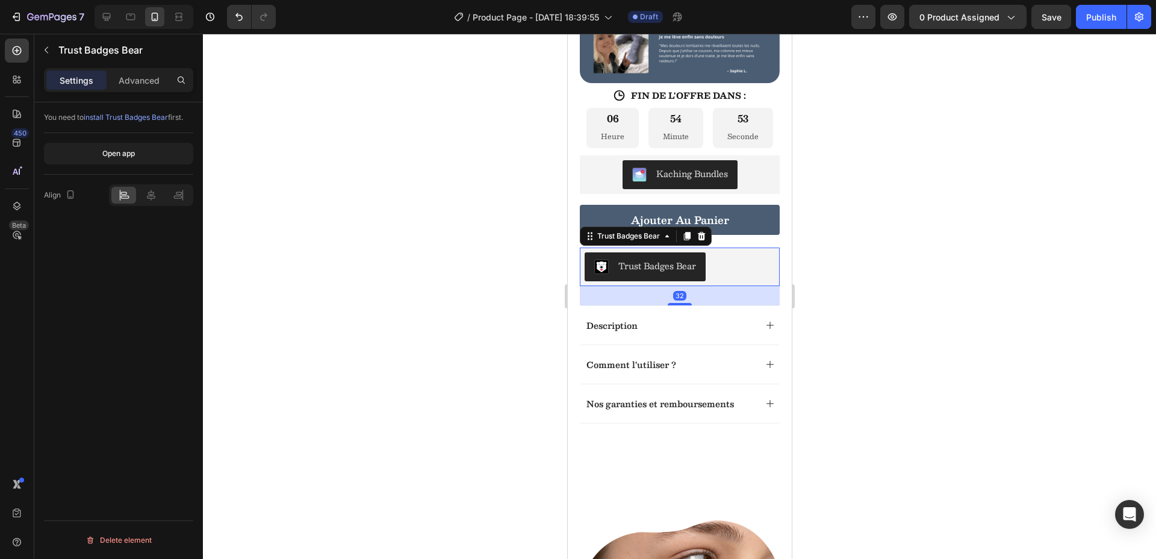
click at [147, 205] on div at bounding box center [151, 195] width 84 height 22
click at [147, 198] on icon at bounding box center [151, 195] width 12 height 12
click at [874, 363] on div at bounding box center [679, 296] width 953 height 525
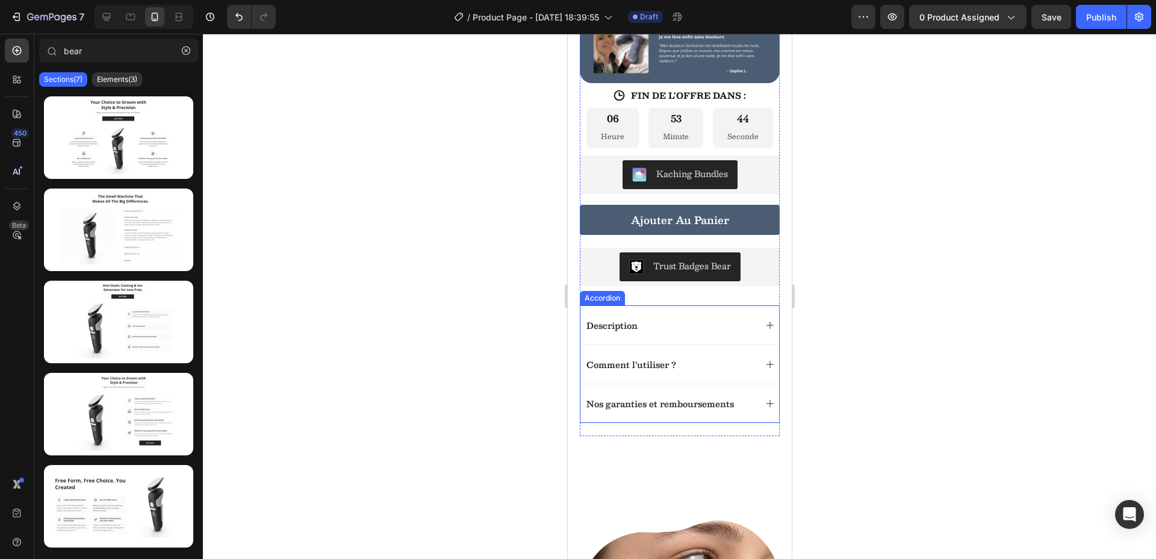
click at [764, 330] on icon at bounding box center [769, 325] width 10 height 10
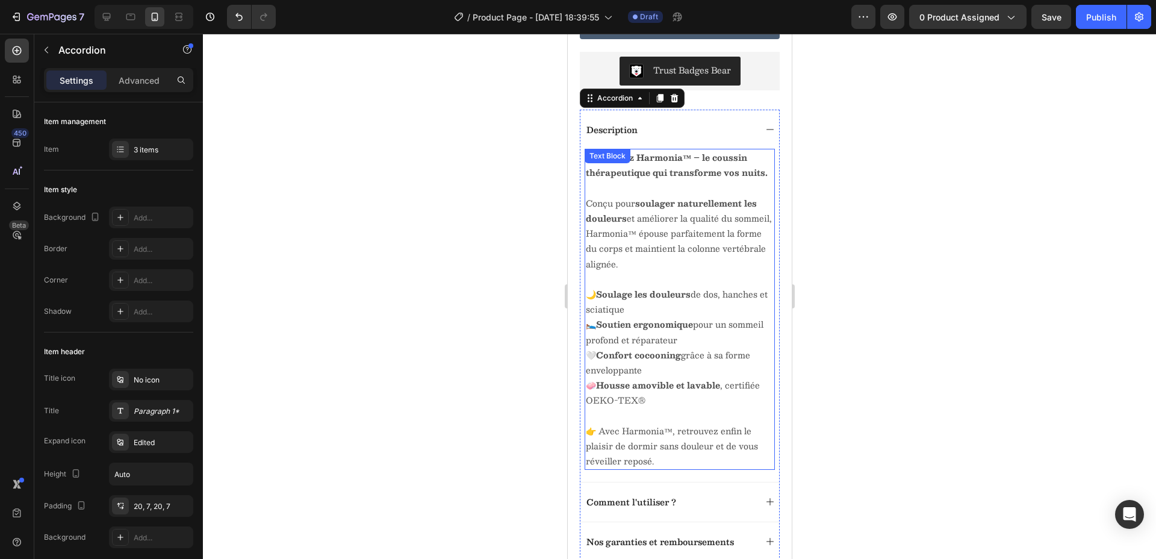
scroll to position [654, 0]
click at [764, 134] on icon at bounding box center [769, 130] width 10 height 10
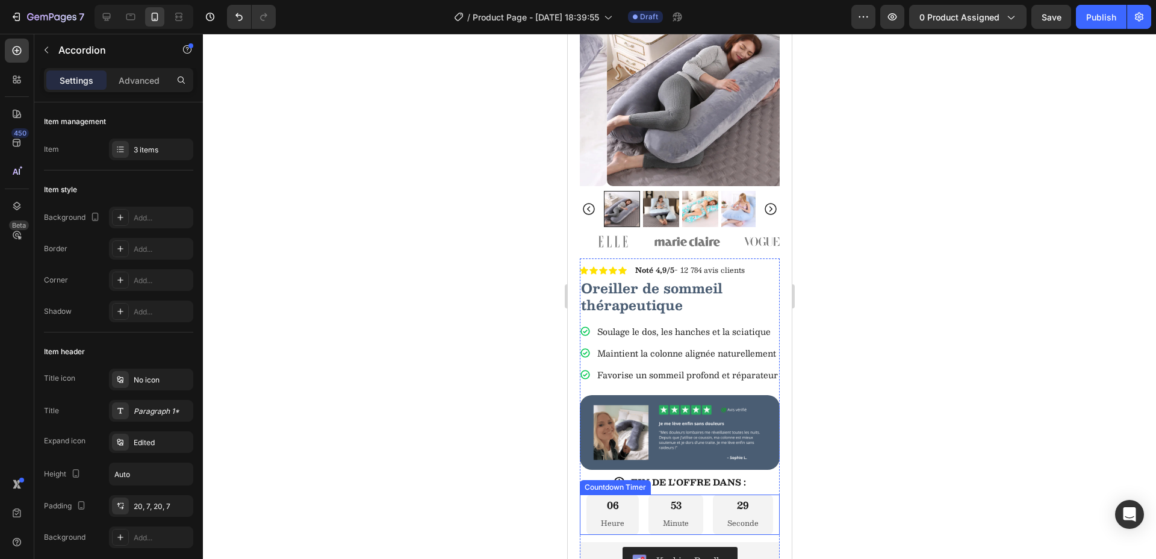
scroll to position [0, 0]
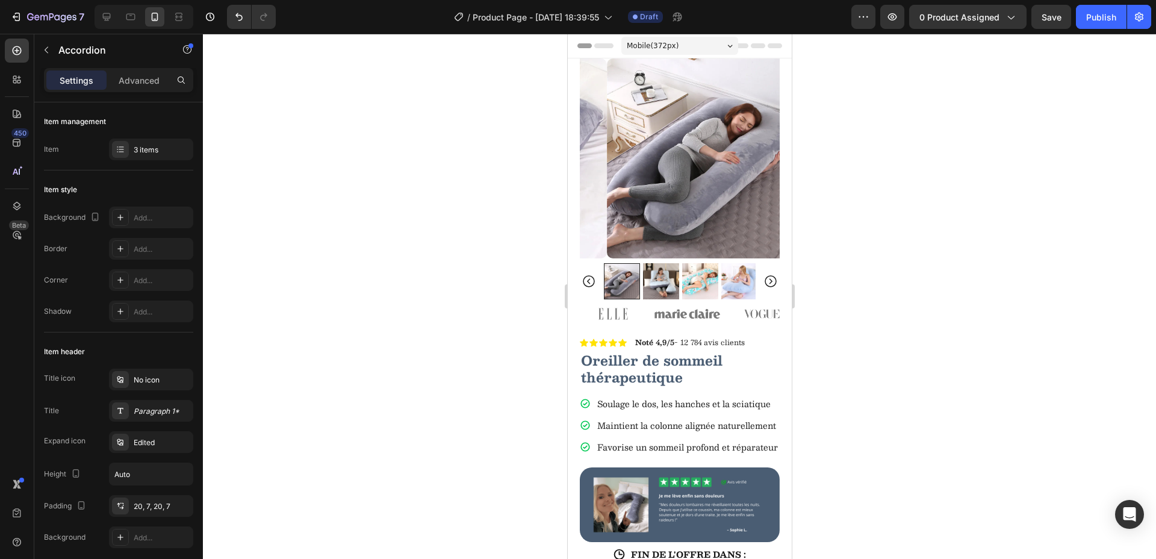
click at [466, 335] on div at bounding box center [679, 296] width 953 height 525
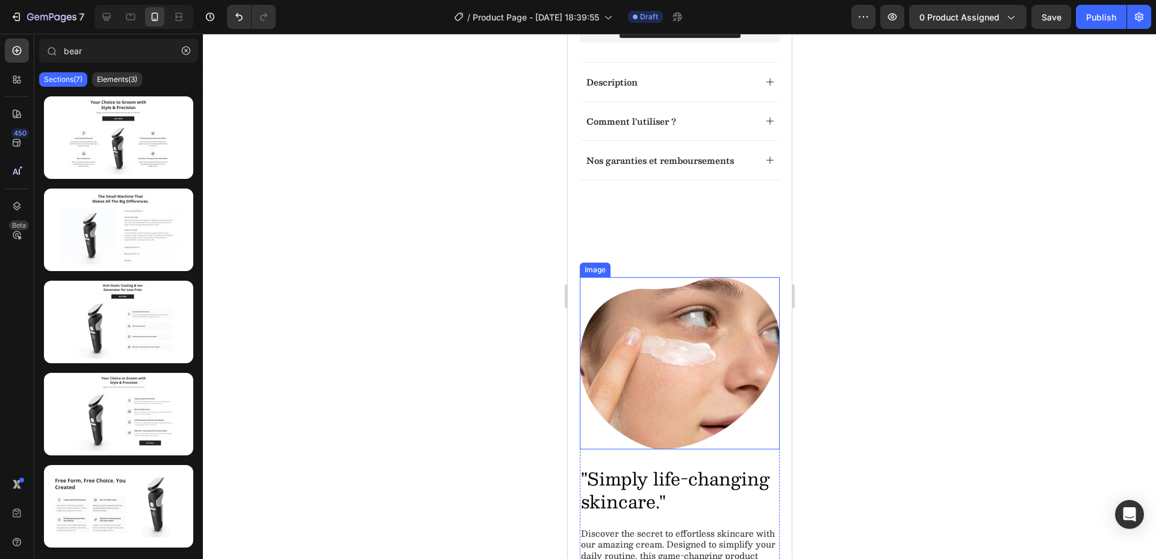
scroll to position [591, 0]
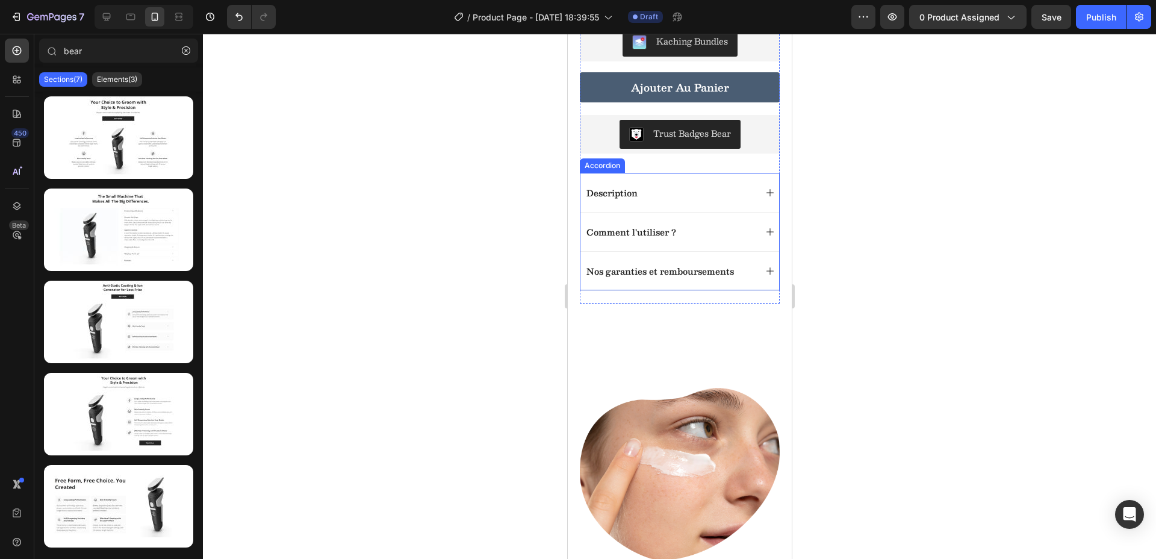
click at [757, 212] on div "Description" at bounding box center [679, 192] width 199 height 39
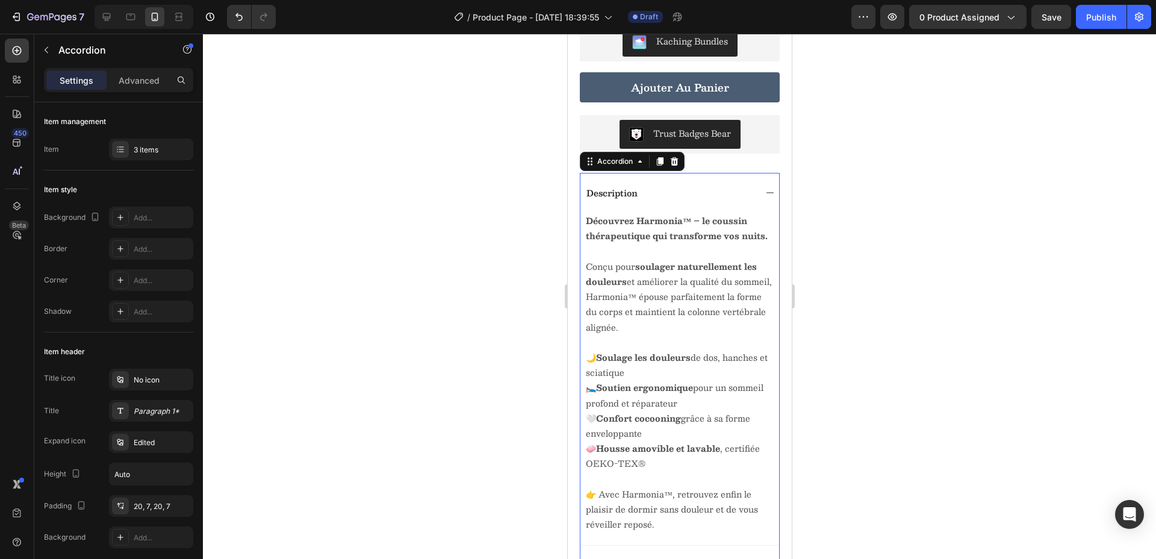
click at [941, 273] on div at bounding box center [679, 296] width 953 height 525
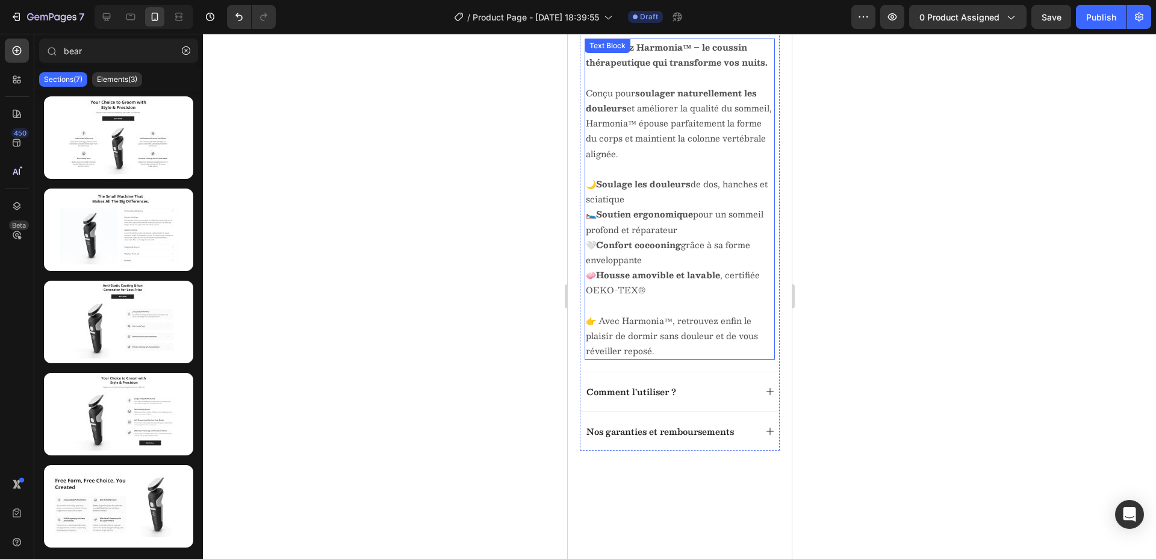
scroll to position [706, 0]
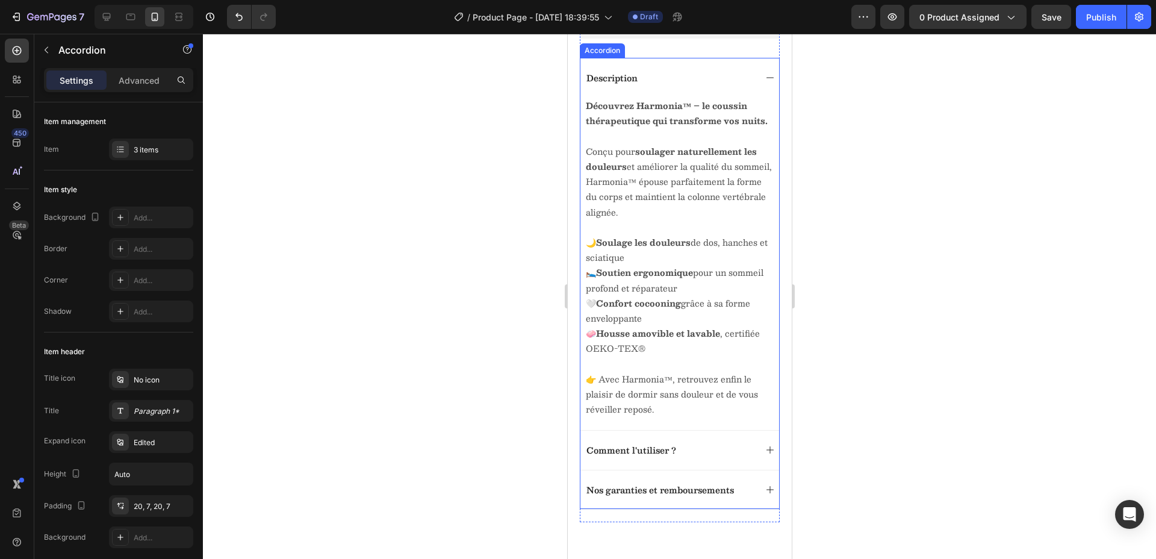
click at [764, 82] on icon at bounding box center [769, 78] width 10 height 10
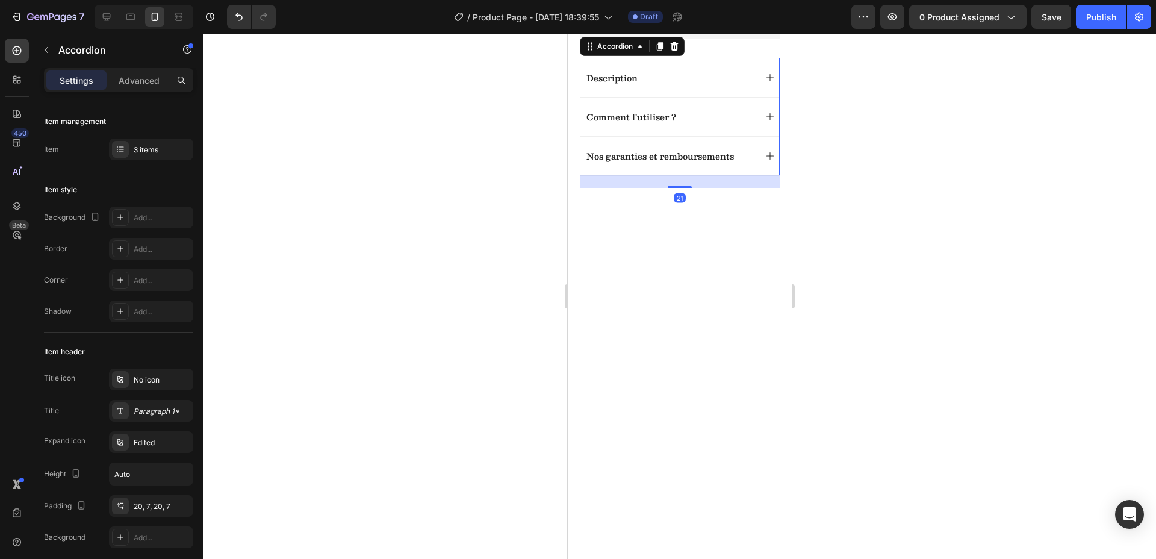
click at [764, 122] on icon at bounding box center [769, 117] width 10 height 10
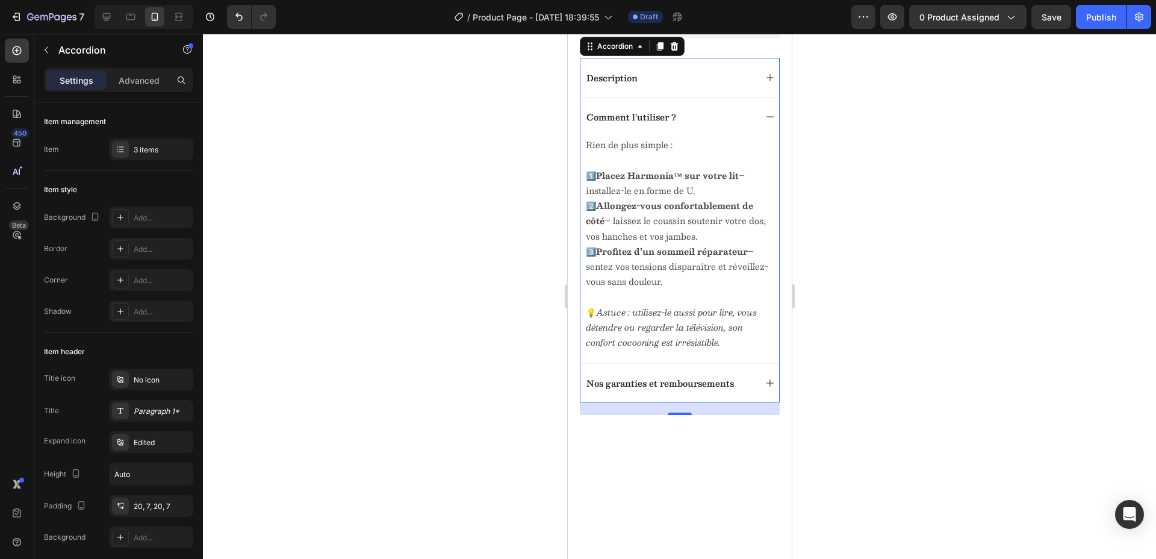
click at [764, 122] on icon at bounding box center [769, 117] width 10 height 10
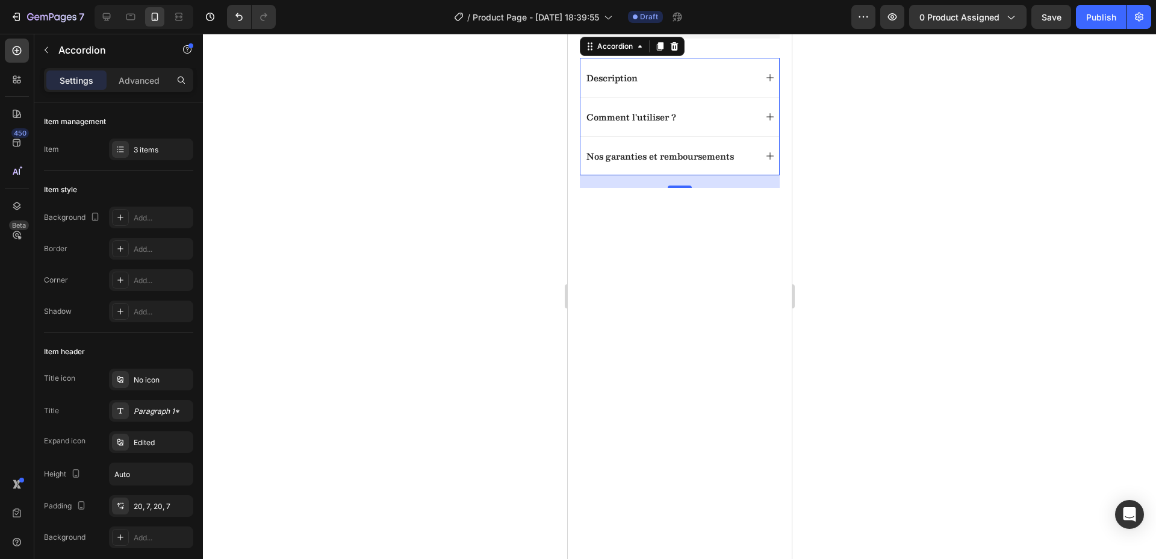
click at [623, 161] on p "Nos garanties et remboursements" at bounding box center [659, 155] width 147 height 11
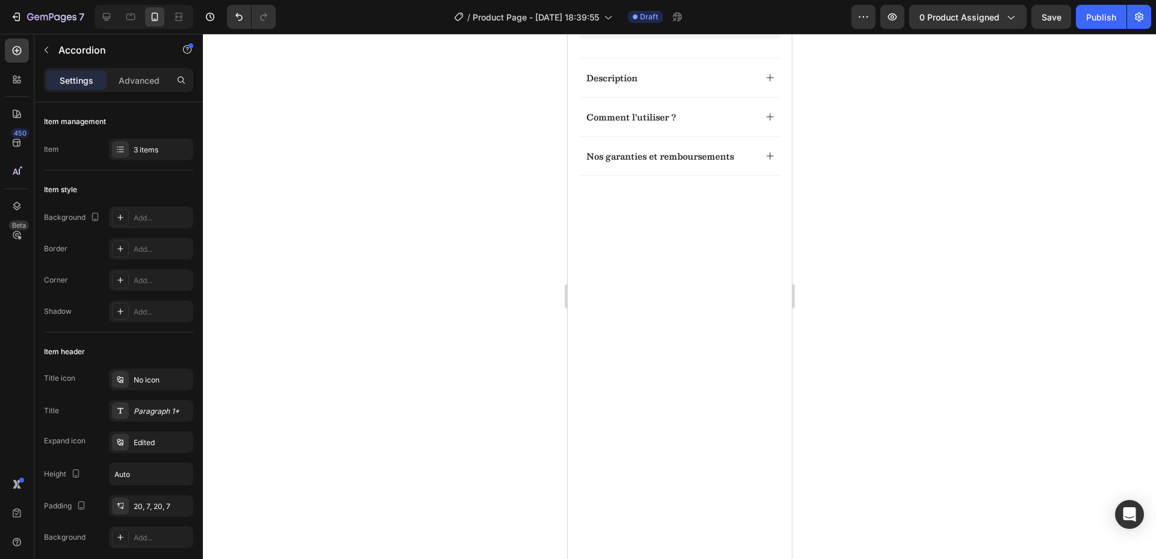
click at [764, 161] on icon at bounding box center [769, 156] width 10 height 10
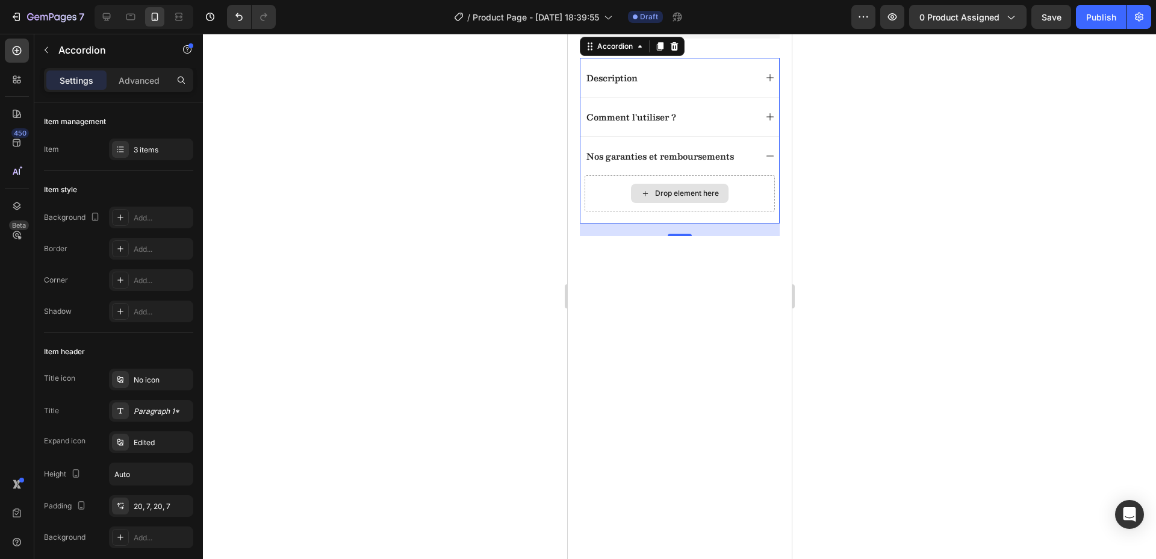
click at [654, 198] on div "Drop element here" at bounding box center [686, 193] width 64 height 10
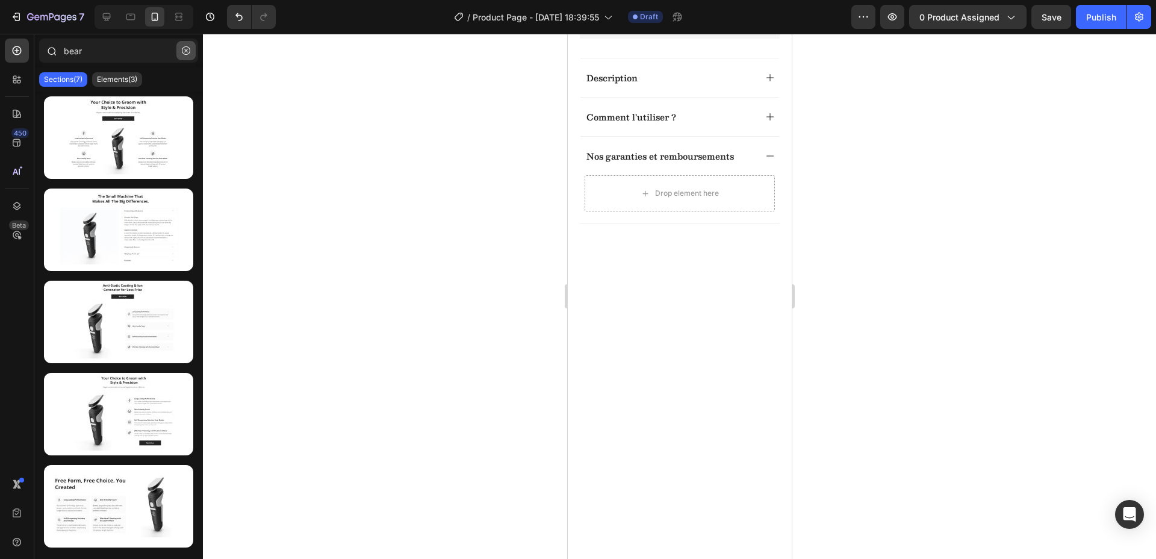
click at [184, 49] on icon "button" at bounding box center [186, 50] width 8 height 8
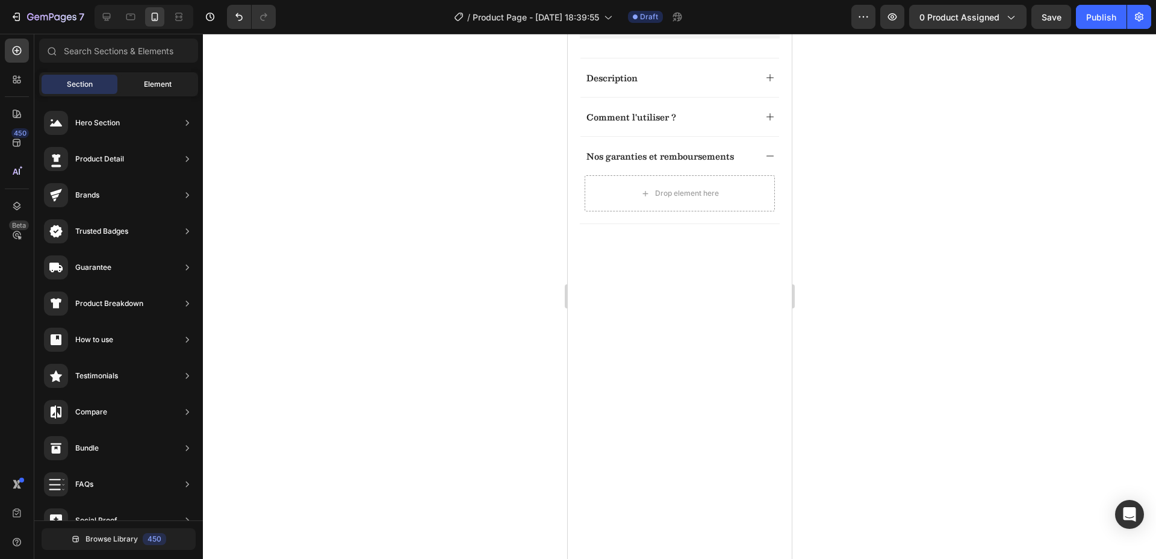
click at [146, 90] on div "Element" at bounding box center [158, 84] width 76 height 19
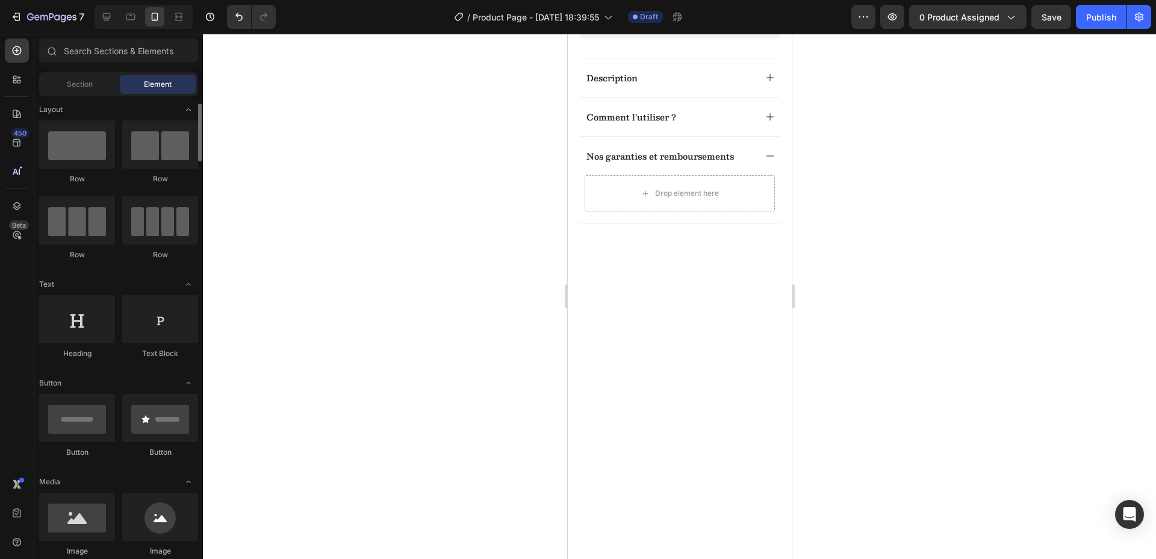
scroll to position [29, 0]
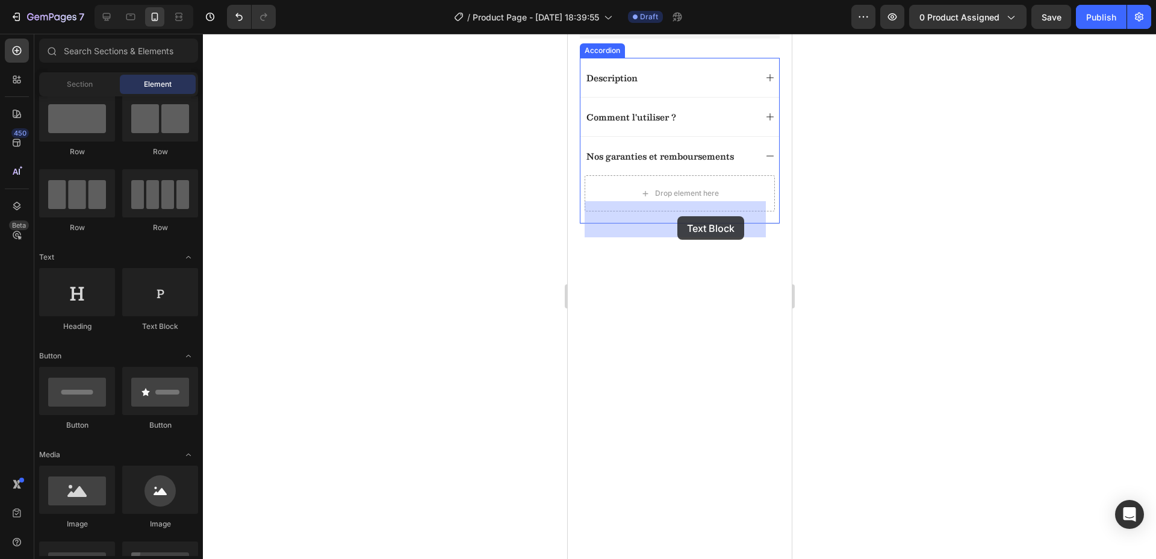
drag, startPoint x: 719, startPoint y: 331, endPoint x: 654, endPoint y: 220, distance: 129.0
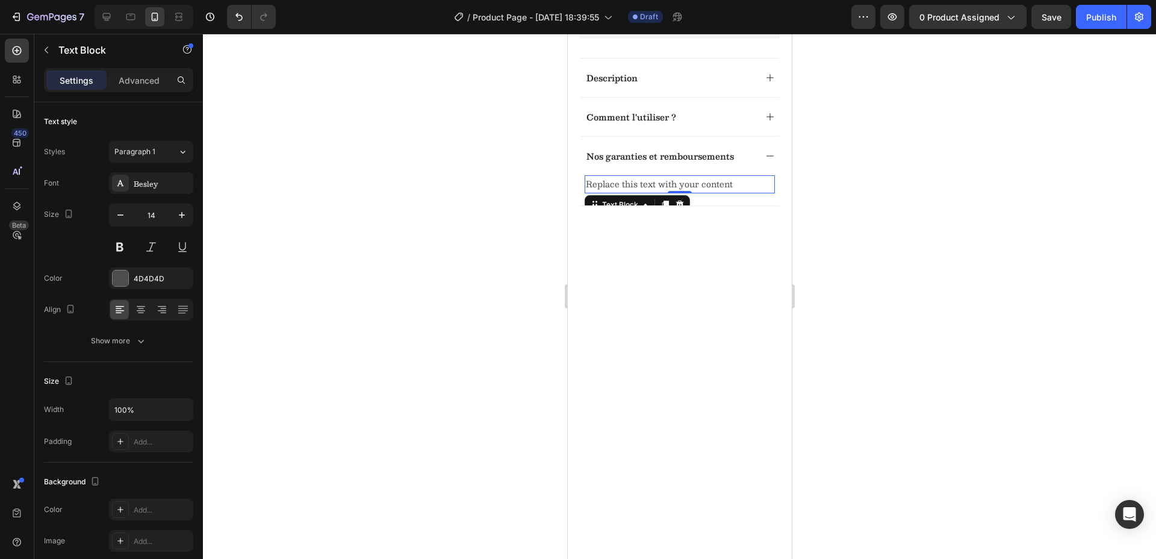
click at [736, 193] on div "Replace this text with your content" at bounding box center [679, 183] width 190 height 17
click at [735, 191] on p "Replace this text with your content" at bounding box center [679, 183] width 188 height 15
click at [730, 191] on p "Replace this text with your content" at bounding box center [679, 183] width 188 height 15
click at [729, 191] on p "Replace this text with your content" at bounding box center [679, 183] width 188 height 15
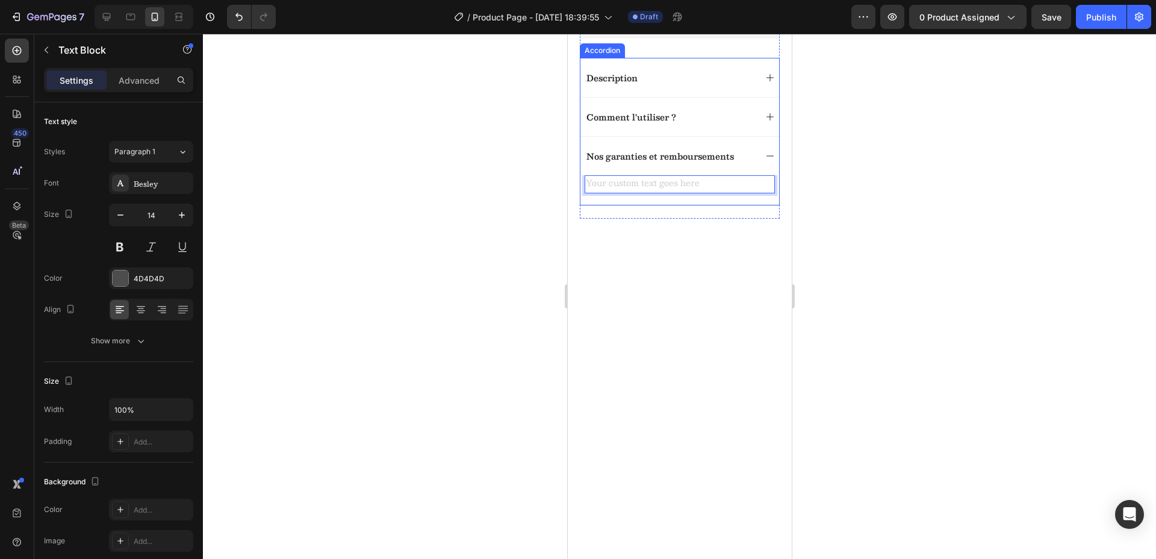
click at [666, 161] on p "Nos garanties et remboursements" at bounding box center [659, 155] width 147 height 11
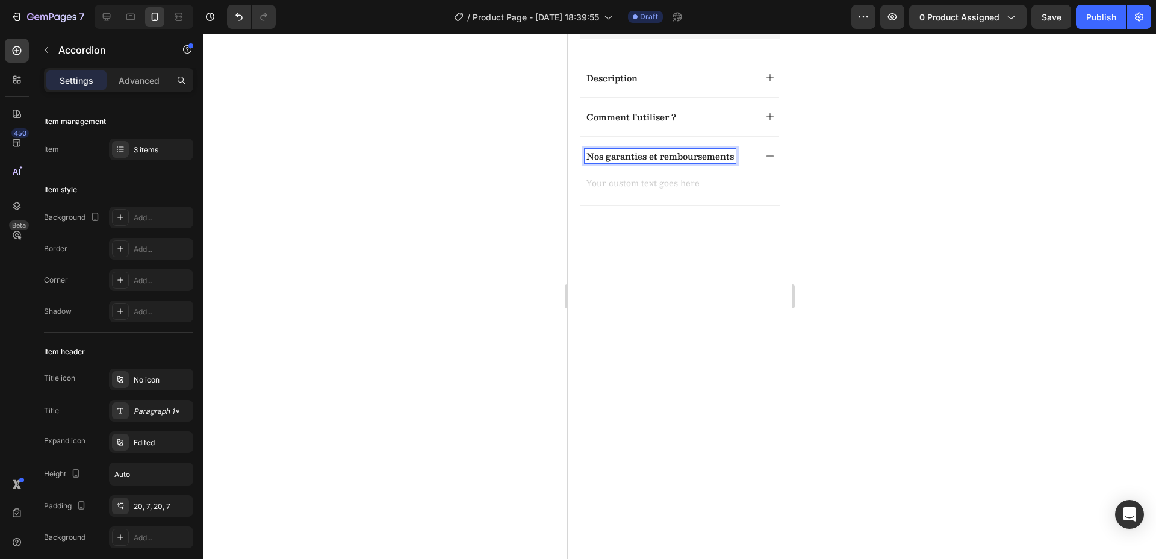
click at [666, 161] on p "Nos garanties et remboursements" at bounding box center [659, 155] width 147 height 11
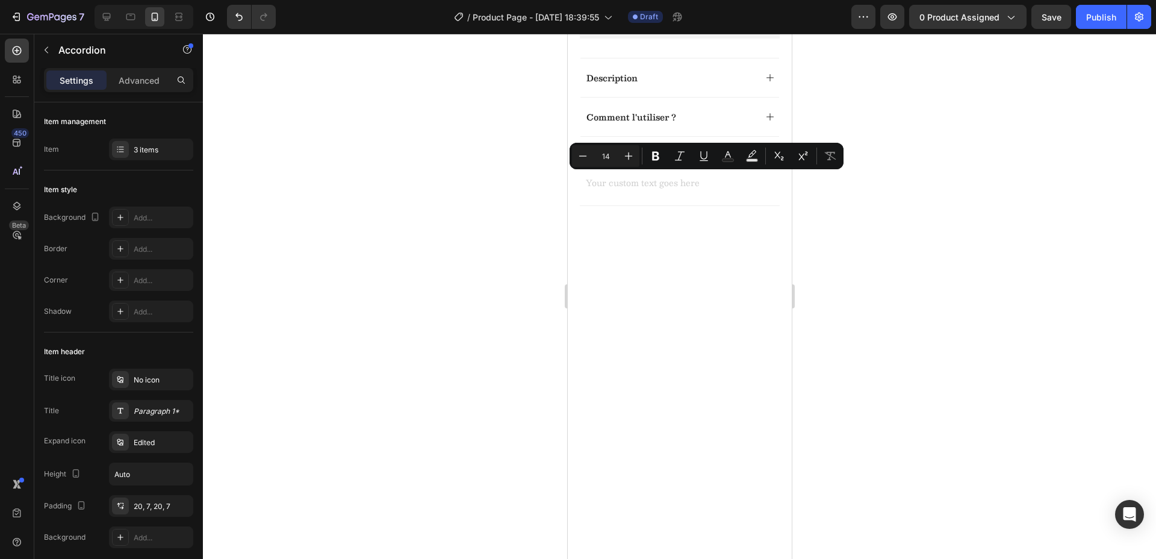
click at [885, 241] on div at bounding box center [679, 296] width 953 height 525
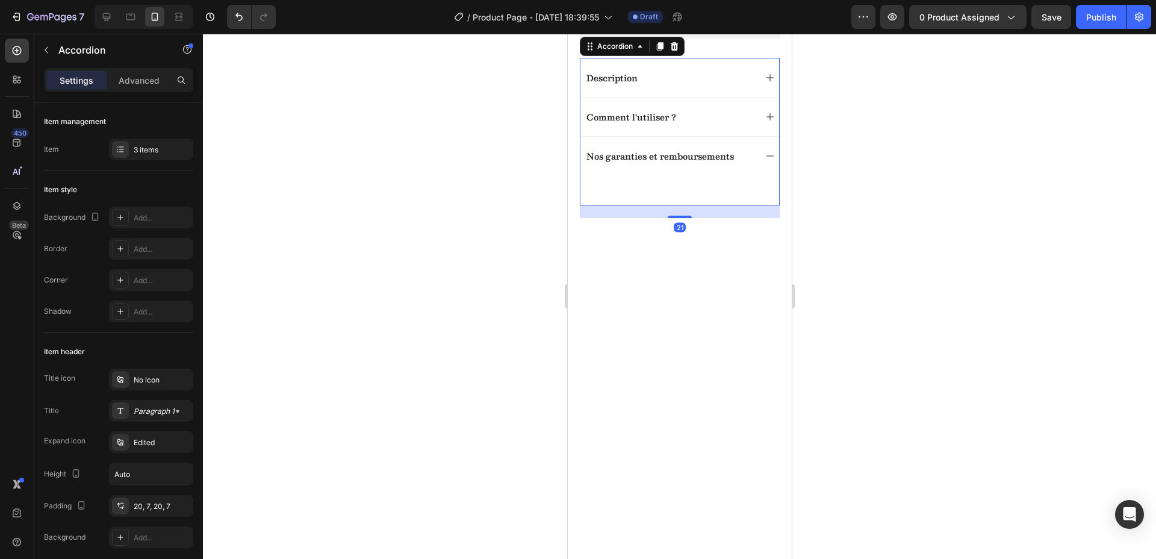
click at [764, 161] on icon at bounding box center [769, 156] width 10 height 10
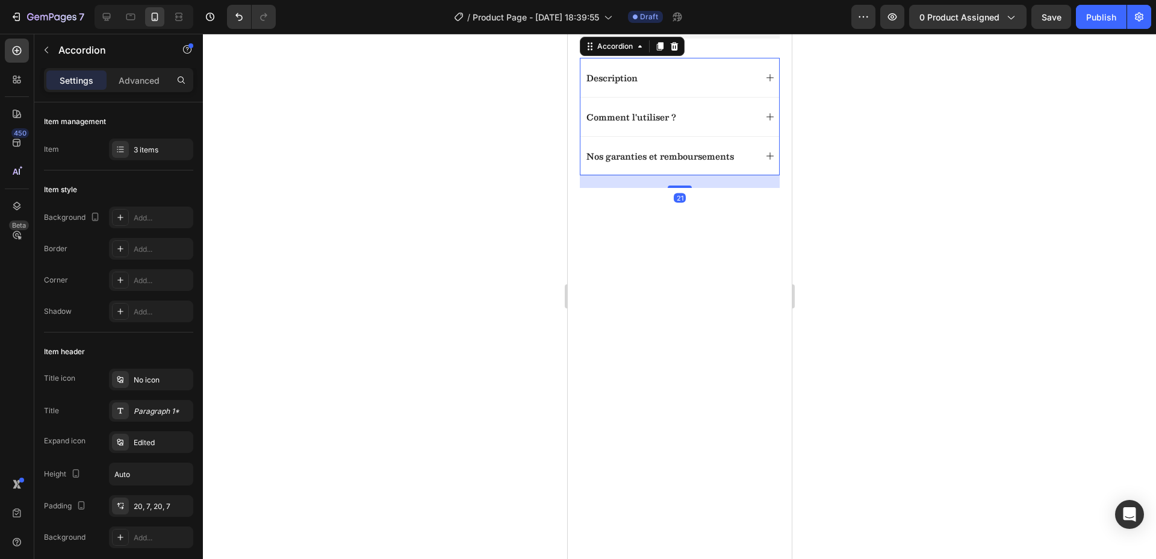
click at [764, 161] on icon at bounding box center [769, 156] width 10 height 10
click at [669, 175] on div "Nos garanties et remboursements" at bounding box center [679, 155] width 199 height 39
click at [763, 175] on div "Nos garanties et remboursements" at bounding box center [679, 155] width 199 height 39
click at [119, 157] on div at bounding box center [120, 149] width 17 height 17
click at [457, 118] on div at bounding box center [679, 296] width 953 height 525
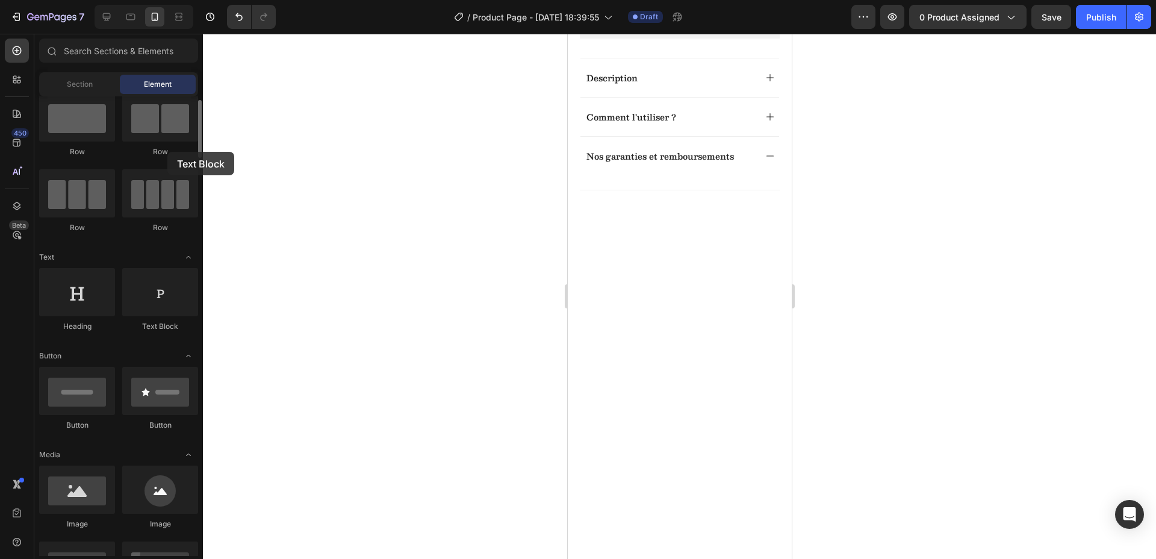
drag, startPoint x: 164, startPoint y: 300, endPoint x: 166, endPoint y: 154, distance: 146.3
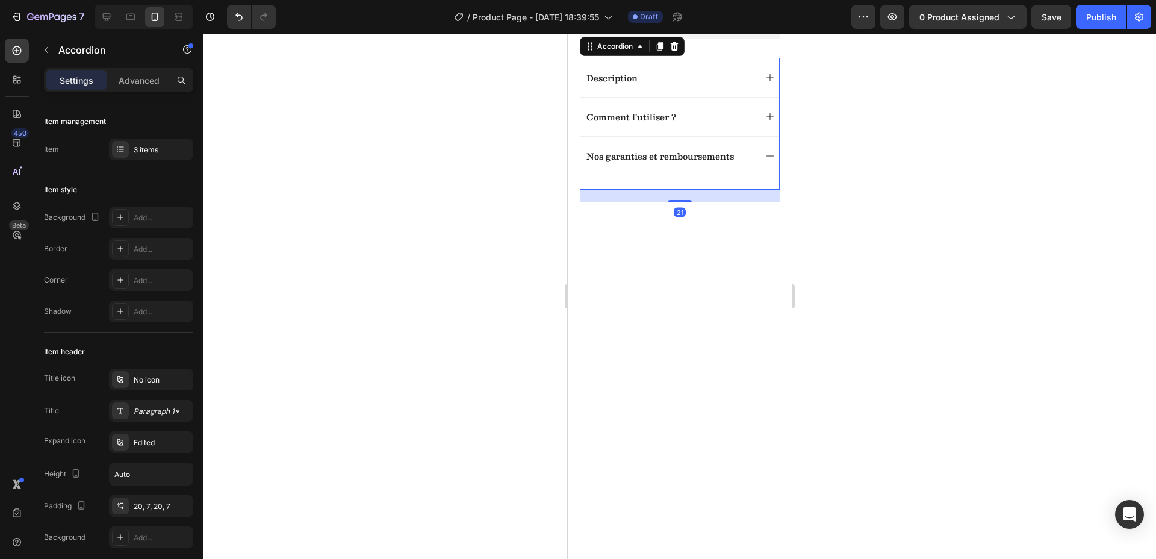
click at [764, 161] on icon at bounding box center [769, 156] width 10 height 10
click at [701, 178] on div at bounding box center [679, 176] width 190 height 2
click at [692, 190] on div "Text Block" at bounding box center [679, 182] width 199 height 14
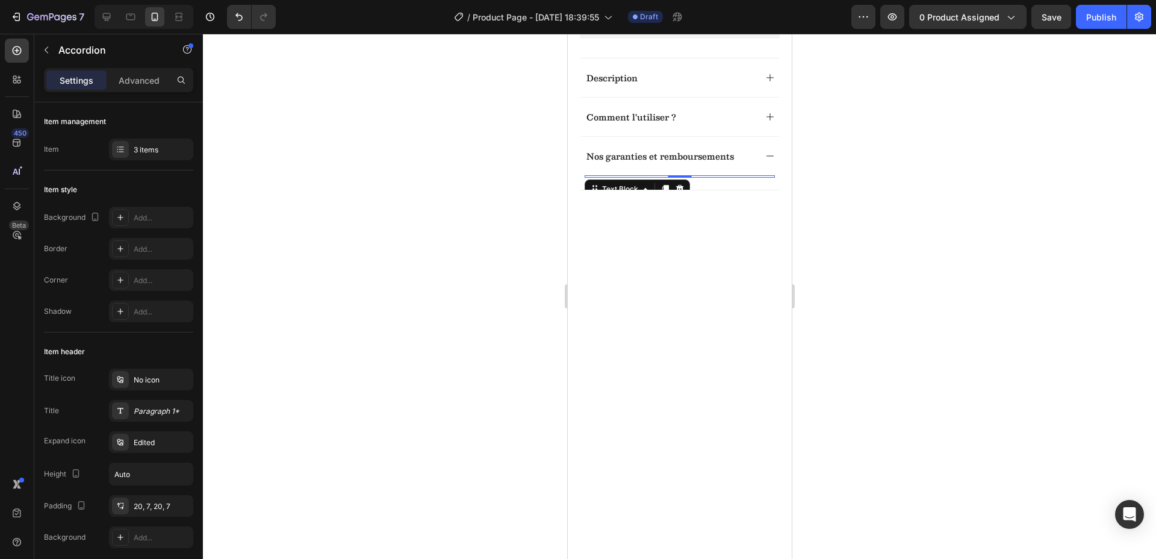
click at [693, 178] on div at bounding box center [679, 176] width 190 height 2
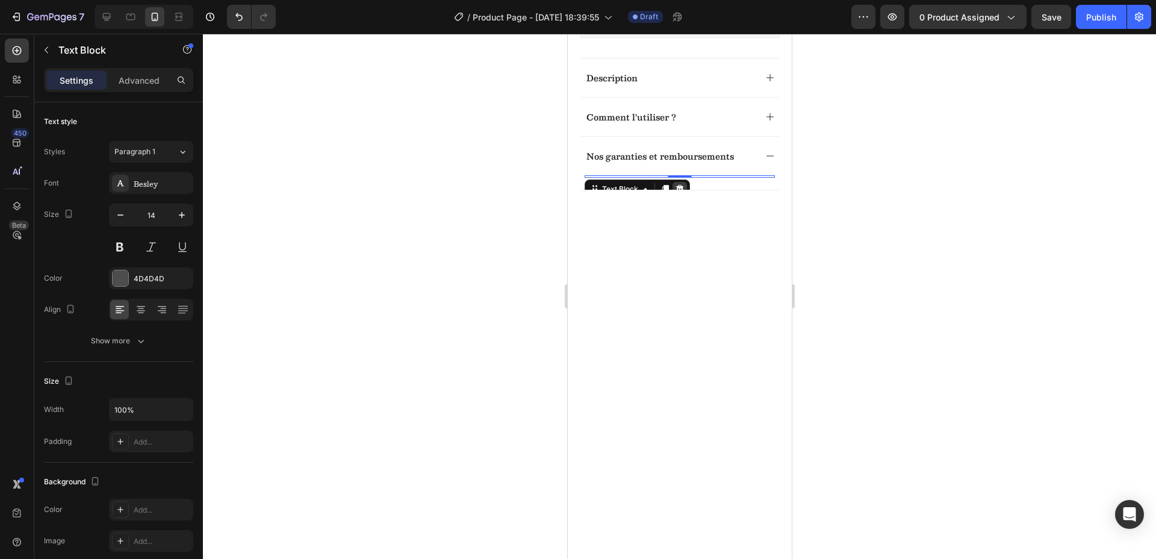
click at [681, 194] on icon at bounding box center [679, 189] width 10 height 10
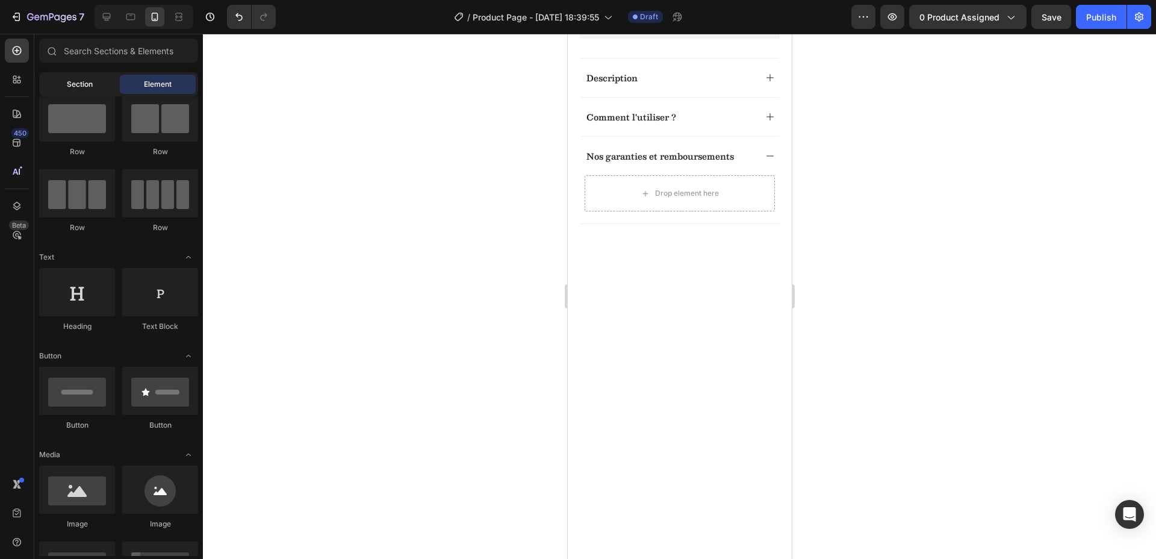
click at [69, 81] on span "Section" at bounding box center [80, 84] width 26 height 11
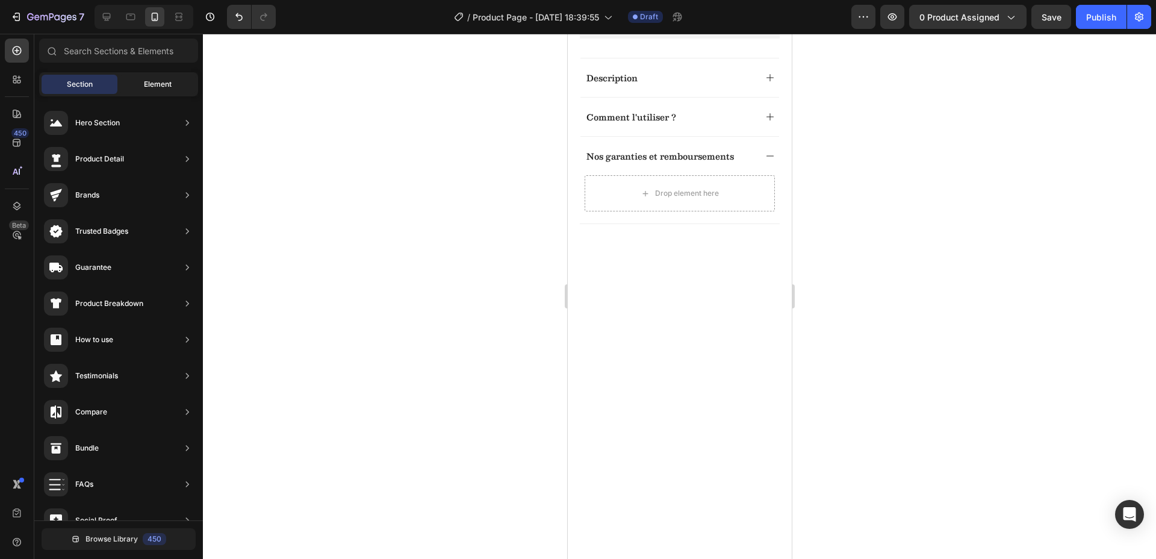
click at [159, 82] on span "Element" at bounding box center [158, 84] width 28 height 11
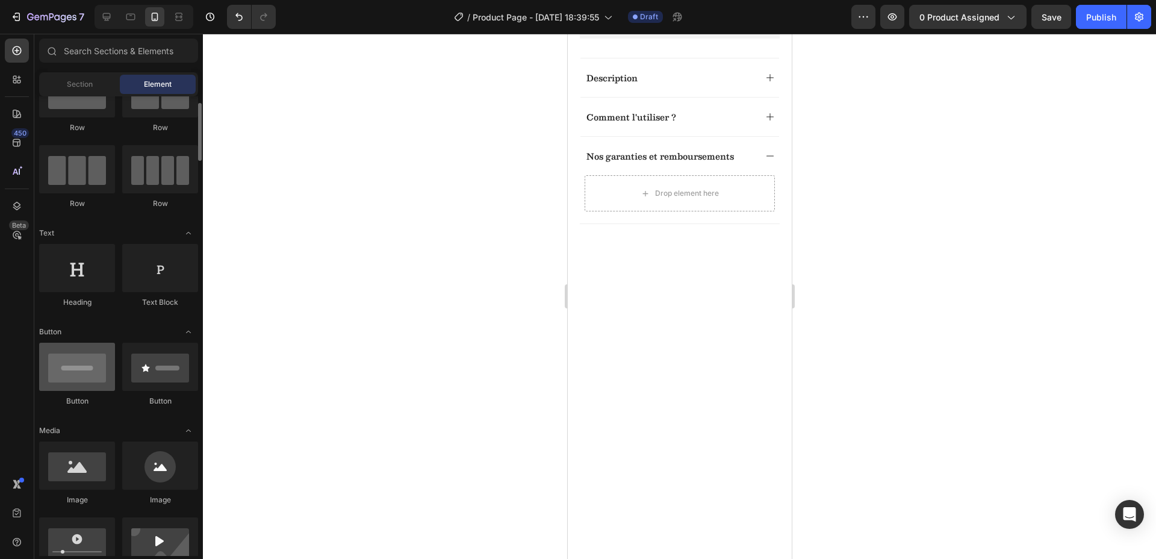
scroll to position [0, 0]
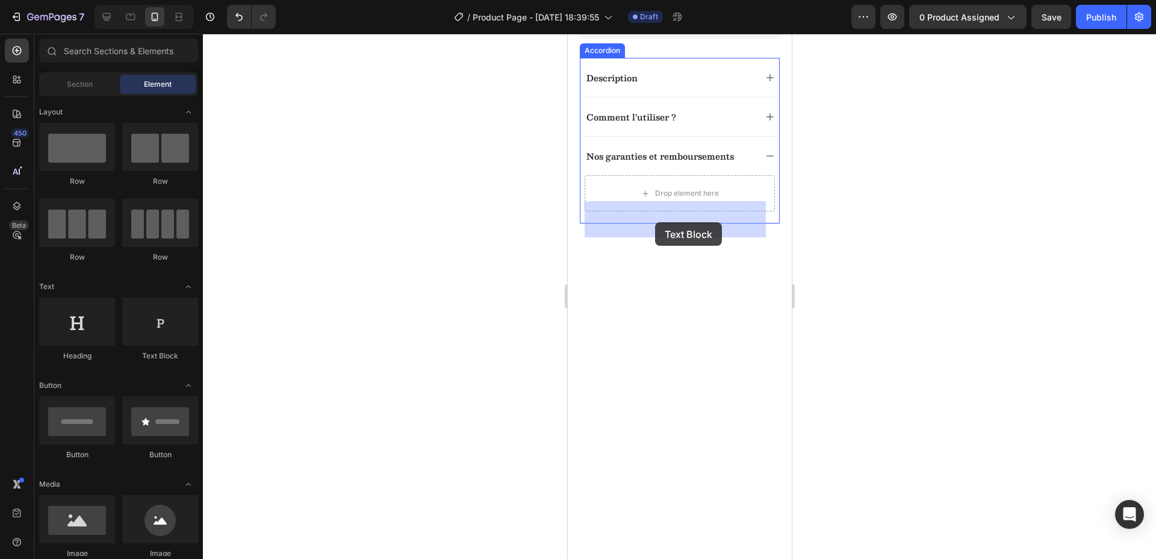
drag, startPoint x: 712, startPoint y: 356, endPoint x: 654, endPoint y: 222, distance: 146.1
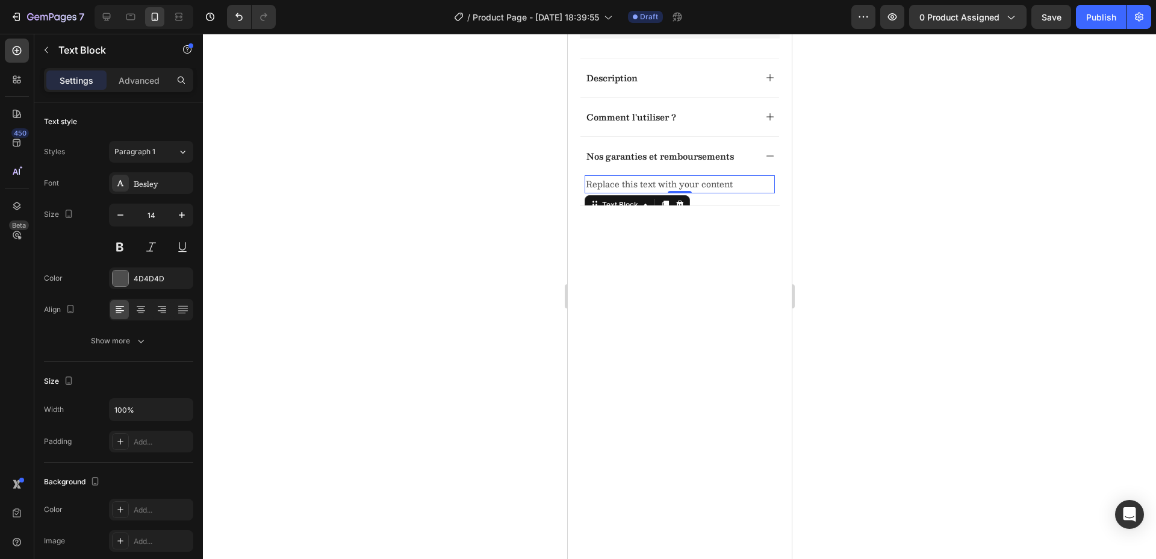
click at [627, 193] on div "Replace this text with your content" at bounding box center [679, 183] width 190 height 17
click at [627, 191] on p "Replace this text with your content" at bounding box center [679, 183] width 188 height 15
click at [643, 207] on p "Gratuite dès 30€ d'achat" at bounding box center [679, 199] width 188 height 15
click at [515, 211] on div at bounding box center [679, 296] width 953 height 525
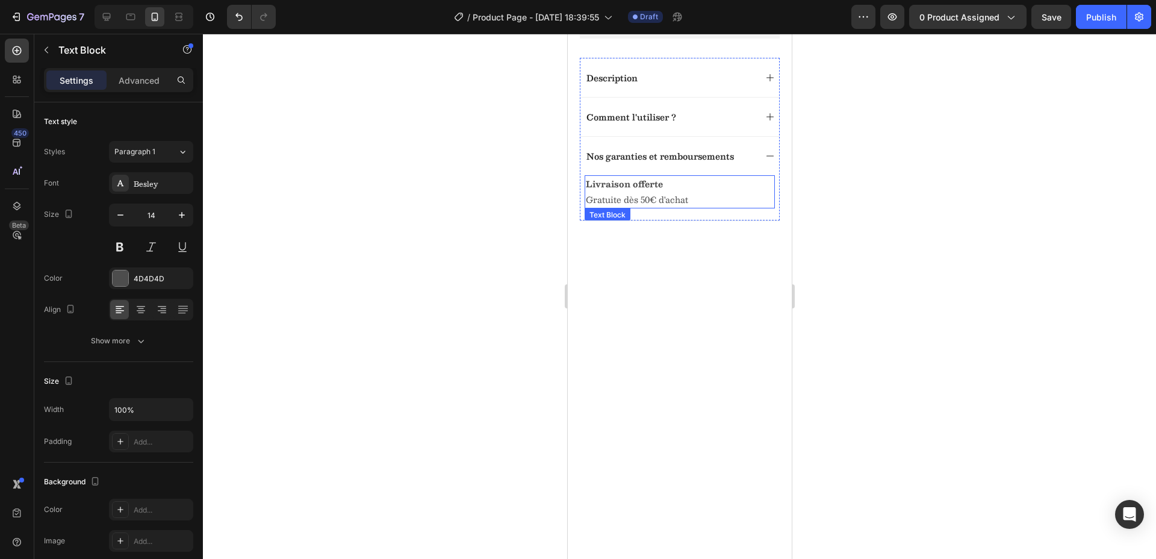
click at [620, 191] on strong "Livraison offerte" at bounding box center [623, 183] width 77 height 14
click at [131, 81] on p "Advanced" at bounding box center [139, 80] width 41 height 13
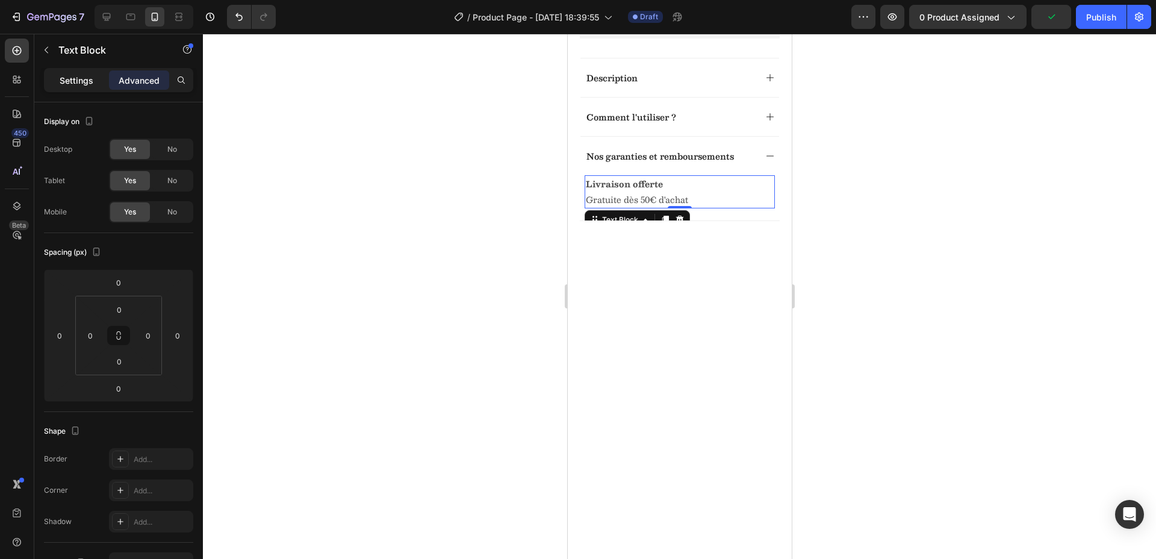
click at [87, 75] on p "Settings" at bounding box center [77, 80] width 34 height 13
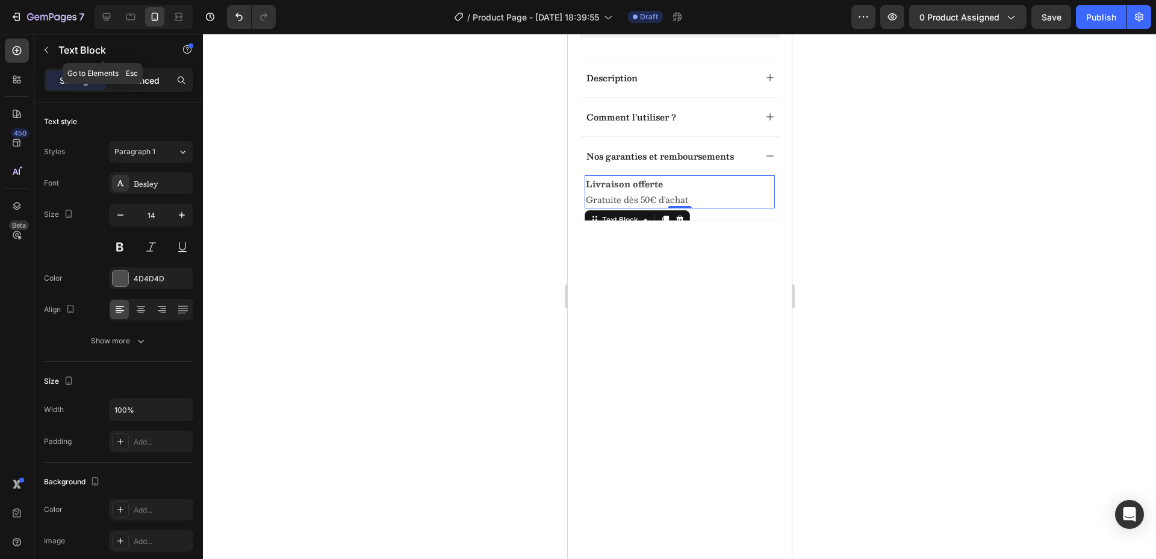
click at [145, 82] on p "Advanced" at bounding box center [139, 80] width 41 height 13
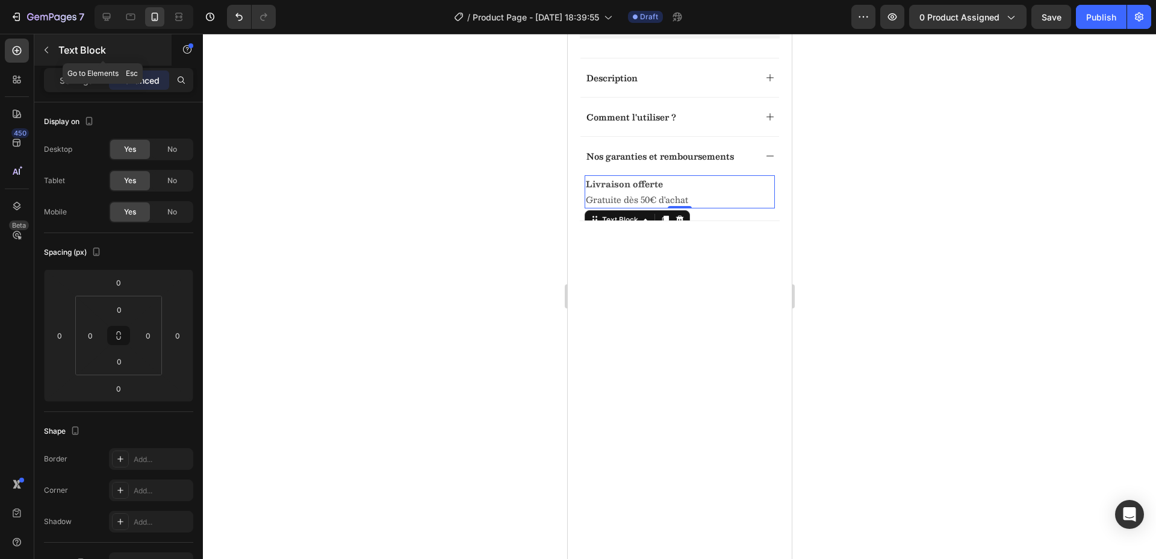
click at [55, 54] on button "button" at bounding box center [46, 49] width 19 height 19
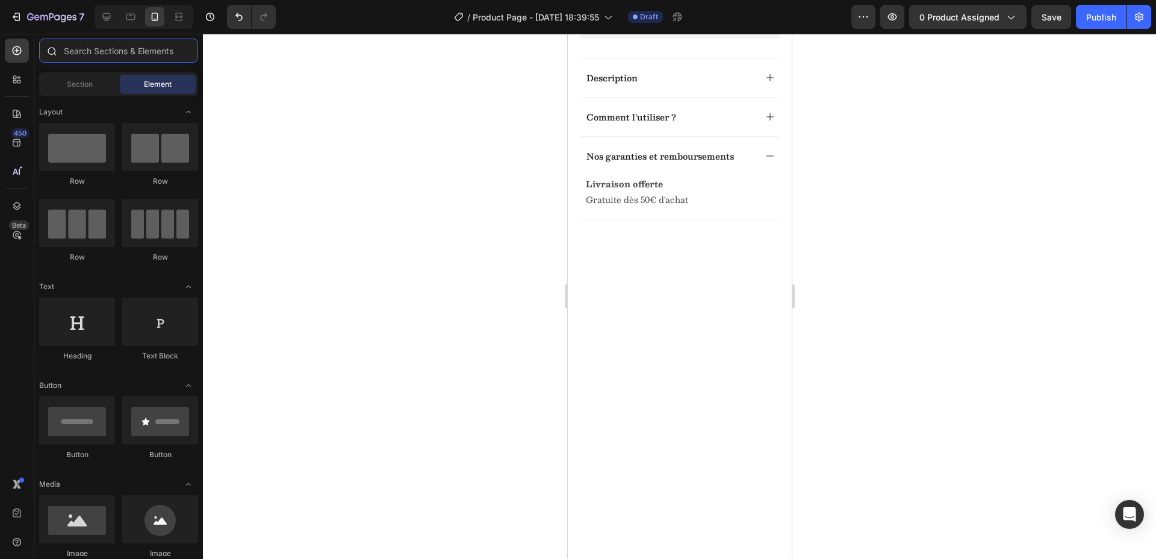
click at [121, 58] on input "text" at bounding box center [118, 51] width 159 height 24
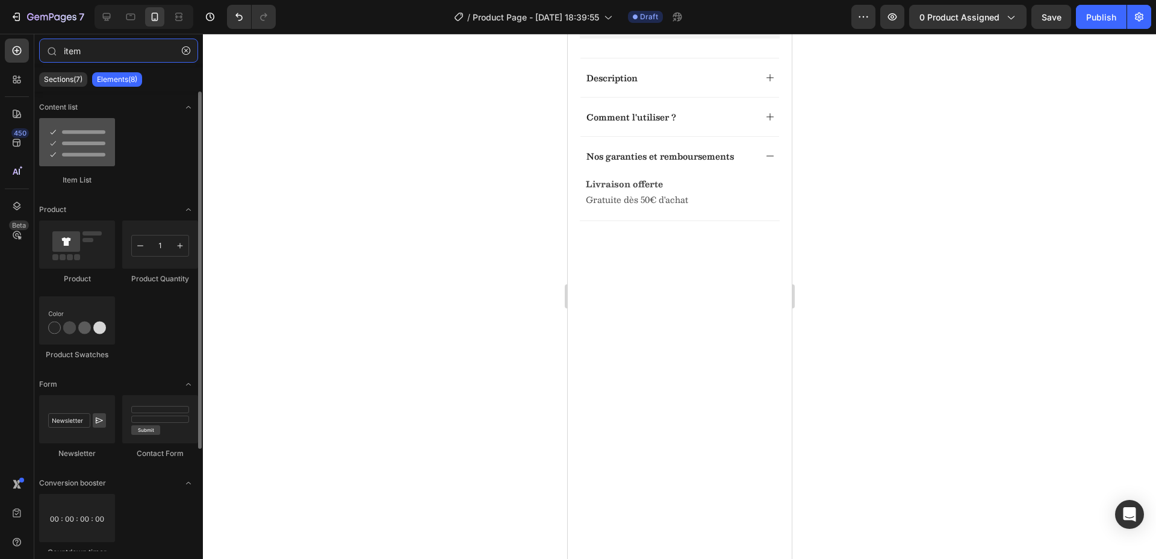
type input "item"
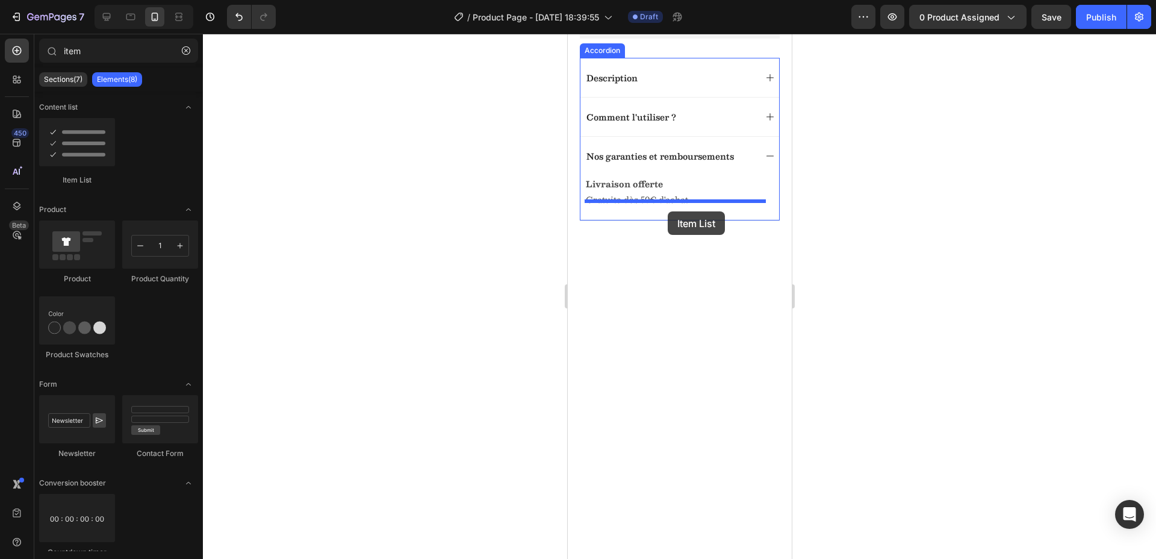
drag, startPoint x: 637, startPoint y: 185, endPoint x: 667, endPoint y: 211, distance: 39.6
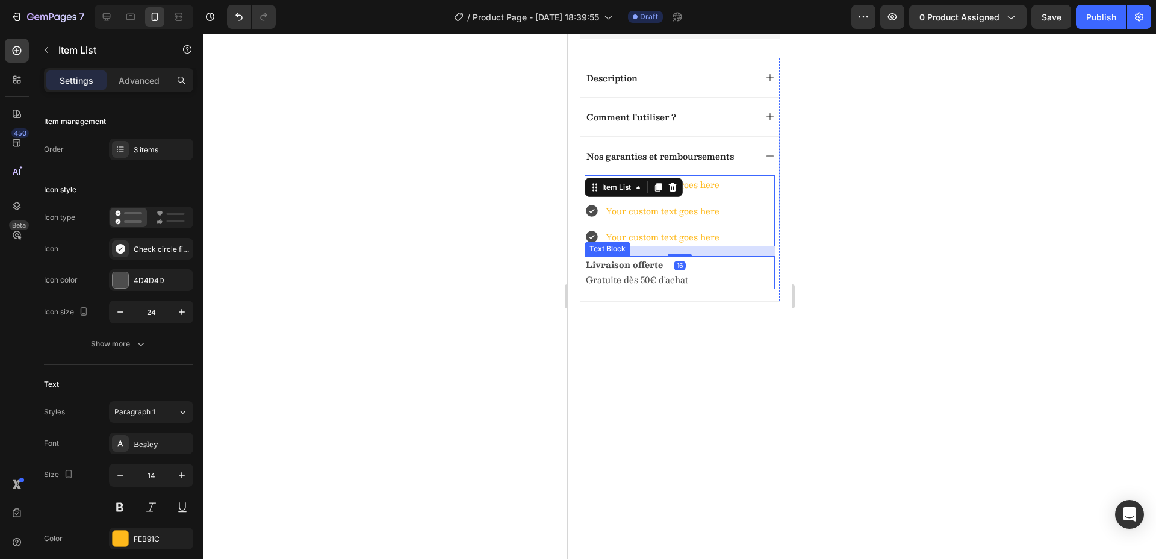
click at [689, 287] on p "Gratuite dès 50€ d'achat" at bounding box center [679, 279] width 188 height 15
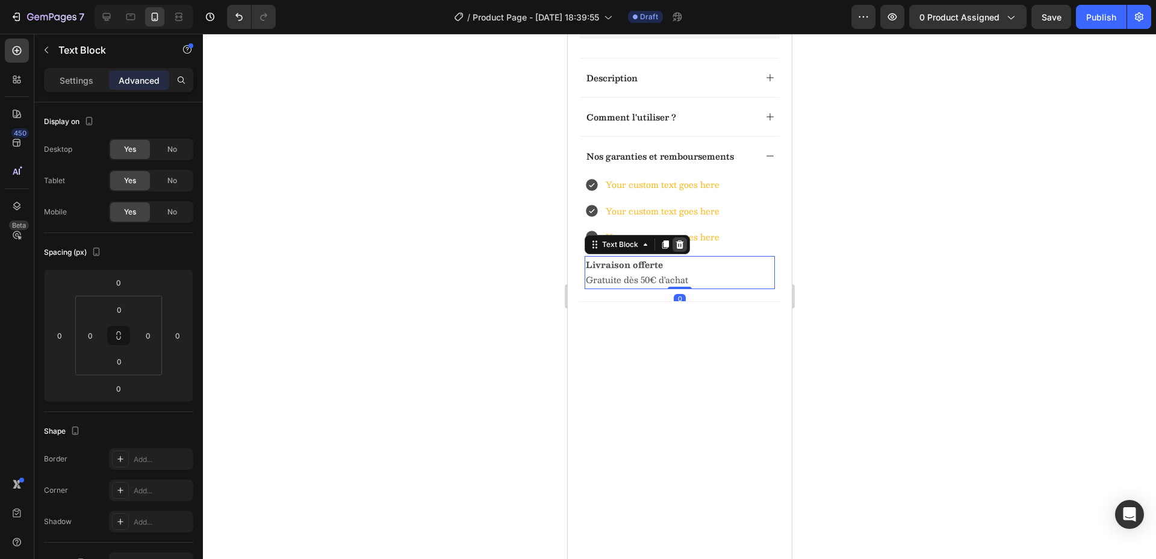
click at [678, 249] on icon at bounding box center [679, 244] width 8 height 8
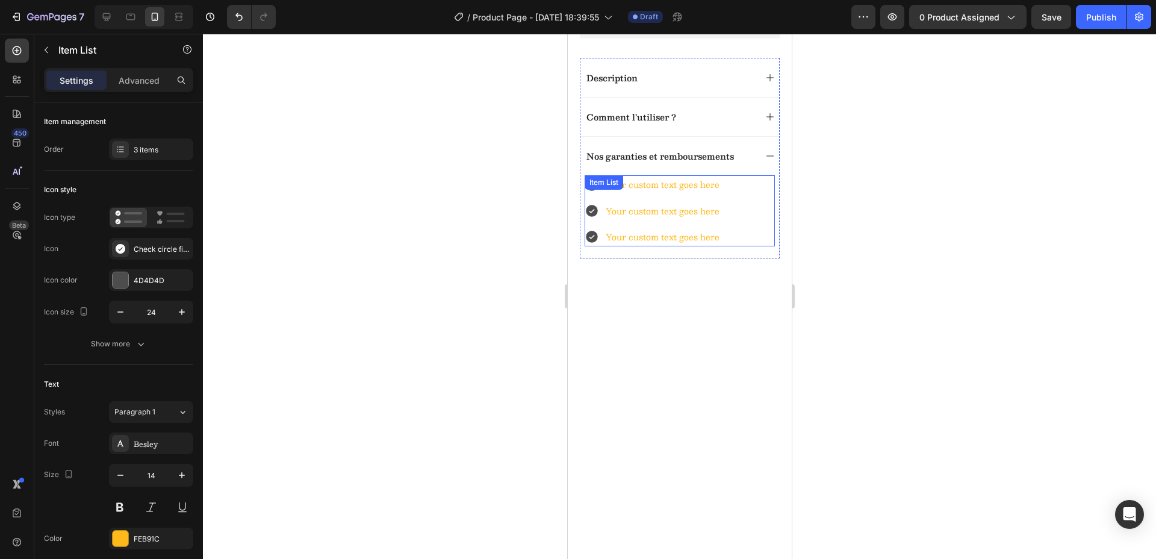
click at [668, 214] on div "Your custom text goes here Your custom text goes here Your custom text goes her…" at bounding box center [679, 210] width 190 height 71
click at [700, 194] on div "Your custom text goes here" at bounding box center [661, 184] width 117 height 19
click at [700, 192] on p "Your custom text goes here" at bounding box center [662, 184] width 114 height 15
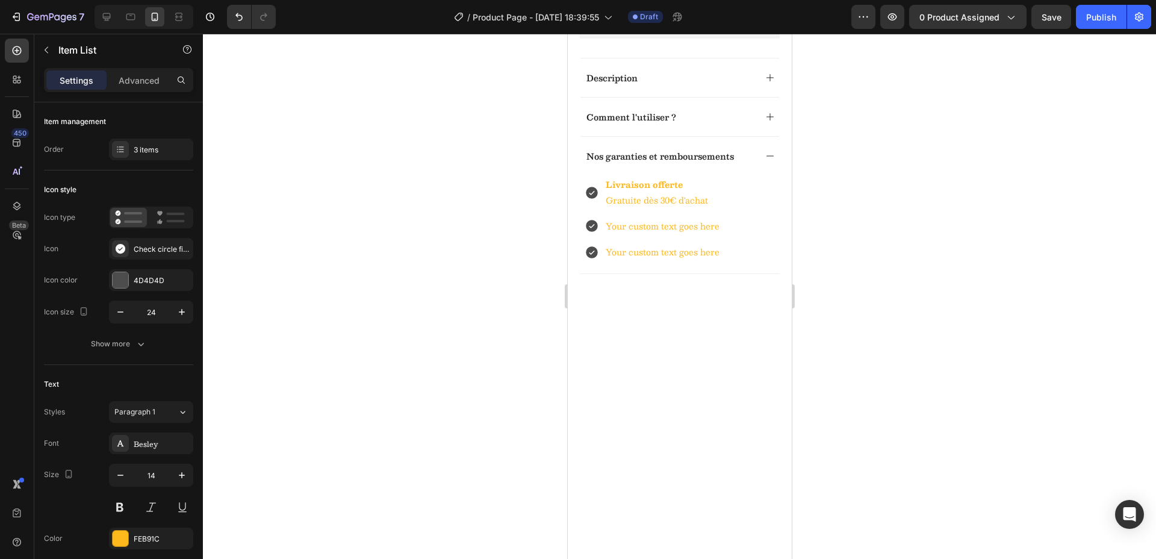
click at [594, 221] on div "Livraison offerte Gratuite dès 30€ d'achat Your custom text goes here Your cust…" at bounding box center [679, 218] width 190 height 86
click at [594, 197] on div "Item List" at bounding box center [633, 187] width 98 height 19
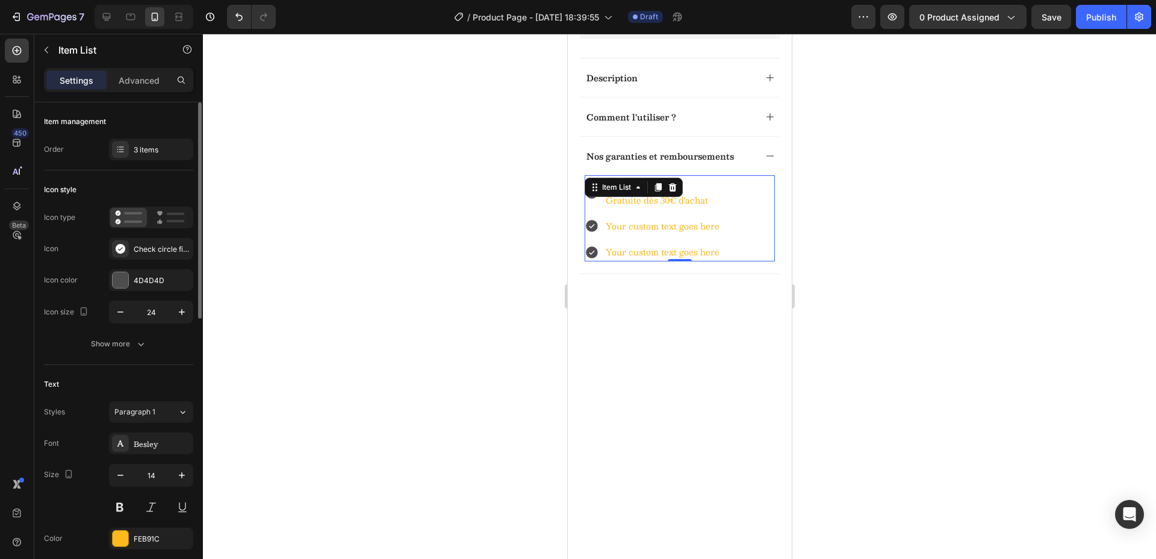
click at [139, 187] on div "Icon style" at bounding box center [118, 189] width 149 height 19
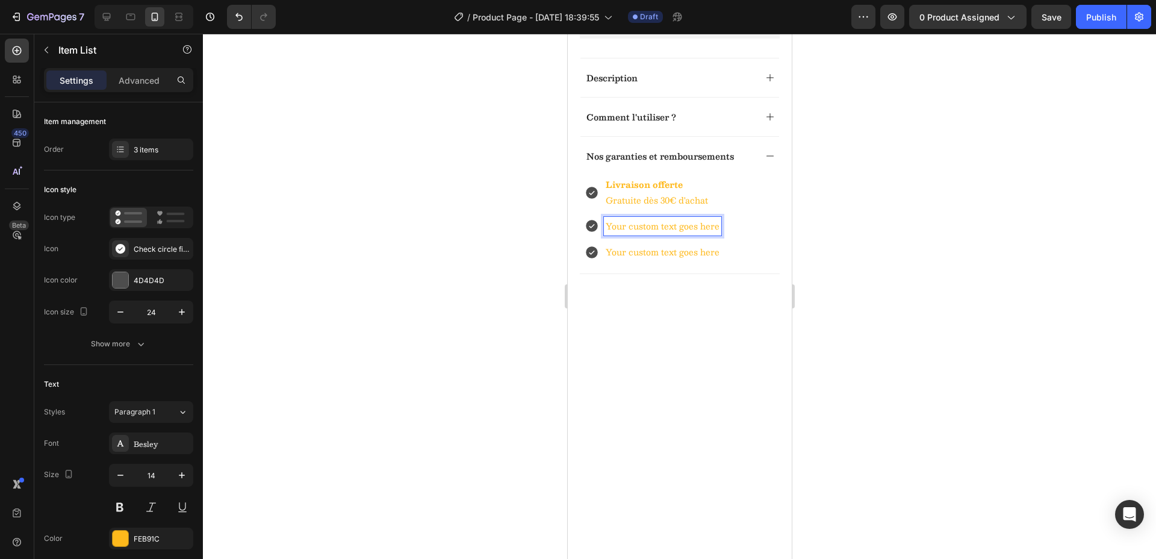
click at [695, 234] on p "Your custom text goes here" at bounding box center [662, 226] width 114 height 15
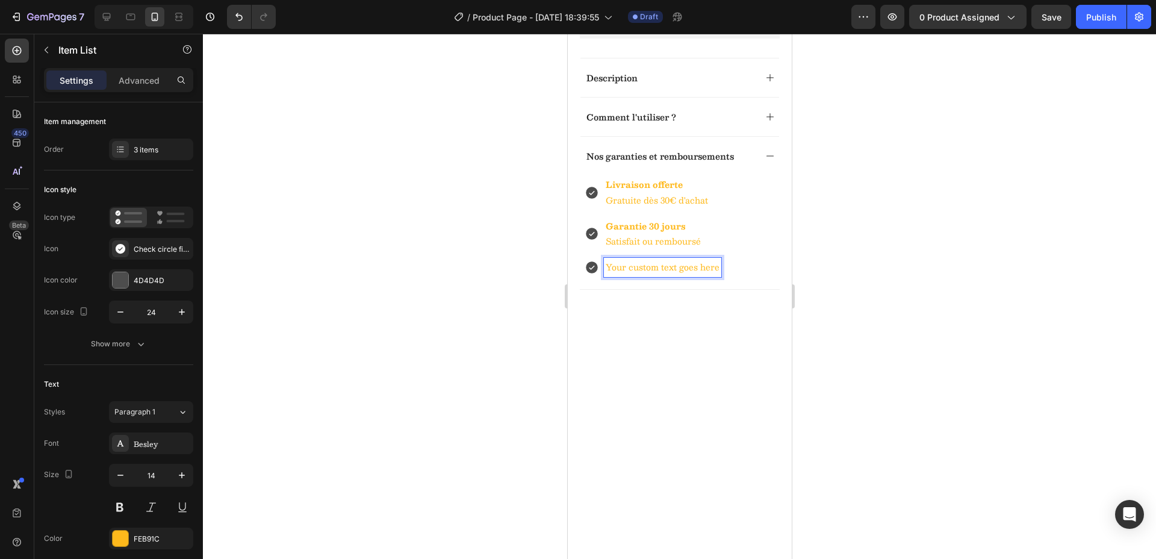
click at [698, 274] on p "Your custom text goes here" at bounding box center [662, 266] width 114 height 15
click at [721, 272] on div "Livraison offerte Gratuite dès 30€ d'achat Garantie 30 jours Satisfait ou rembo…" at bounding box center [679, 233] width 190 height 116
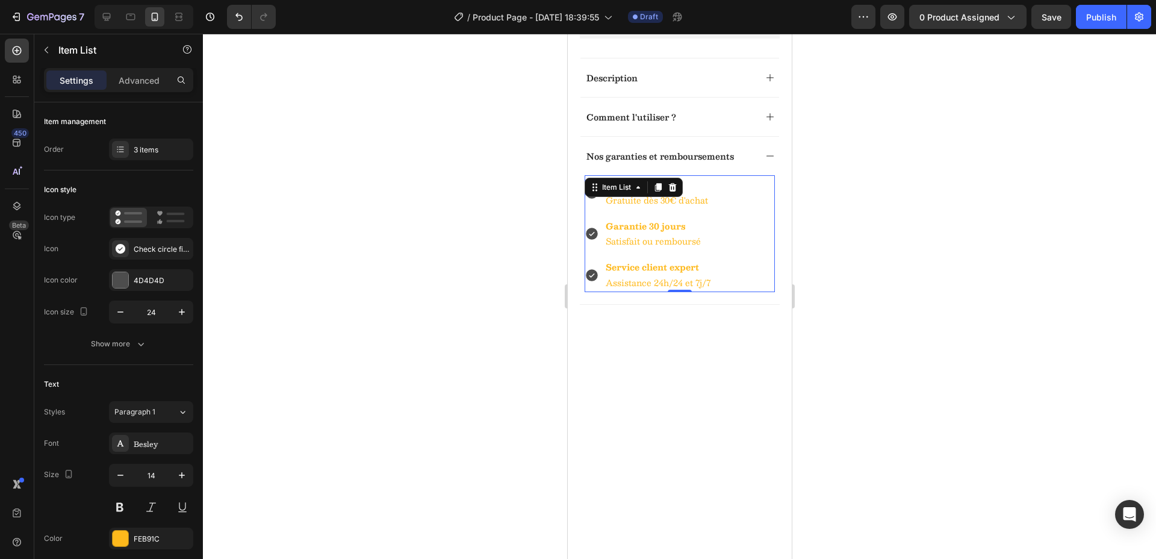
click at [736, 265] on div "Livraison offerte Gratuite dès 30€ d'achat Garantie 30 jours Satisfait ou rembo…" at bounding box center [679, 233] width 190 height 116
click at [732, 263] on div "Livraison offerte Gratuite dès 30€ d'achat Garantie 30 jours Satisfait ou rembo…" at bounding box center [679, 233] width 190 height 116
click at [690, 274] on strong "Service client expert" at bounding box center [651, 266] width 93 height 14
click at [744, 282] on div "Livraison offerte Gratuite dès 30€ d'achat Garantie 30 jours Satisfait ou rembo…" at bounding box center [679, 233] width 190 height 116
click at [160, 251] on div "Check circle filled" at bounding box center [162, 249] width 57 height 11
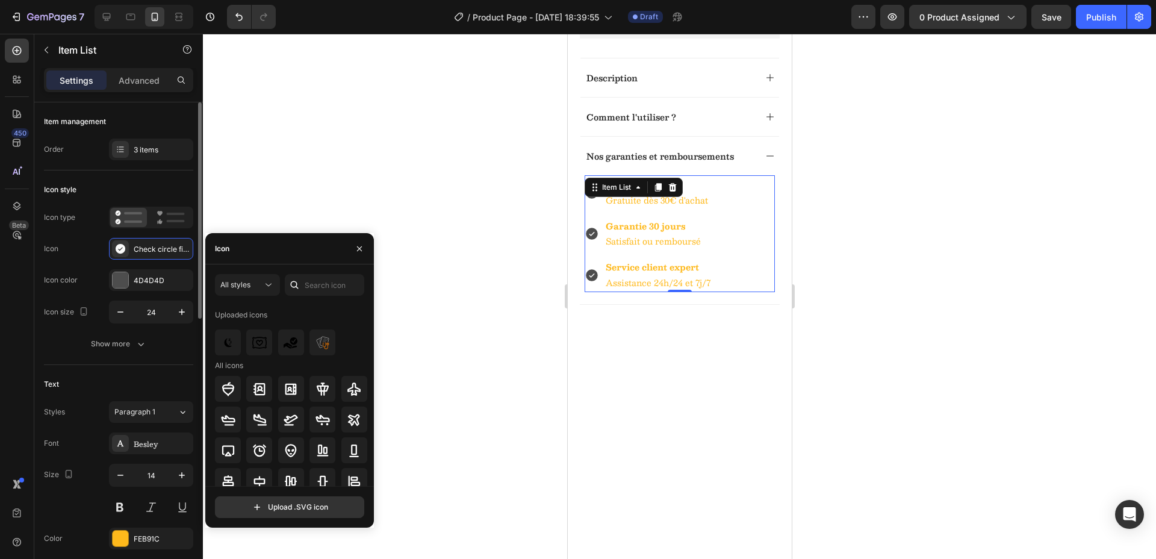
click at [67, 247] on div "Icon Check circle filled" at bounding box center [118, 249] width 149 height 22
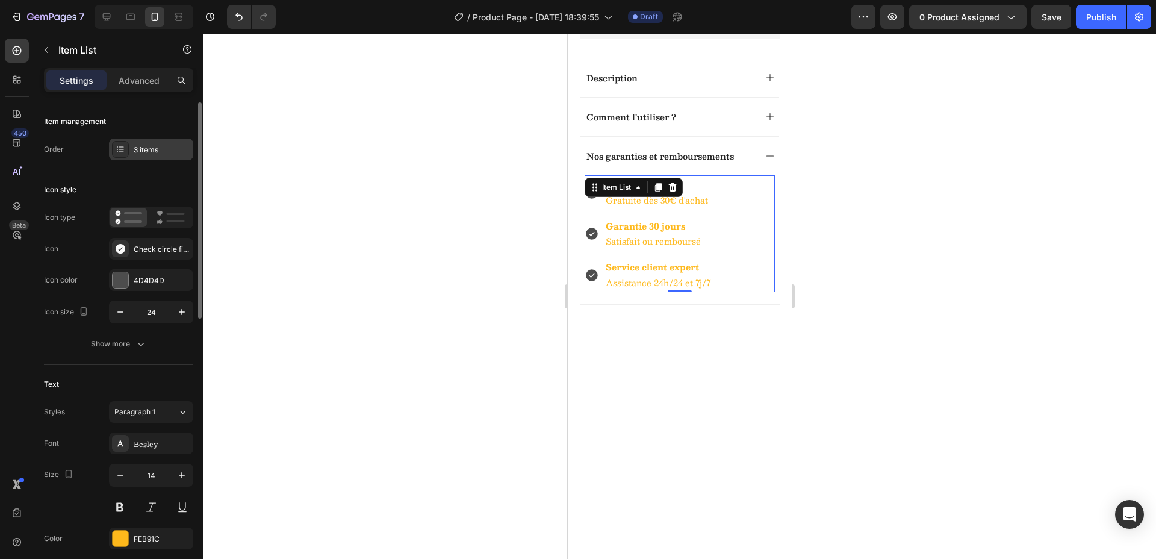
click at [131, 148] on div "3 items" at bounding box center [151, 149] width 84 height 22
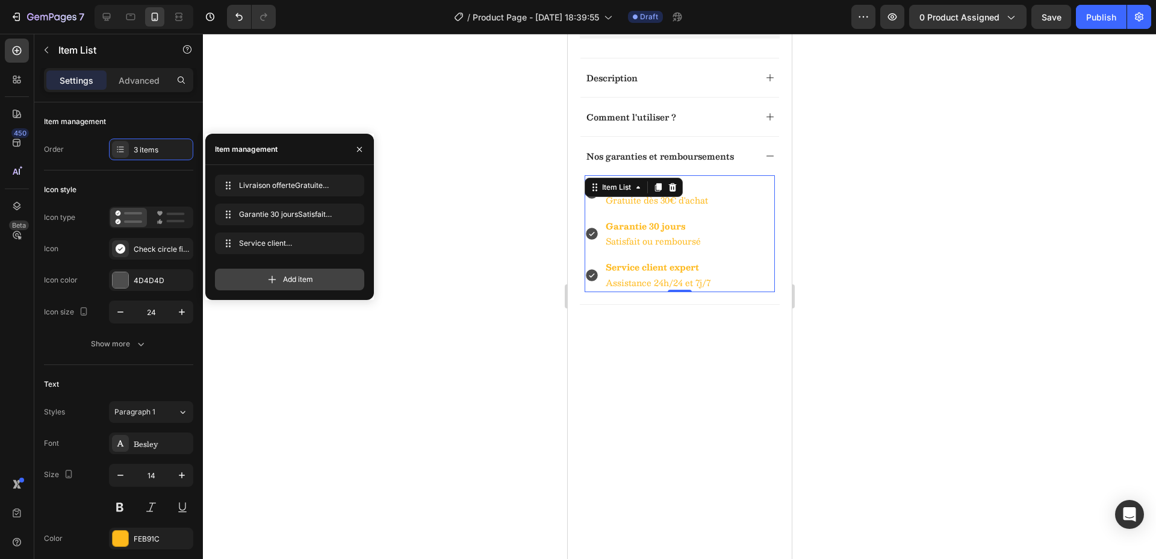
click at [306, 278] on span "Add item" at bounding box center [298, 279] width 30 height 11
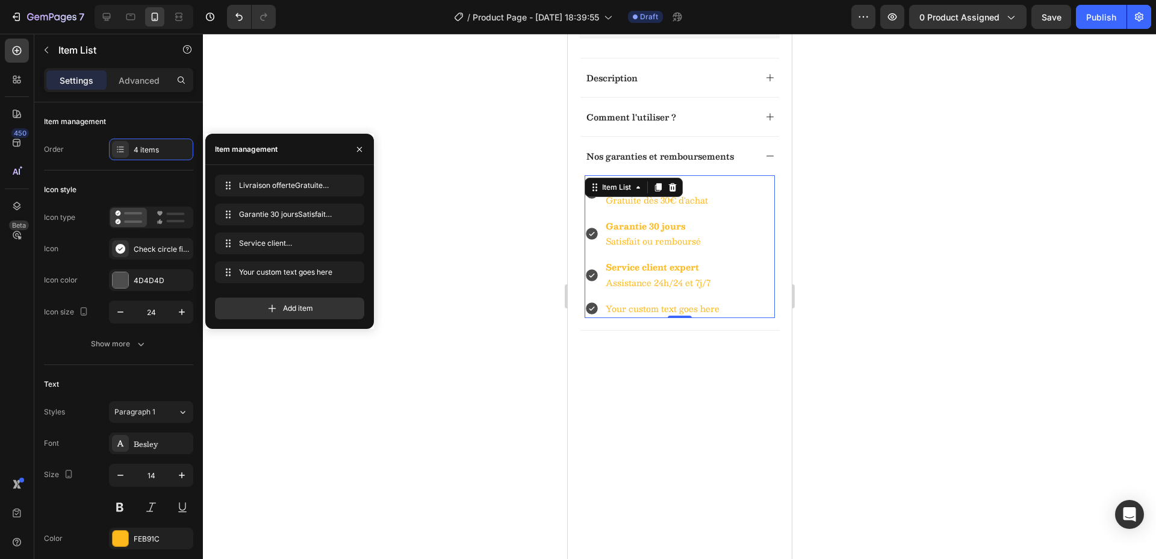
click at [714, 318] on div "Your custom text goes here" at bounding box center [661, 308] width 117 height 19
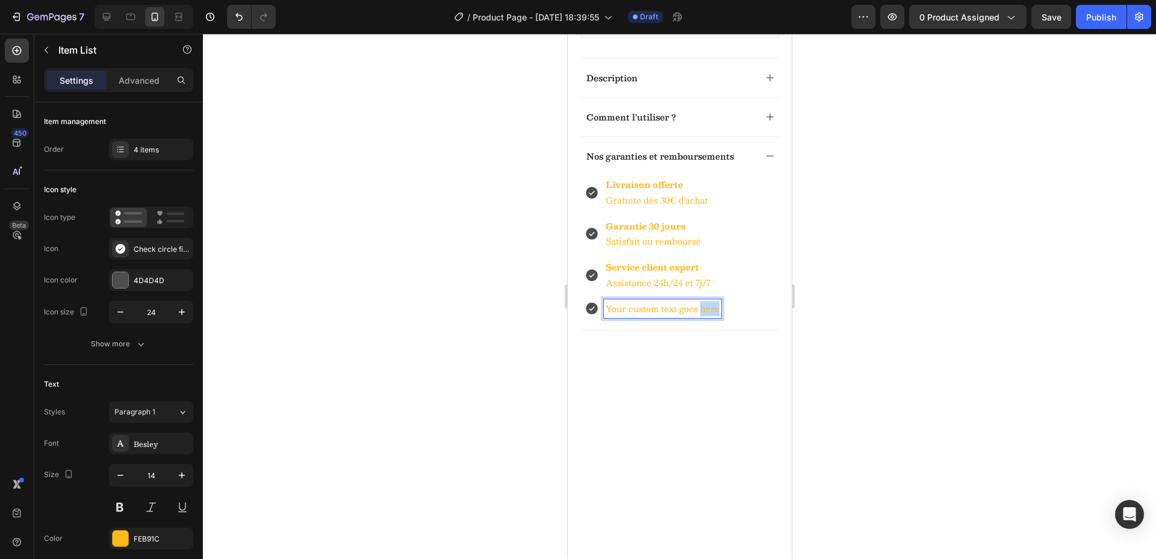
click at [714, 316] on p "Your custom text goes here" at bounding box center [662, 308] width 114 height 15
click at [887, 342] on div at bounding box center [679, 296] width 953 height 525
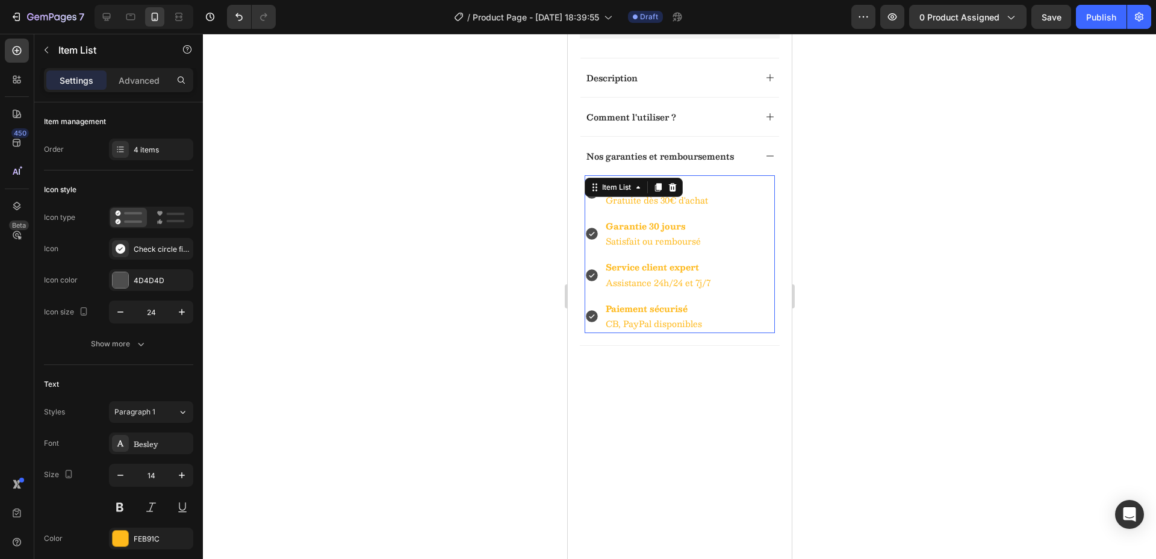
click at [672, 208] on p "Gratuite dès 30€ d'achat" at bounding box center [657, 200] width 105 height 15
click at [617, 161] on p "Nos garanties et remboursements" at bounding box center [659, 155] width 147 height 11
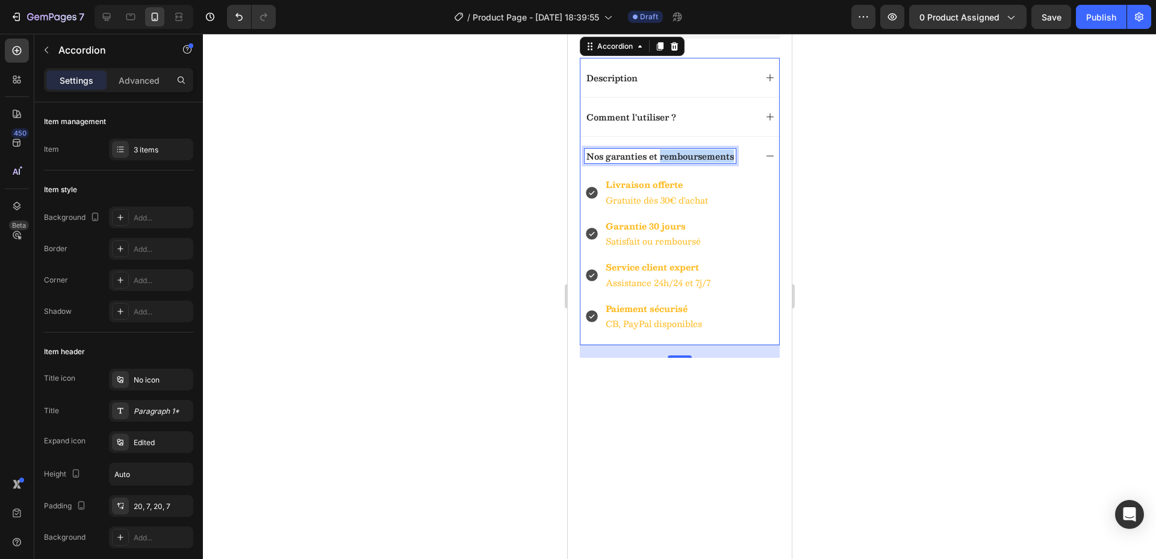
click at [698, 161] on p "Nos garanties et remboursements" at bounding box center [659, 155] width 147 height 11
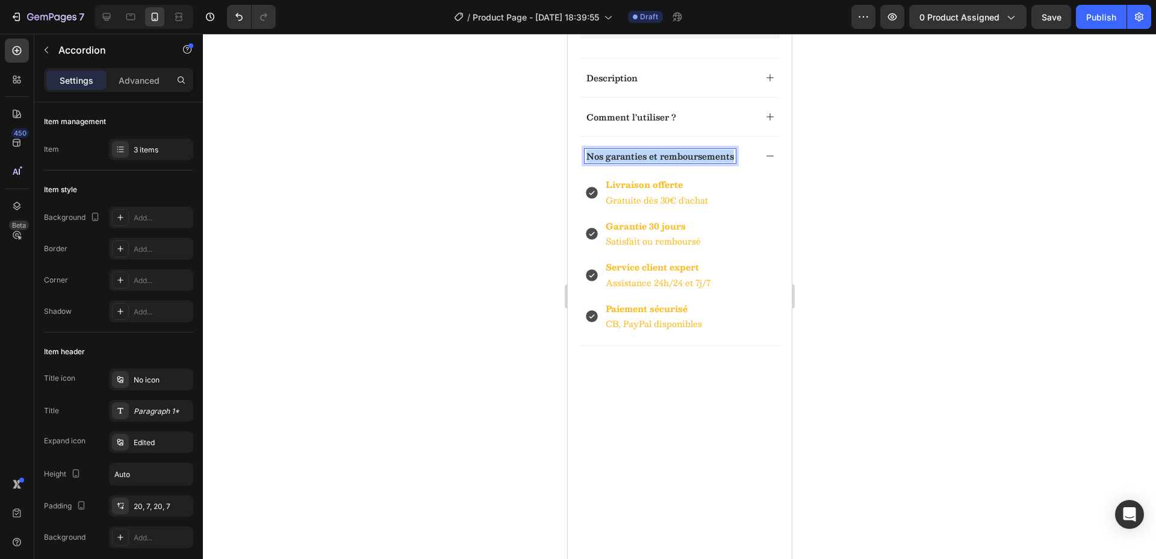
click at [698, 161] on p "Nos garanties et remboursements" at bounding box center [659, 155] width 147 height 11
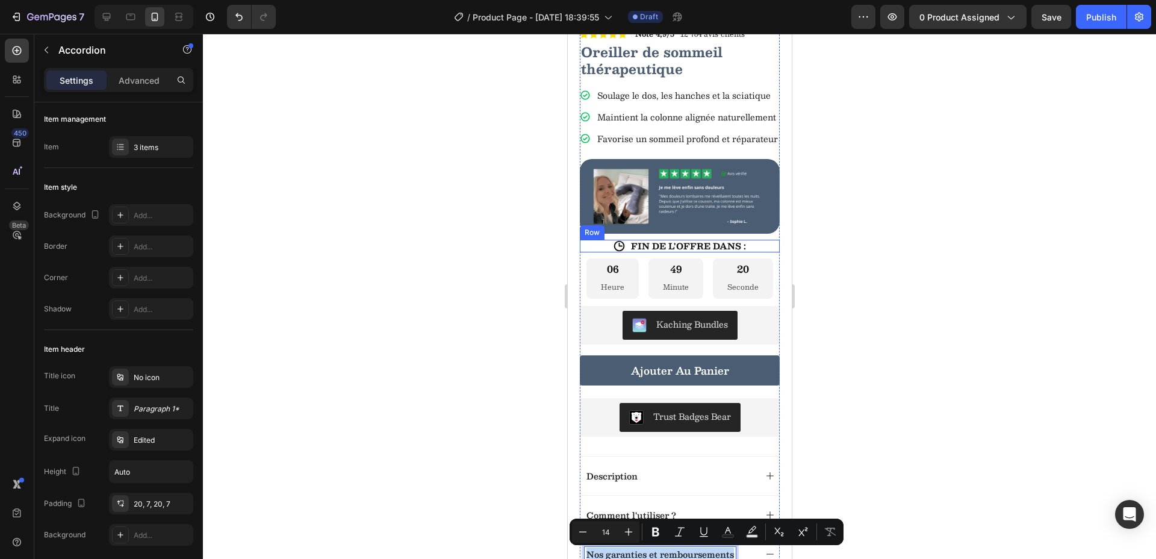
scroll to position [244, 0]
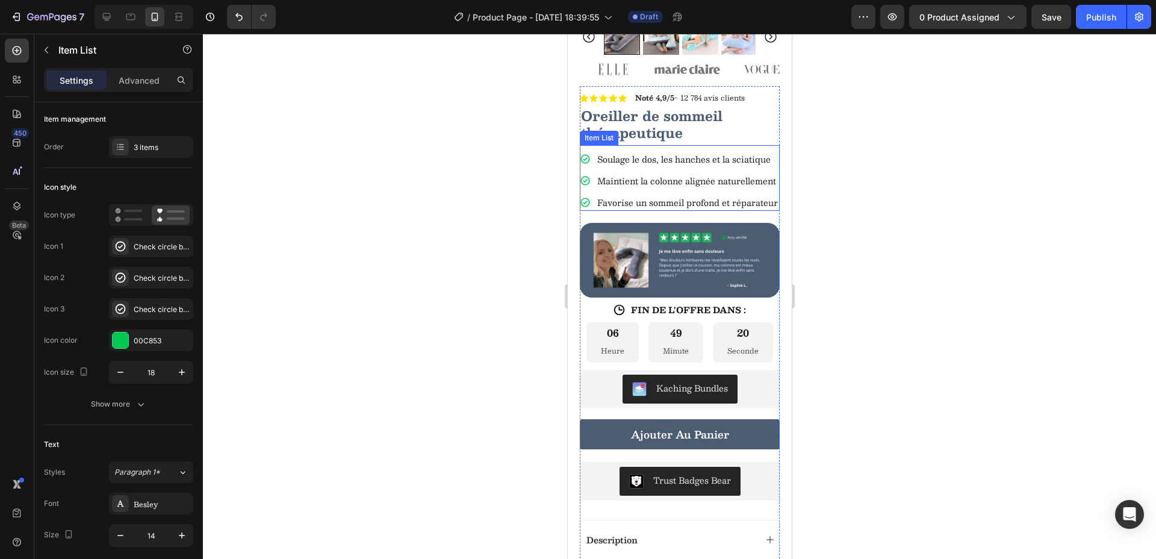
click at [650, 209] on p "Favorise un sommeil profond et réparateur" at bounding box center [687, 202] width 181 height 13
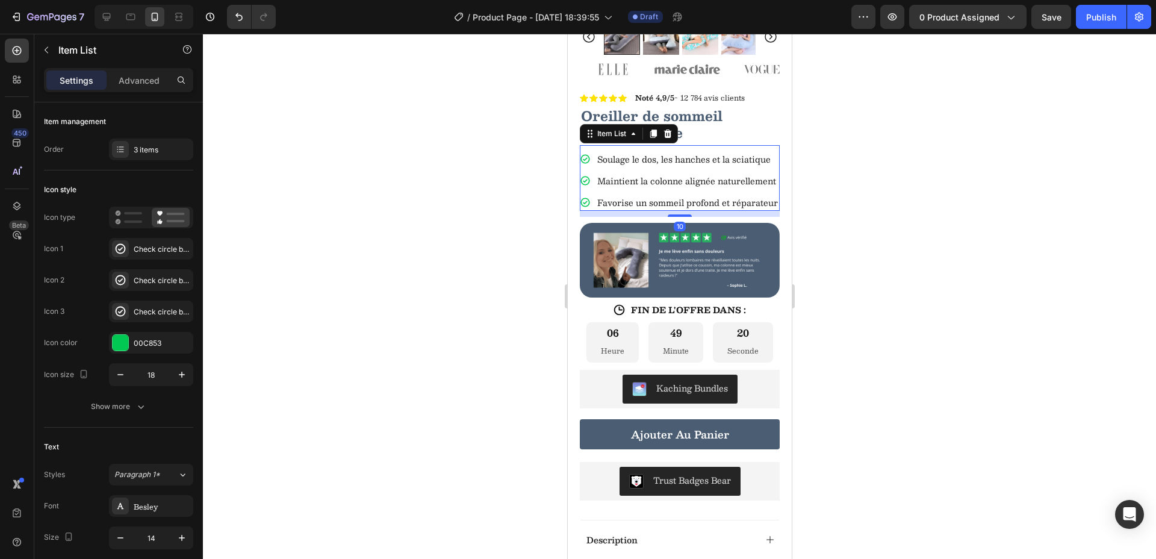
click at [650, 209] on p "Favorise un sommeil profond et réparateur" at bounding box center [687, 202] width 181 height 13
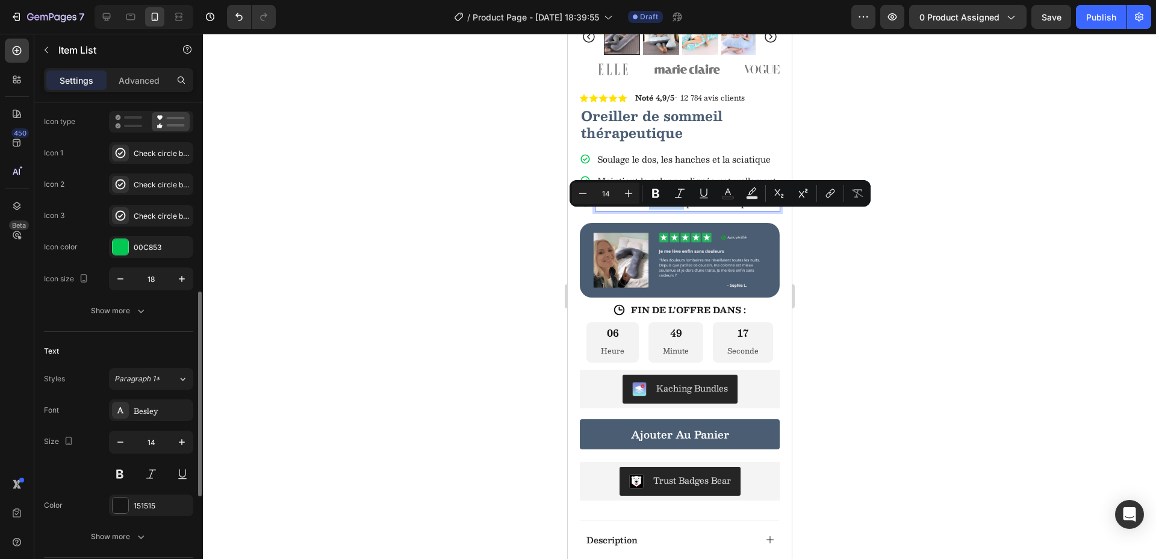
scroll to position [321, 0]
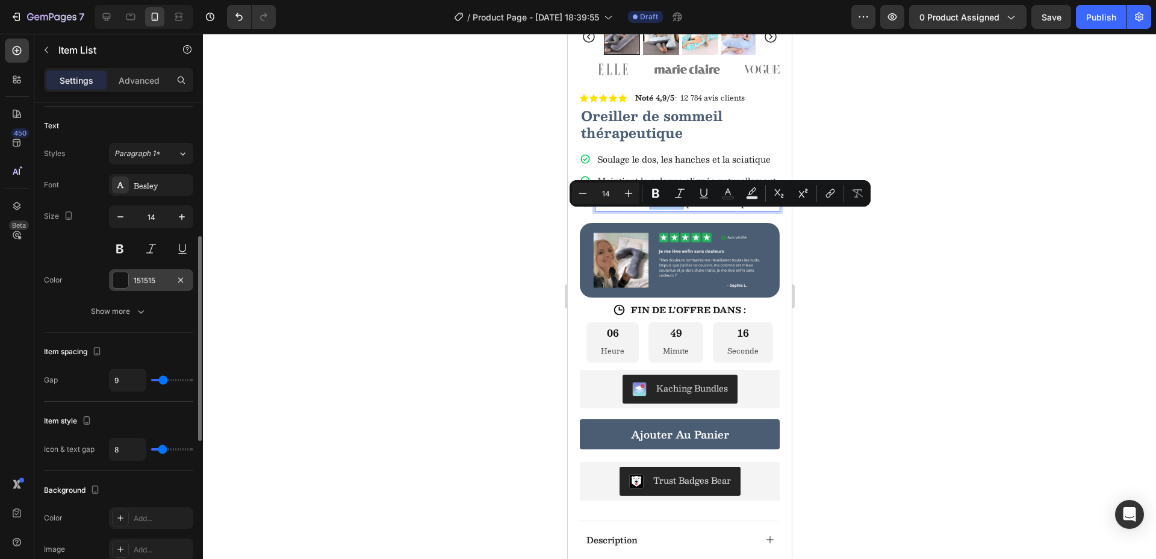
click at [146, 282] on div "151515" at bounding box center [151, 280] width 35 height 11
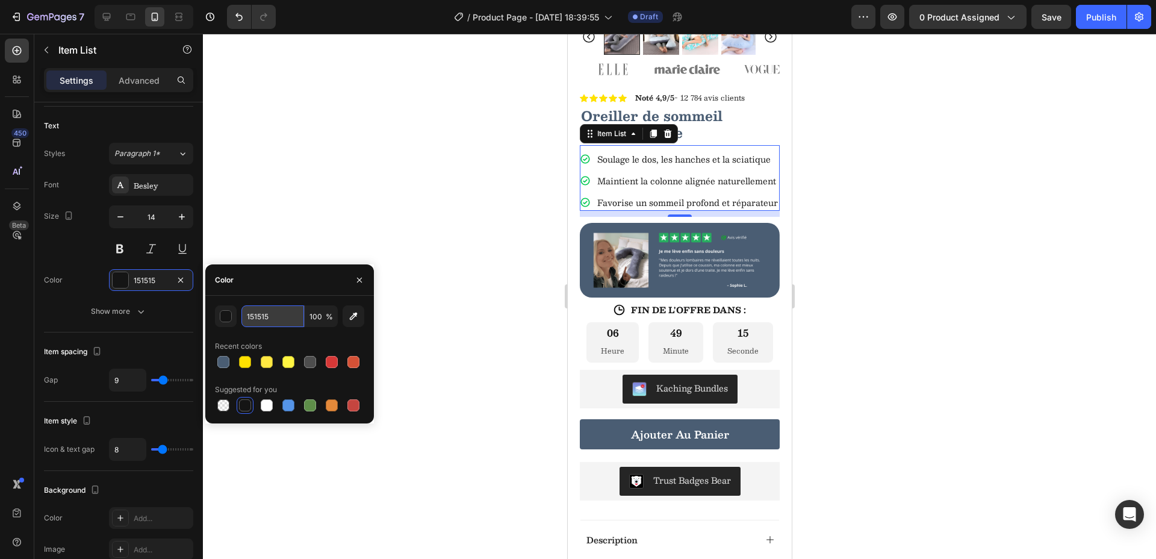
click at [261, 312] on input "151515" at bounding box center [272, 316] width 63 height 22
click at [262, 314] on input "151515" at bounding box center [272, 316] width 63 height 22
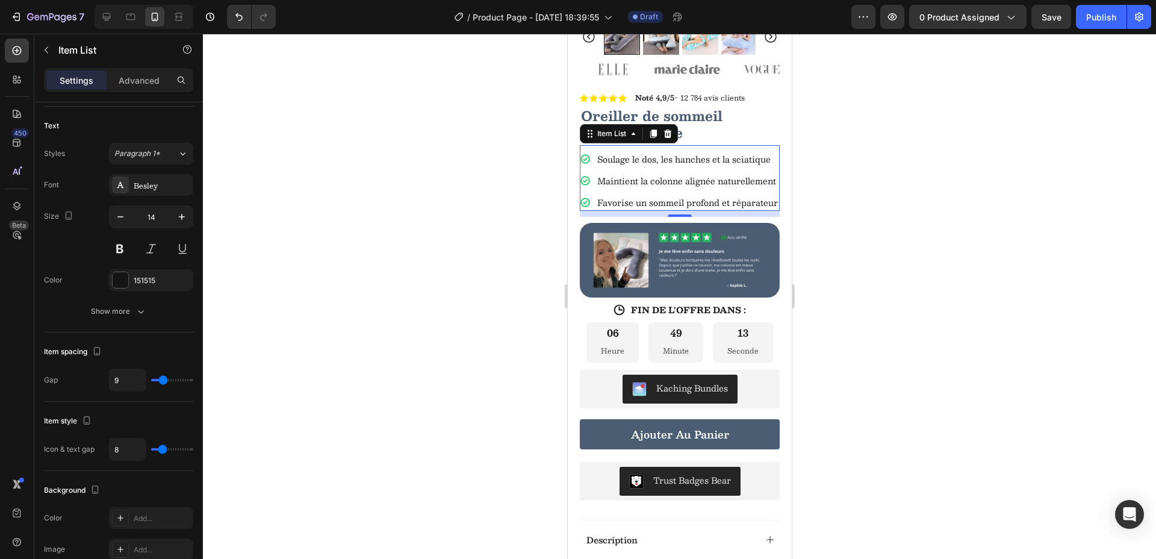
click at [442, 294] on div at bounding box center [679, 296] width 953 height 525
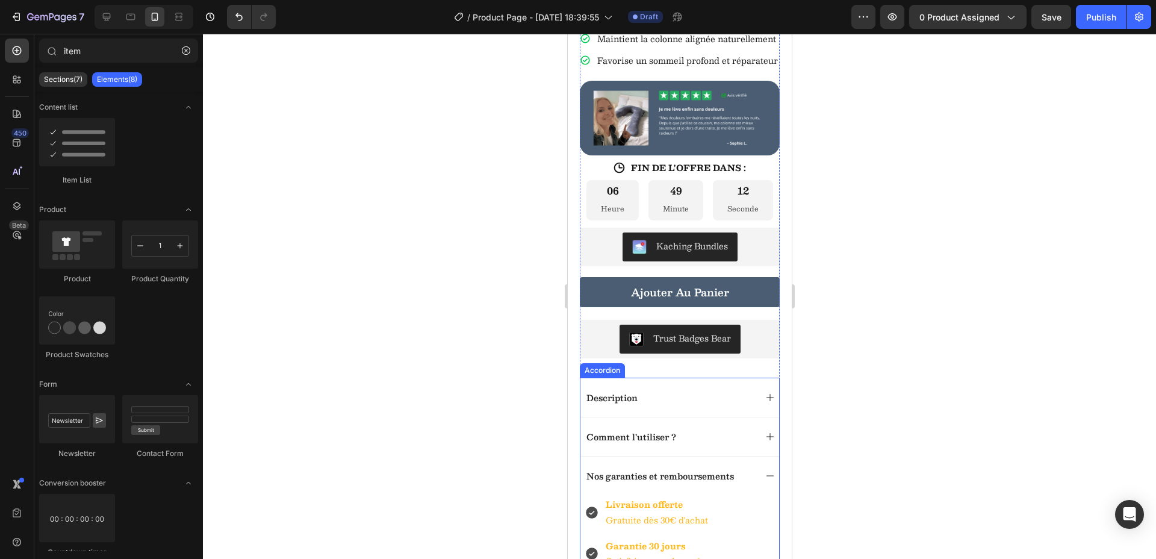
scroll to position [635, 0]
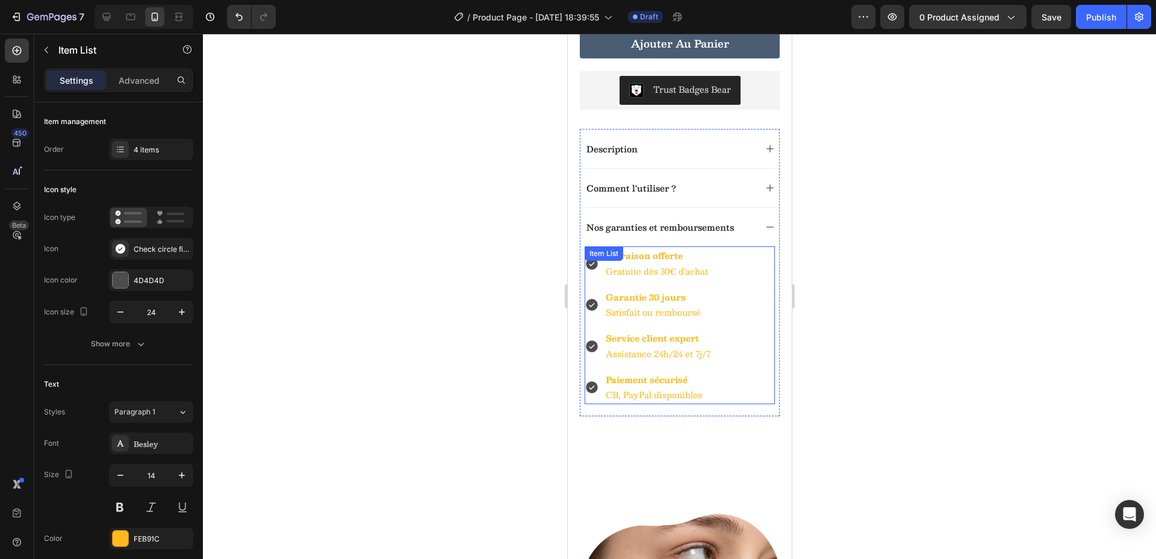
click at [640, 279] on p "Gratuite dès 30€ d'achat" at bounding box center [657, 271] width 105 height 15
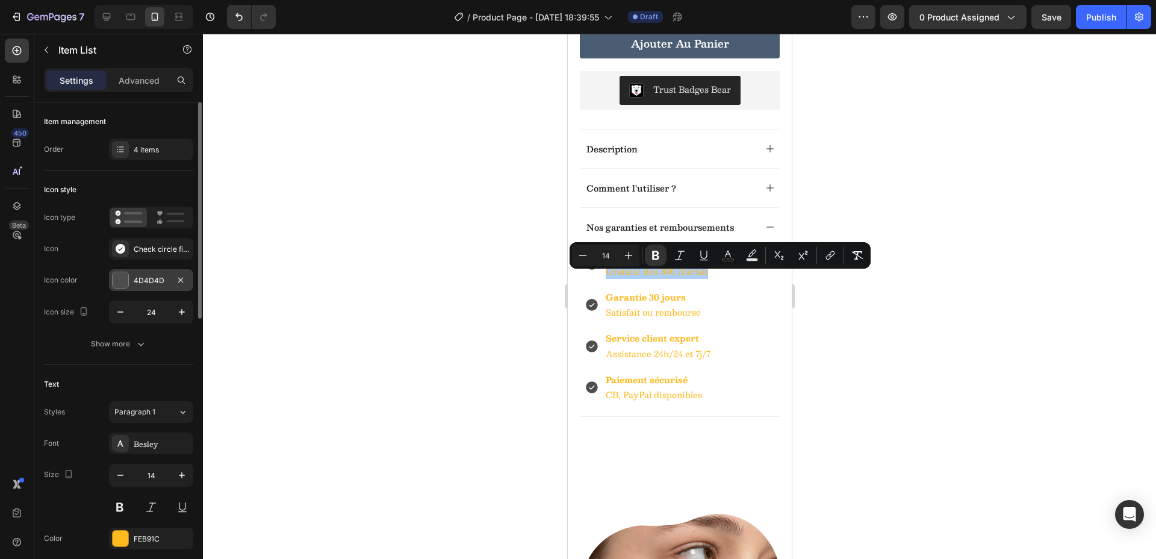
click at [158, 285] on div "4D4D4D" at bounding box center [151, 280] width 35 height 11
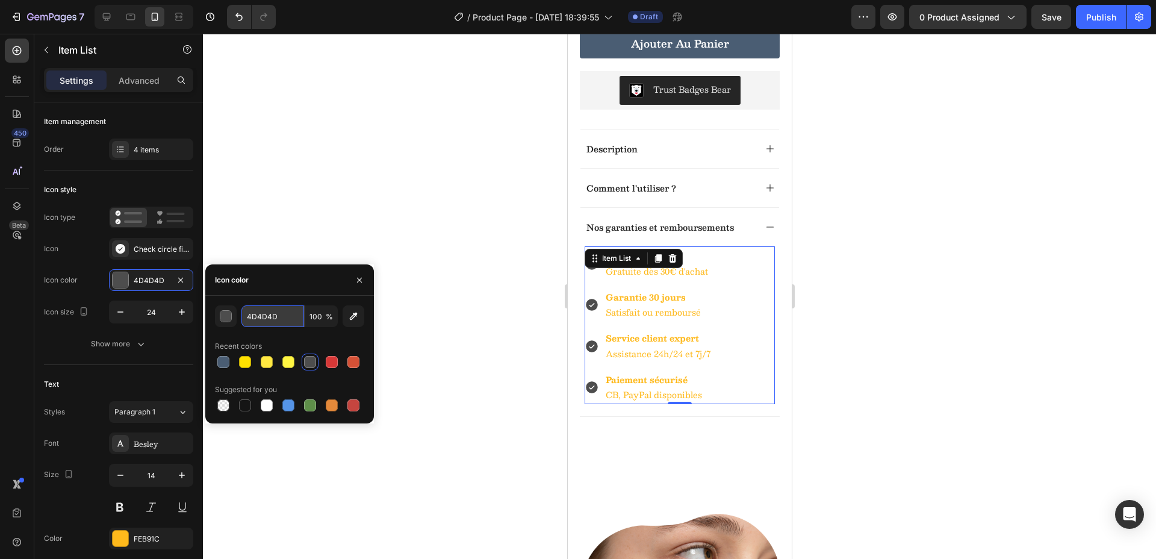
click at [279, 324] on input "4D4D4D" at bounding box center [272, 316] width 63 height 22
paste input "151515"
type input "151515"
click at [470, 236] on div at bounding box center [679, 296] width 953 height 525
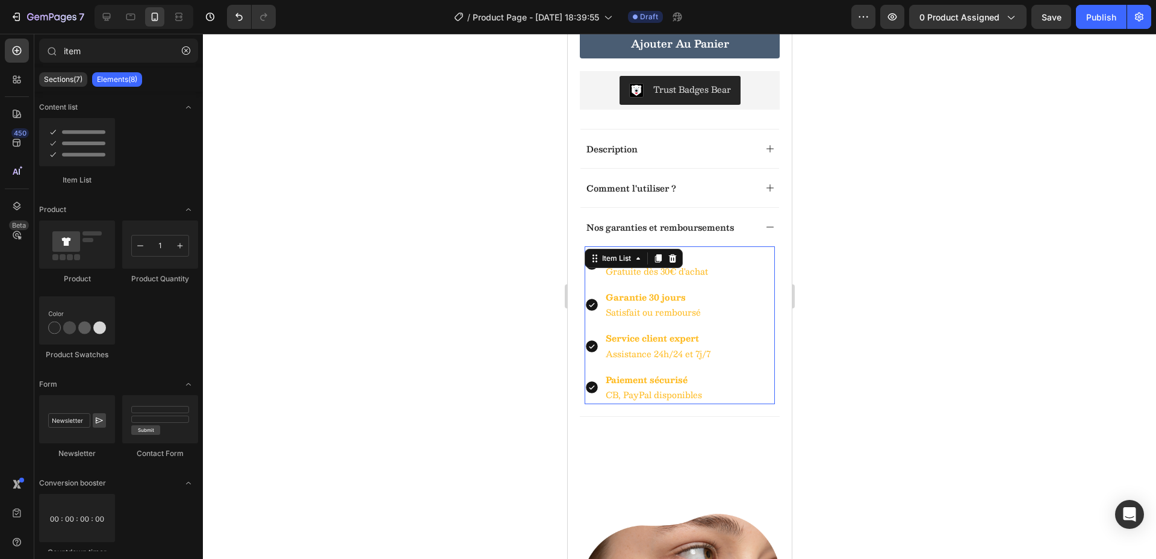
click at [625, 287] on div "Livraison offerte Gratuite dès 30€ d'achat Garantie 30 jours Satisfait ou rembo…" at bounding box center [679, 325] width 190 height 158
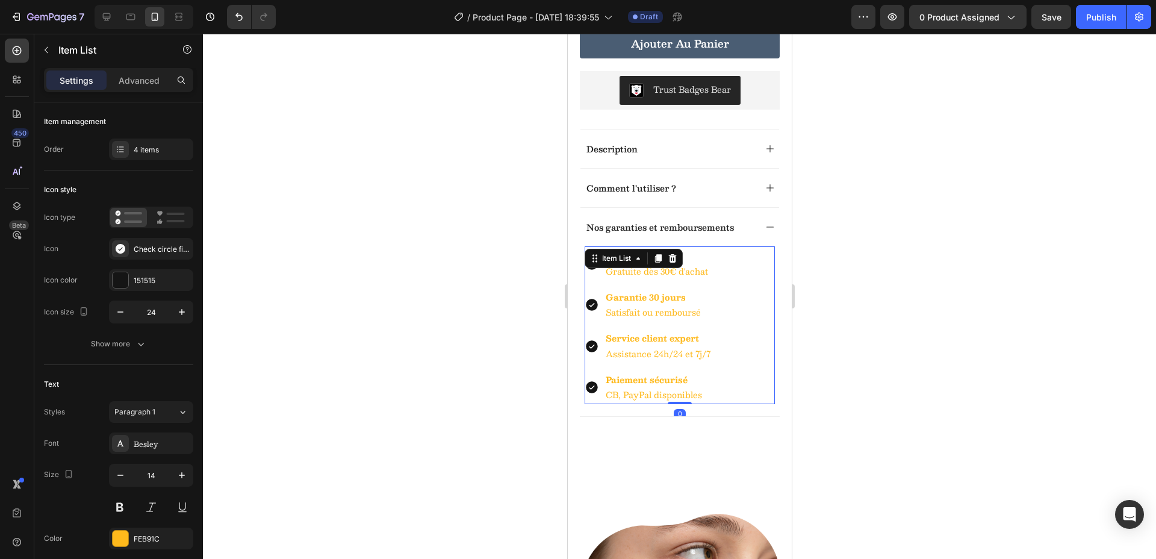
click at [625, 264] on div "Item List" at bounding box center [616, 258] width 34 height 11
click at [670, 279] on p "Gratuite dès 30€ d'achat" at bounding box center [657, 271] width 105 height 15
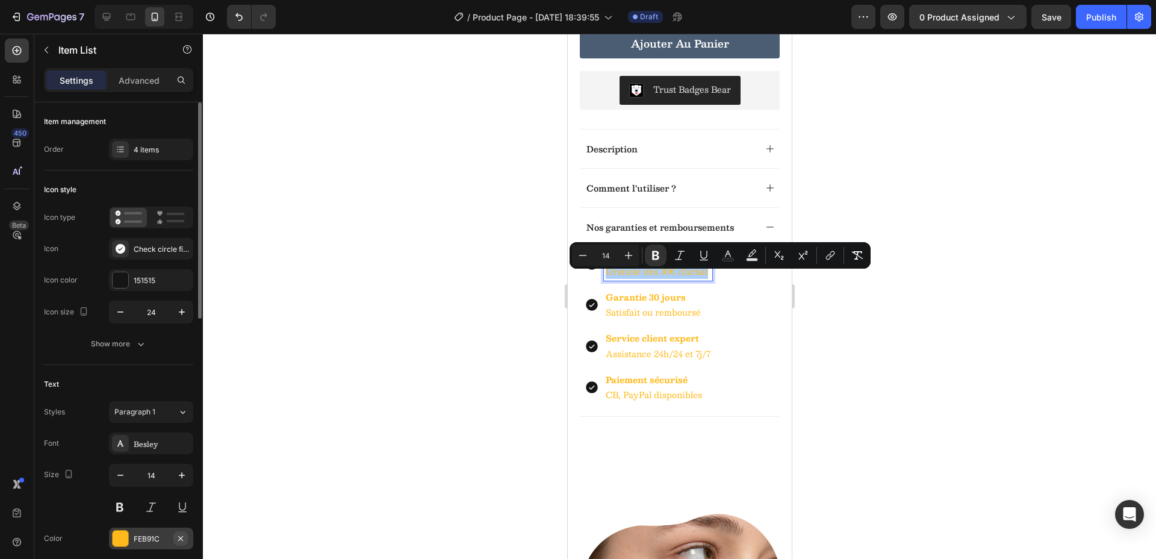
click at [177, 536] on icon "button" at bounding box center [181, 538] width 10 height 10
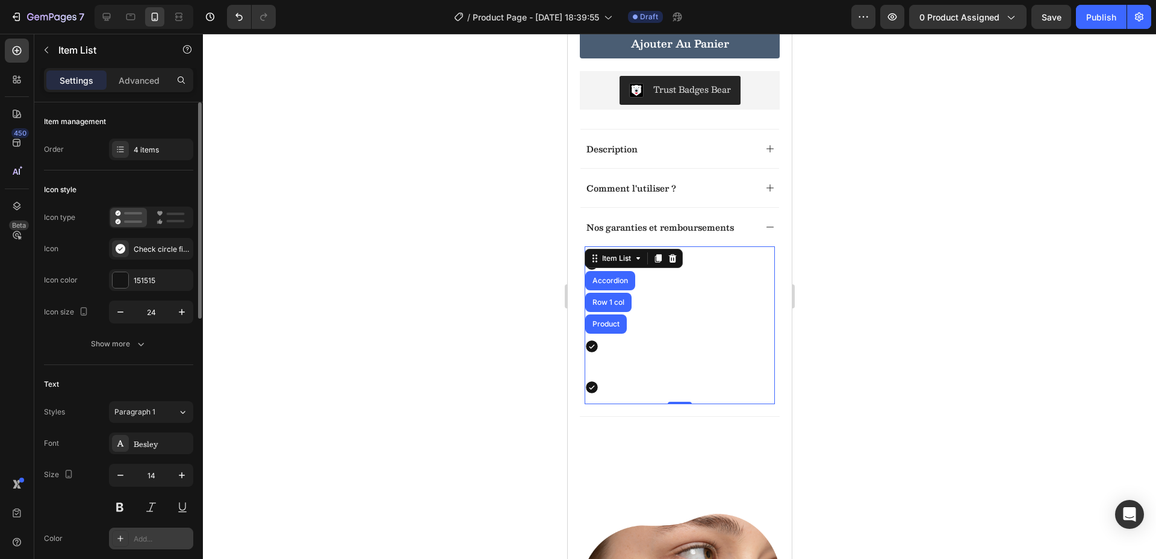
scroll to position [20, 0]
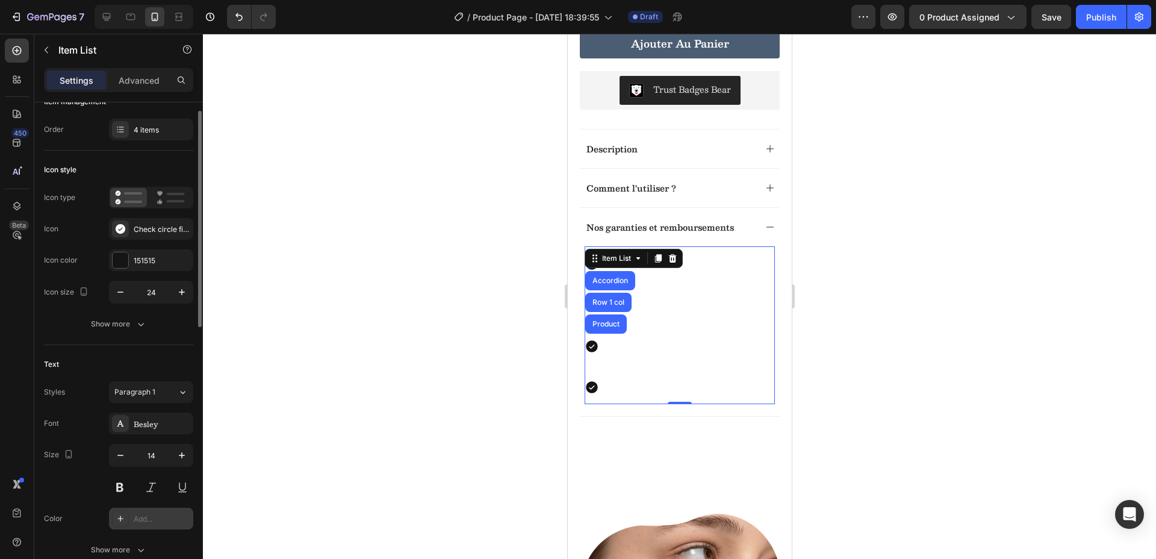
click at [144, 513] on div "Add..." at bounding box center [151, 518] width 84 height 22
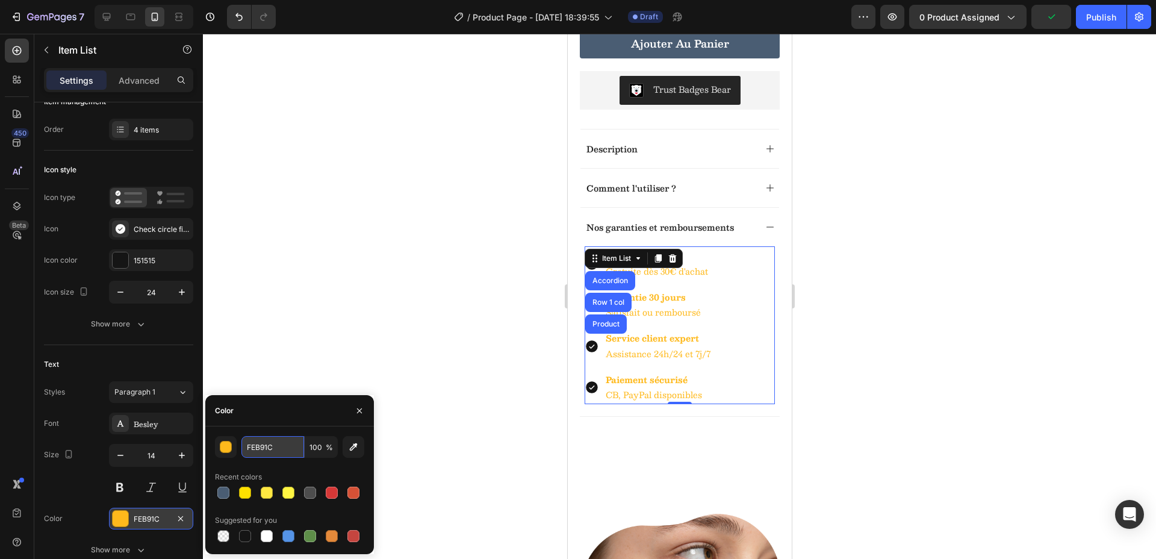
click at [273, 447] on input "FEB91C" at bounding box center [272, 447] width 63 height 22
paste input "151515"
type input "151515"
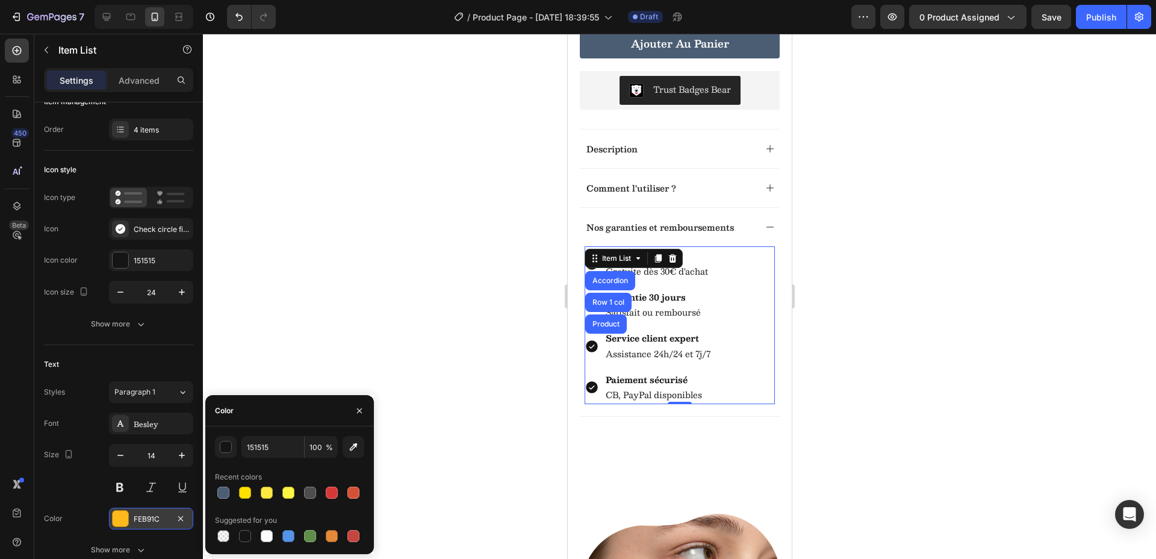
click at [346, 362] on div at bounding box center [679, 296] width 953 height 525
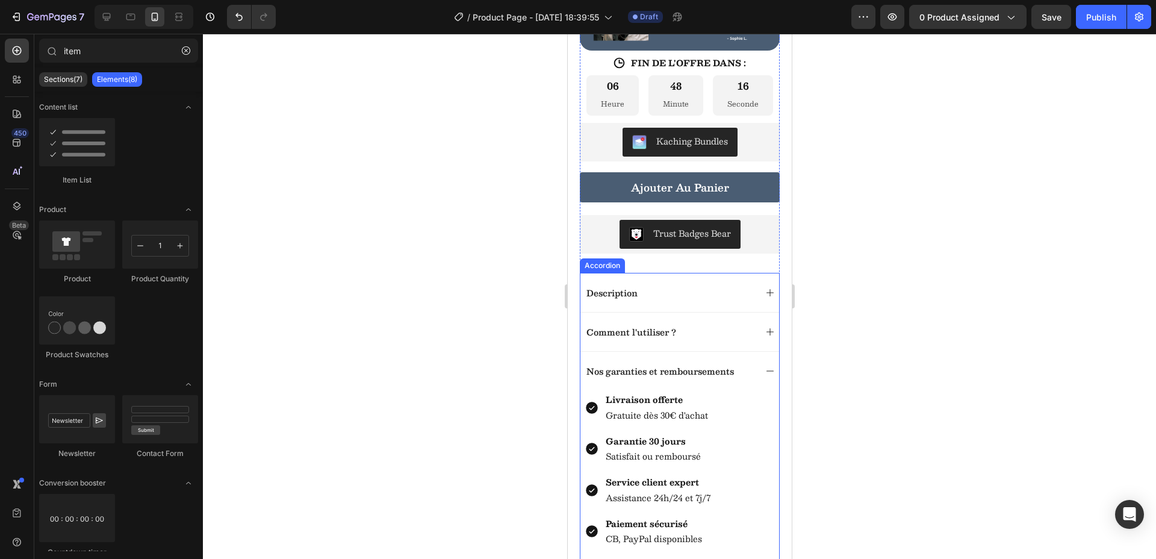
scroll to position [586, 0]
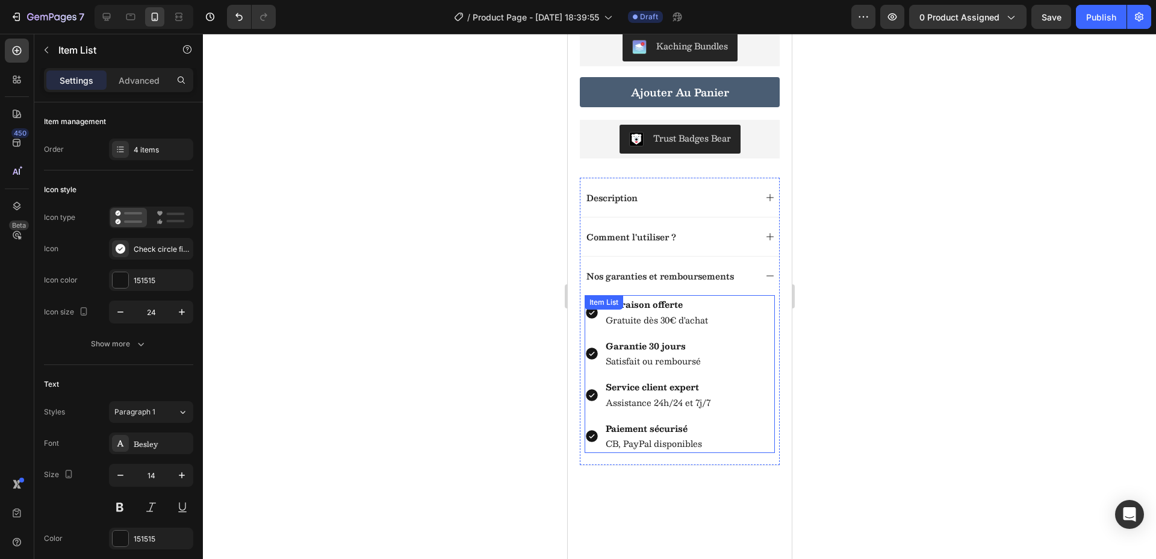
click at [594, 342] on div "Livraison offerte Gratuite dès 30€ d'achat Garantie 30 jours Satisfait ou rembo…" at bounding box center [679, 374] width 190 height 158
click at [594, 317] on div "Item List" at bounding box center [633, 306] width 98 height 19
click at [898, 386] on div at bounding box center [679, 296] width 953 height 525
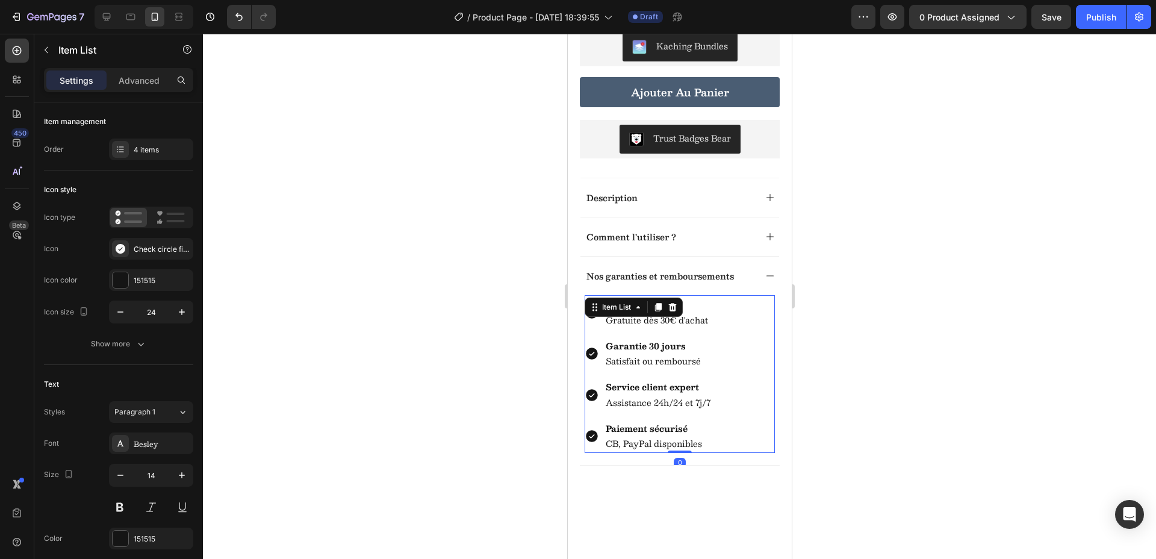
click at [591, 339] on div "Livraison offerte Gratuite dès 30€ d'achat Garantie 30 jours Satisfait ou rembo…" at bounding box center [679, 374] width 190 height 158
click at [163, 252] on div "Check circle filled" at bounding box center [162, 249] width 57 height 11
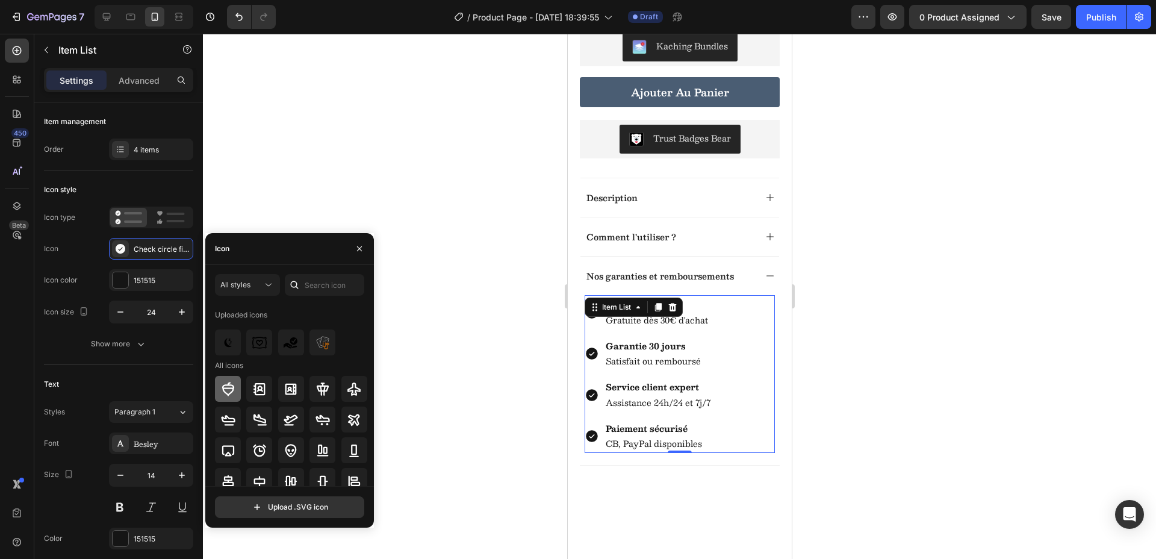
click at [238, 387] on div at bounding box center [228, 389] width 26 height 26
click at [158, 222] on icon at bounding box center [160, 221] width 4 height 5
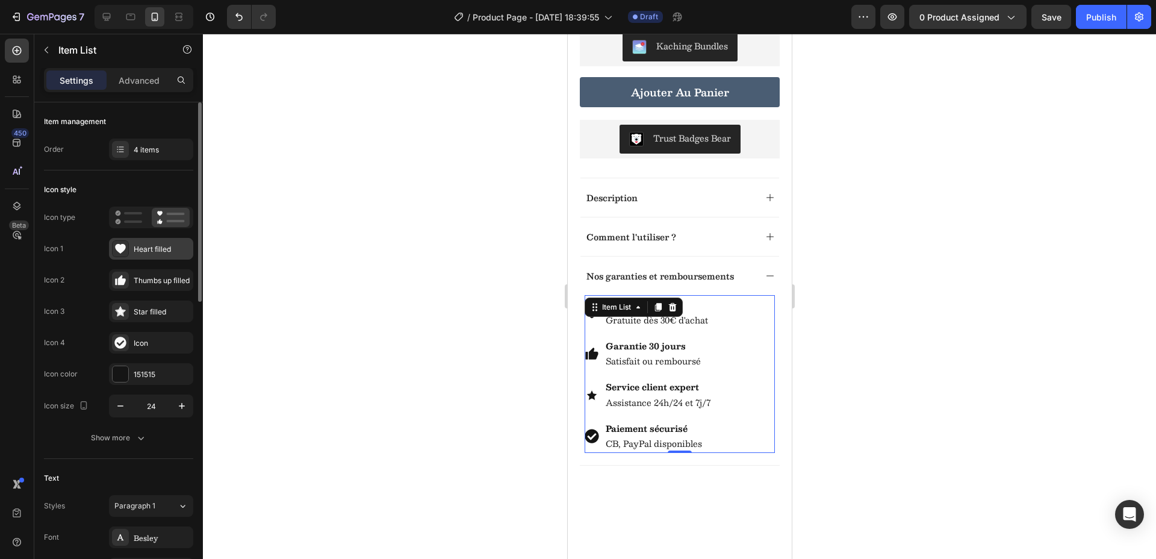
click at [138, 252] on div "Heart filled" at bounding box center [162, 249] width 57 height 11
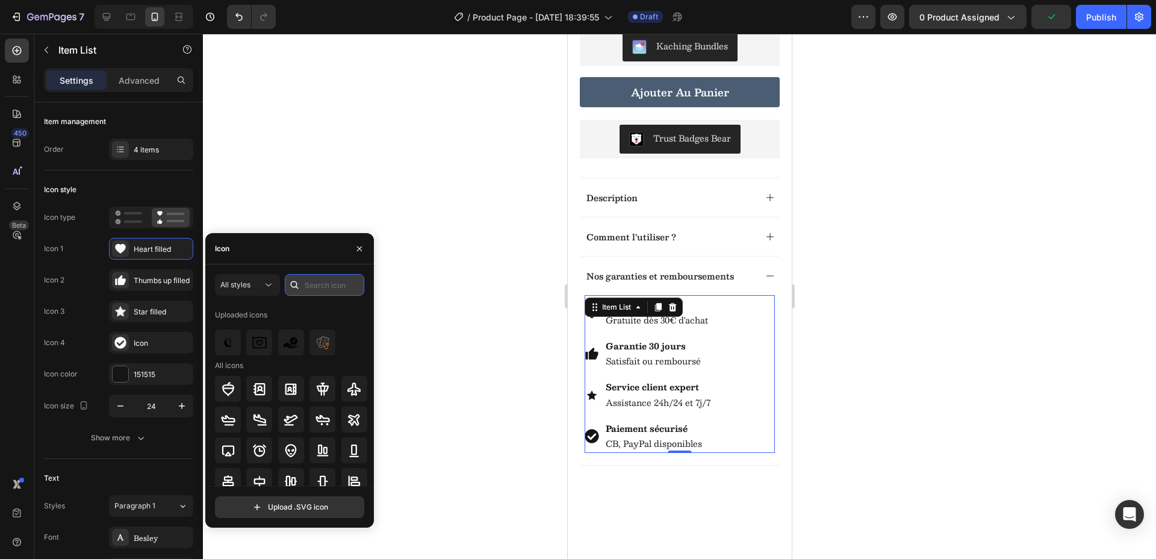
click at [304, 285] on input "text" at bounding box center [324, 285] width 79 height 22
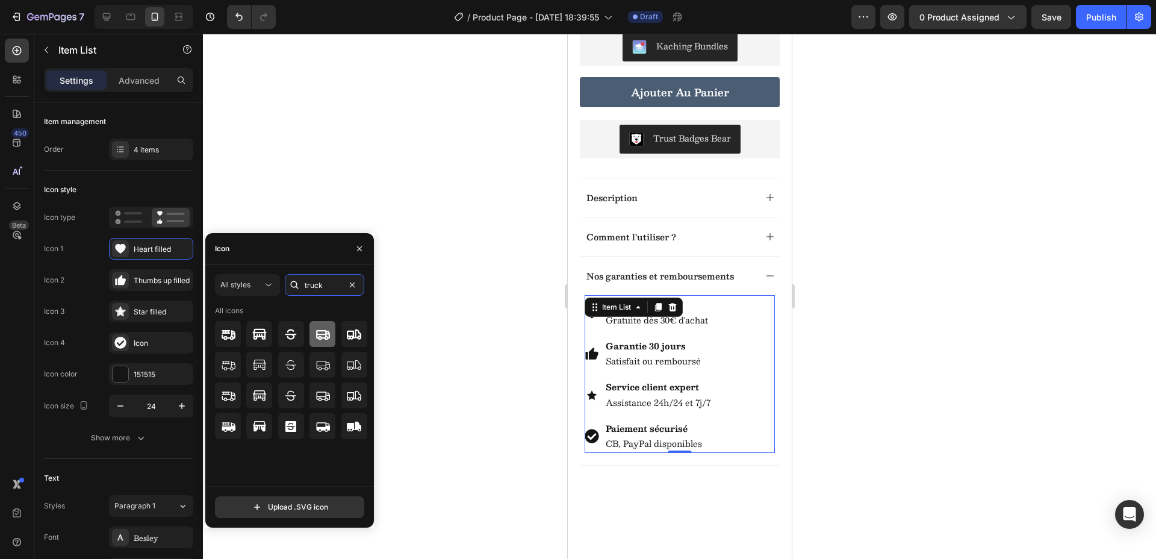
type input "truck"
click at [316, 335] on icon at bounding box center [323, 334] width 14 height 10
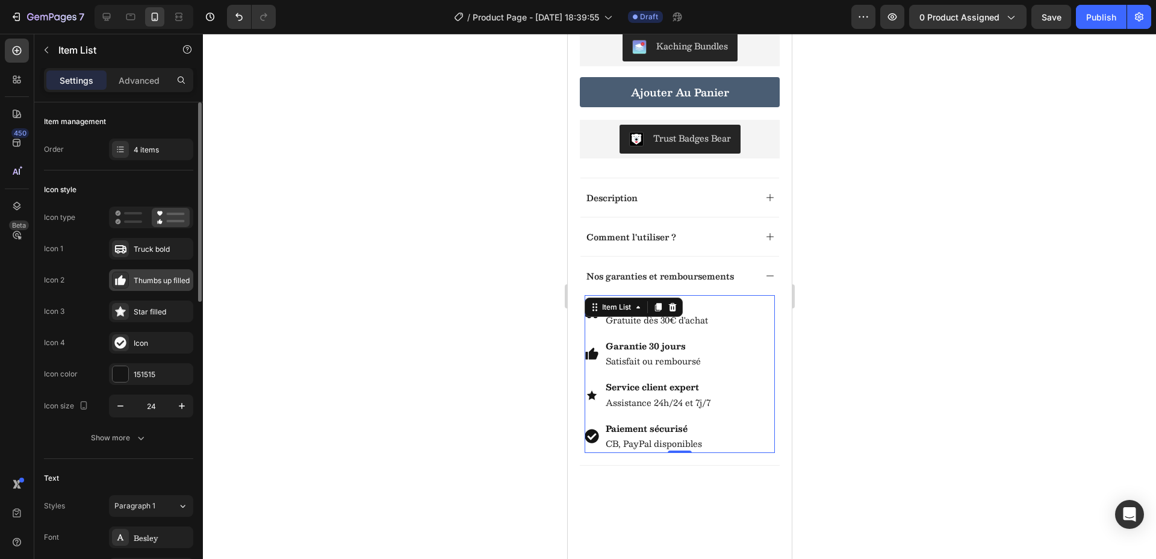
click at [154, 284] on div "Thumbs up filled" at bounding box center [162, 280] width 57 height 11
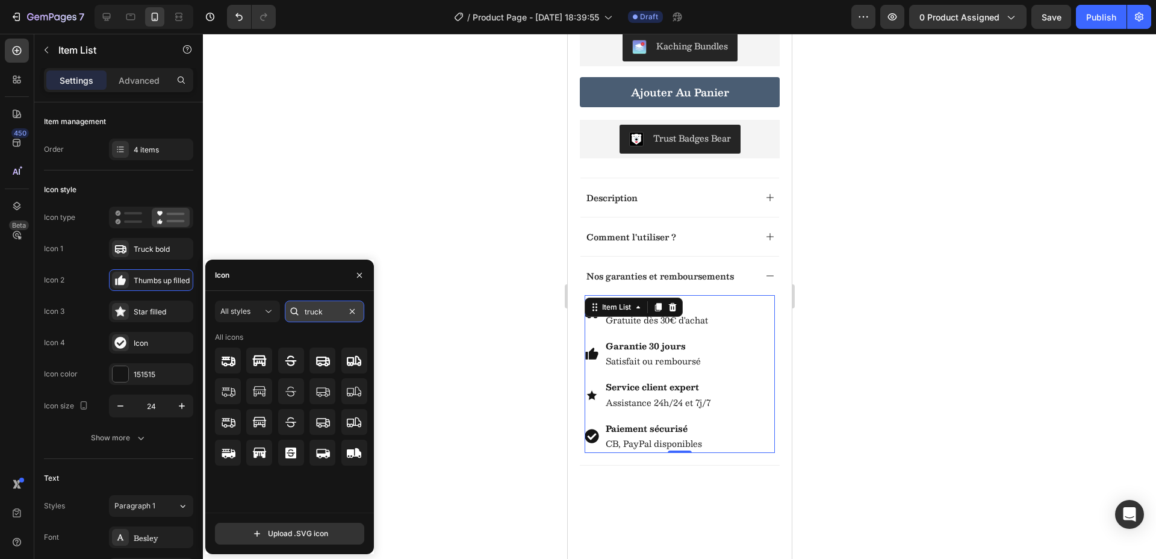
click at [316, 317] on input "truck" at bounding box center [324, 311] width 79 height 22
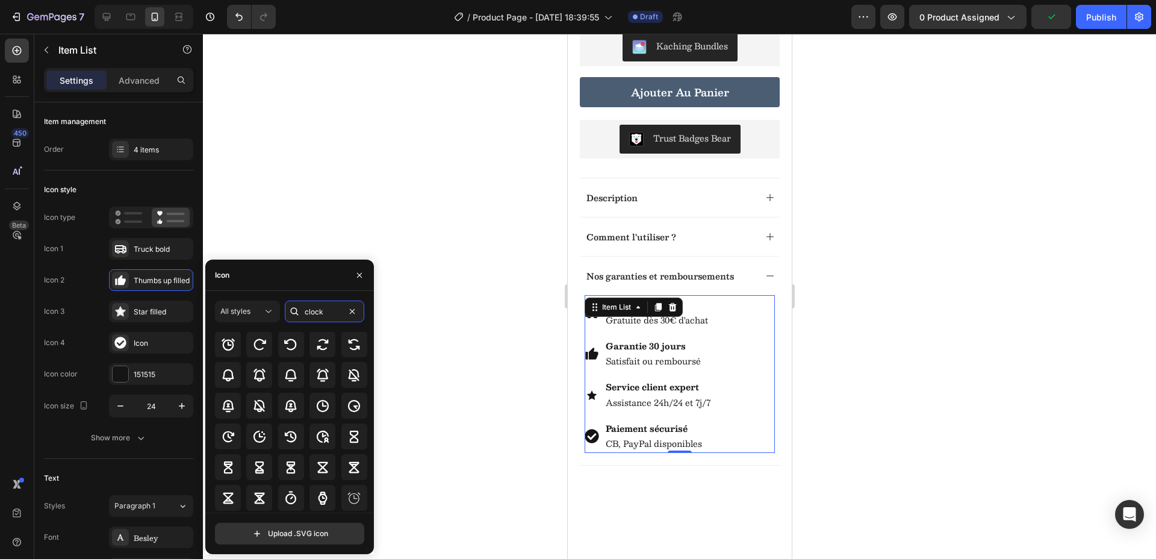
scroll to position [17, 0]
type input "clock"
click at [296, 441] on icon at bounding box center [291, 436] width 14 height 14
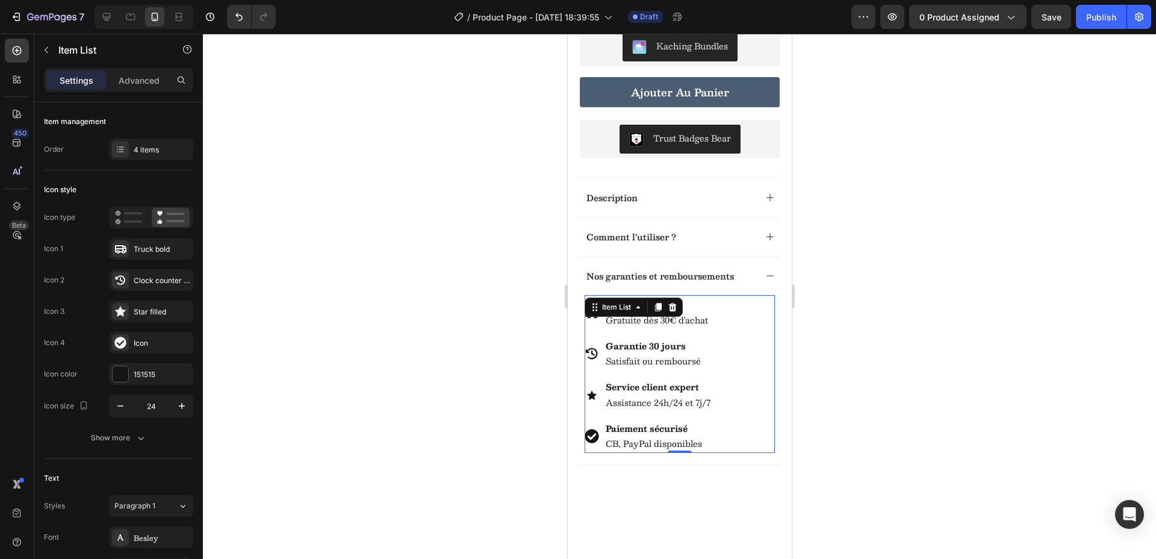
click at [594, 400] on icon at bounding box center [591, 394] width 13 height 12
click at [591, 400] on icon at bounding box center [591, 395] width 10 height 10
click at [137, 312] on div "Star filled" at bounding box center [162, 311] width 57 height 11
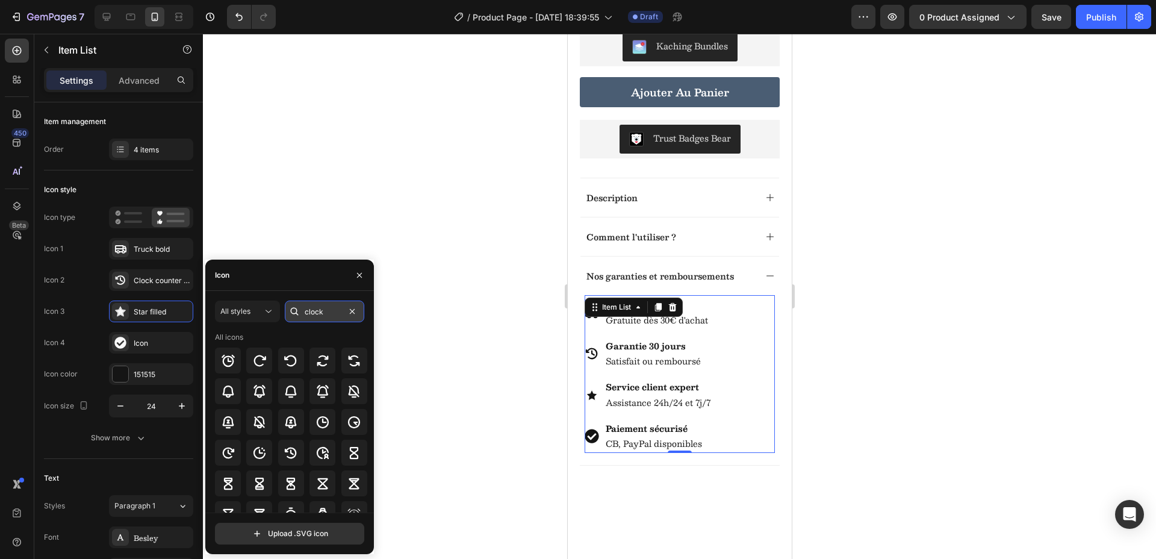
click at [332, 315] on input "clock" at bounding box center [324, 311] width 79 height 22
type input "s"
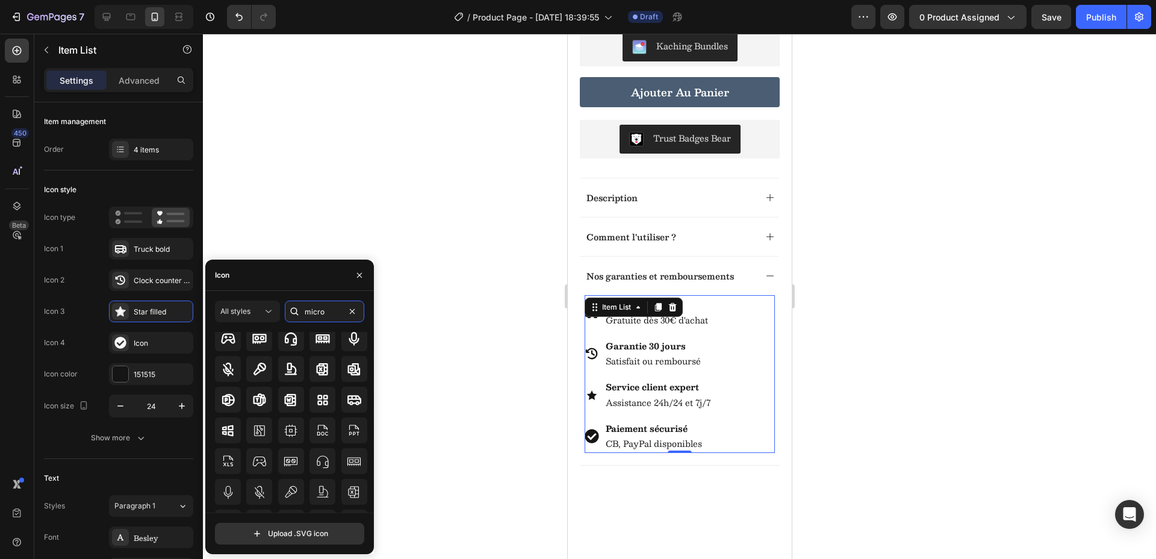
scroll to position [0, 0]
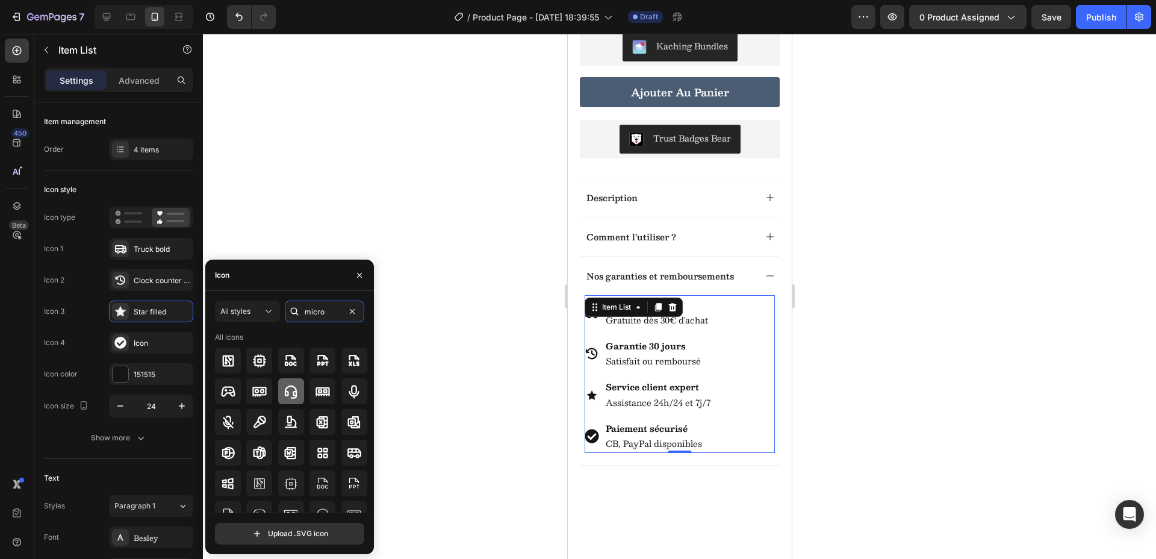
type input "micro"
click at [290, 386] on icon at bounding box center [291, 391] width 14 height 14
click at [472, 368] on div at bounding box center [679, 296] width 953 height 525
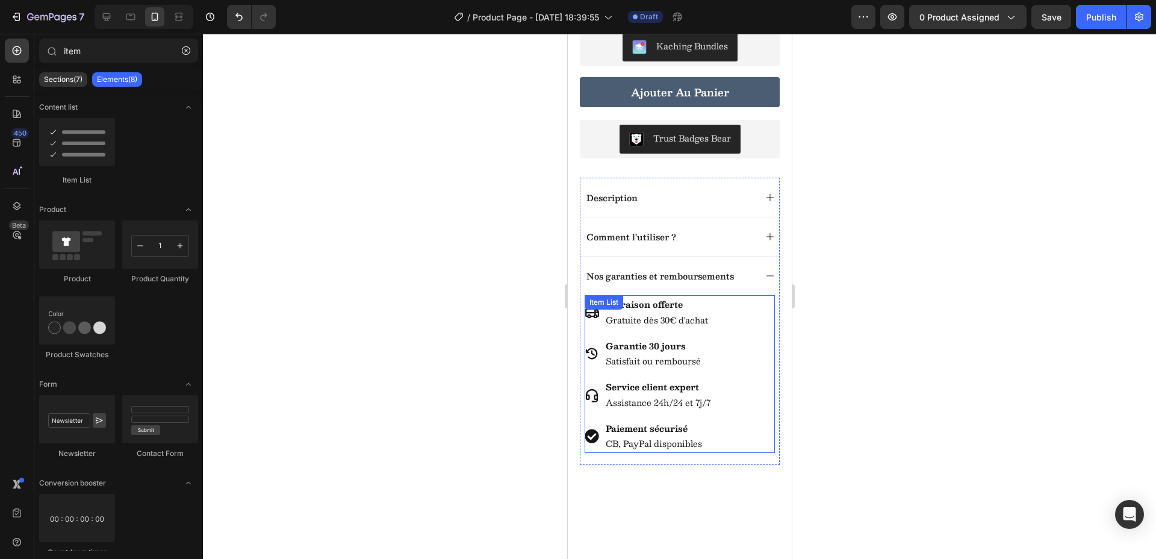
click at [595, 442] on icon at bounding box center [591, 436] width 14 height 14
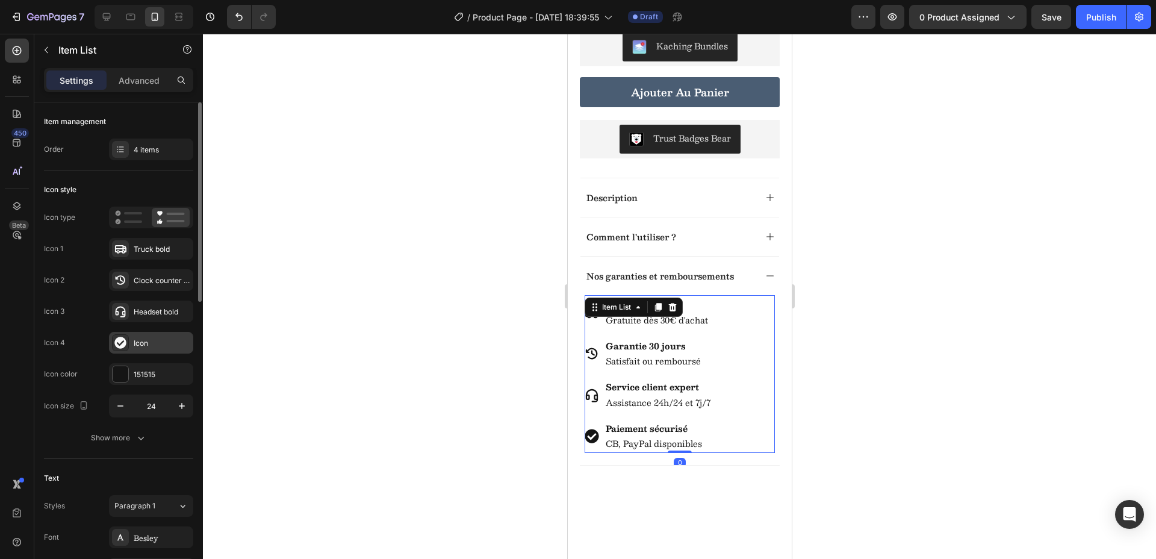
click at [117, 338] on icon at bounding box center [119, 341] width 11 height 11
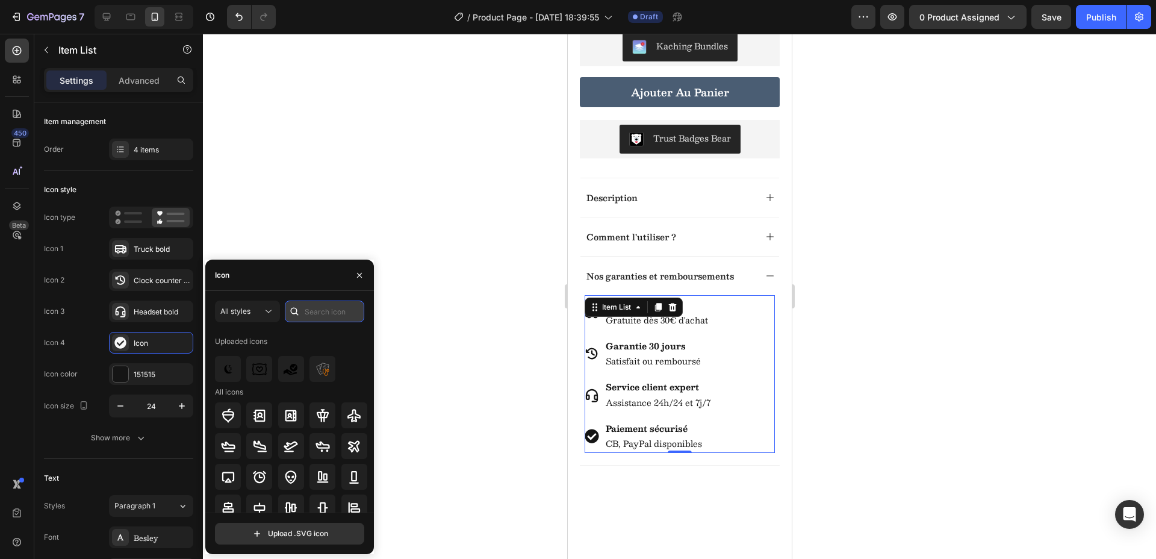
click at [311, 311] on input "text" at bounding box center [324, 311] width 79 height 22
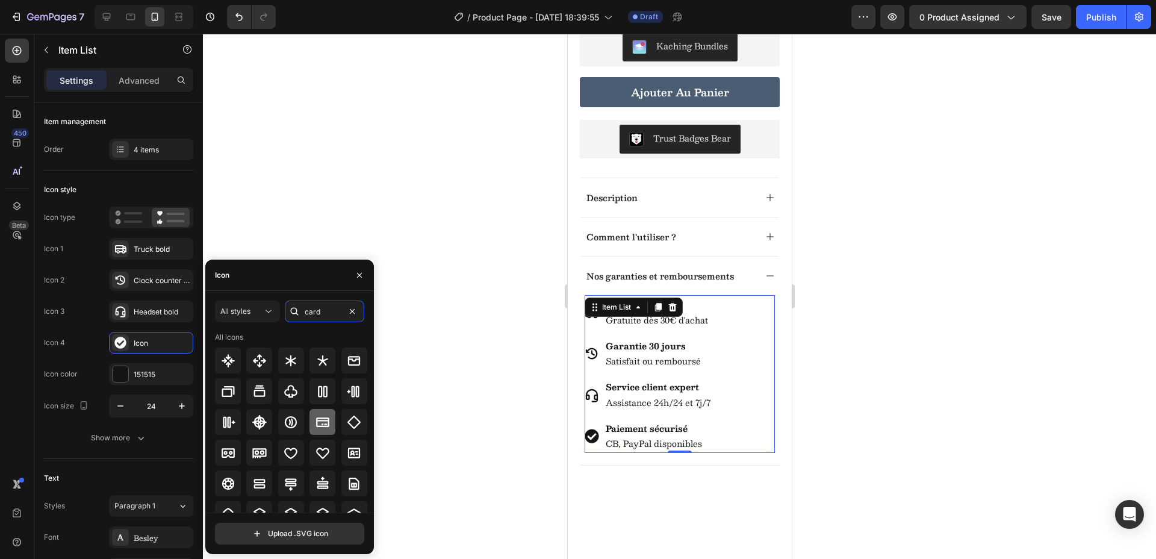
type input "card"
click at [319, 426] on icon at bounding box center [322, 422] width 14 height 14
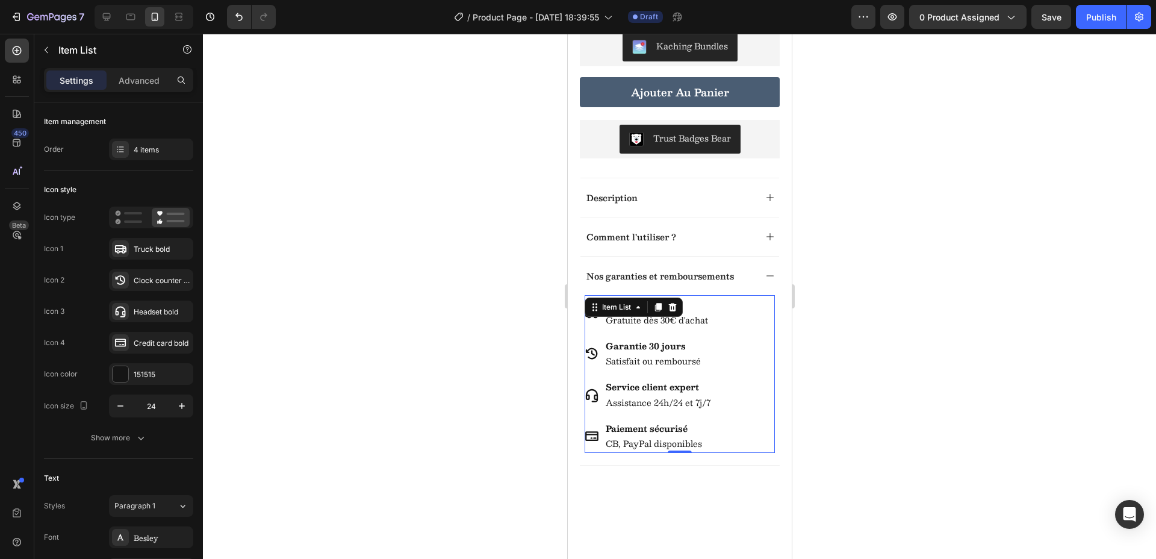
click at [1055, 492] on div at bounding box center [679, 296] width 953 height 525
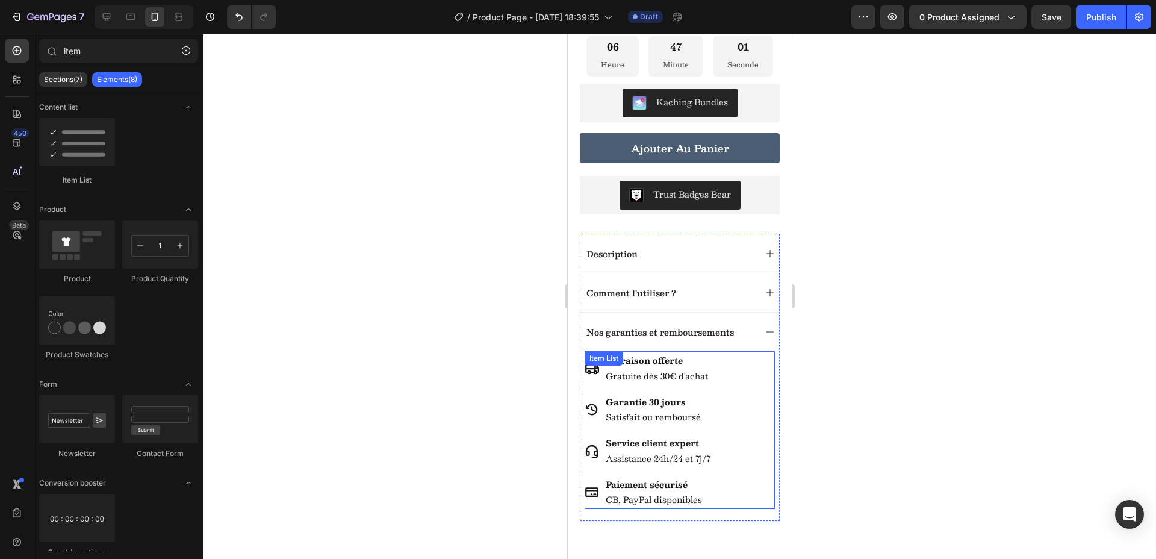
scroll to position [501, 0]
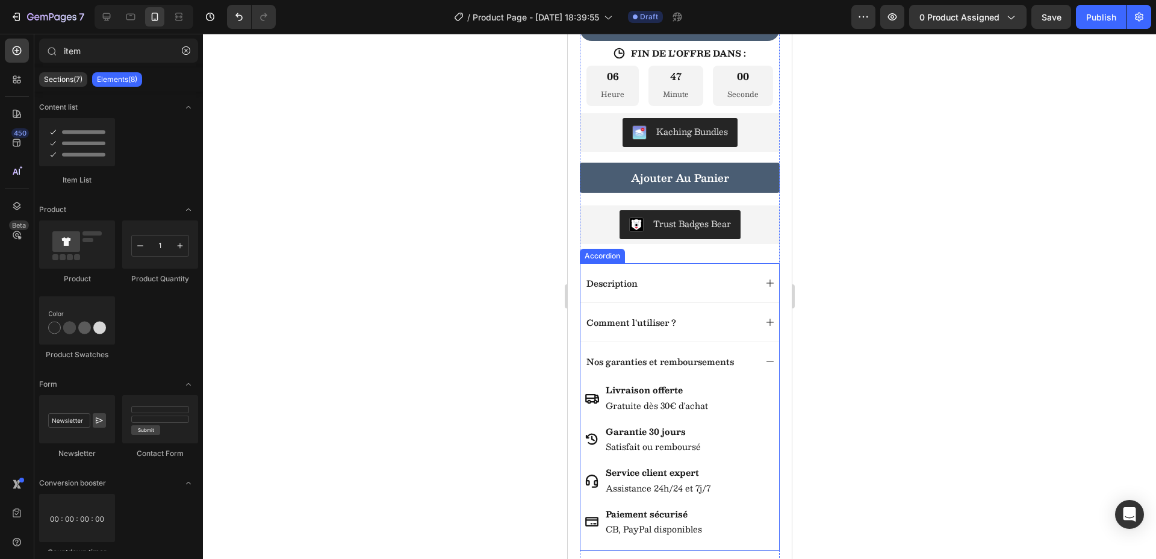
click at [764, 366] on icon at bounding box center [769, 361] width 10 height 10
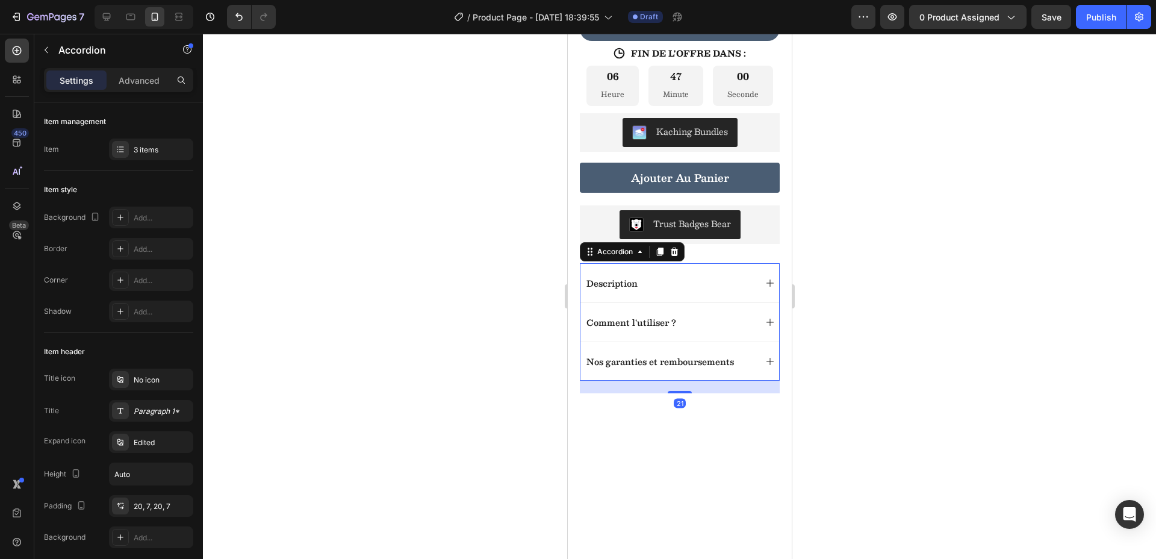
click at [766, 365] on icon at bounding box center [769, 361] width 7 height 7
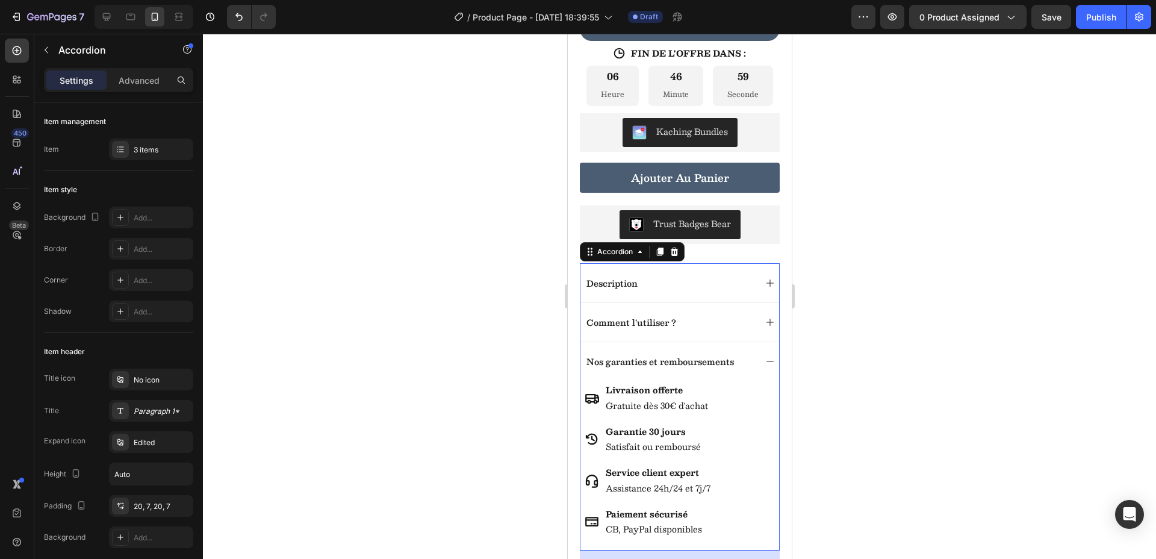
click at [764, 366] on icon at bounding box center [769, 361] width 10 height 10
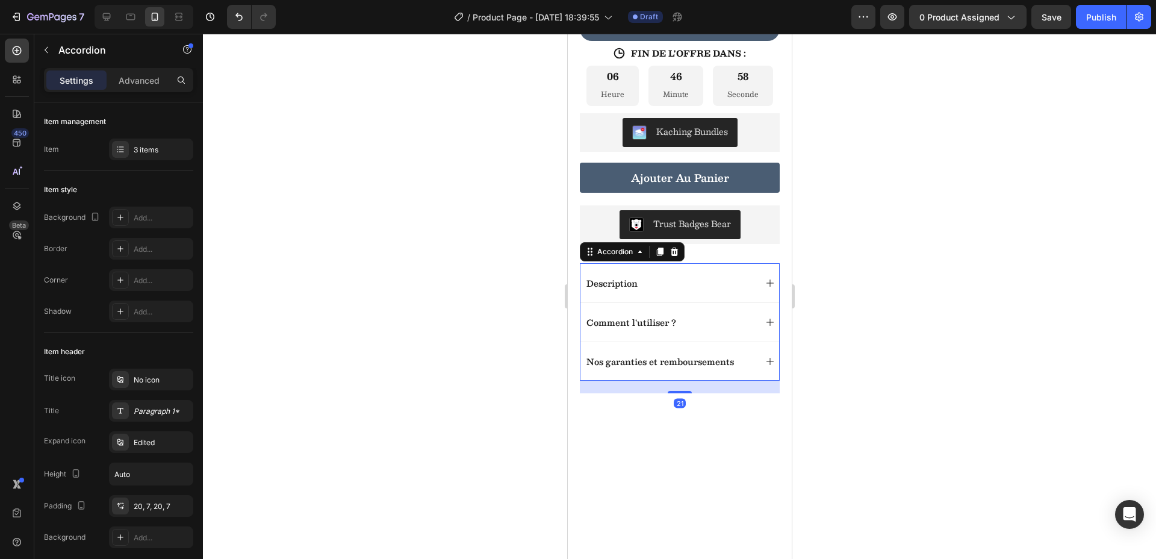
click at [766, 365] on icon at bounding box center [769, 361] width 7 height 7
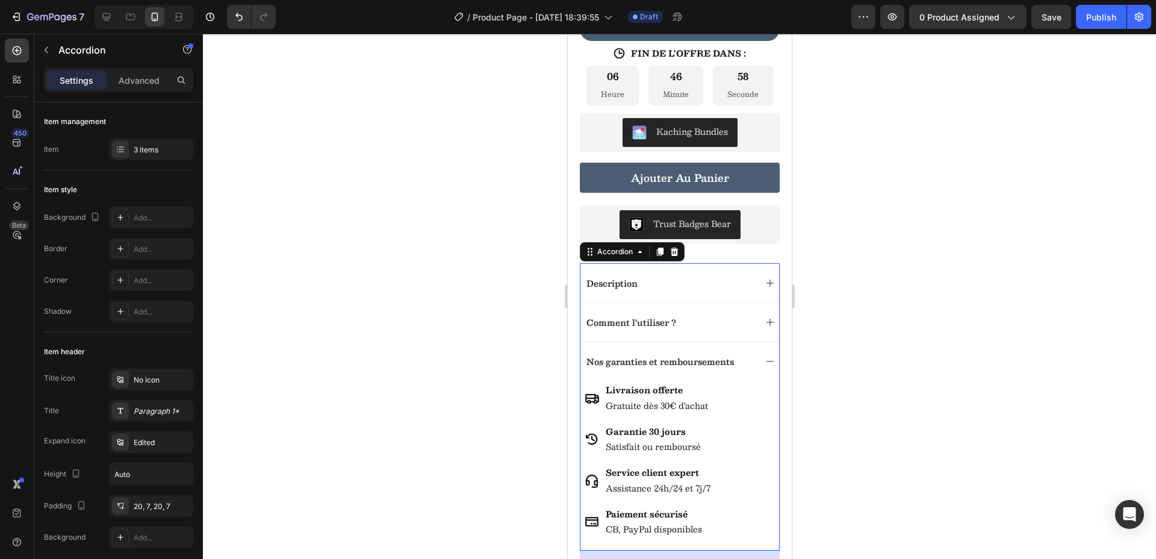
click at [764, 327] on icon at bounding box center [769, 322] width 10 height 10
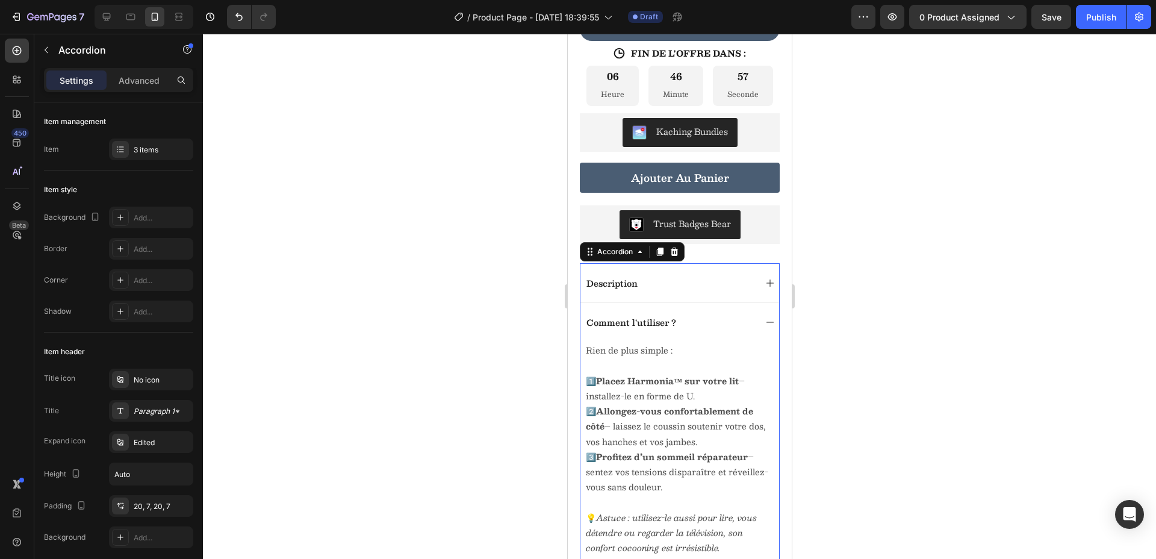
click at [764, 327] on icon at bounding box center [769, 322] width 10 height 10
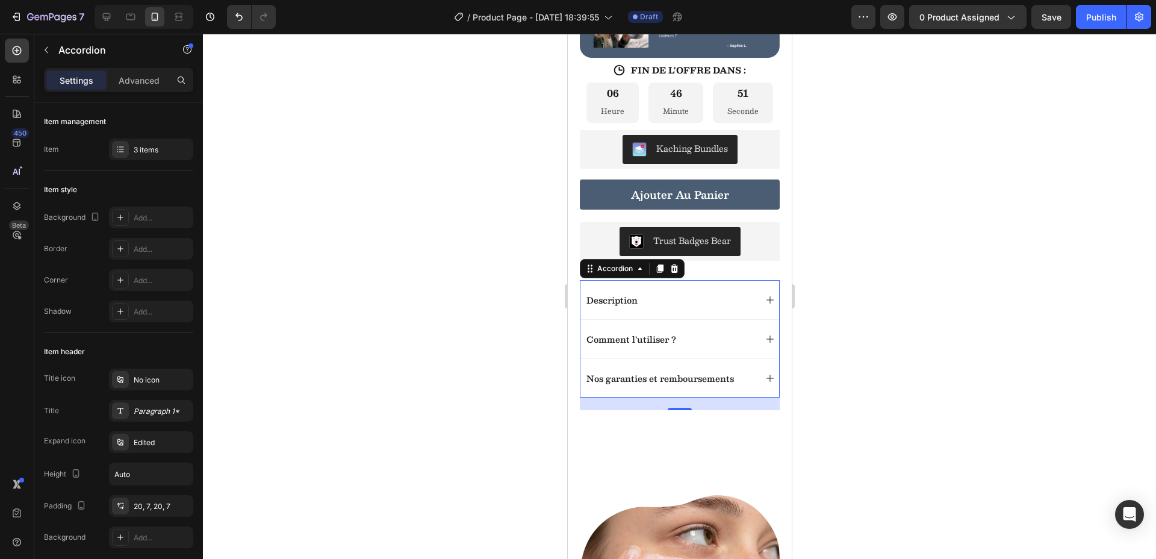
scroll to position [94, 0]
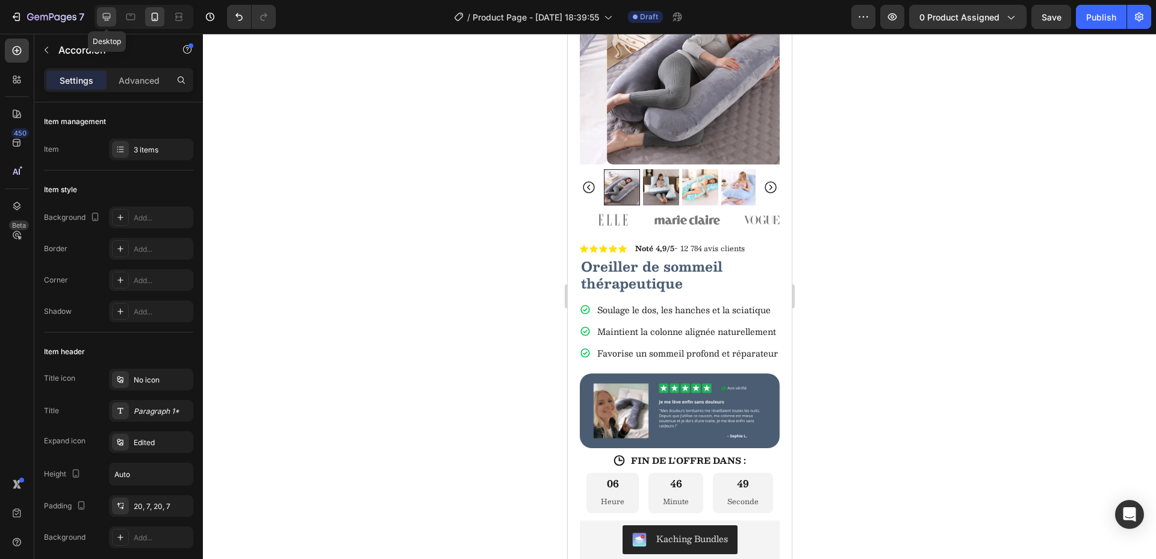
click at [110, 20] on icon at bounding box center [107, 17] width 12 height 12
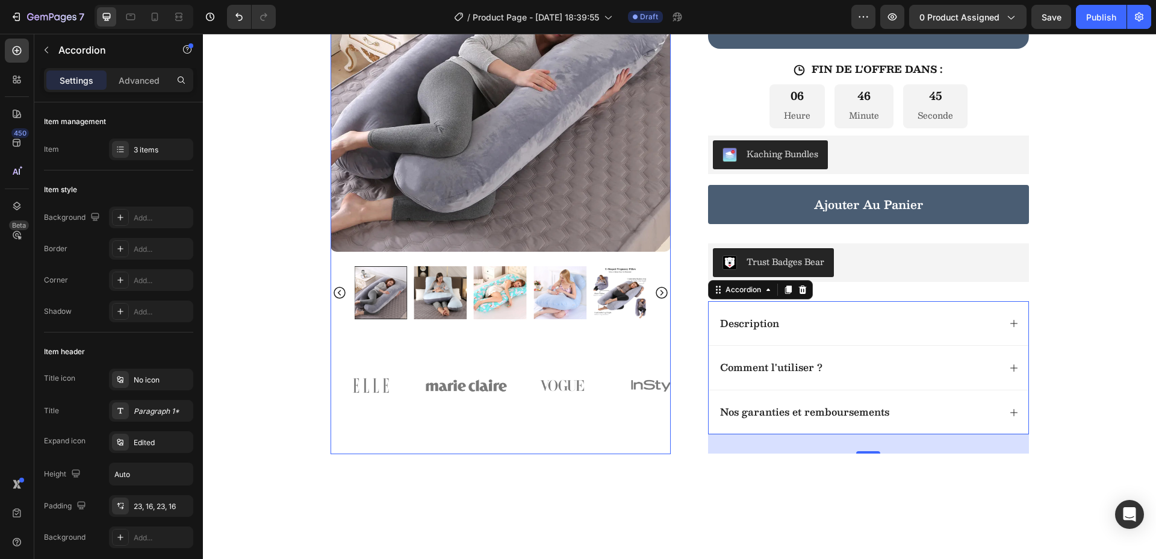
scroll to position [378, 0]
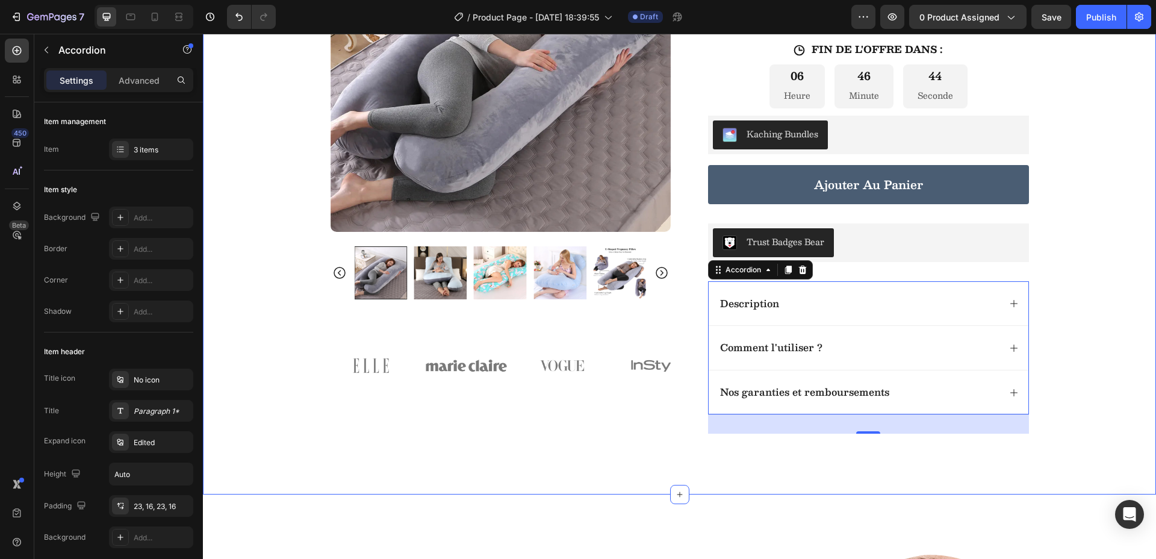
click at [1087, 294] on div "Product Images Image Image Image Image Image Carousel Row Icon Icon Icon Icon I…" at bounding box center [679, 57] width 953 height 754
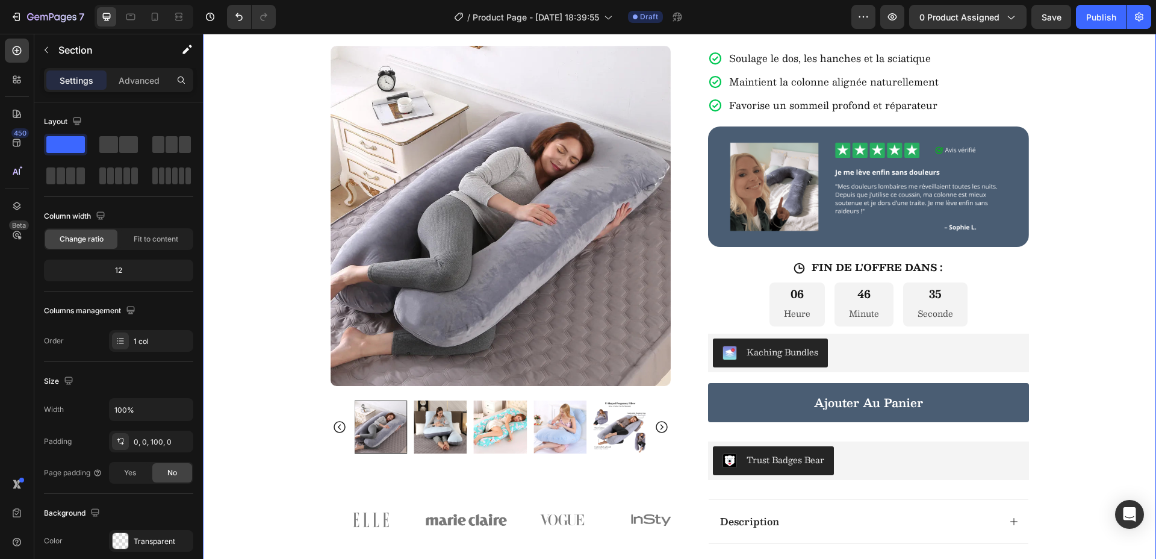
scroll to position [0, 0]
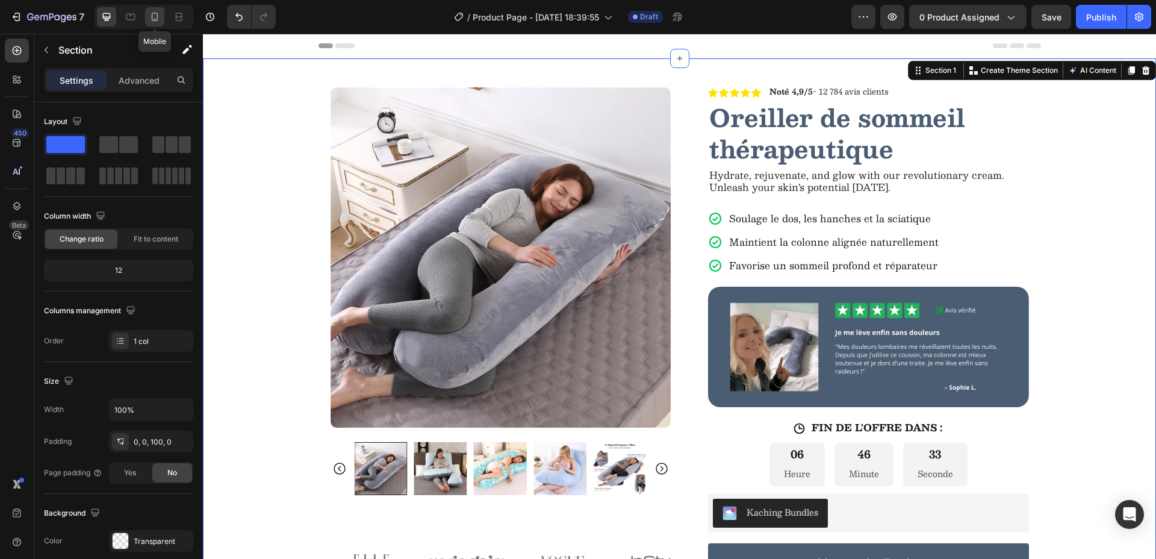
click at [158, 20] on icon at bounding box center [155, 17] width 12 height 12
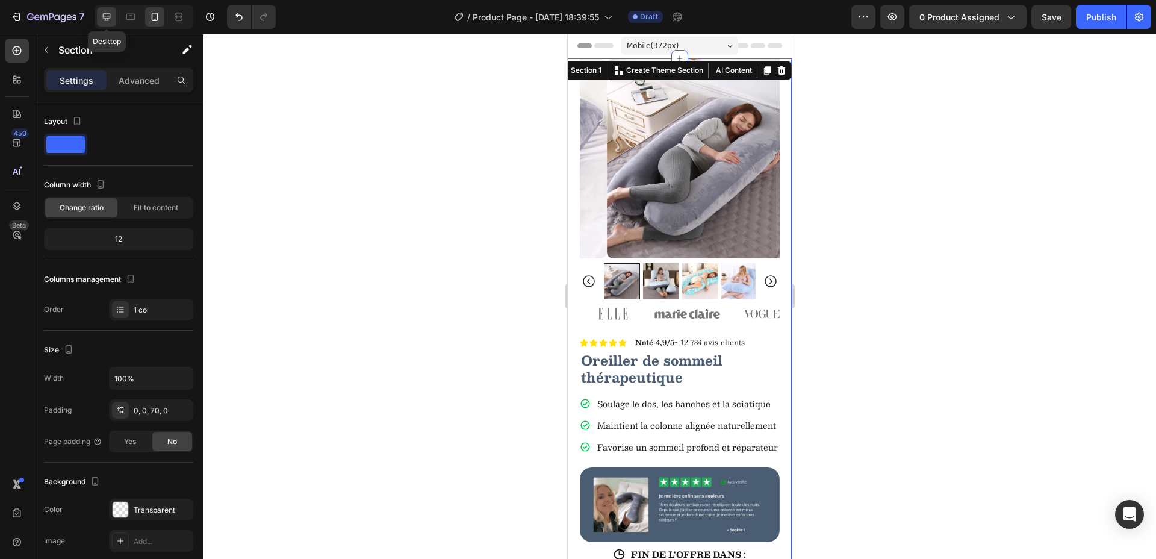
click at [105, 17] on icon at bounding box center [107, 17] width 12 height 12
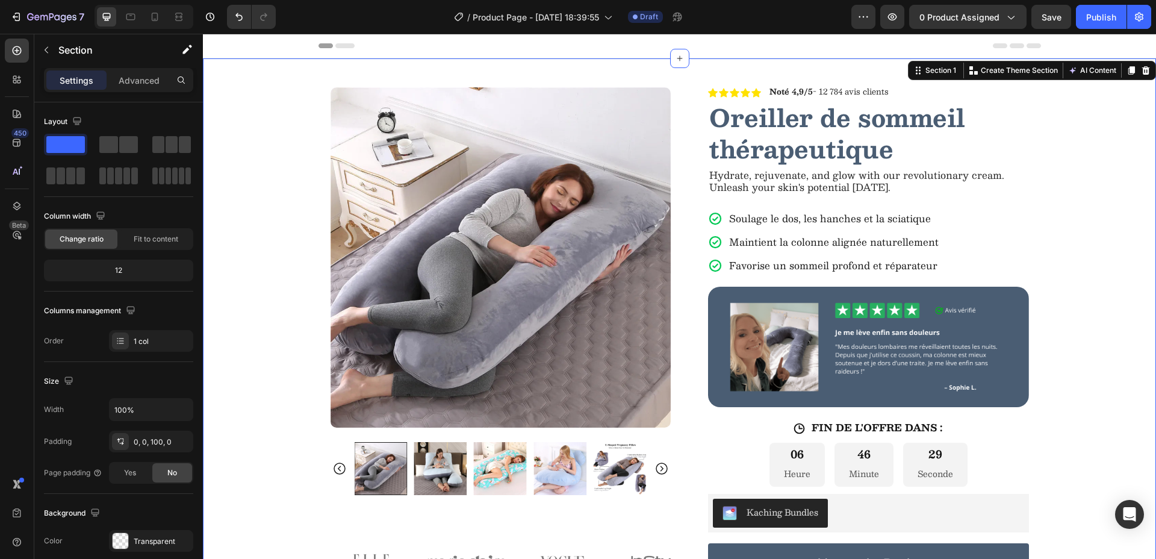
click at [1128, 323] on div "Product Images Image Image Image Image Image Carousel Row Icon Icon Icon Icon I…" at bounding box center [679, 435] width 953 height 754
click at [150, 20] on icon at bounding box center [155, 17] width 12 height 12
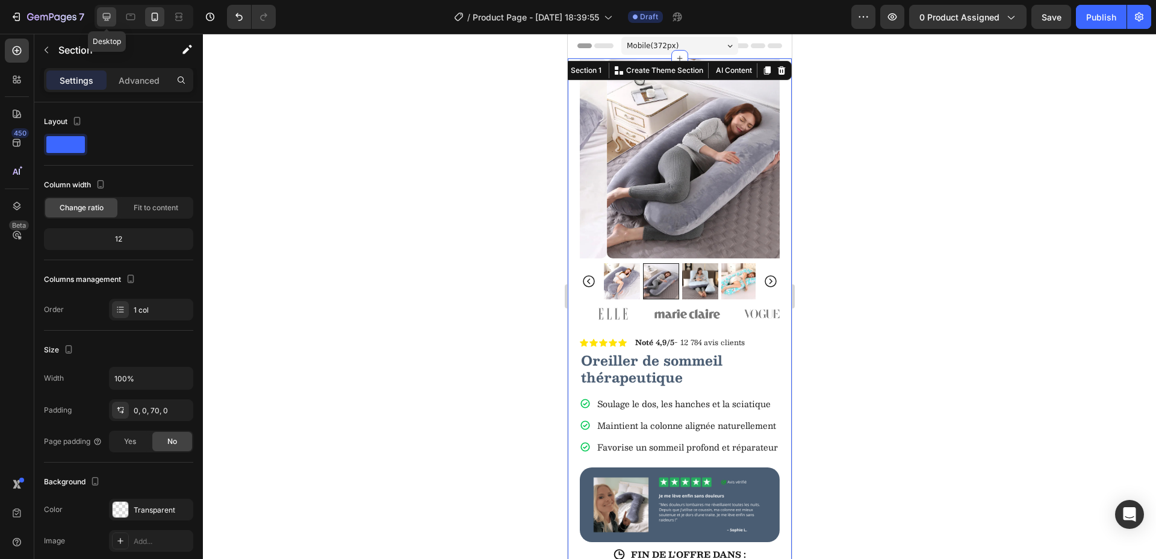
click at [113, 22] on div at bounding box center [106, 16] width 19 height 19
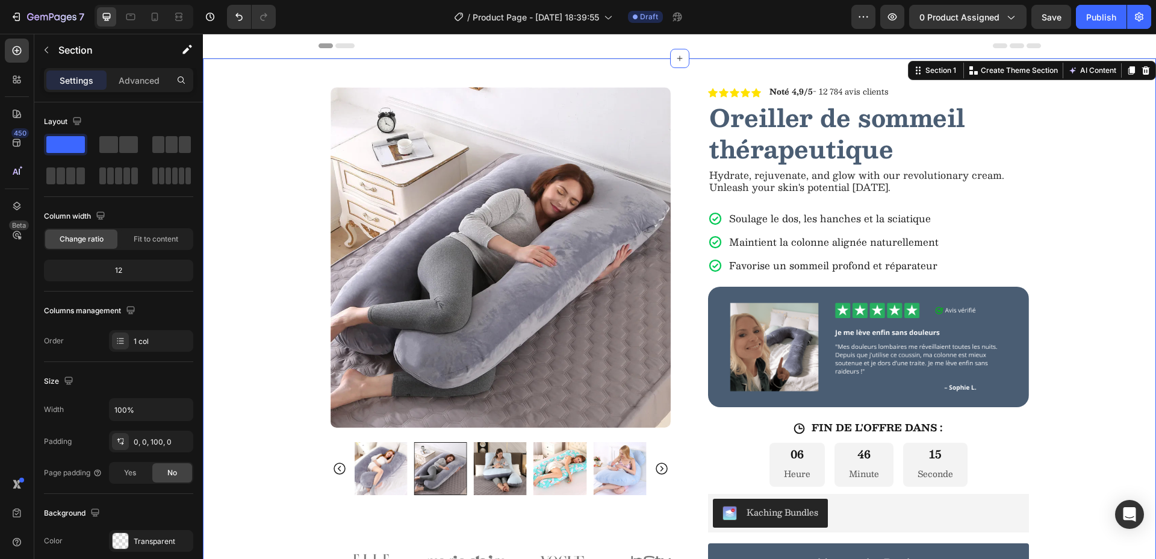
click at [1124, 367] on div "Product Images Image Image Image Image Image Carousel Row Icon Icon Icon Icon I…" at bounding box center [679, 435] width 953 height 754
click at [246, 266] on div "Product Images Image Image Image Image Image Carousel Row Icon Icon Icon Icon I…" at bounding box center [679, 435] width 953 height 754
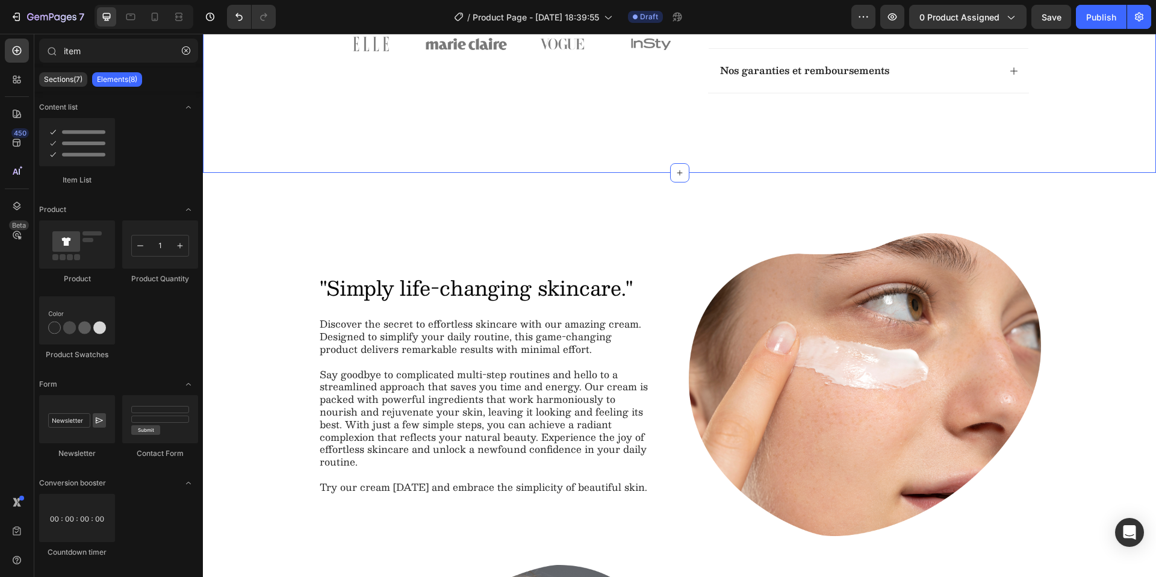
scroll to position [838, 0]
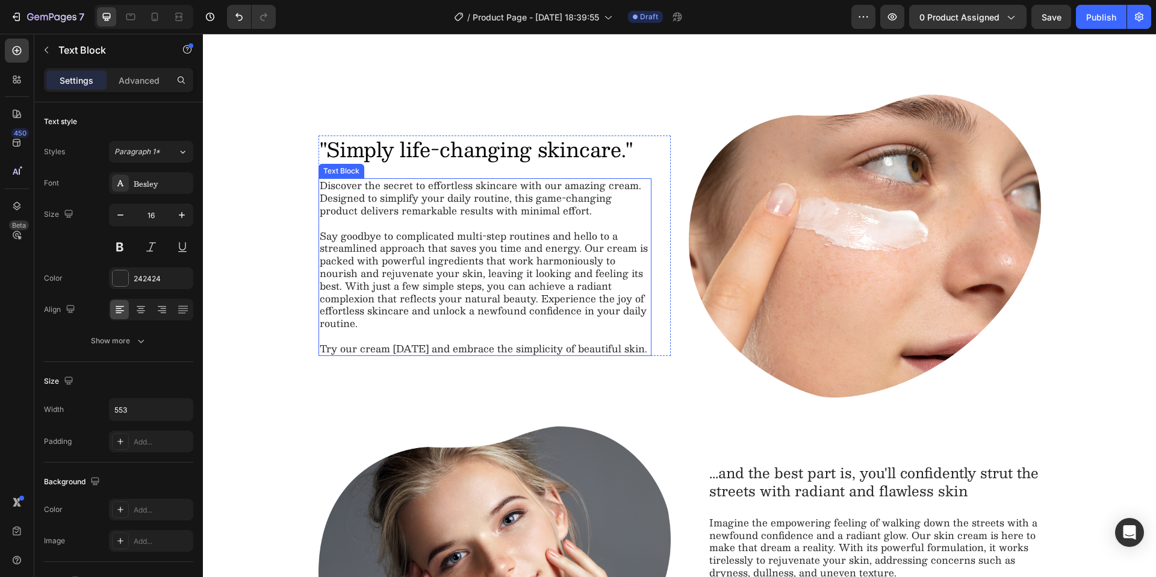
click at [413, 242] on p "Say goodbye to complicated multi-step routines and hello to a streamlined appro…" at bounding box center [485, 280] width 330 height 100
click at [368, 157] on h2 ""Simply life-changing skincare."" at bounding box center [484, 149] width 333 height 28
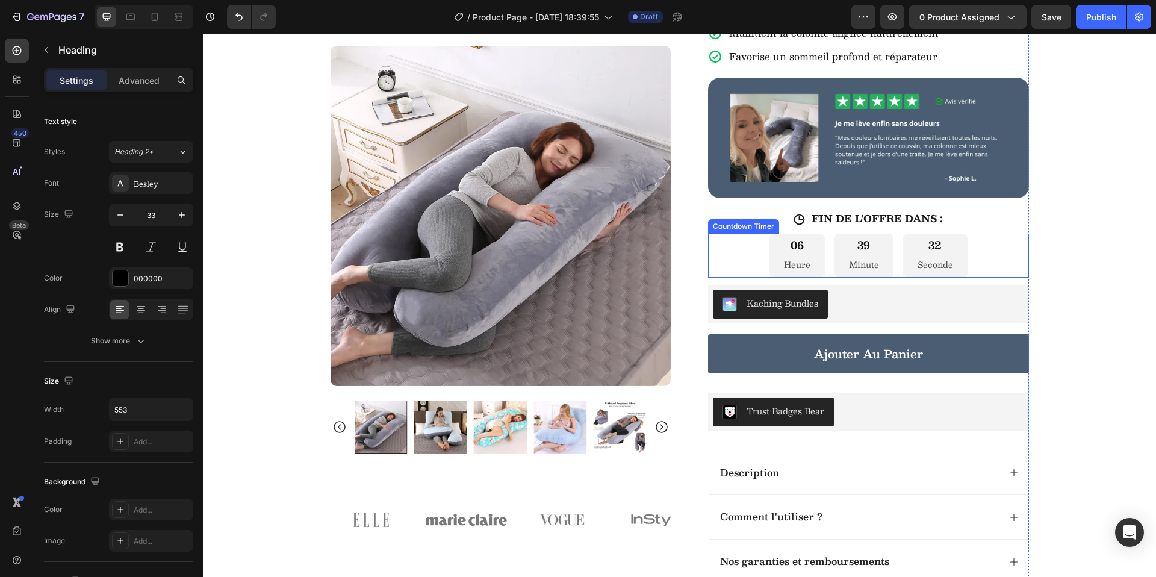
scroll to position [162, 0]
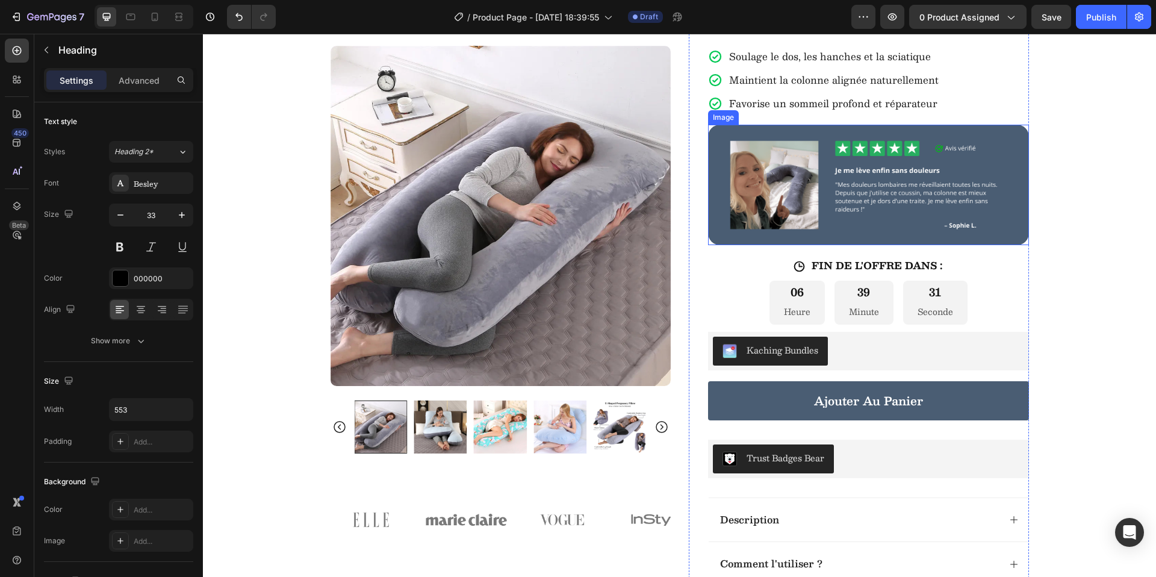
click at [804, 134] on img at bounding box center [868, 185] width 321 height 120
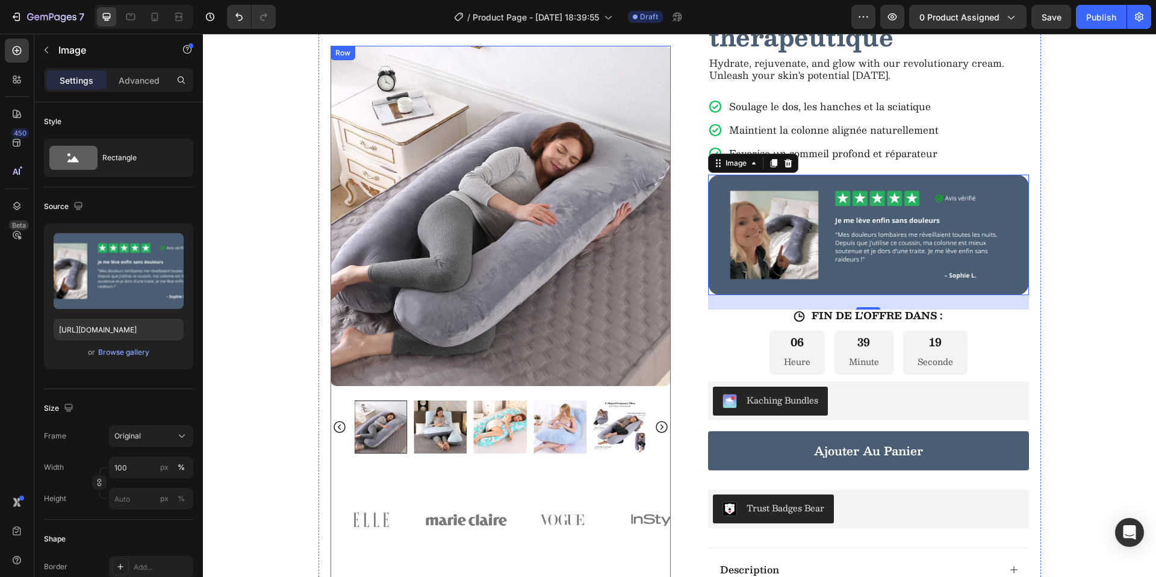
scroll to position [0, 0]
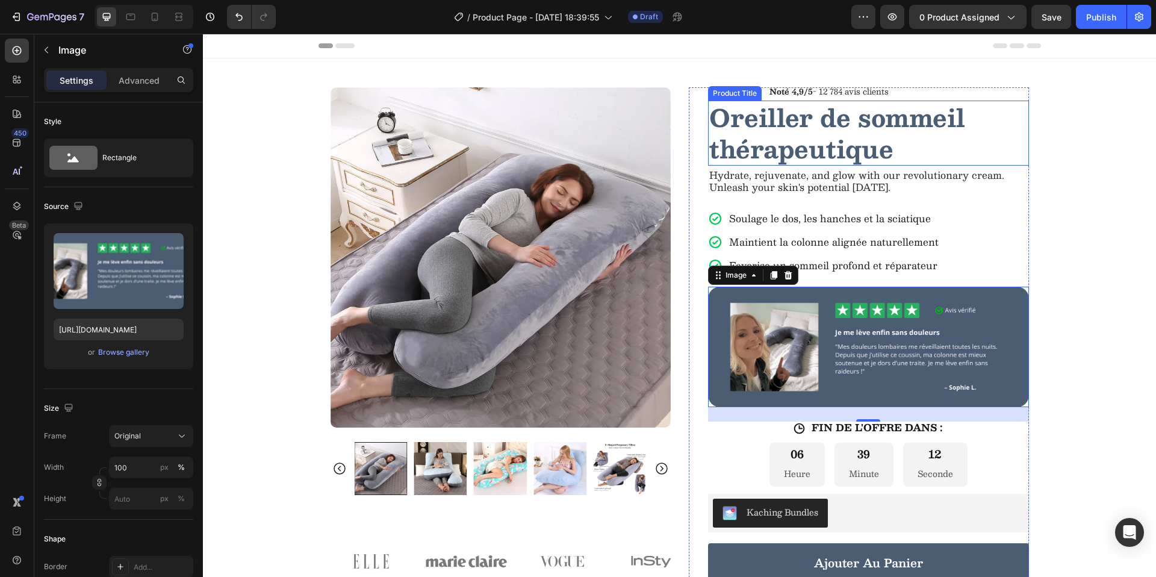
click at [743, 137] on h1 "Oreiller de sommeil thérapeutique" at bounding box center [868, 133] width 321 height 65
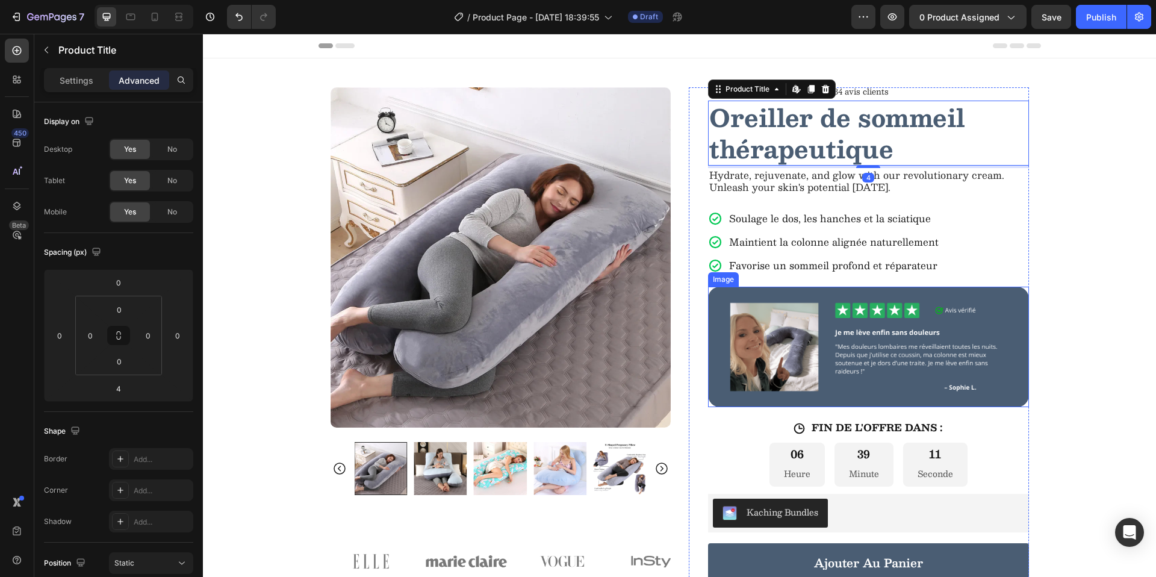
click at [763, 300] on img at bounding box center [868, 347] width 321 height 120
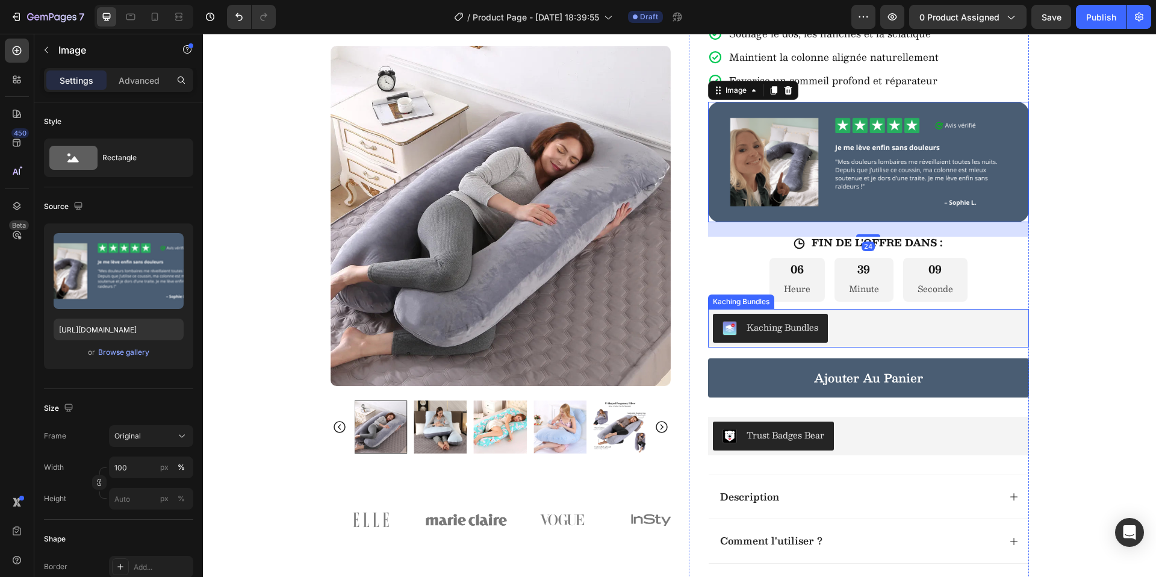
scroll to position [126, 0]
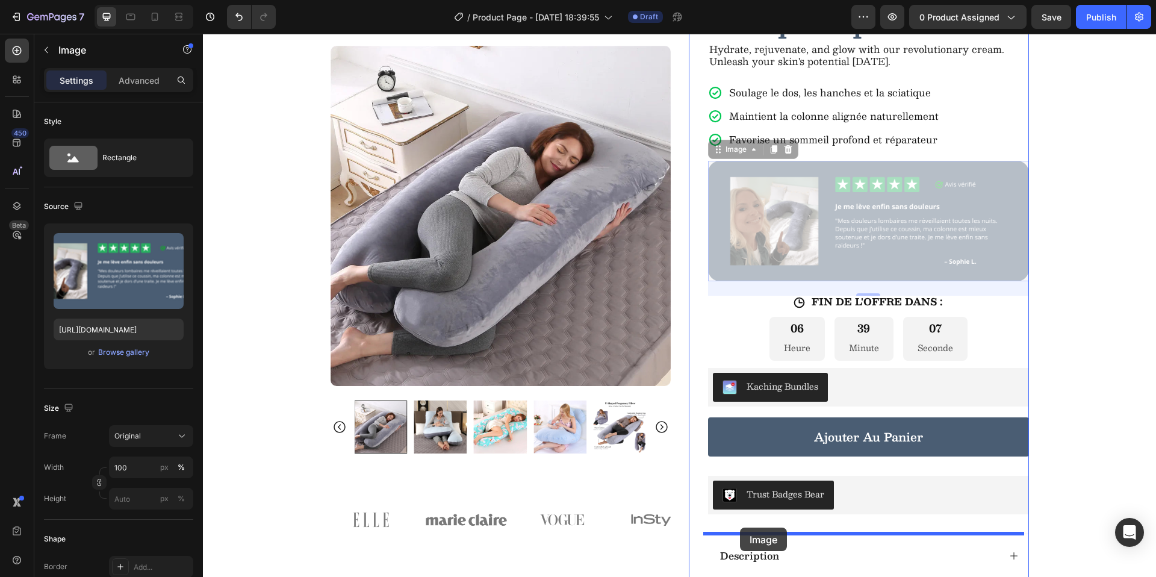
drag, startPoint x: 715, startPoint y: 151, endPoint x: 740, endPoint y: 527, distance: 377.1
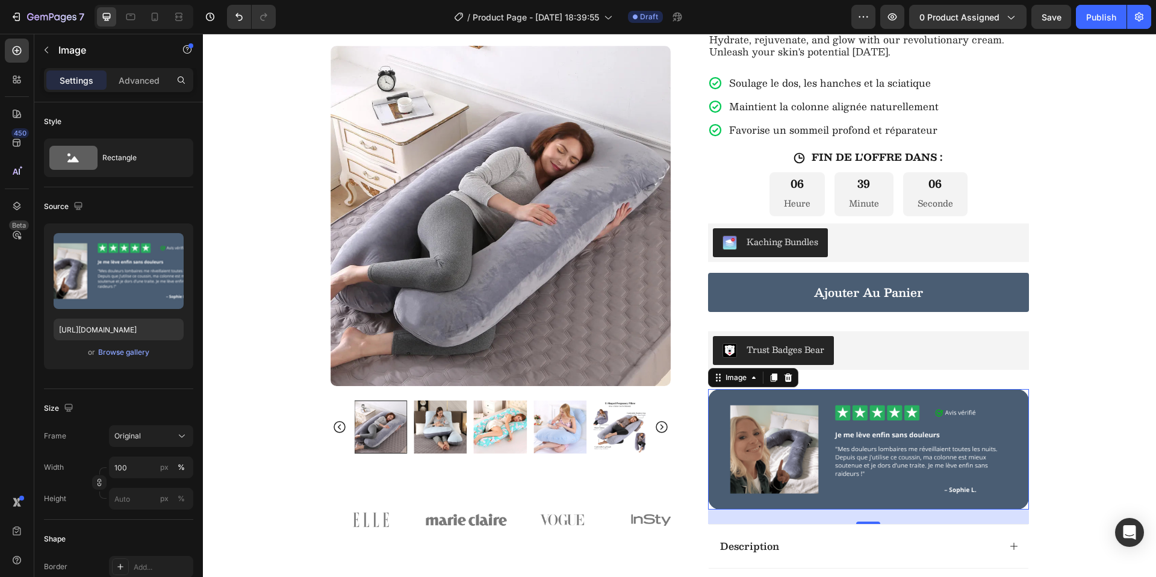
scroll to position [314, 0]
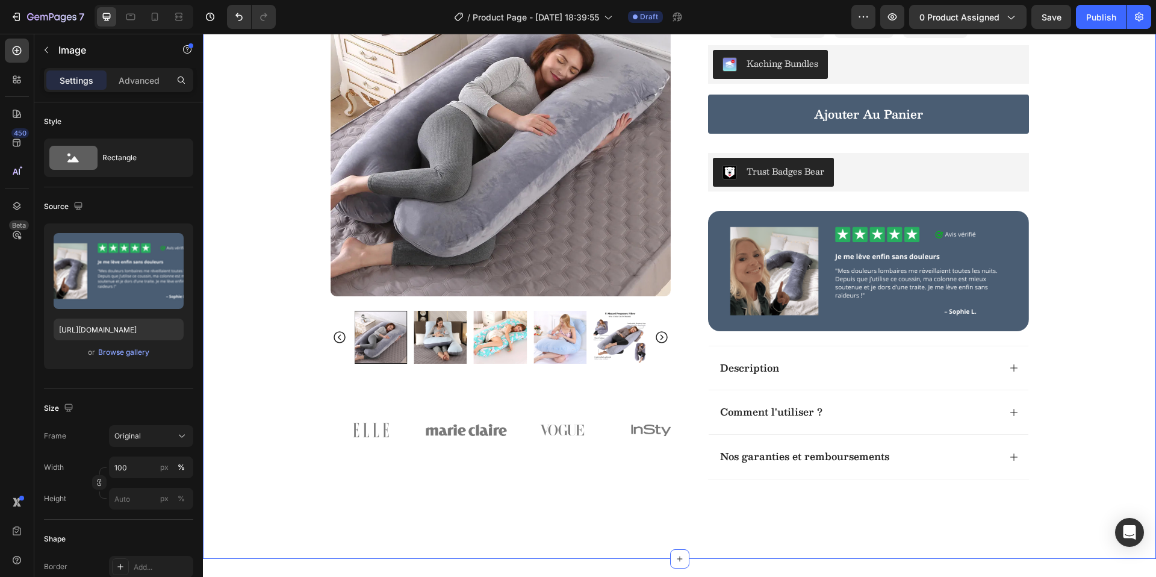
click at [1095, 193] on div "Product Images Image Image Image Image Image Carousel Row Icon Icon Icon Icon I…" at bounding box center [679, 122] width 953 height 754
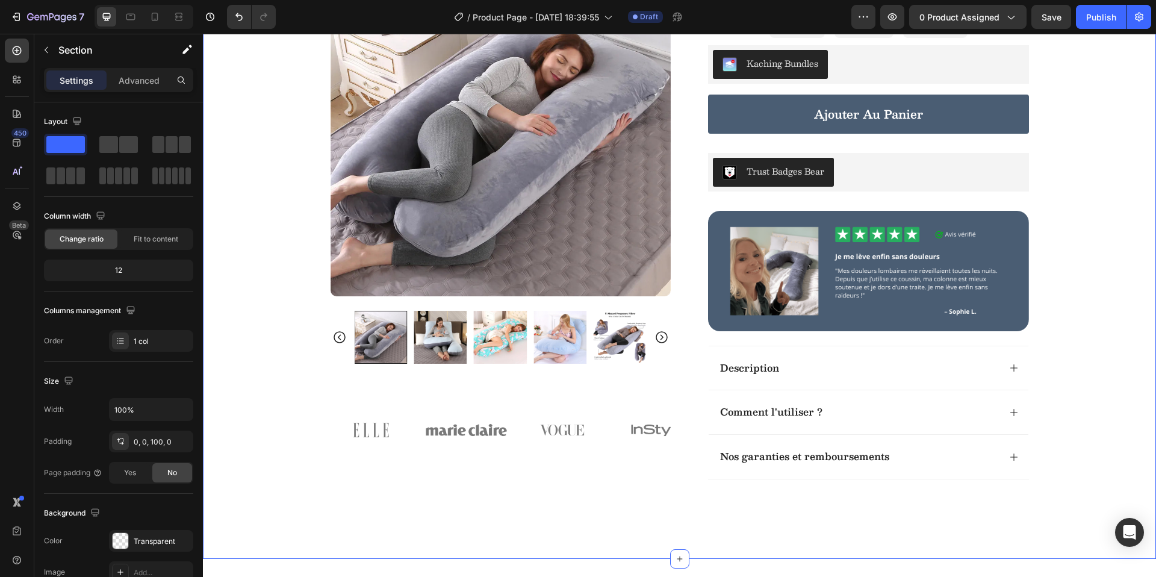
click at [144, 17] on div at bounding box center [144, 17] width 99 height 24
click at [151, 13] on icon at bounding box center [155, 17] width 12 height 12
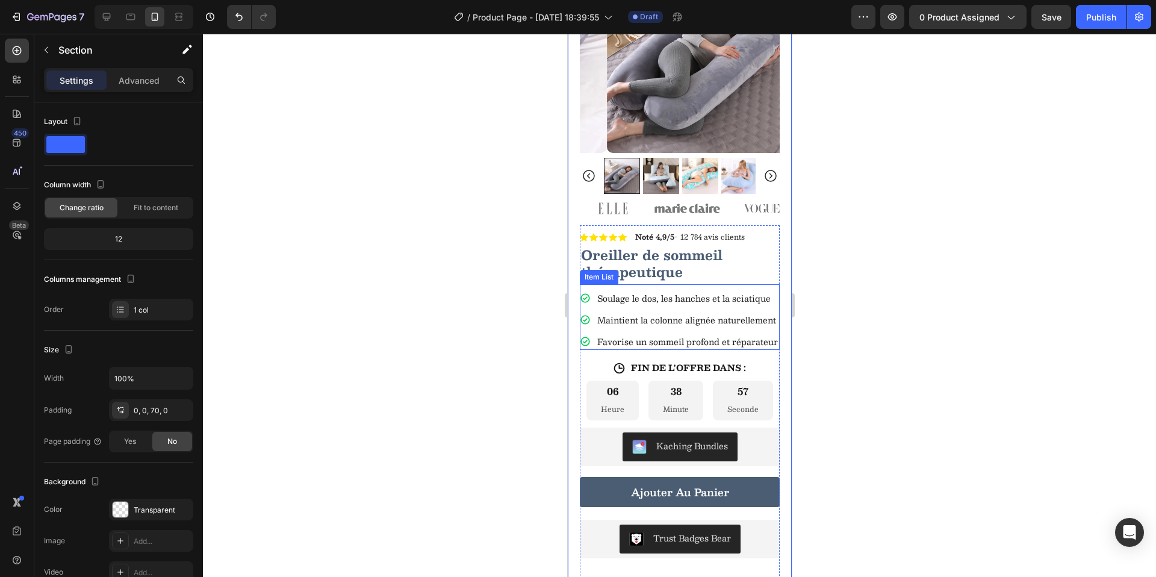
scroll to position [94, 0]
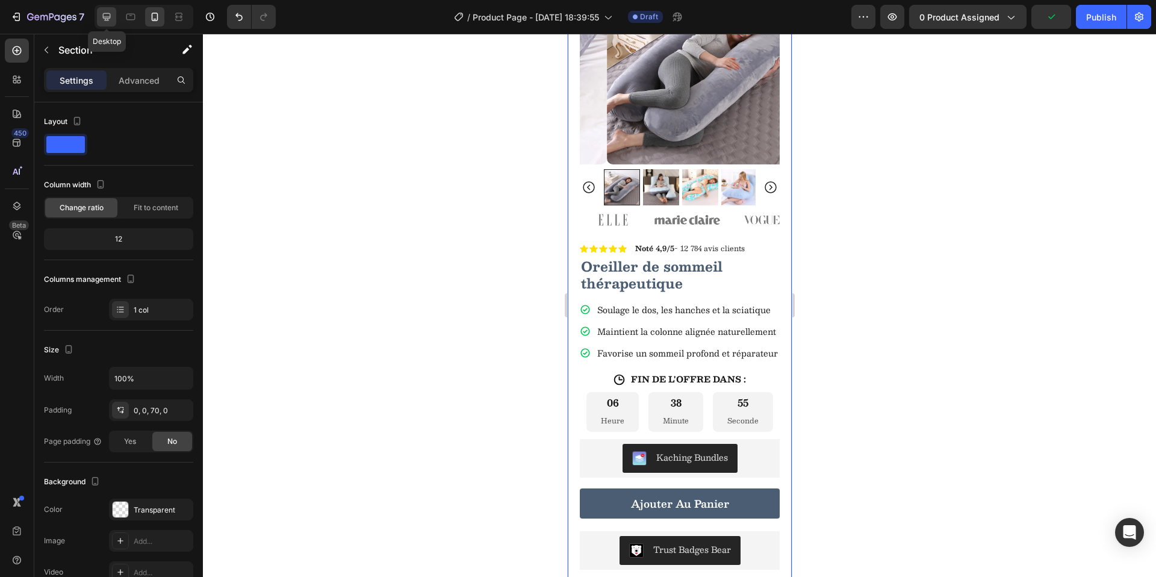
click at [109, 19] on icon at bounding box center [107, 17] width 12 height 12
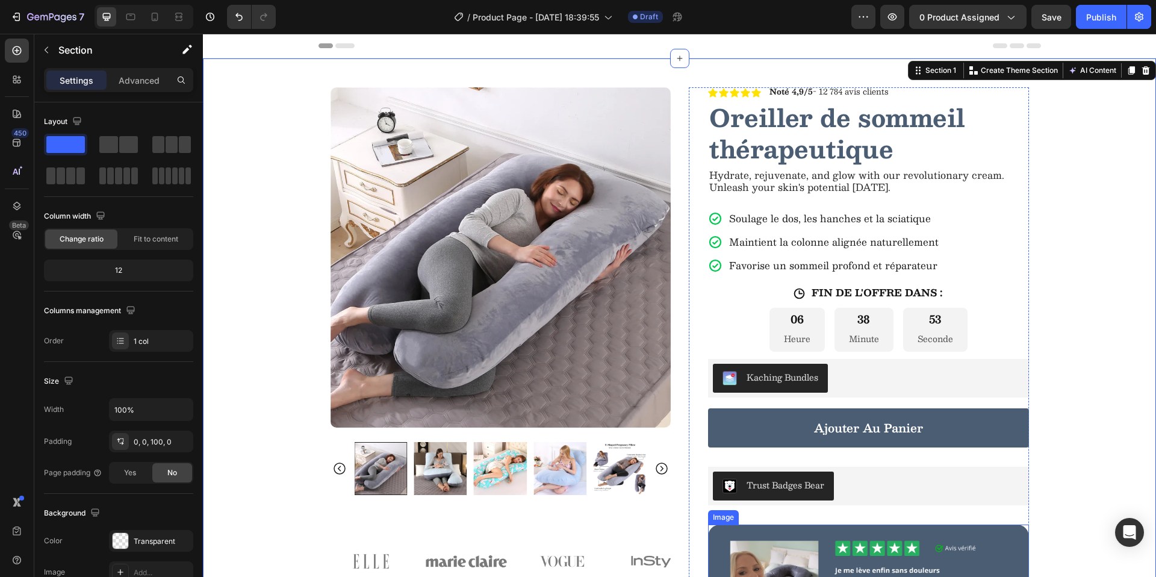
click at [826, 531] on img at bounding box center [868, 584] width 321 height 120
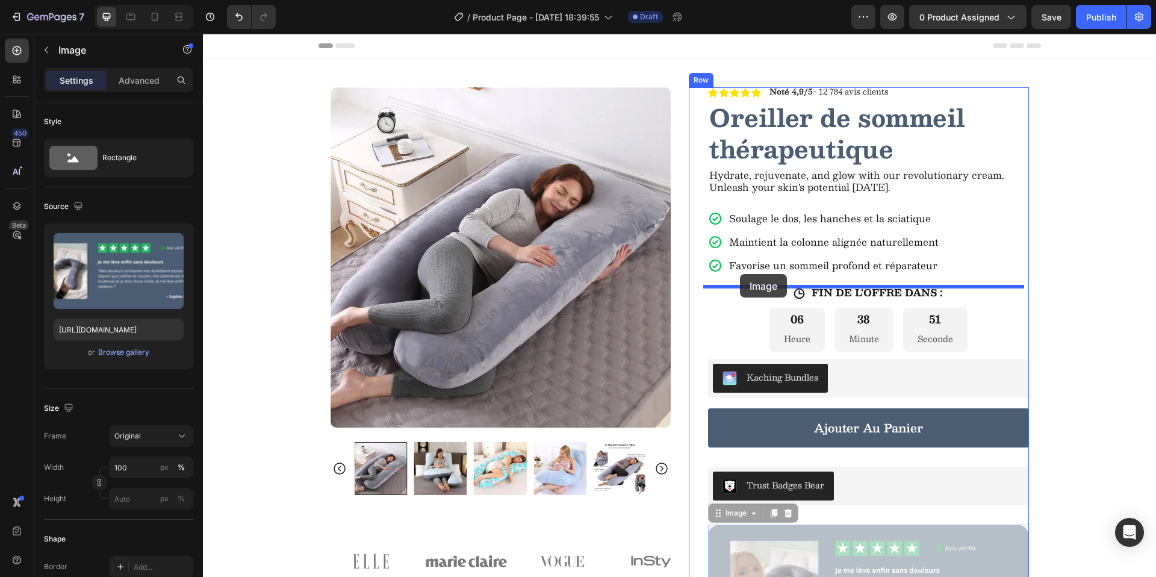
drag, startPoint x: 713, startPoint y: 513, endPoint x: 740, endPoint y: 274, distance: 241.0
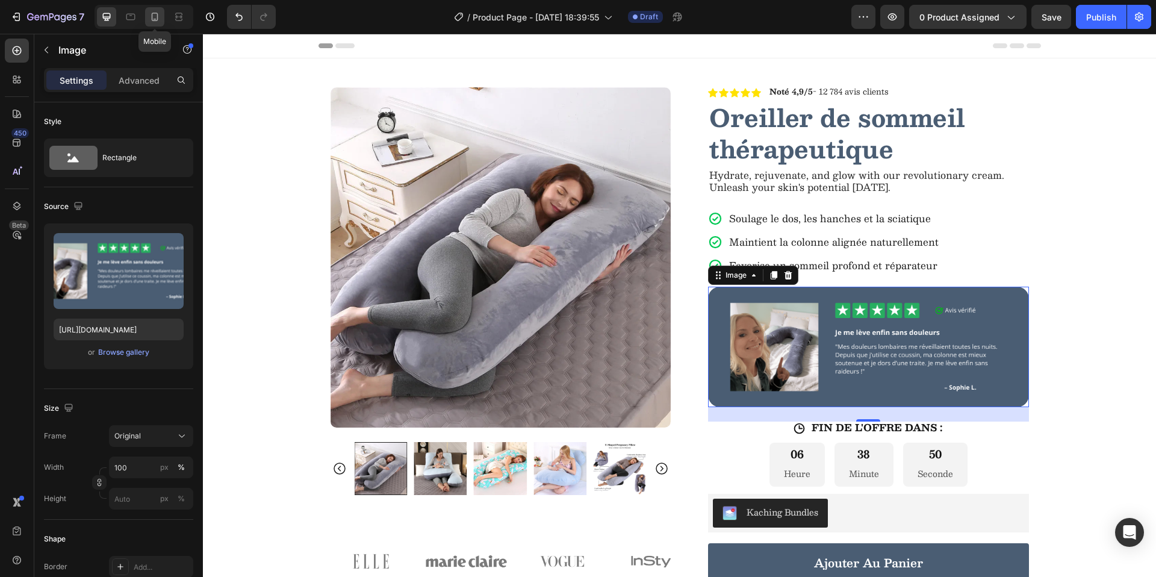
click at [163, 20] on div at bounding box center [154, 16] width 19 height 19
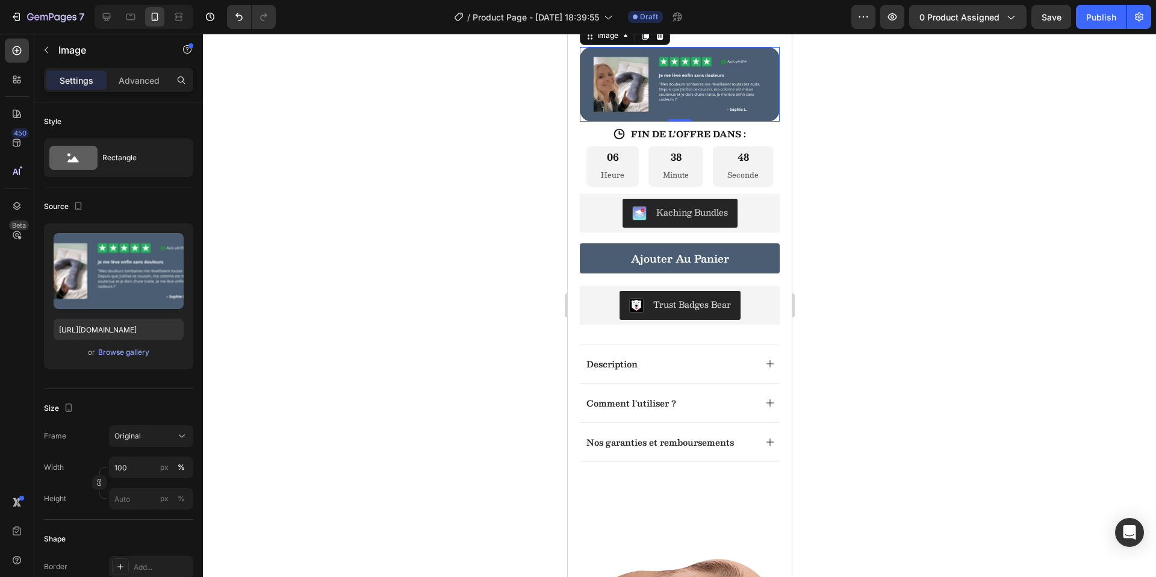
click at [849, 345] on div at bounding box center [679, 305] width 953 height 543
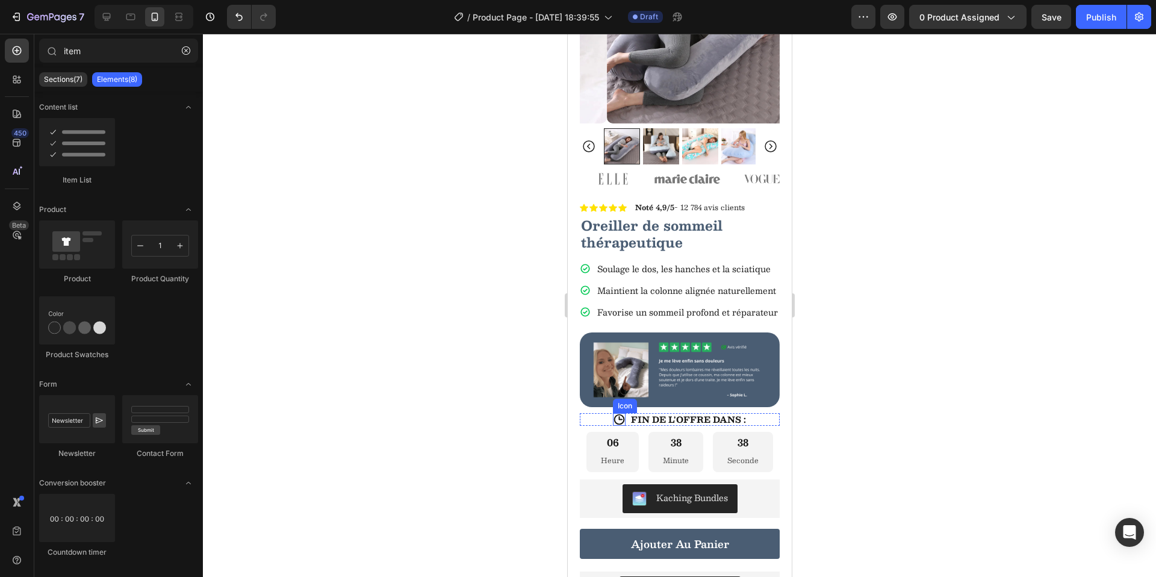
scroll to position [165, 0]
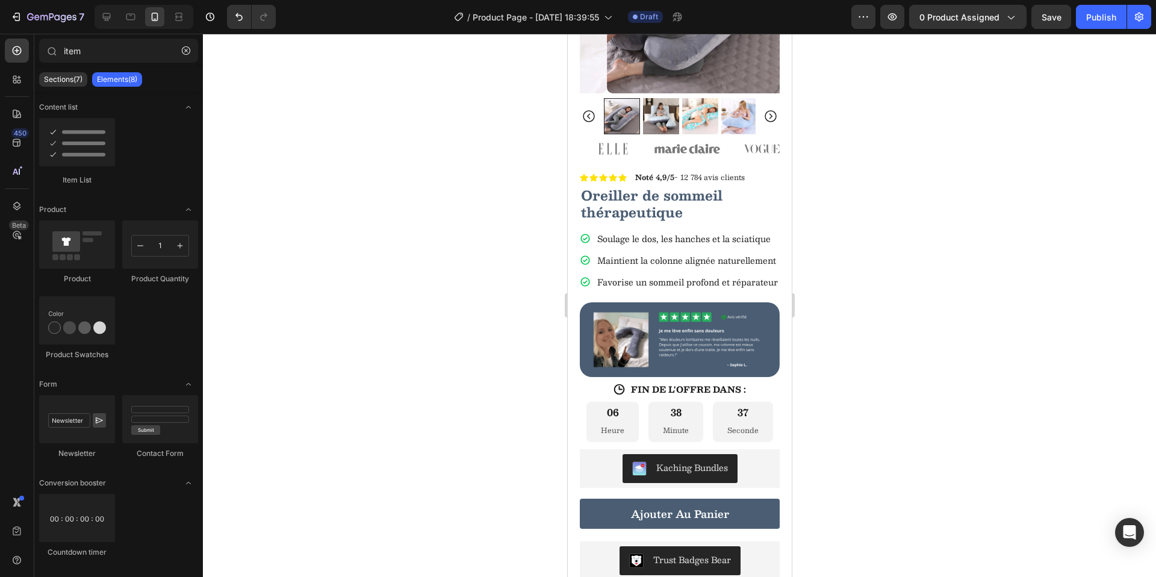
click at [845, 317] on div at bounding box center [679, 305] width 953 height 543
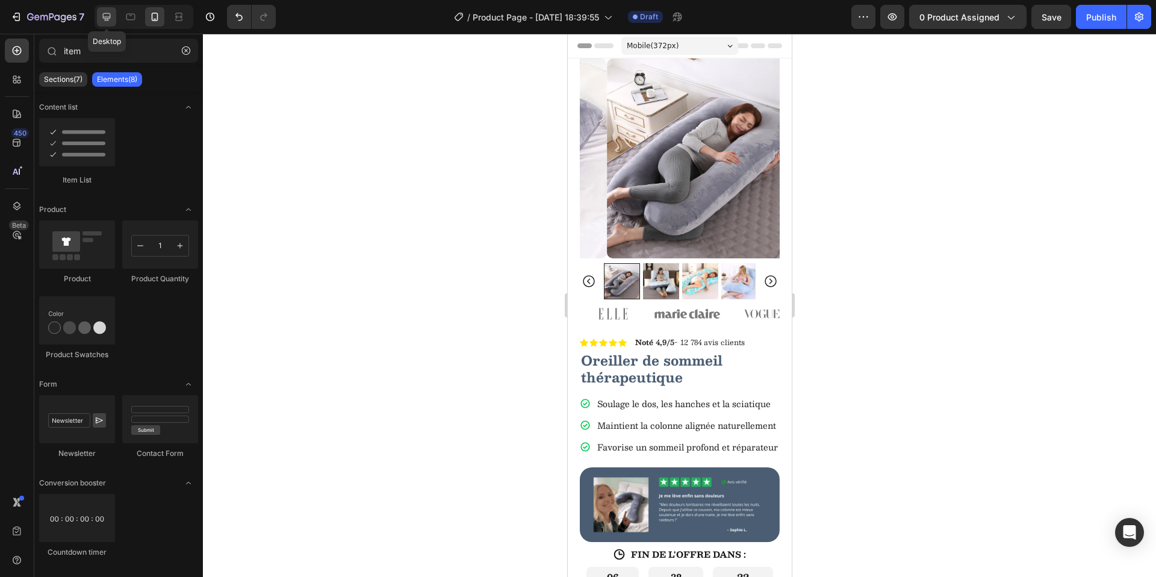
click at [111, 17] on icon at bounding box center [107, 17] width 12 height 12
